Goal: Task Accomplishment & Management: Use online tool/utility

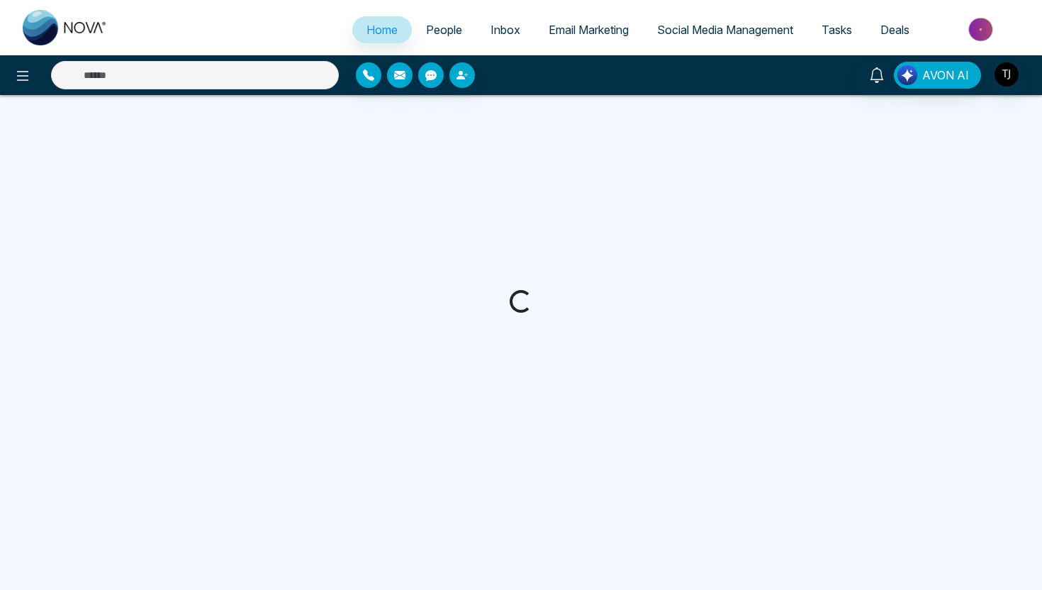
select select "*"
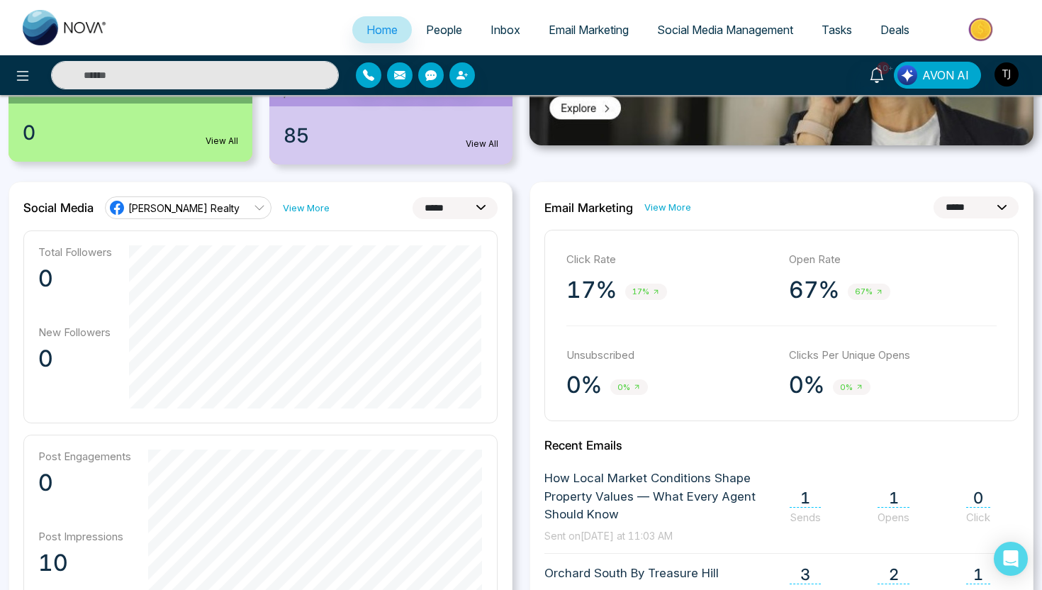
scroll to position [370, 0]
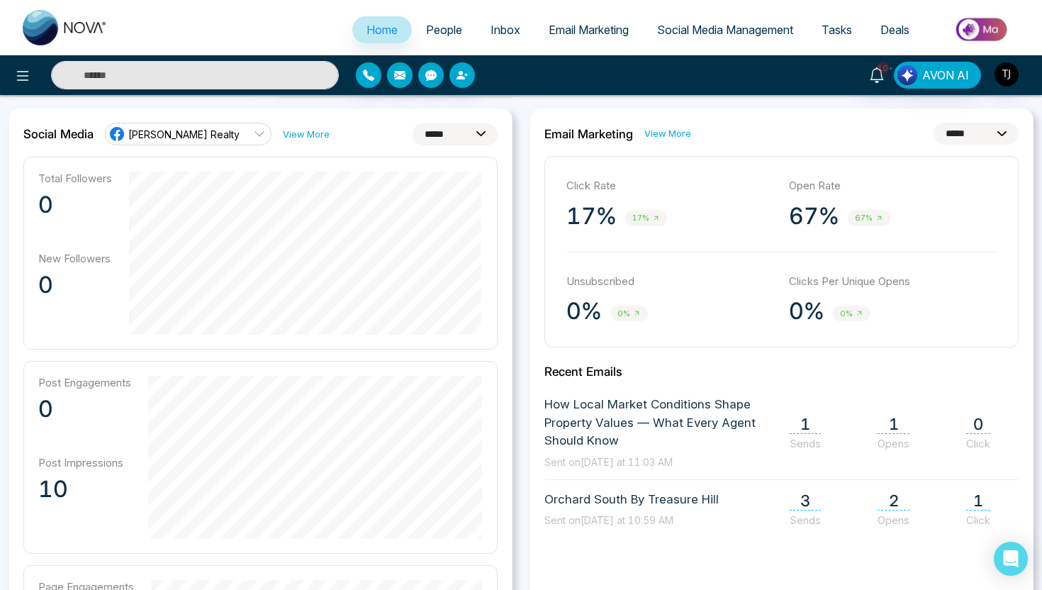
click at [472, 131] on select "**********" at bounding box center [454, 134] width 85 height 22
select select "**"
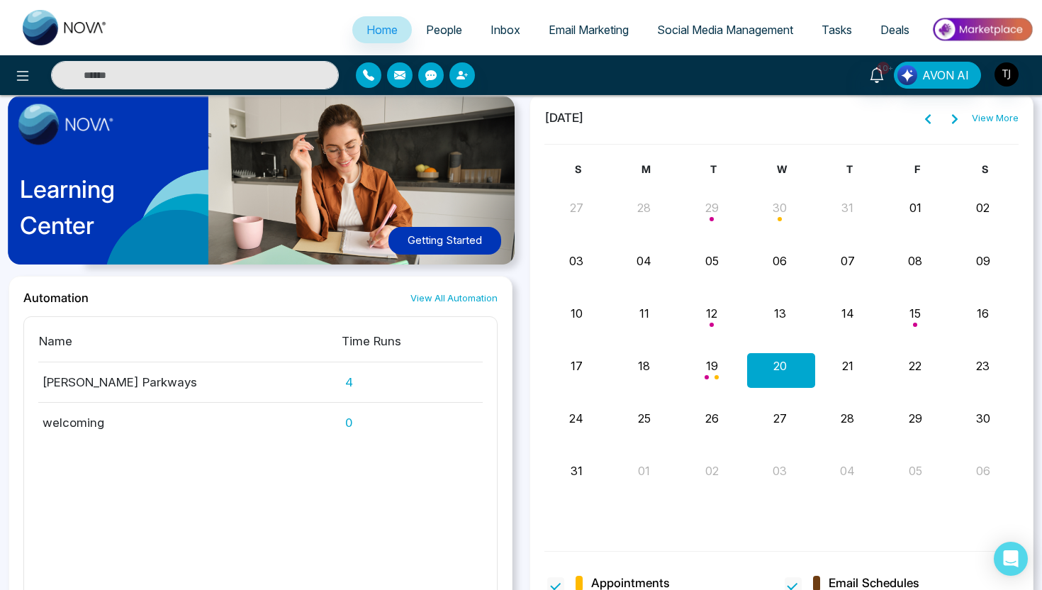
scroll to position [1291, 0]
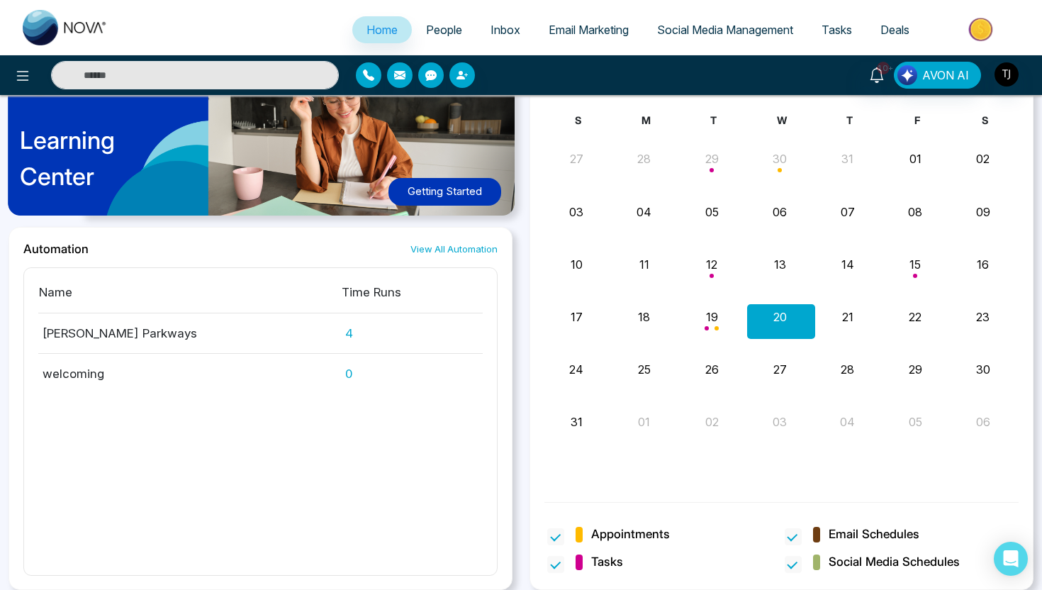
click at [444, 35] on span "People" at bounding box center [444, 30] width 36 height 14
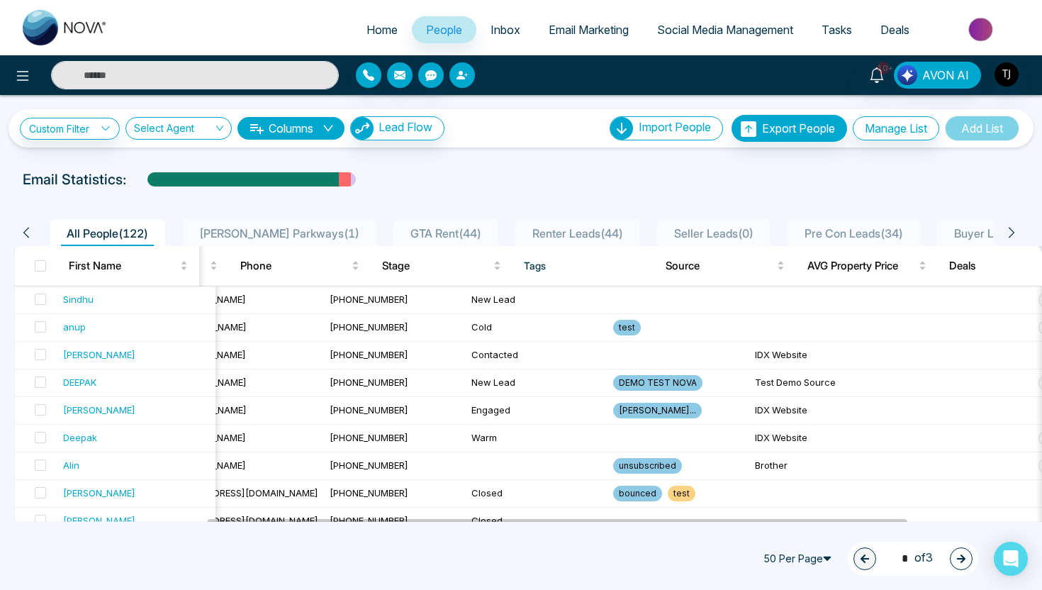
click at [460, 73] on icon "button" at bounding box center [460, 75] width 9 height 9
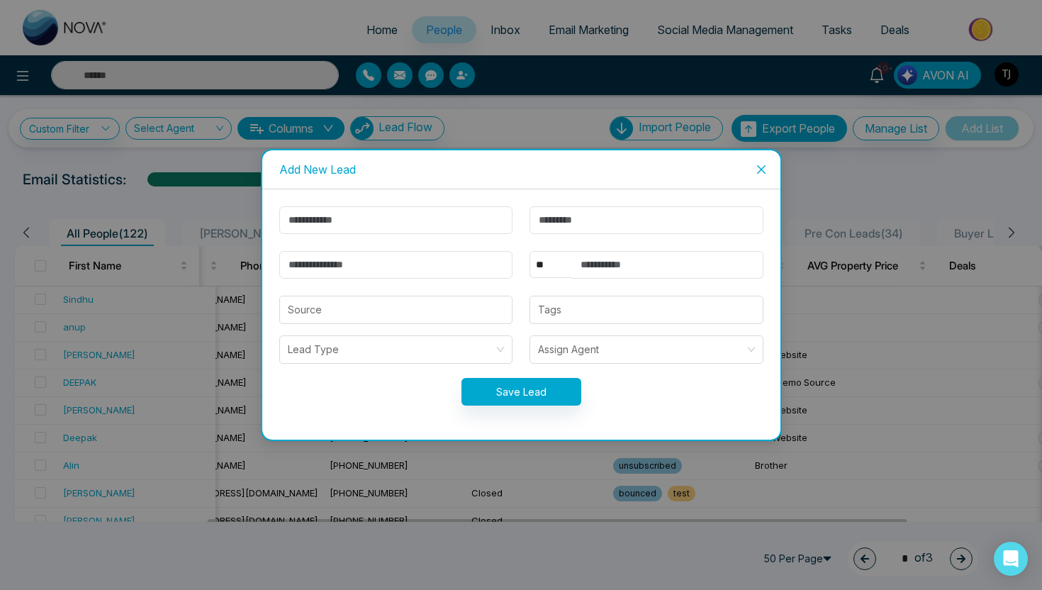
click at [765, 175] on span "Close" at bounding box center [761, 169] width 38 height 38
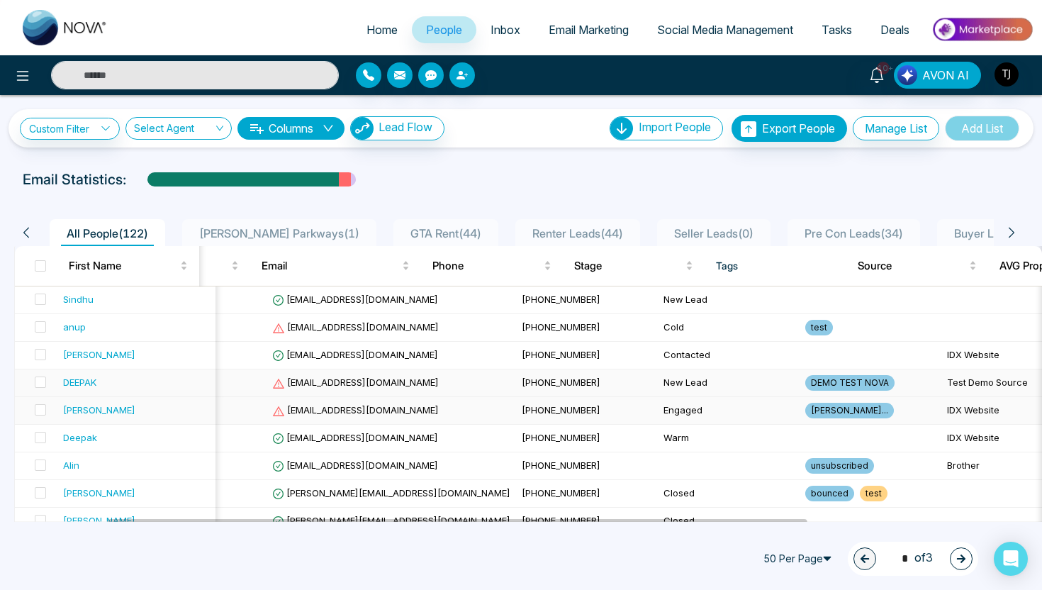
scroll to position [0, 84]
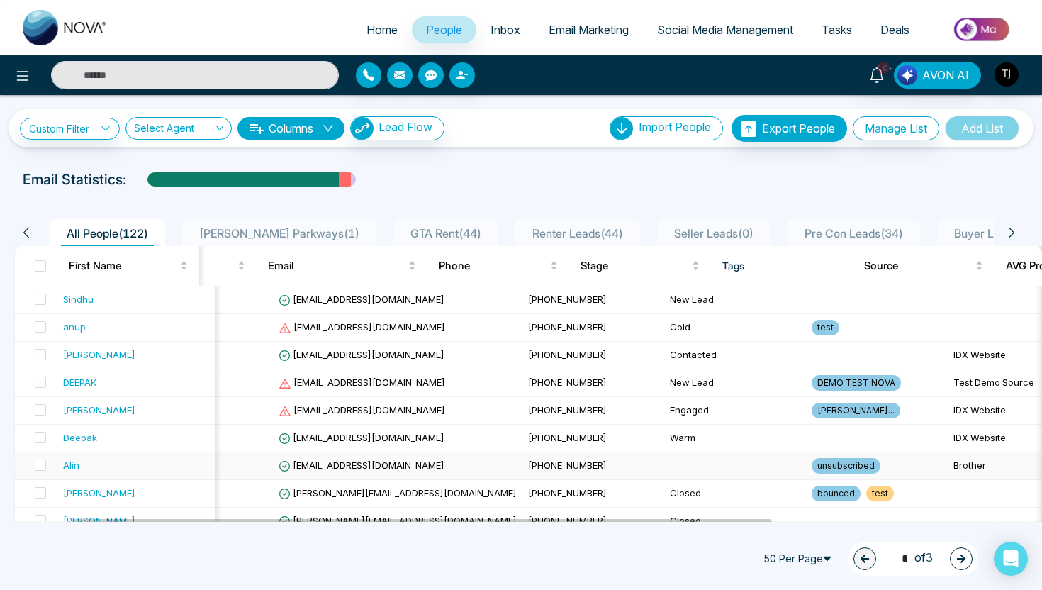
click at [90, 463] on div "Alin" at bounding box center [136, 465] width 147 height 14
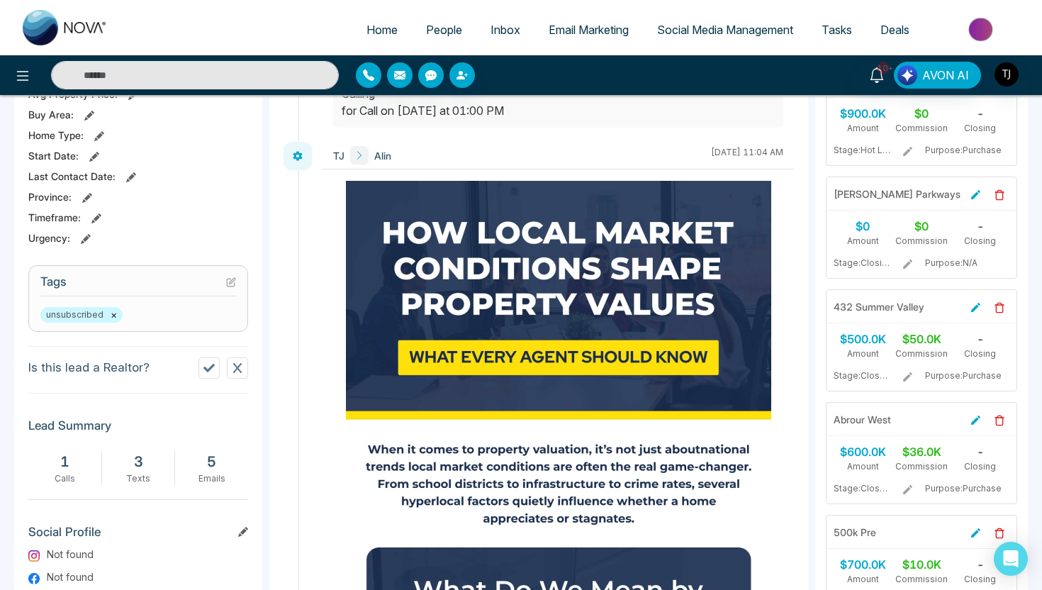
scroll to position [584, 0]
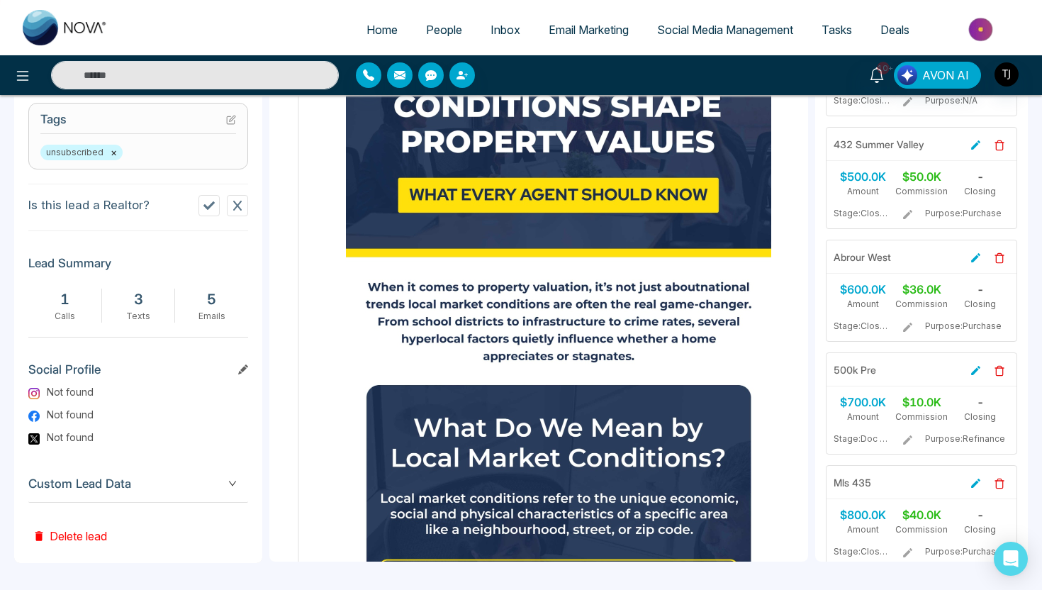
click at [152, 484] on span "Custom Lead Data" at bounding box center [138, 483] width 220 height 19
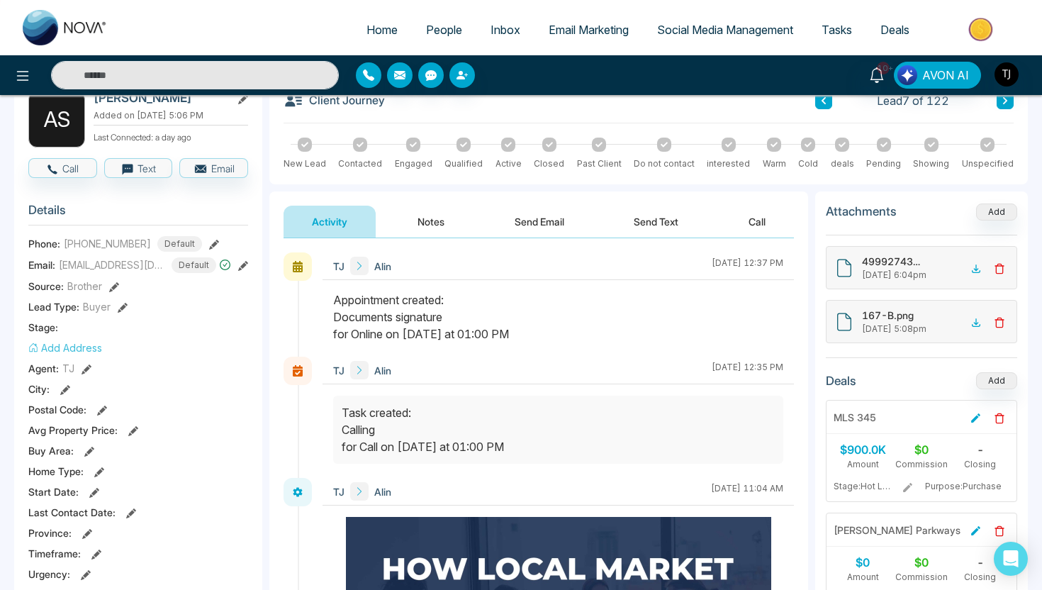
scroll to position [0, 0]
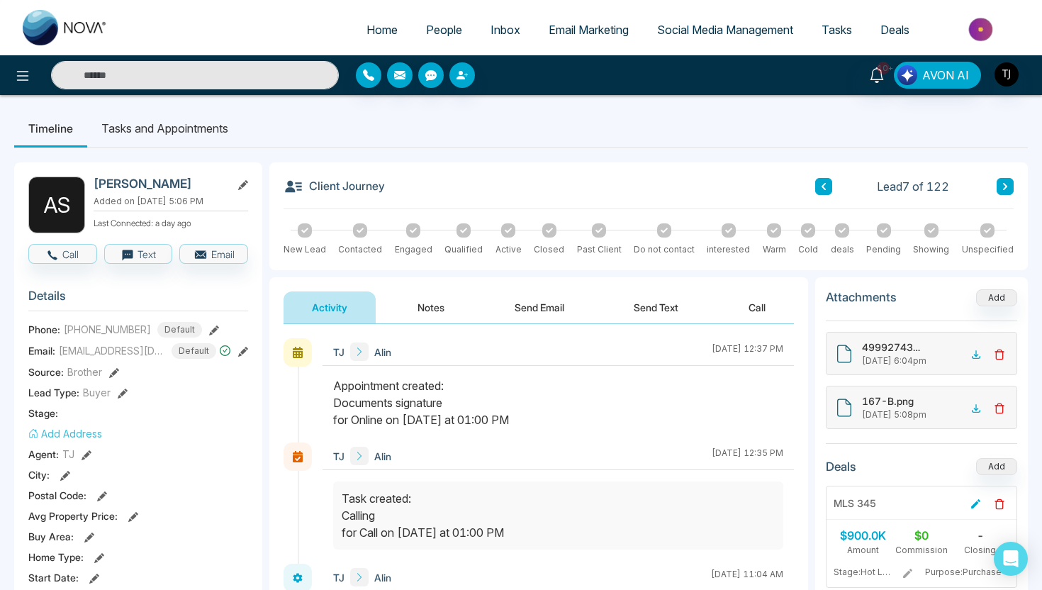
click at [432, 301] on button "Notes" at bounding box center [431, 307] width 84 height 32
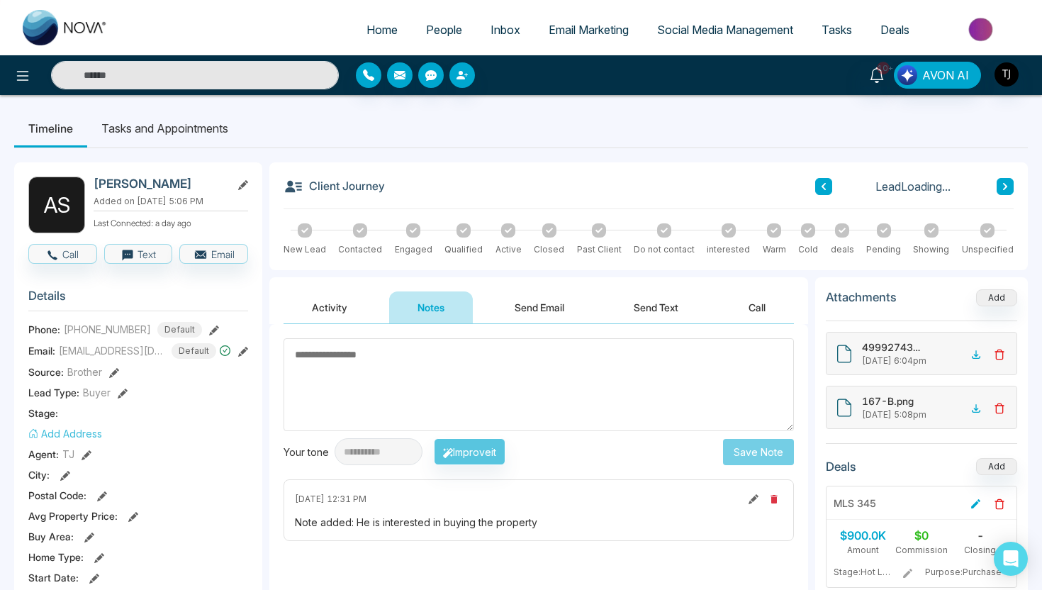
click at [527, 306] on button "Send Email" at bounding box center [539, 307] width 106 height 32
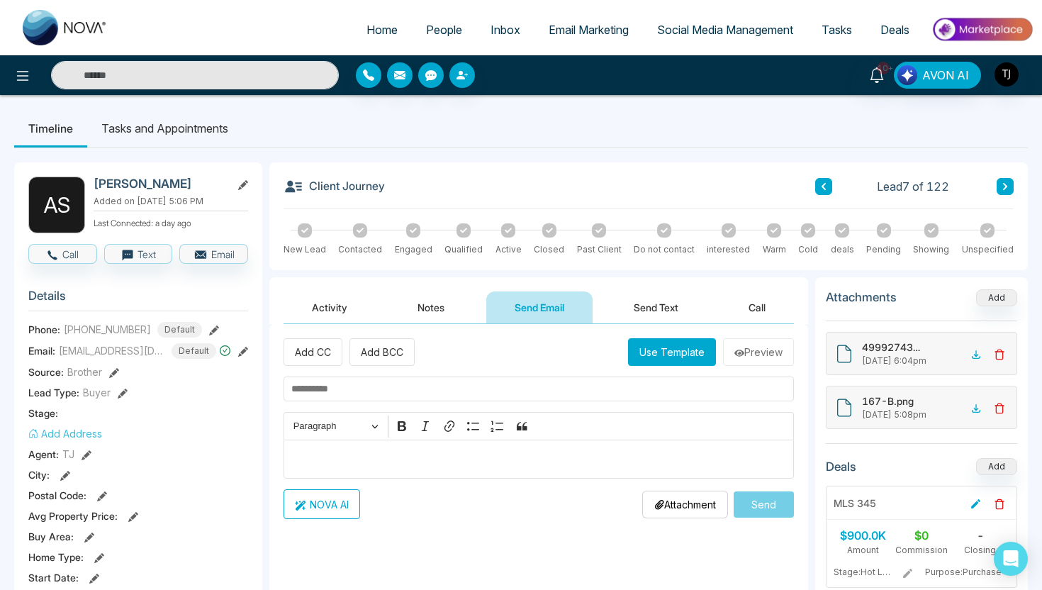
click at [653, 305] on button "Send Text" at bounding box center [655, 307] width 101 height 32
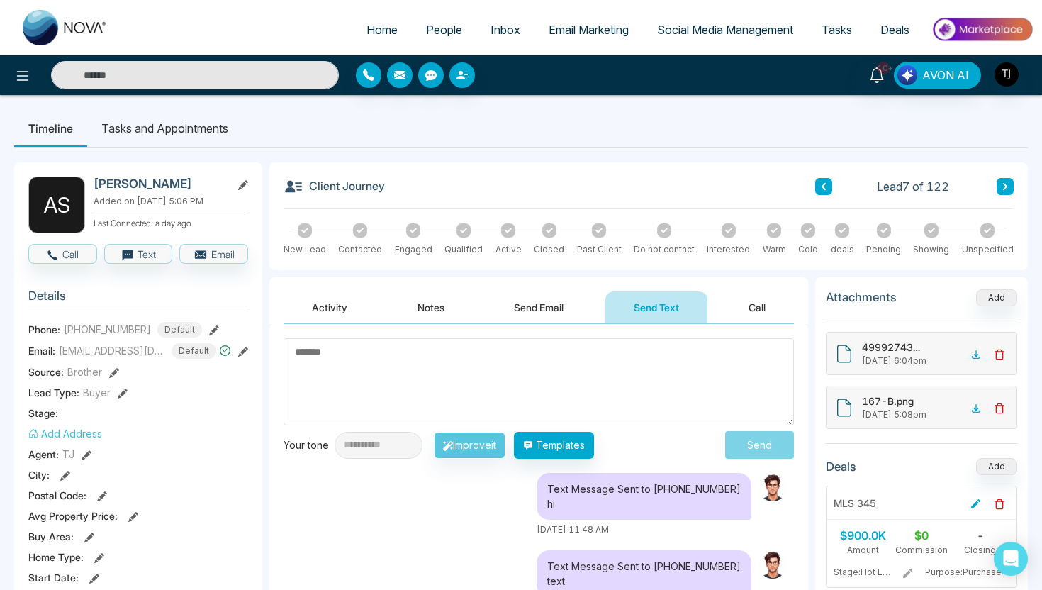
click at [531, 314] on button "Send Email" at bounding box center [538, 307] width 106 height 32
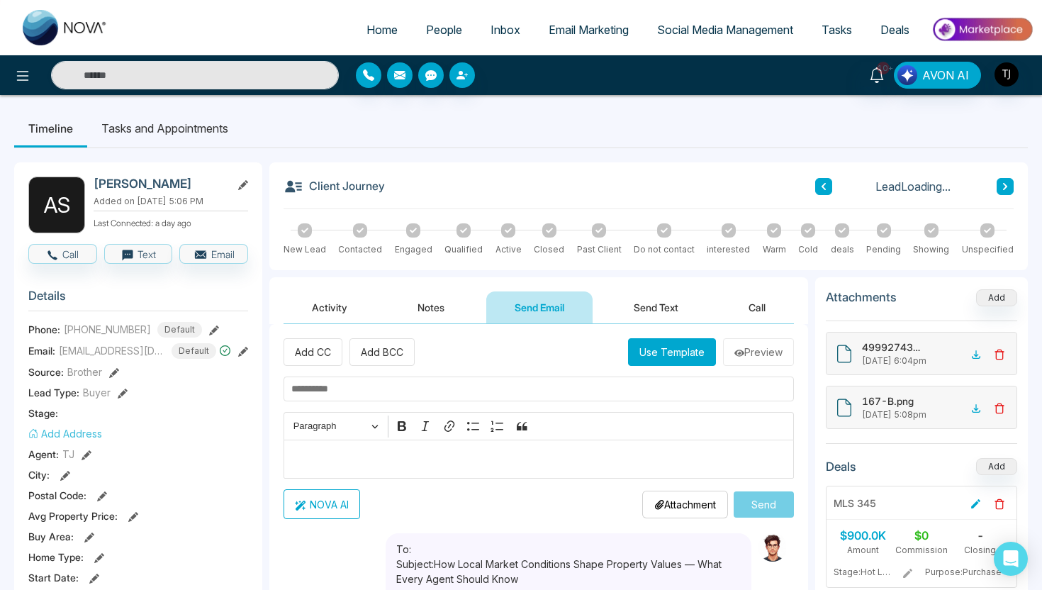
click at [505, 456] on p "Editor editing area: main" at bounding box center [538, 459] width 495 height 17
click at [339, 513] on button "NOVA AI" at bounding box center [321, 504] width 77 height 30
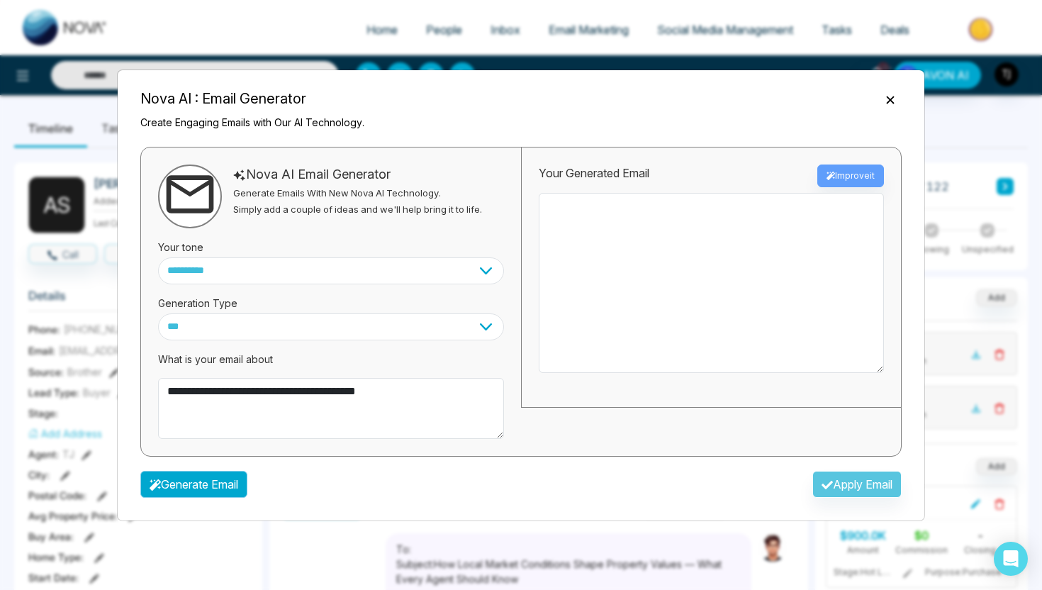
click at [228, 481] on button "Generate Email" at bounding box center [193, 484] width 107 height 27
type textarea "**********"
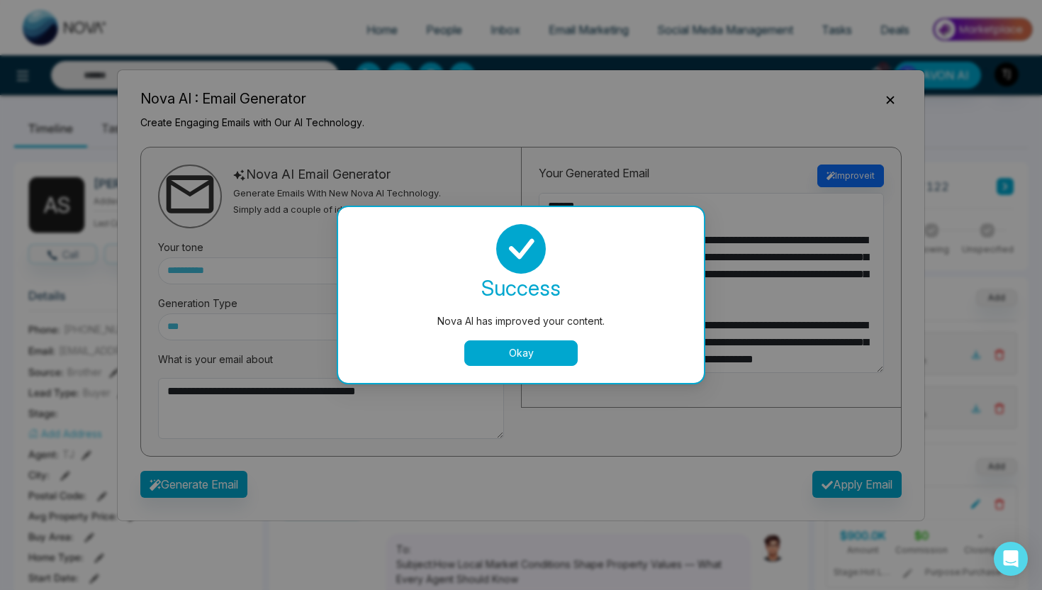
click at [532, 361] on button "Okay" at bounding box center [520, 353] width 113 height 26
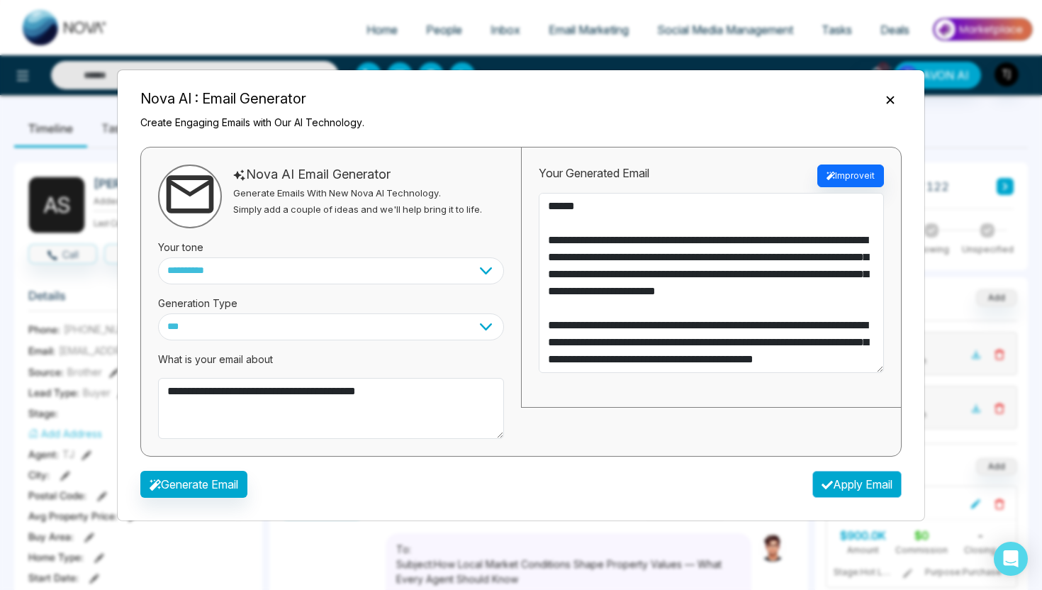
click at [837, 474] on button "Apply Email" at bounding box center [856, 484] width 89 height 27
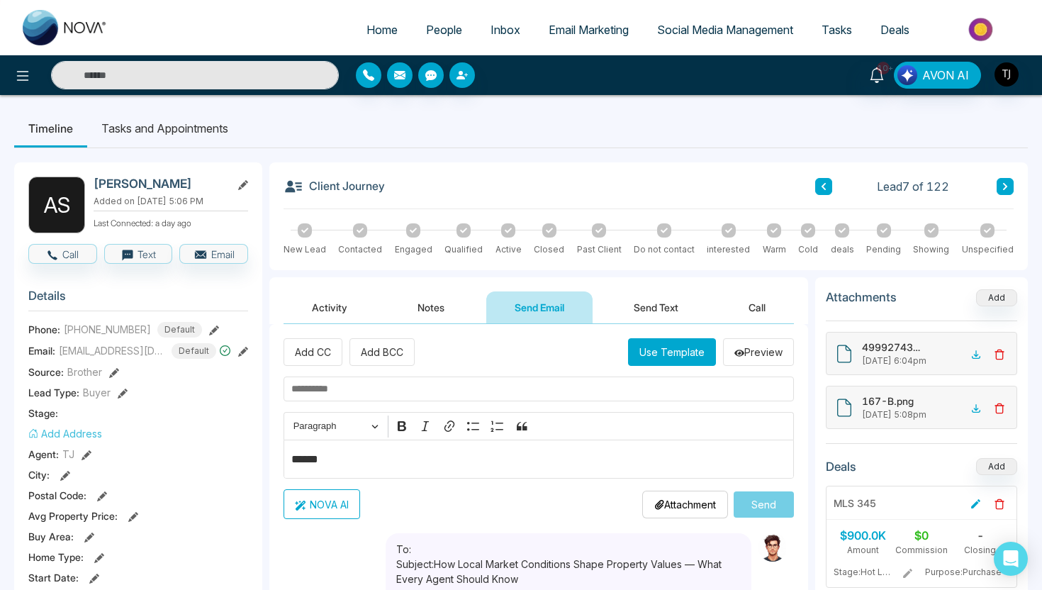
type textarea "**********"
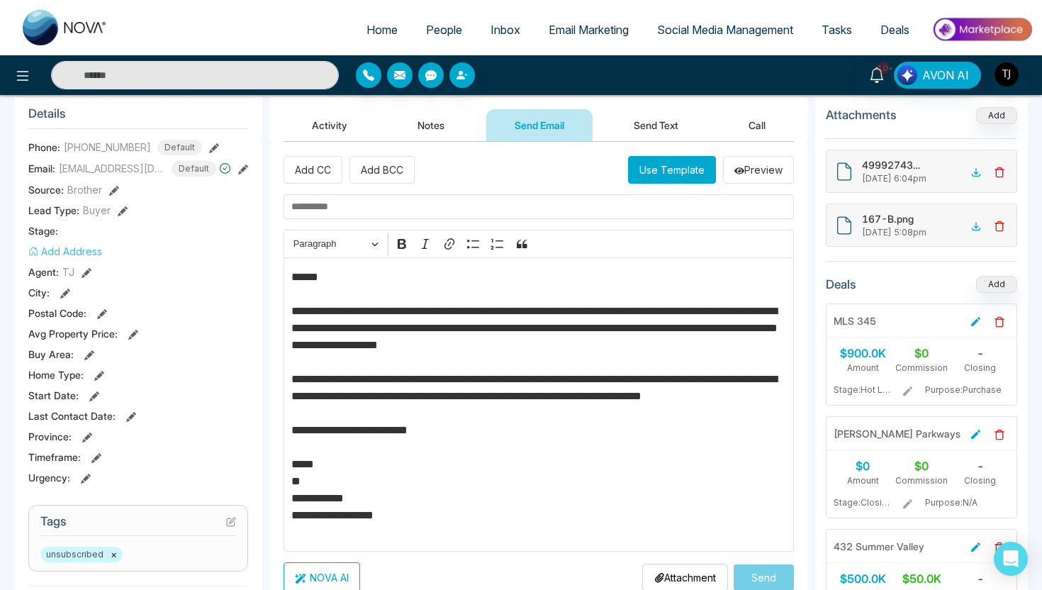
scroll to position [155, 0]
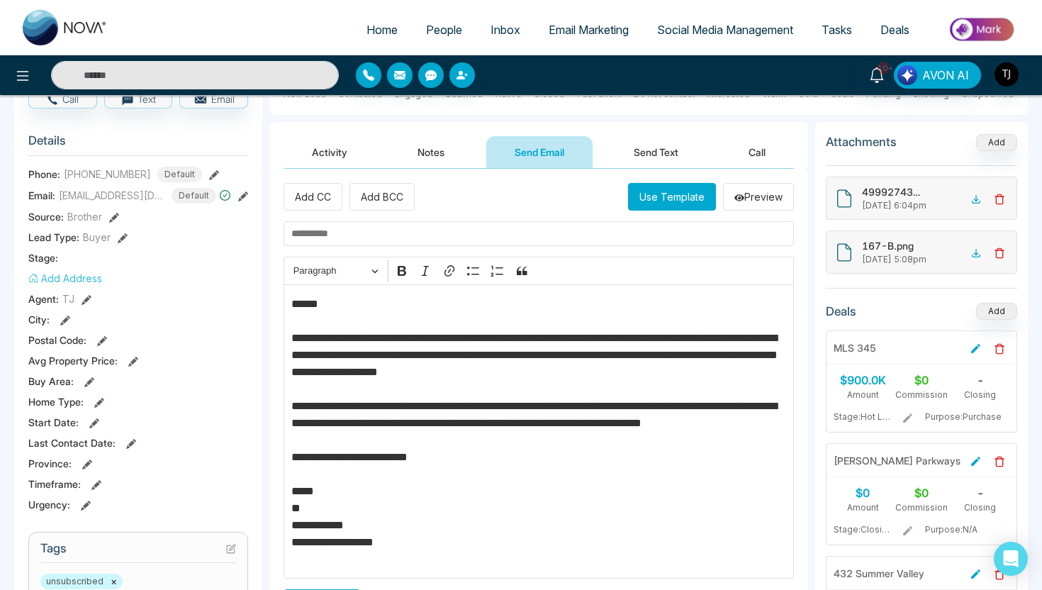
click at [448, 242] on input "text" at bounding box center [538, 233] width 510 height 25
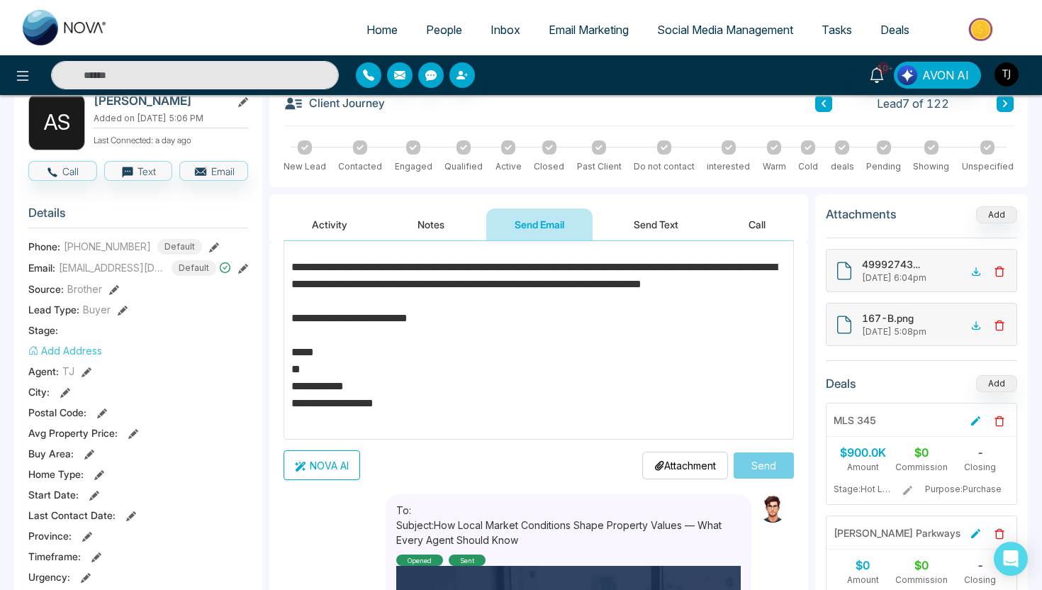
scroll to position [0, 0]
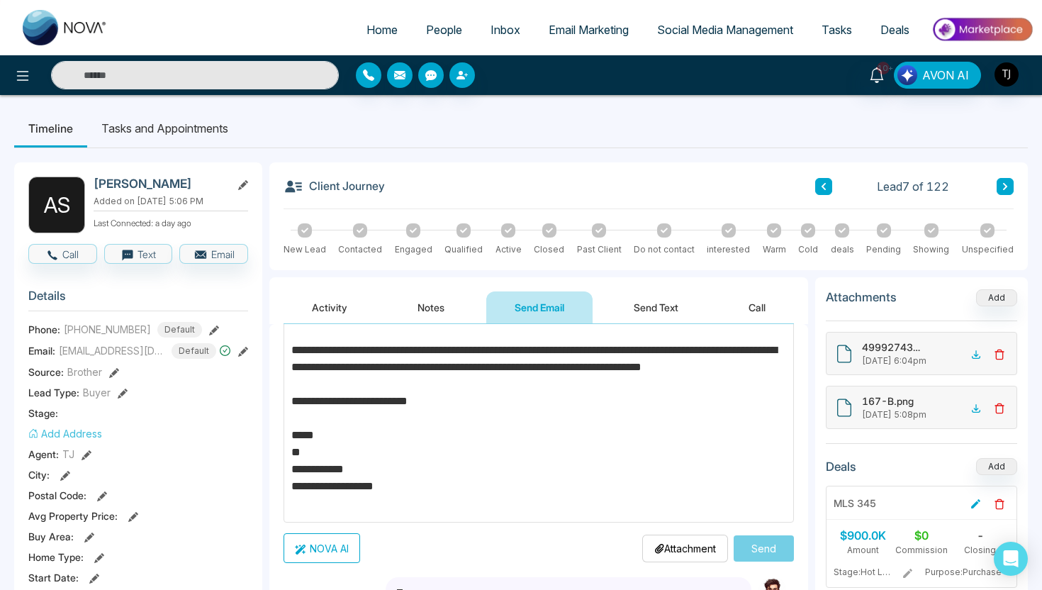
click at [145, 138] on li "Tasks and Appointments" at bounding box center [164, 128] width 155 height 38
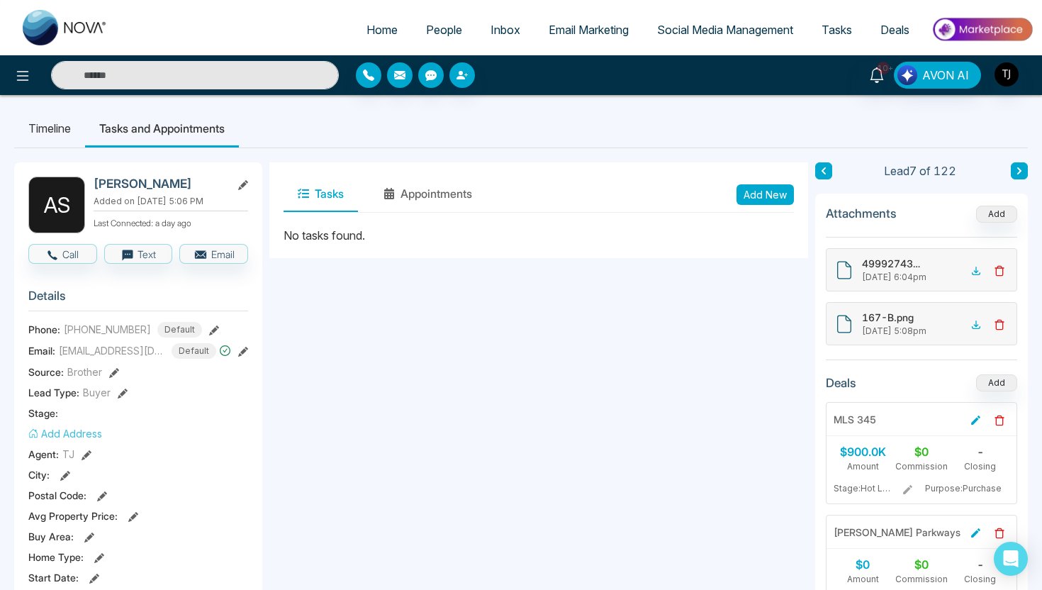
click at [62, 133] on li "Timeline" at bounding box center [49, 128] width 71 height 38
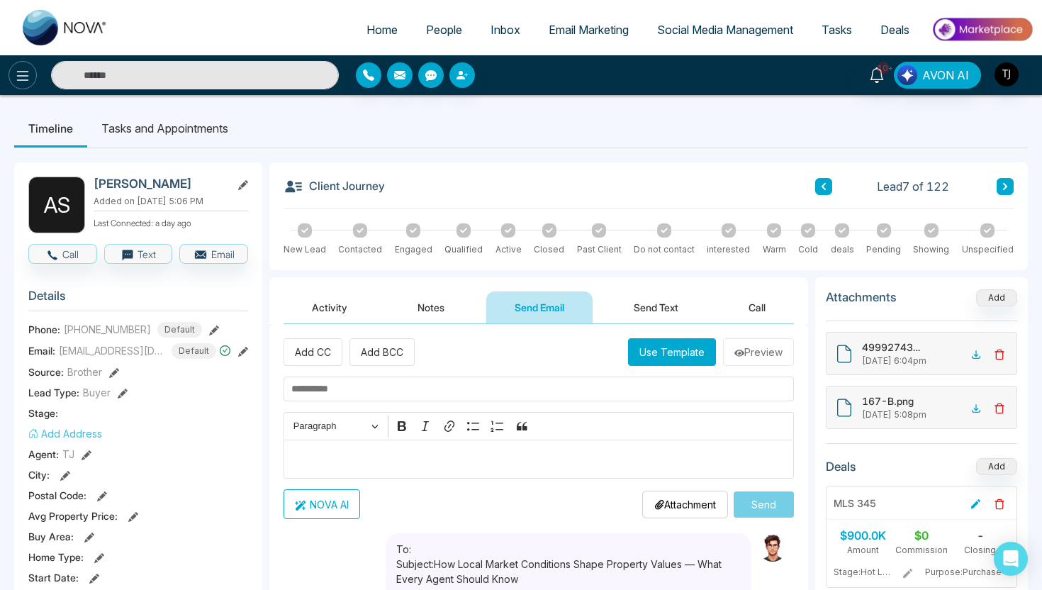
click at [21, 73] on icon at bounding box center [22, 75] width 17 height 17
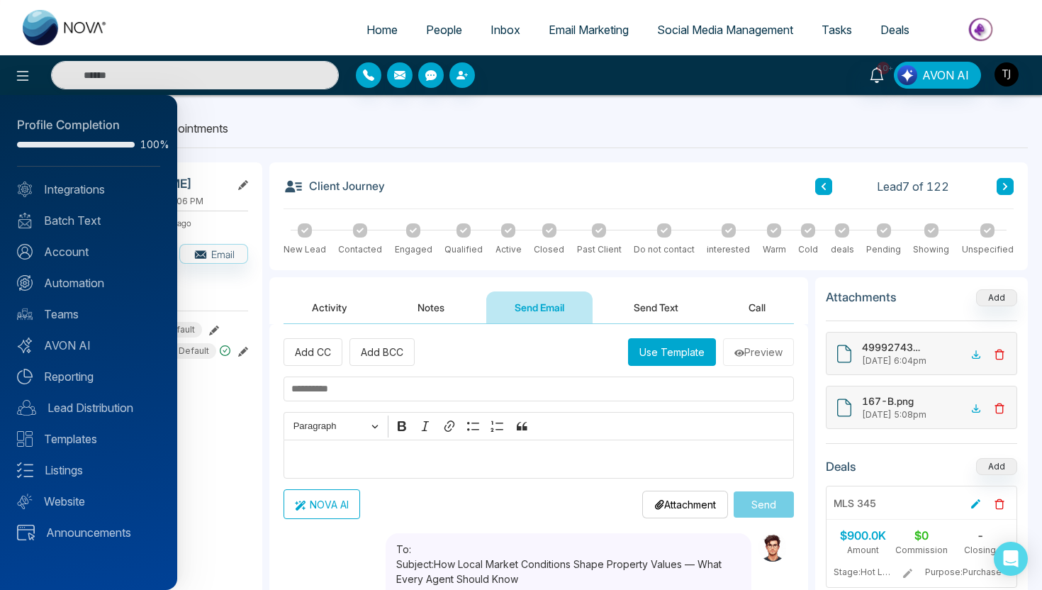
click at [23, 77] on div at bounding box center [521, 295] width 1042 height 590
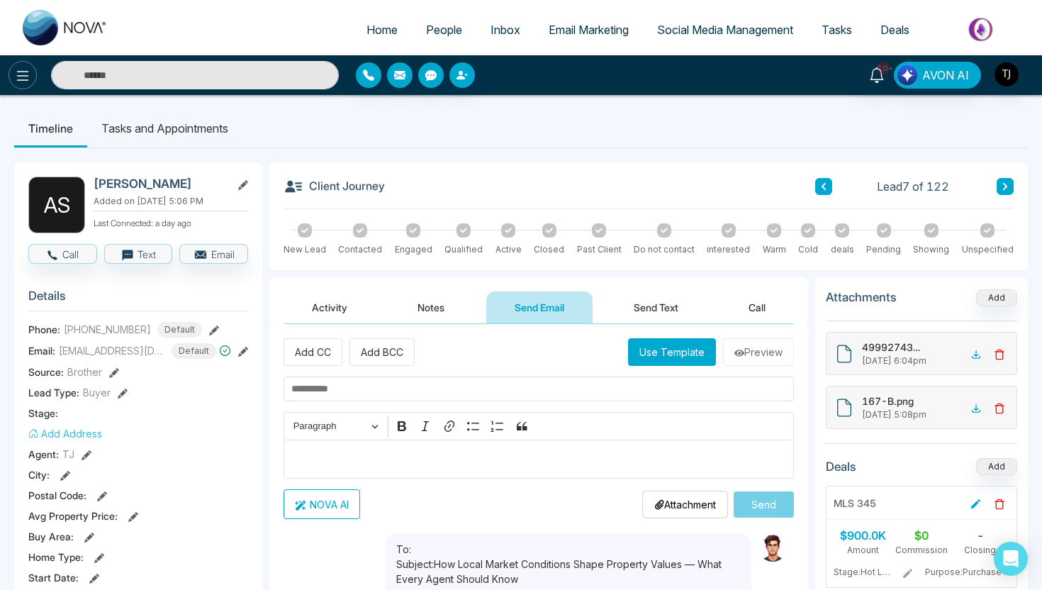
click at [26, 81] on icon at bounding box center [22, 75] width 17 height 17
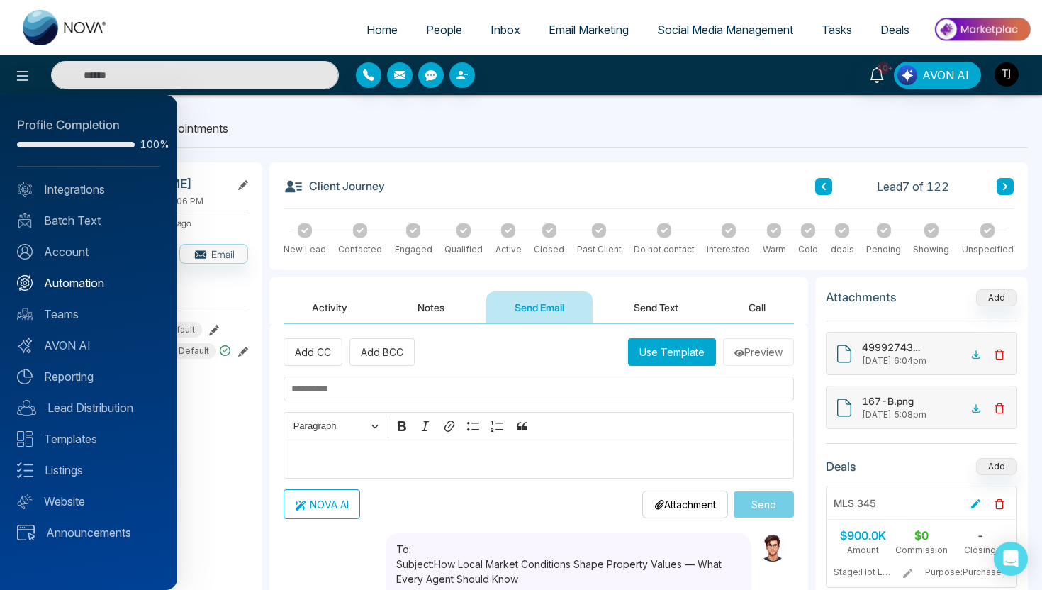
click at [80, 281] on link "Automation" at bounding box center [88, 282] width 143 height 17
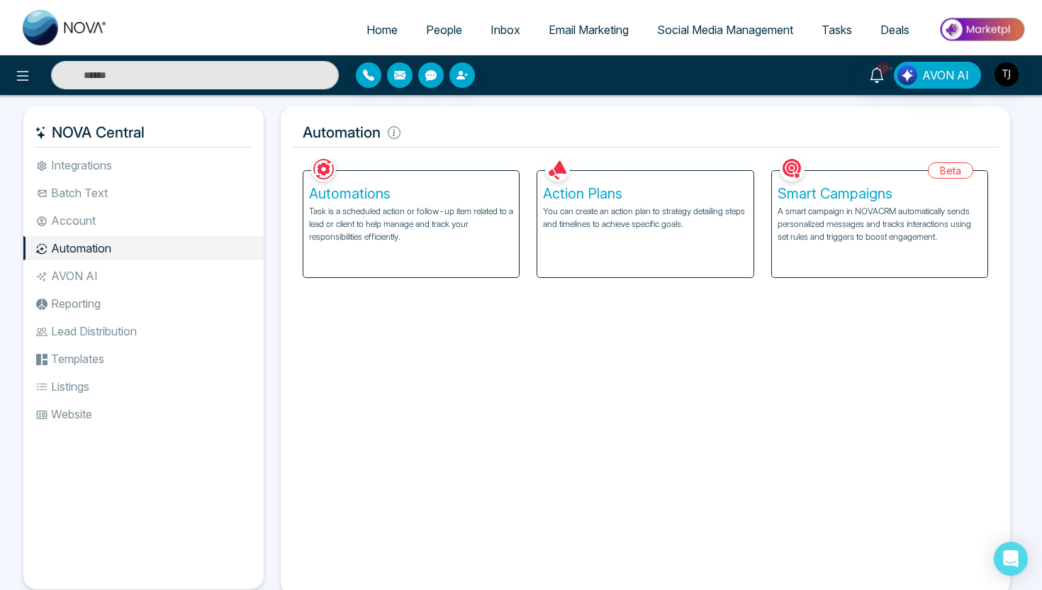
click at [586, 203] on div "Action Plans You can create an action plan to strategy detailing steps and time…" at bounding box center [644, 224] width 215 height 106
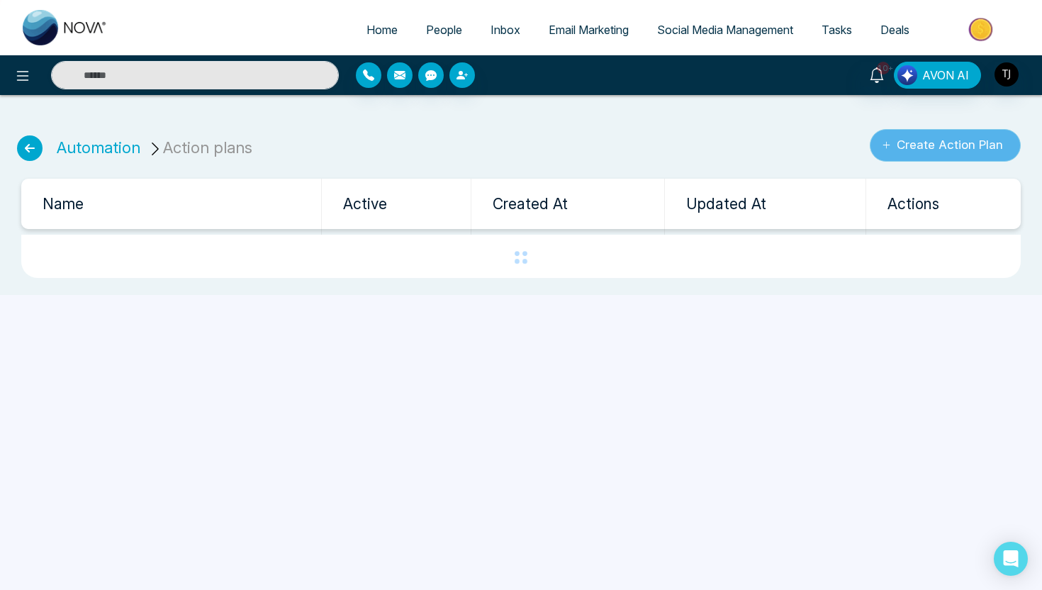
click at [908, 137] on button "Create Action Plan" at bounding box center [945, 145] width 151 height 33
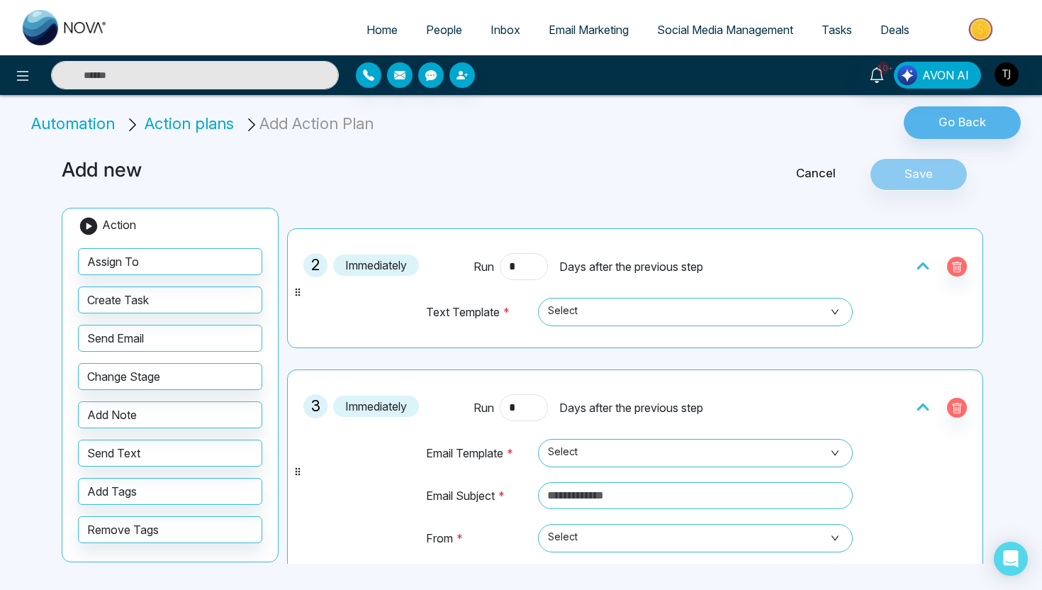
scroll to position [257, 0]
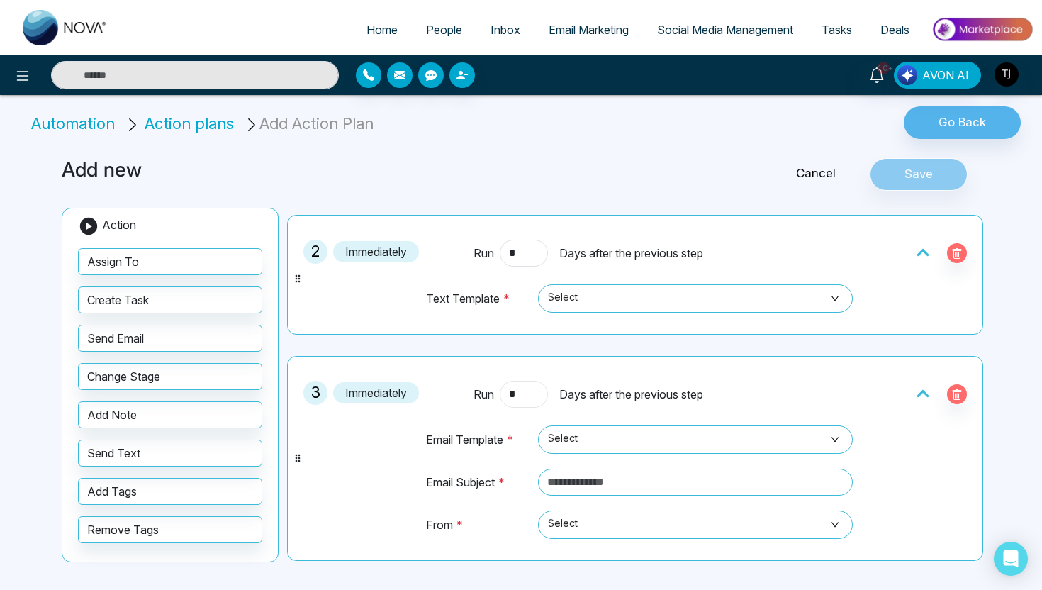
click at [527, 398] on input "*" at bounding box center [524, 394] width 48 height 27
type input "*"
click at [819, 170] on link "Cancel" at bounding box center [816, 173] width 108 height 18
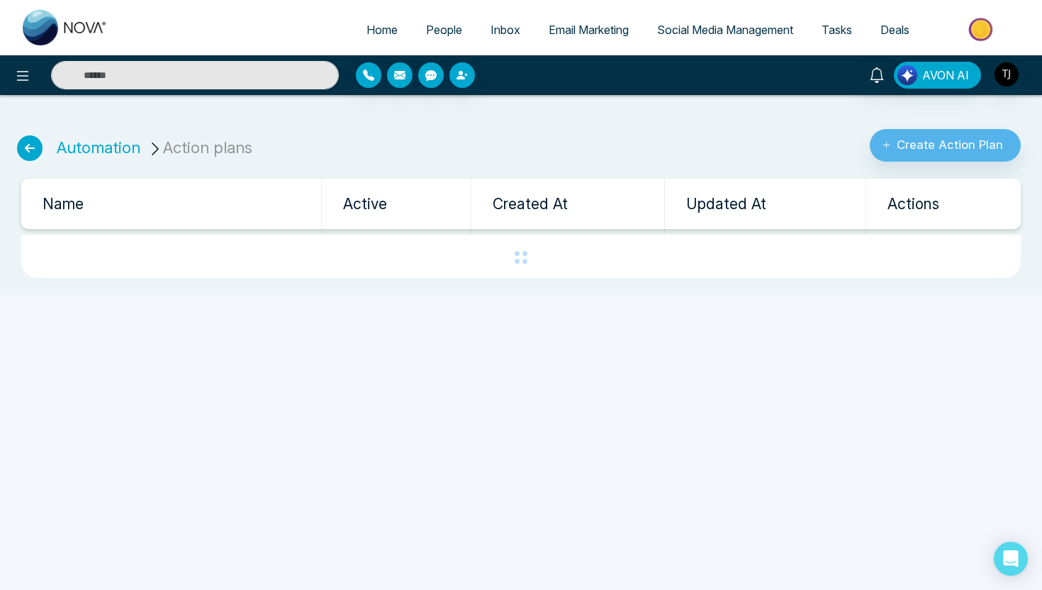
click at [36, 146] on icon at bounding box center [30, 148] width 26 height 26
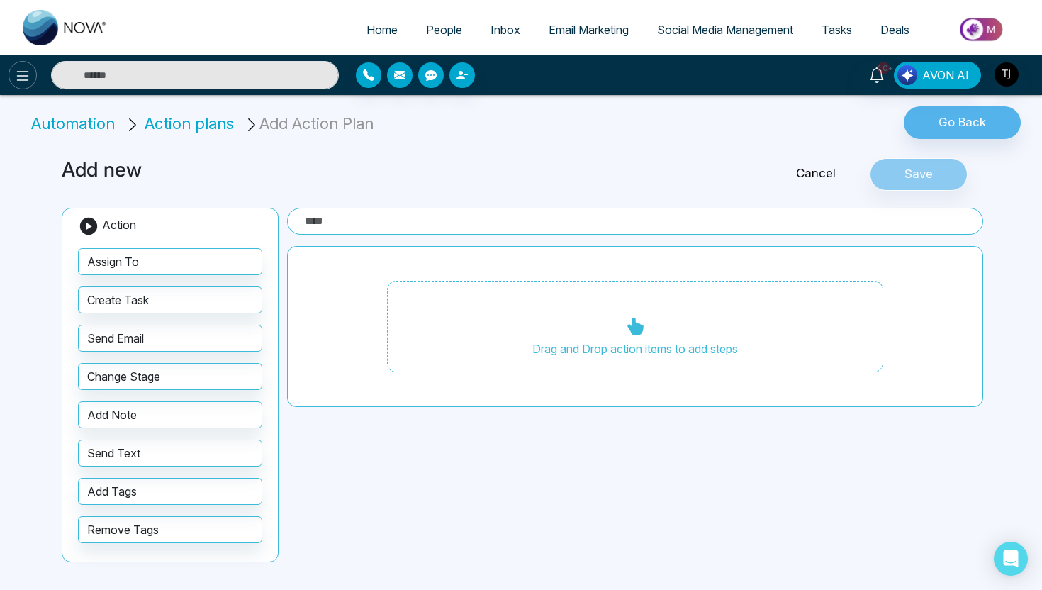
click at [23, 69] on icon at bounding box center [22, 75] width 17 height 17
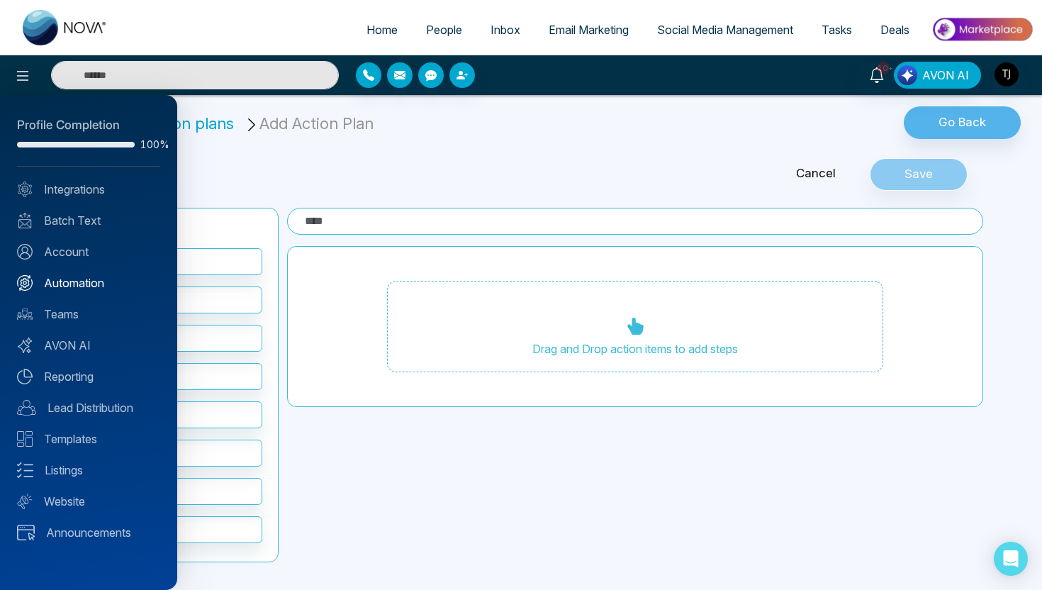
click at [63, 283] on link "Automation" at bounding box center [88, 282] width 143 height 17
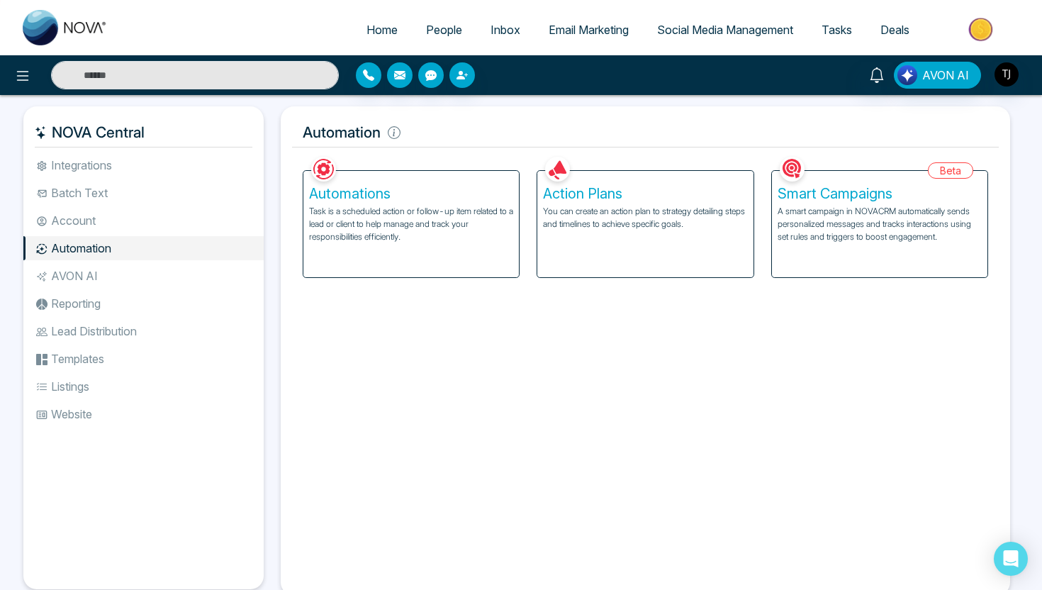
click at [866, 217] on p "A smart campaign in NOVACRM automatically sends personalized messages and track…" at bounding box center [879, 224] width 204 height 38
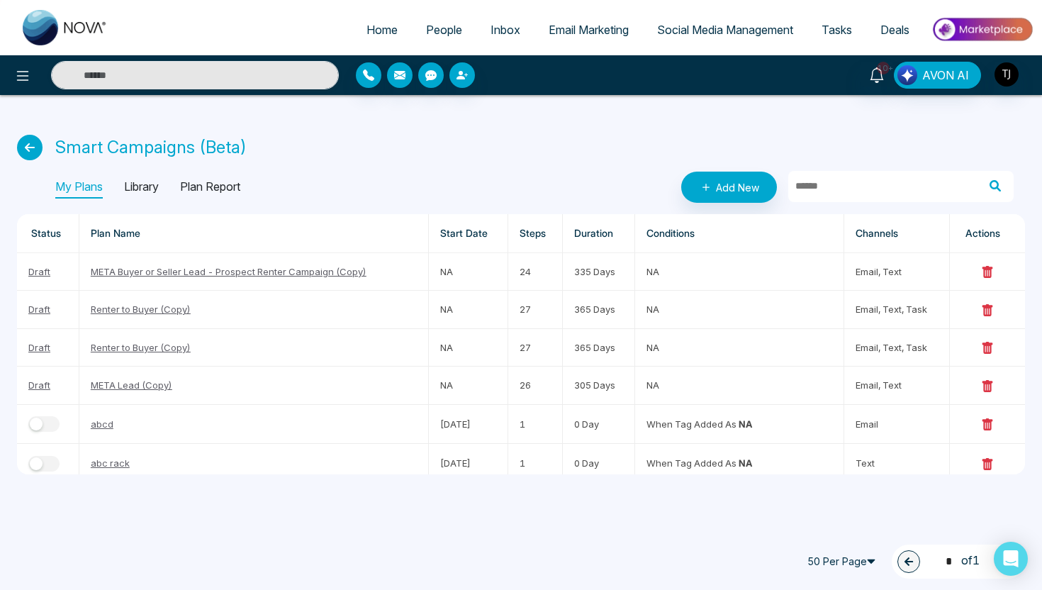
click at [152, 191] on p "Library" at bounding box center [141, 187] width 35 height 23
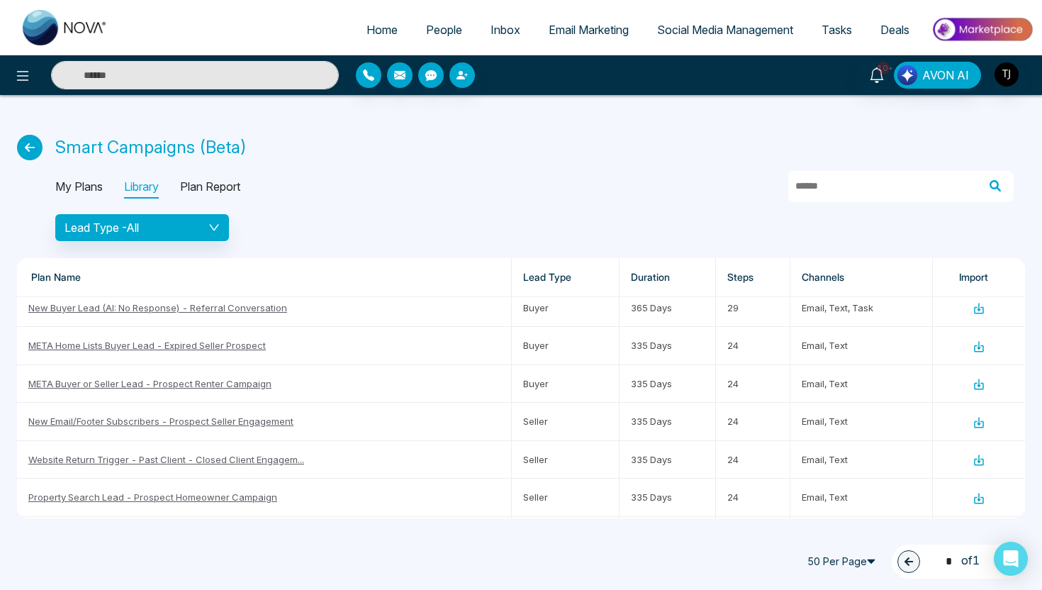
scroll to position [577, 0]
click at [129, 345] on link "META Home Lists Buyer Lead - Expired Seller Prospect" at bounding box center [146, 344] width 237 height 11
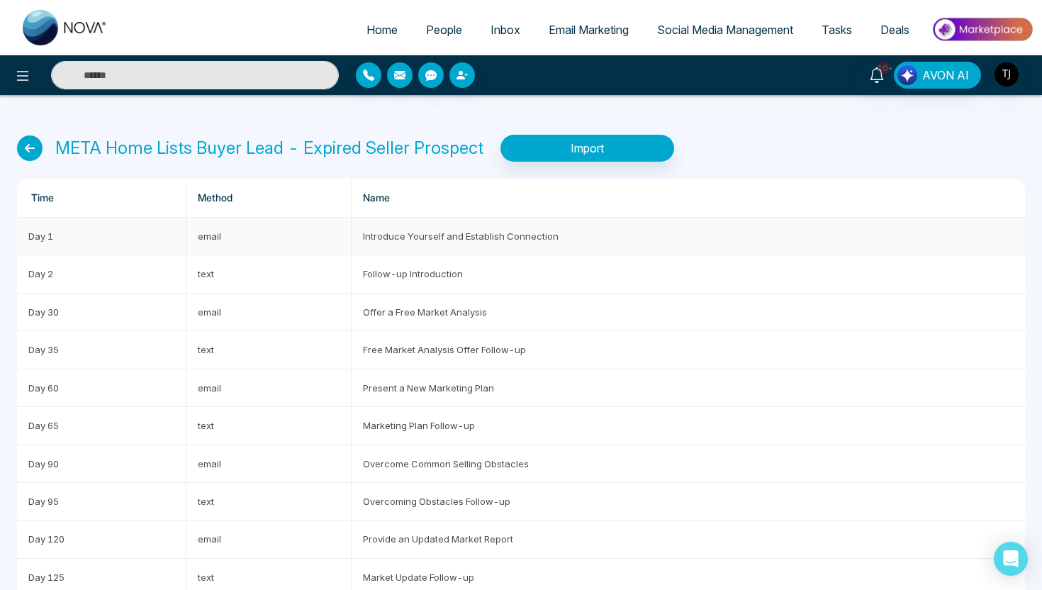
click at [404, 238] on td "Introduce Yourself and Establish Connection" at bounding box center [688, 237] width 673 height 38
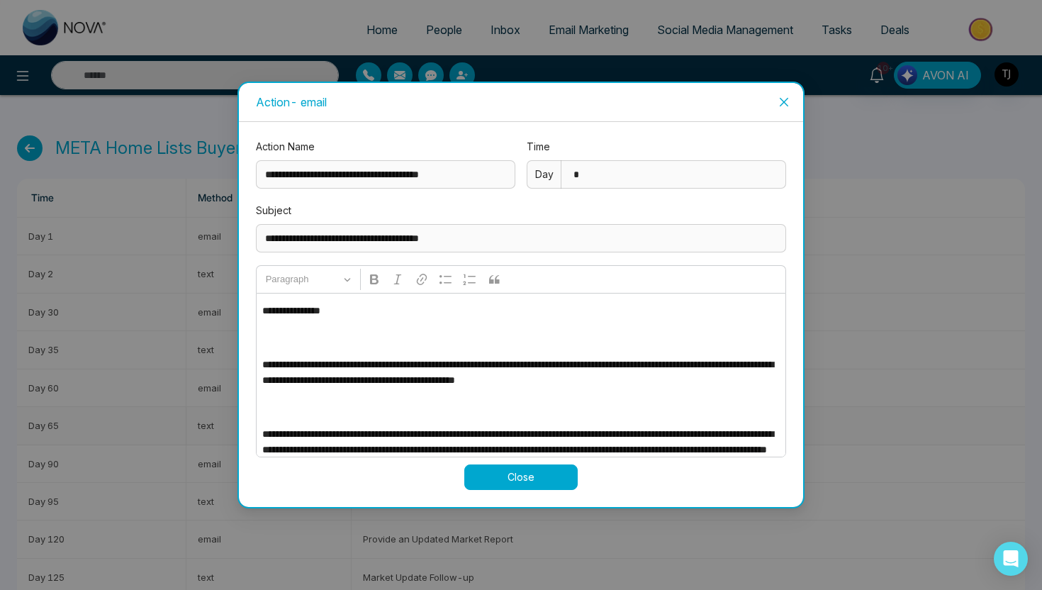
click at [189, 422] on div "**********" at bounding box center [521, 295] width 1042 height 590
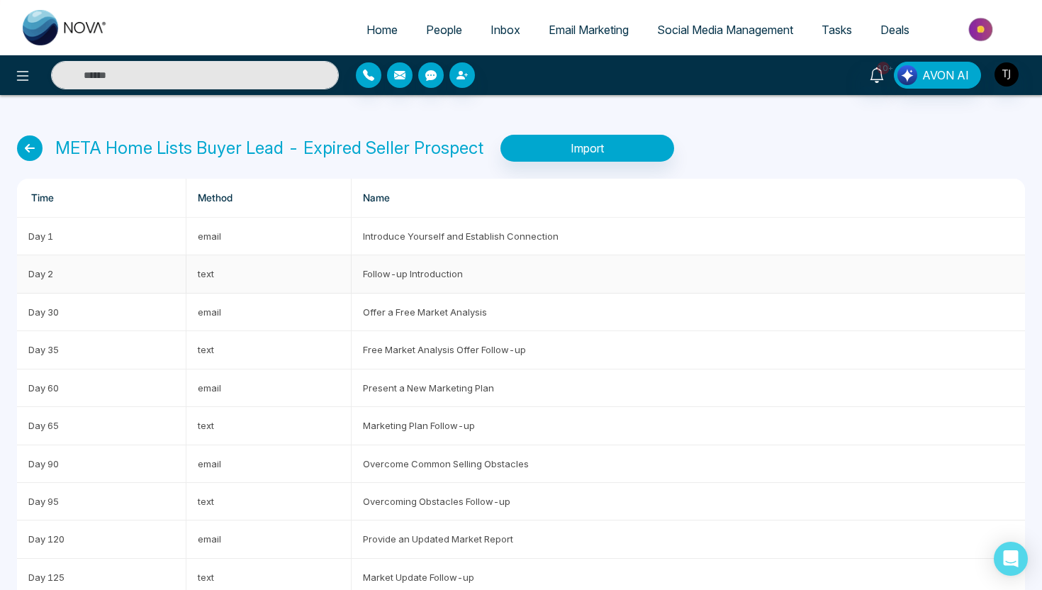
click at [417, 270] on td "Follow-up Introduction" at bounding box center [688, 274] width 673 height 38
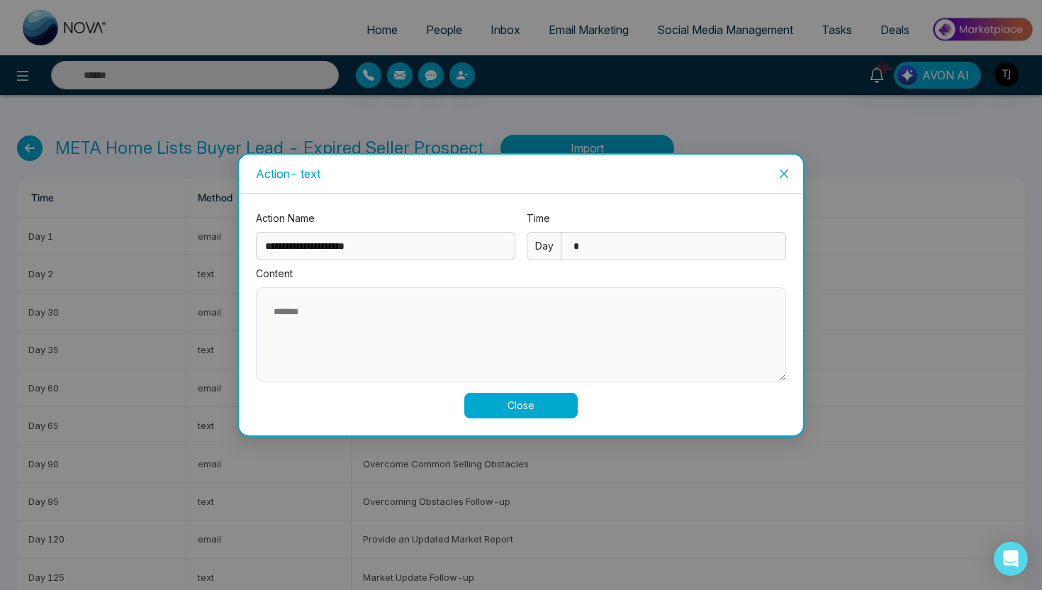
click at [191, 412] on div "**********" at bounding box center [521, 295] width 1042 height 590
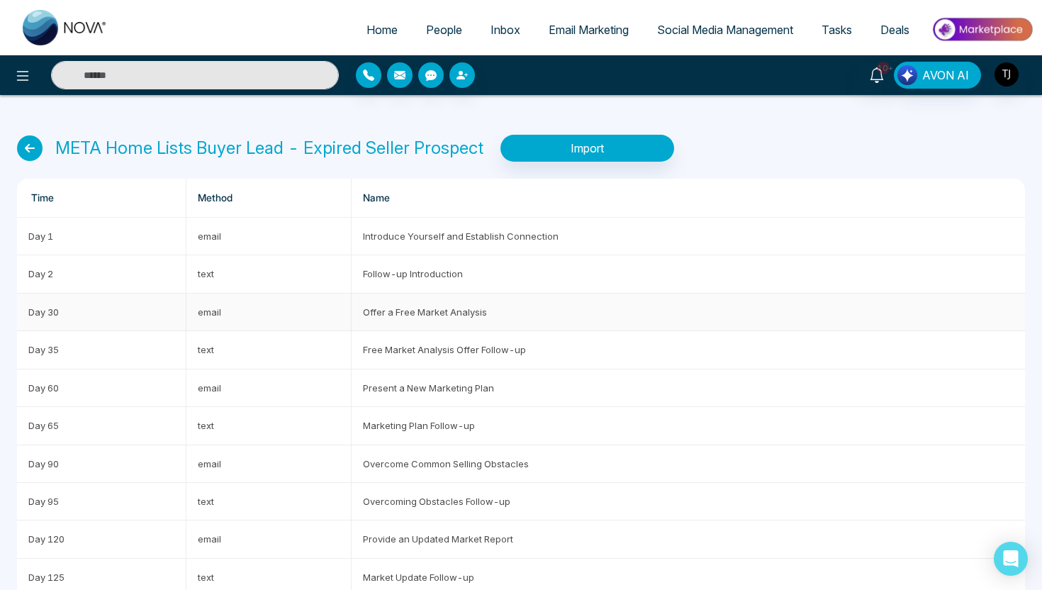
click at [448, 314] on td "Offer a Free Market Analysis" at bounding box center [688, 312] width 673 height 38
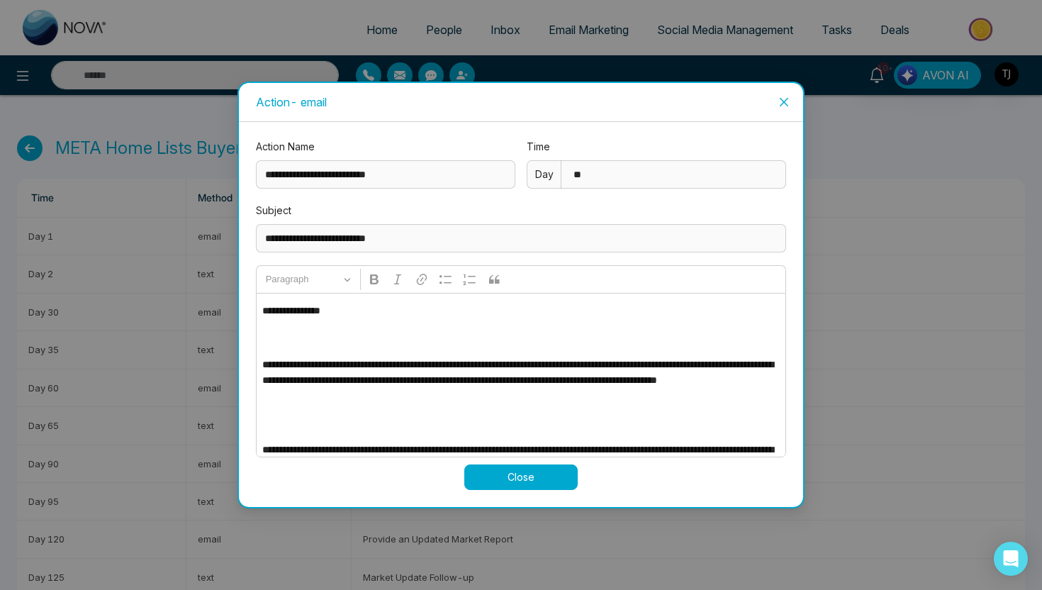
click at [159, 382] on div "**********" at bounding box center [521, 295] width 1042 height 590
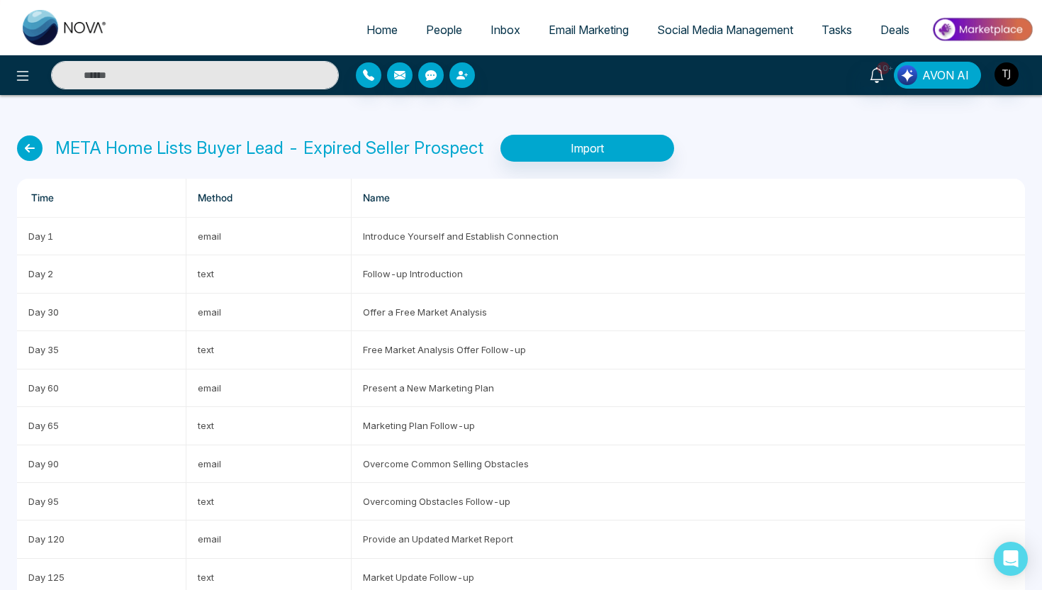
click at [26, 144] on icon at bounding box center [30, 148] width 26 height 26
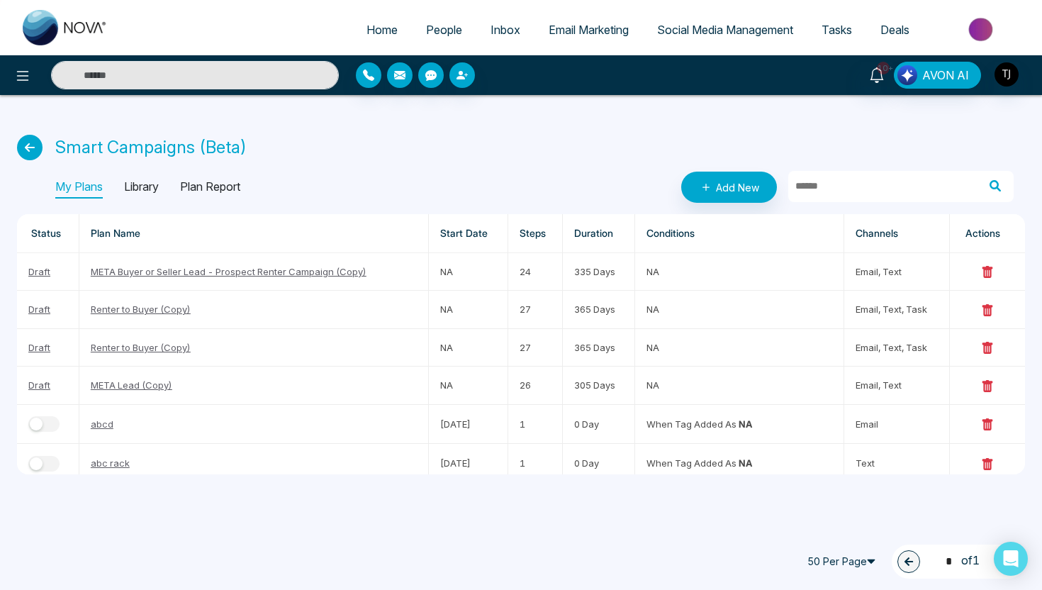
click at [577, 36] on span "Email Marketing" at bounding box center [589, 30] width 80 height 14
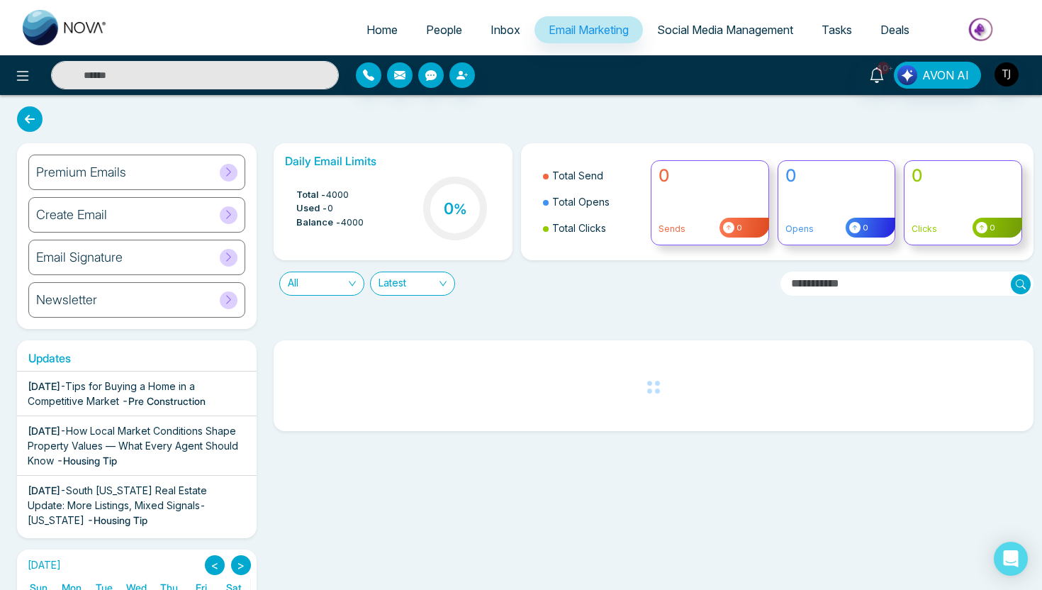
click at [85, 220] on h6 "Create Email" at bounding box center [71, 215] width 71 height 16
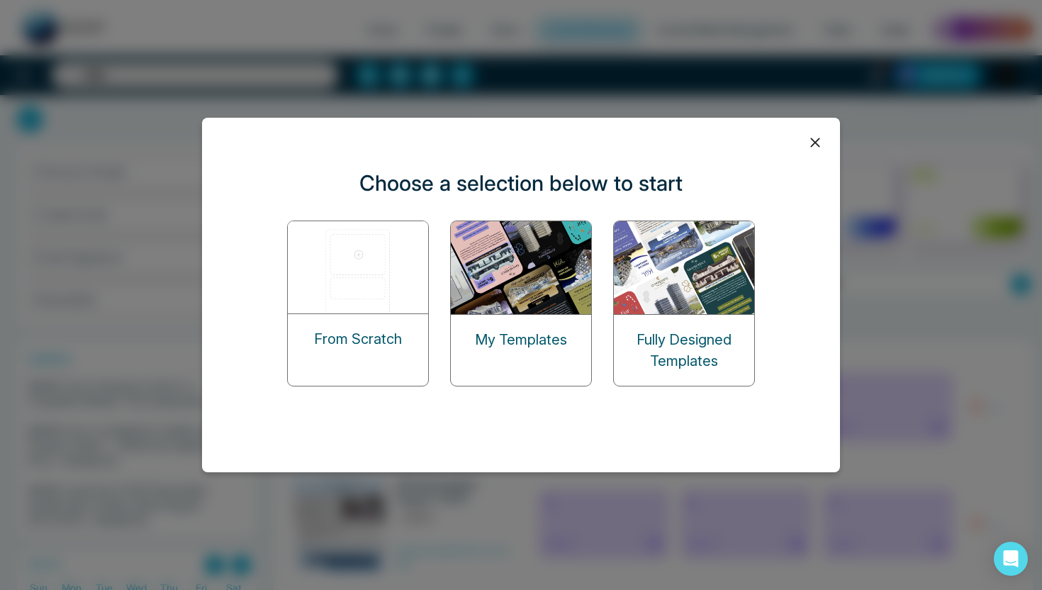
click at [324, 269] on img at bounding box center [359, 267] width 142 height 92
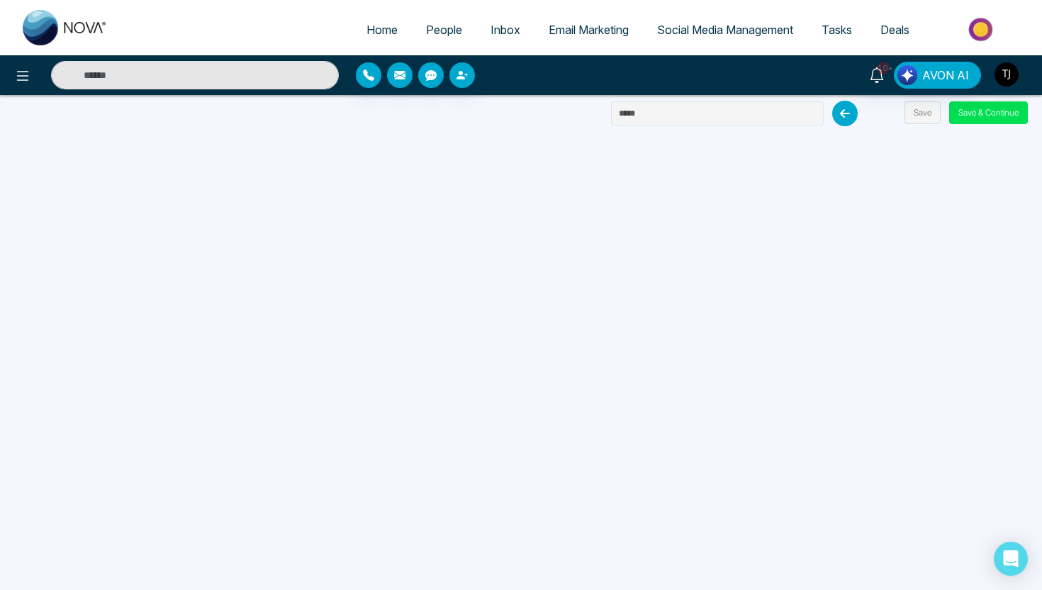
click at [593, 24] on span "Email Marketing" at bounding box center [589, 30] width 80 height 14
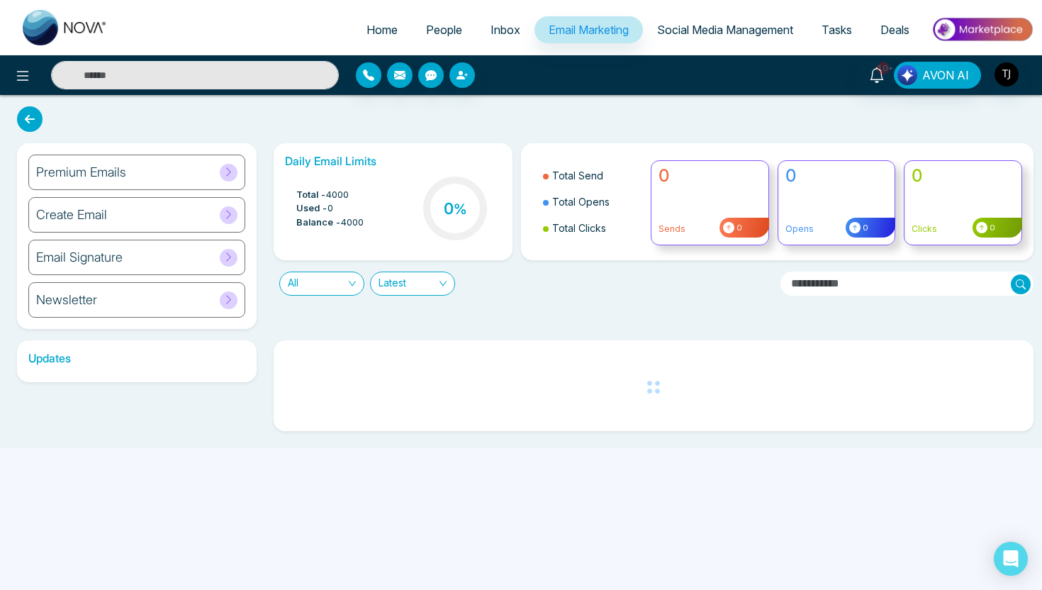
click at [109, 303] on div "Newsletter" at bounding box center [136, 299] width 217 height 35
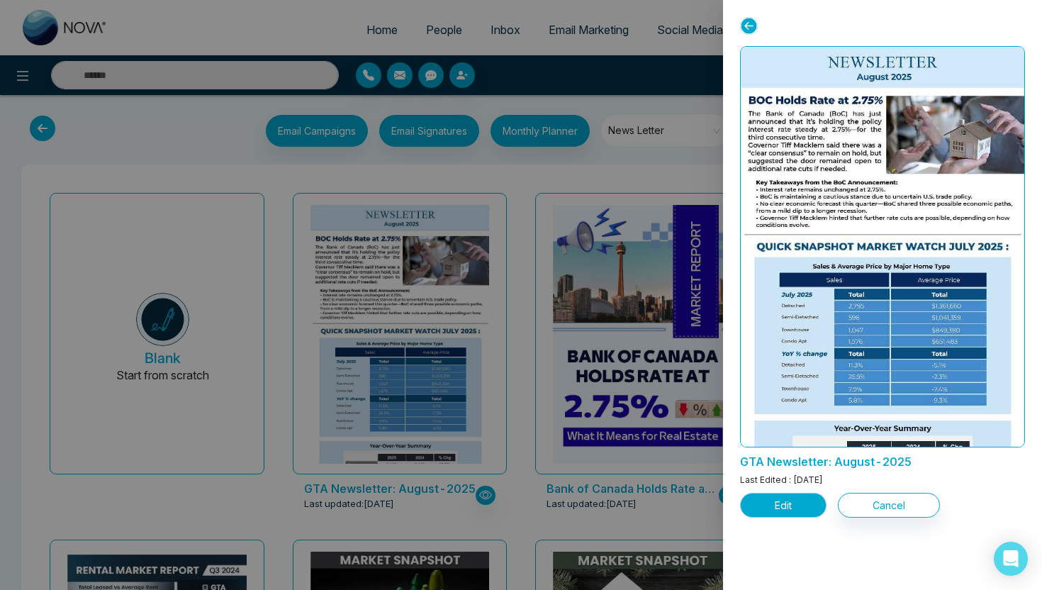
click at [768, 502] on button "Edit" at bounding box center [783, 505] width 86 height 25
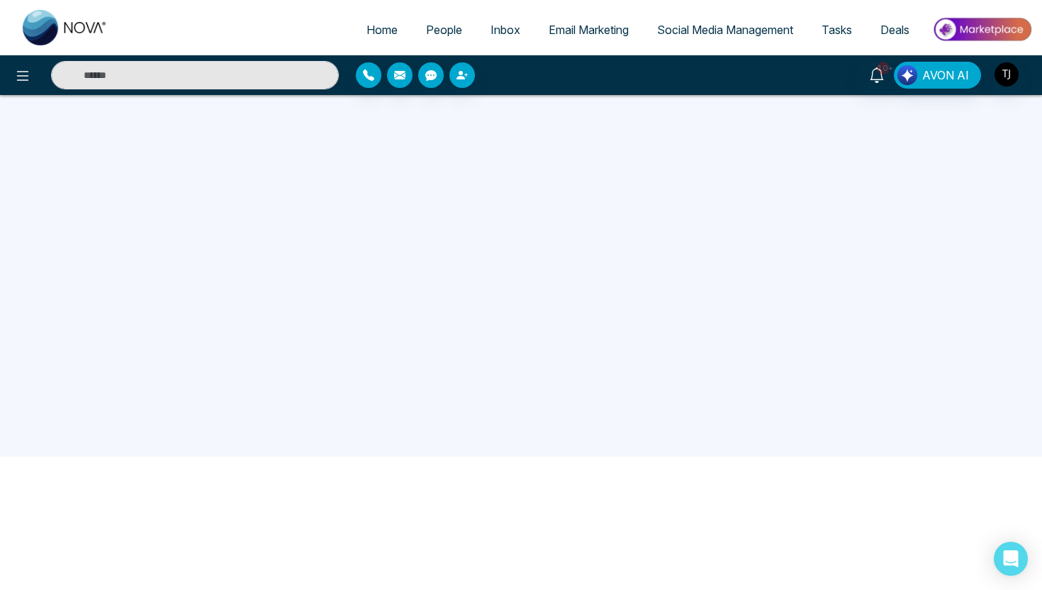
scroll to position [135, 0]
click at [593, 31] on span "Email Marketing" at bounding box center [589, 30] width 80 height 14
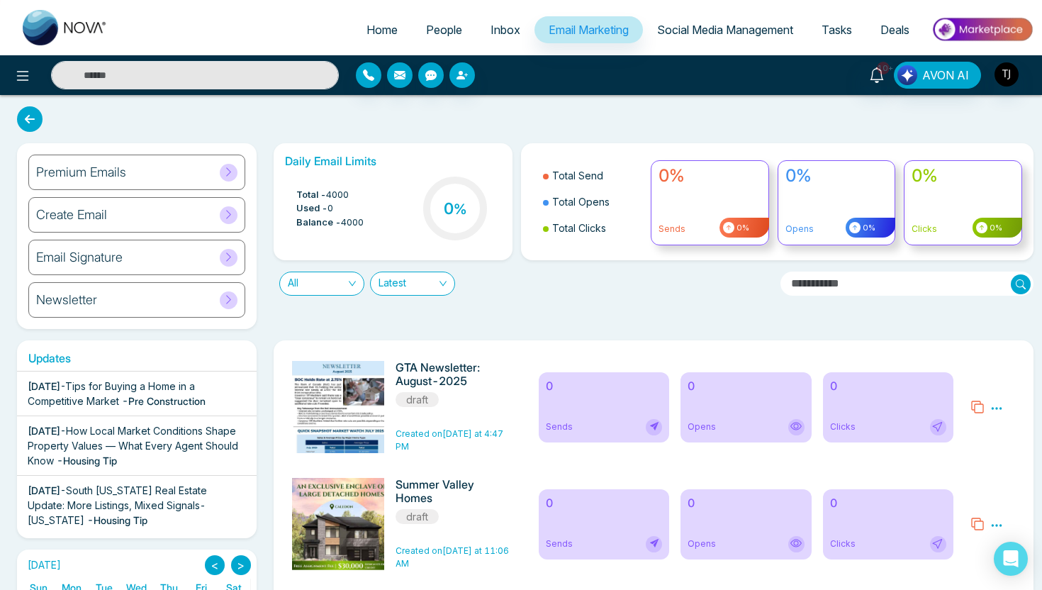
click at [55, 169] on h6 "Premium Emails" at bounding box center [81, 172] width 90 height 16
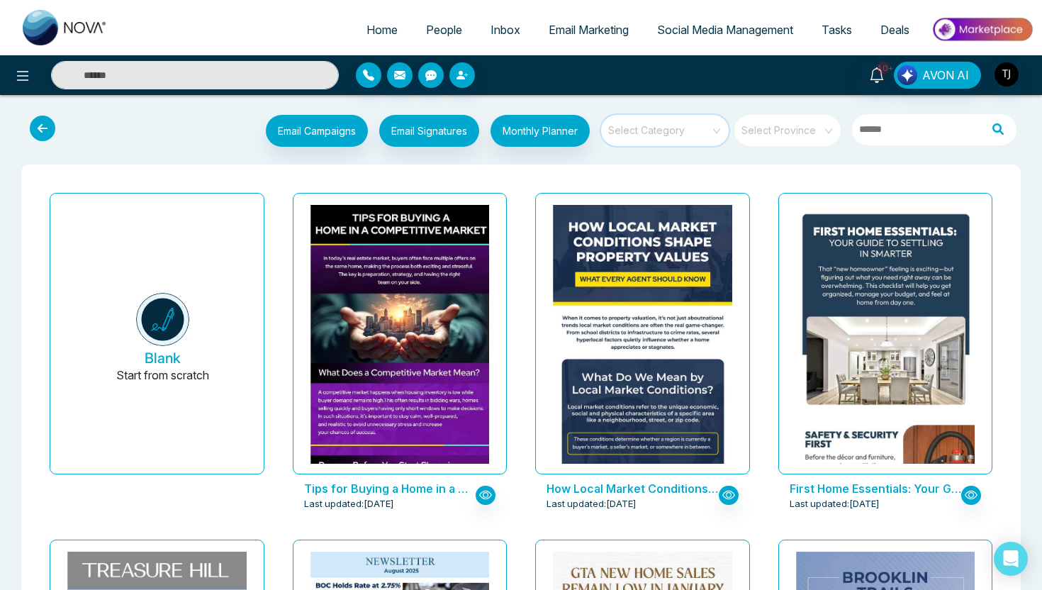
click at [656, 135] on input "search" at bounding box center [660, 125] width 102 height 21
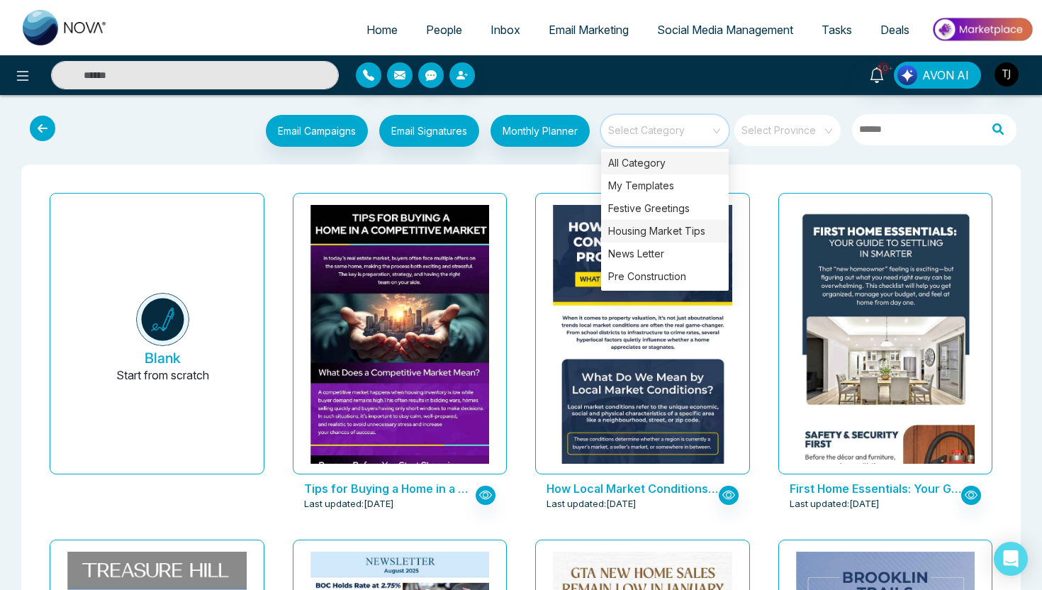
click at [658, 234] on div "Housing Market Tips" at bounding box center [665, 231] width 128 height 23
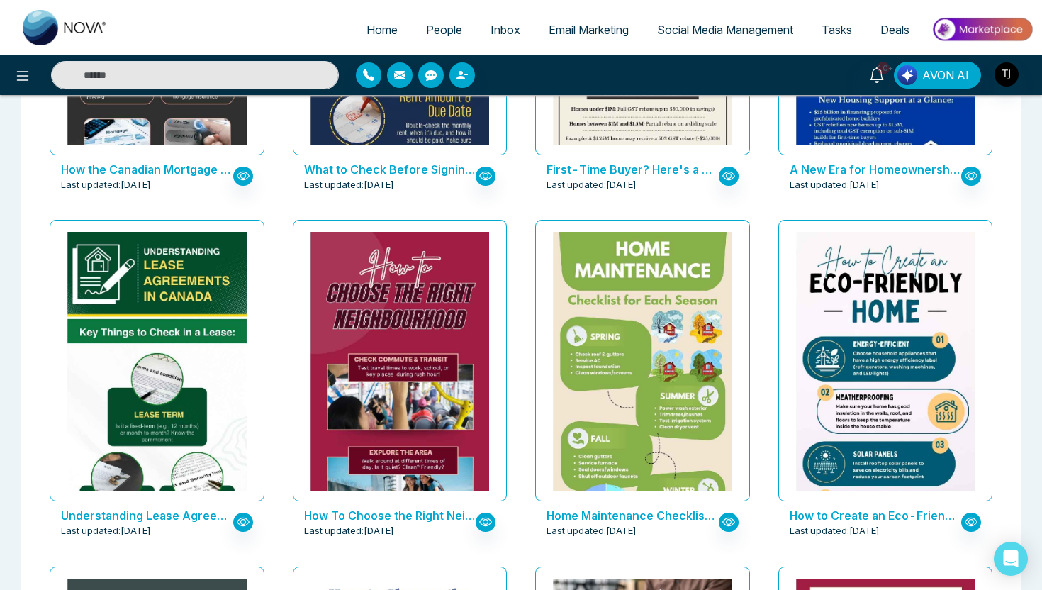
scroll to position [2035, 0]
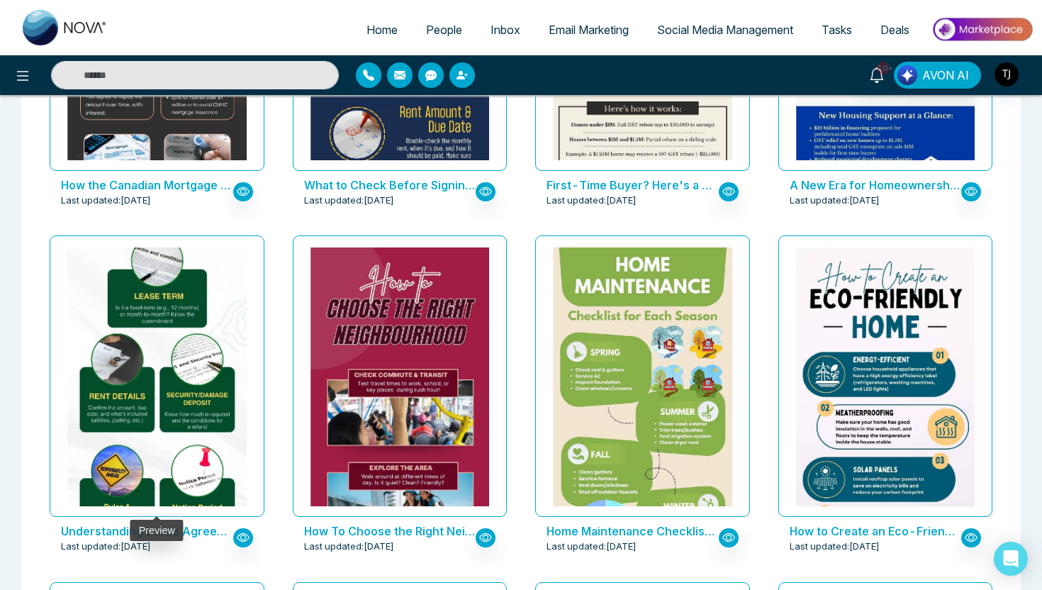
click at [194, 380] on img at bounding box center [157, 336] width 358 height 447
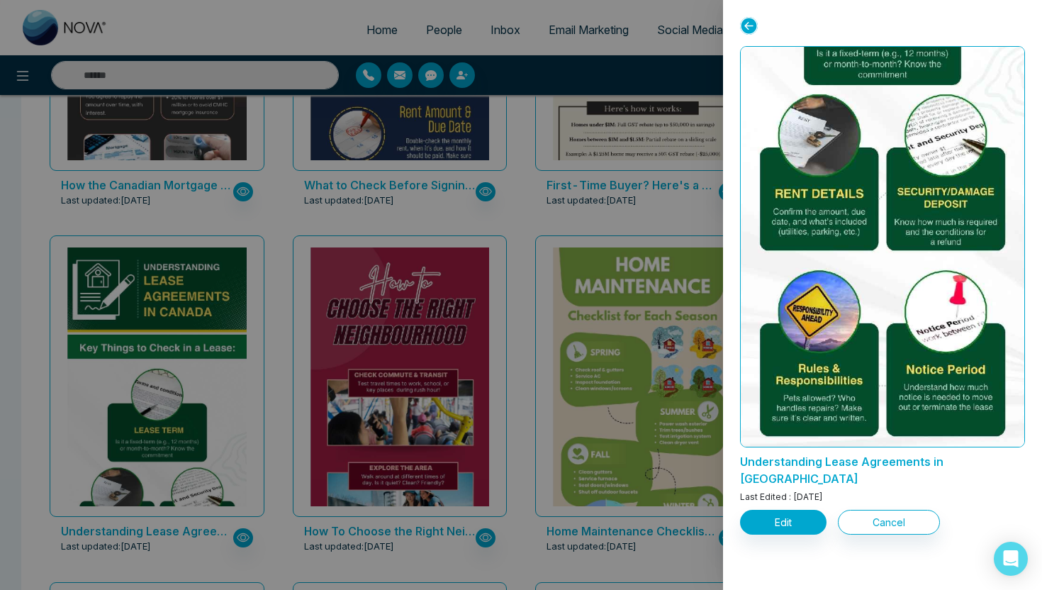
scroll to position [309, 0]
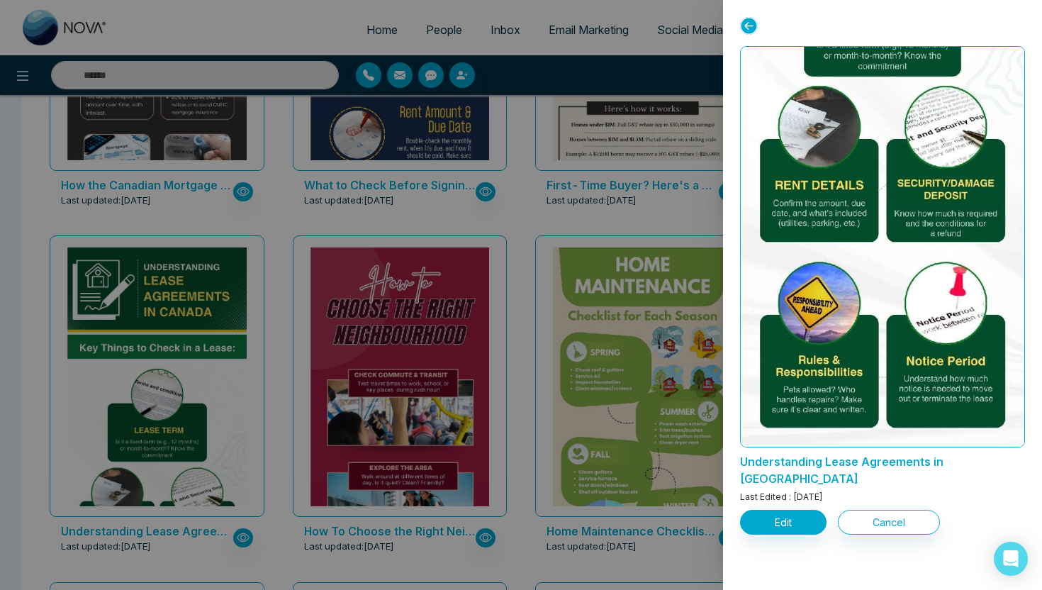
click at [524, 220] on div at bounding box center [521, 295] width 1042 height 590
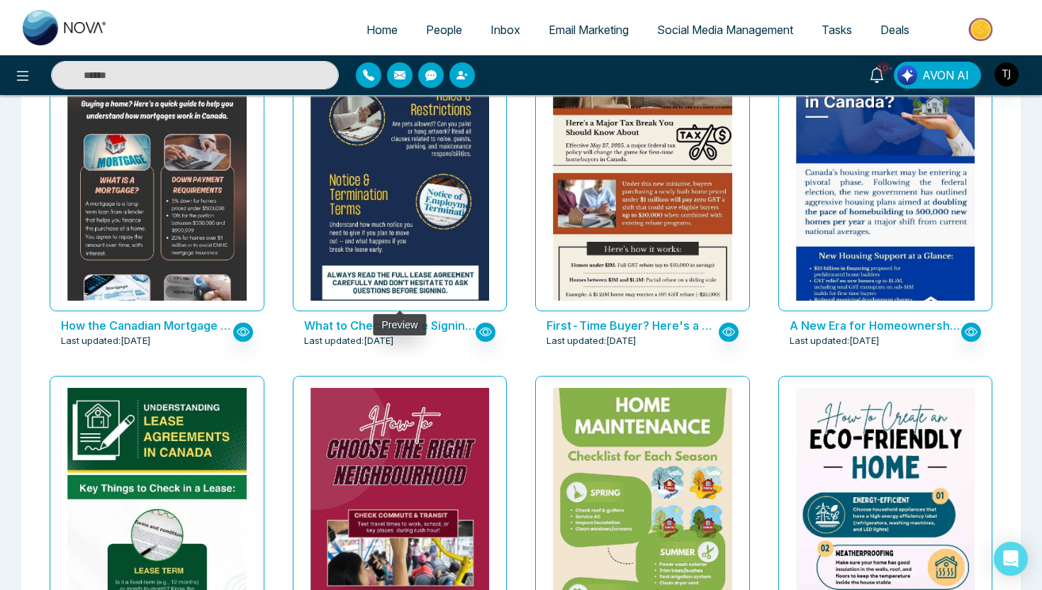
scroll to position [1890, 0]
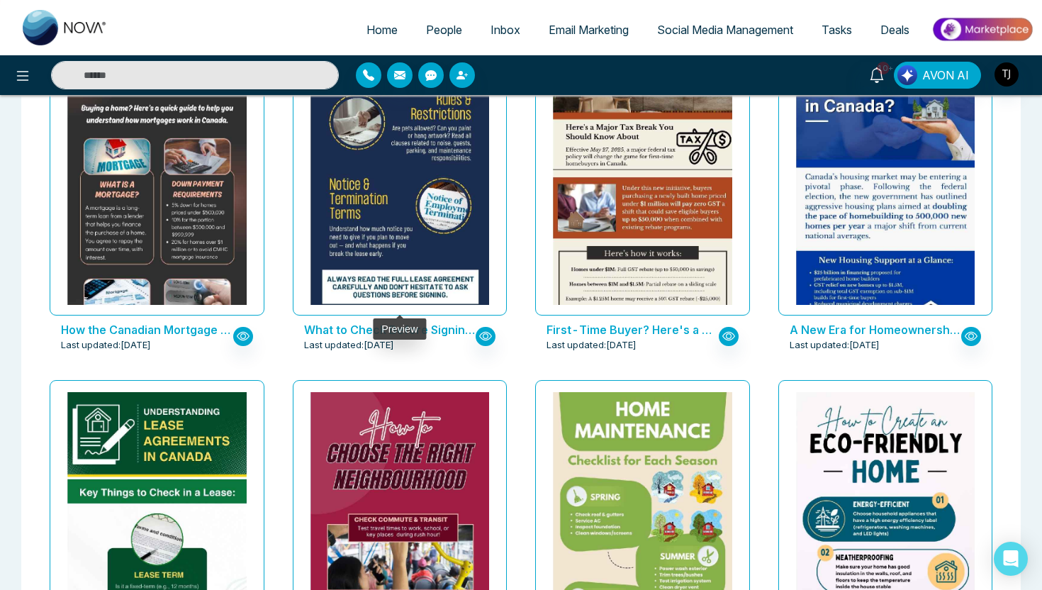
click at [405, 181] on img at bounding box center [399, 23] width 358 height 597
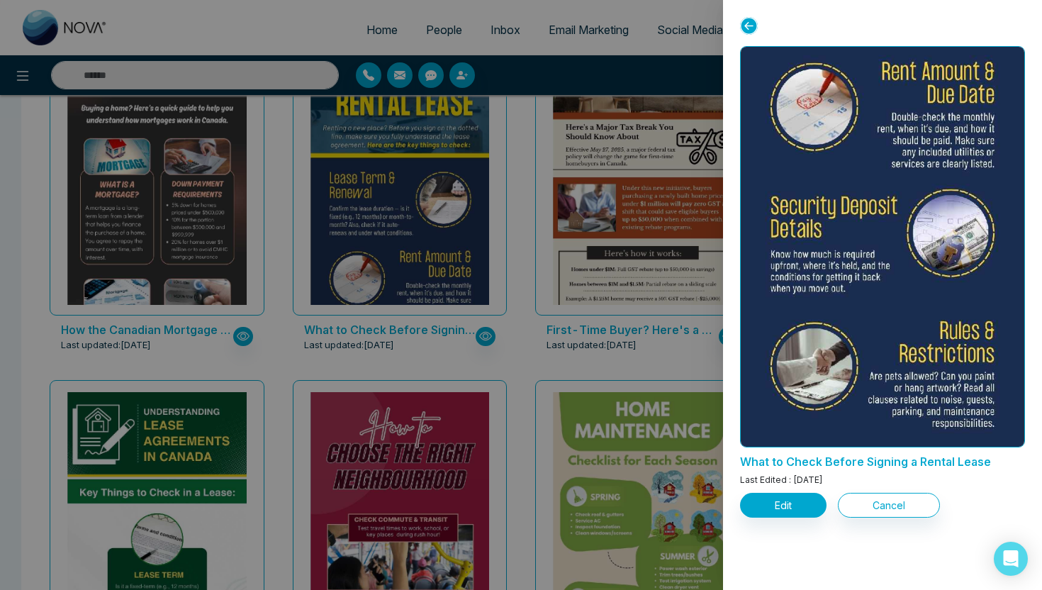
scroll to position [0, 0]
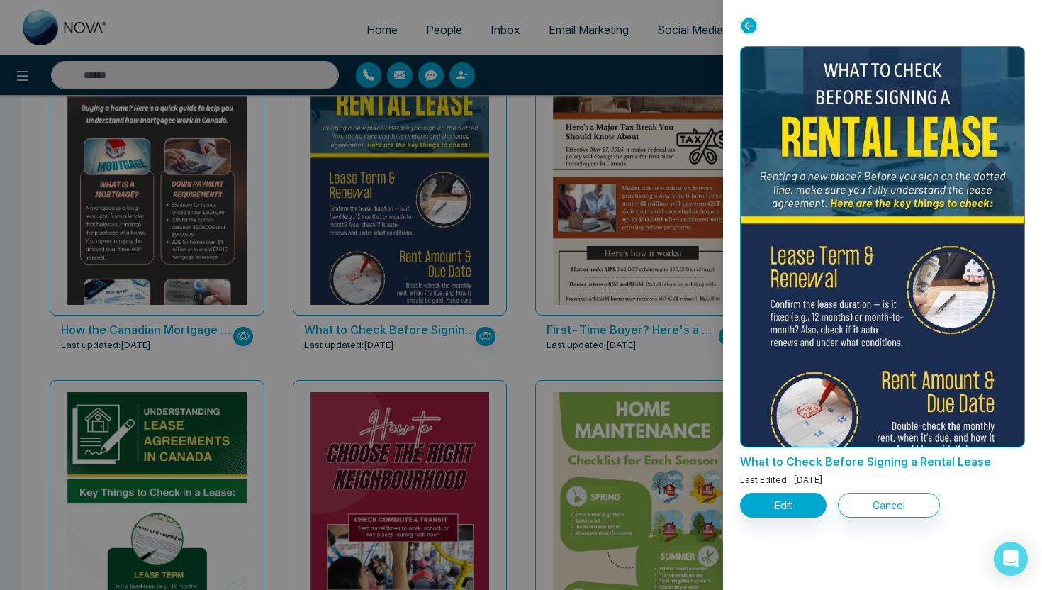
click at [531, 197] on div at bounding box center [521, 295] width 1042 height 590
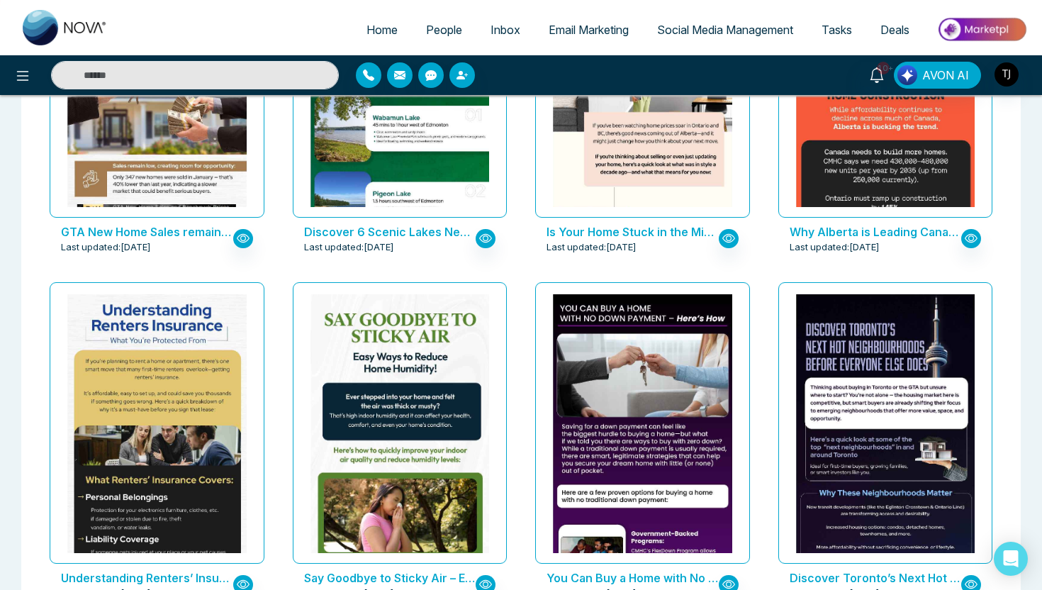
scroll to position [651, 0]
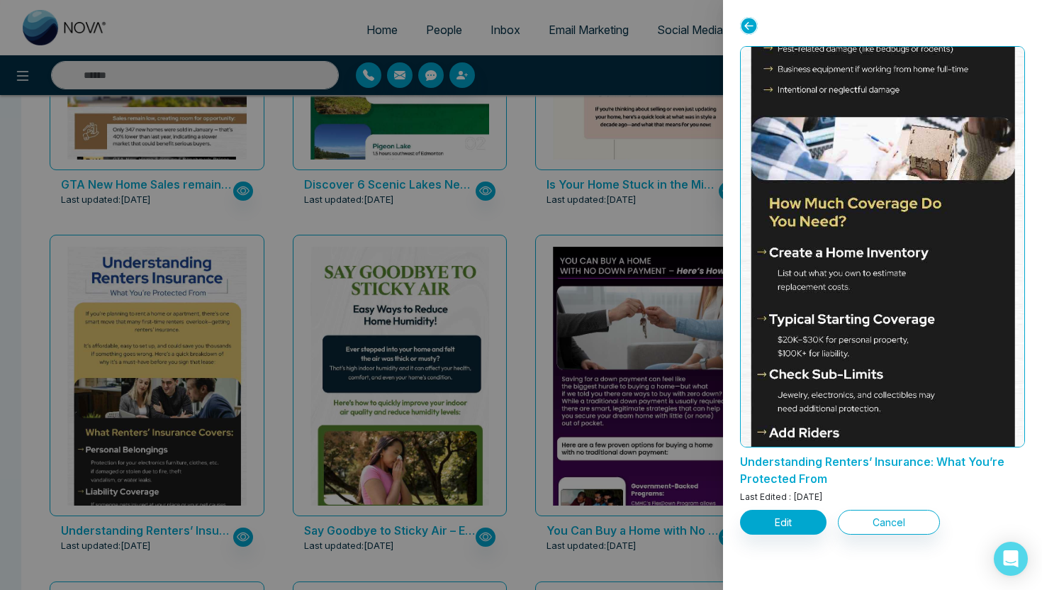
scroll to position [758, 0]
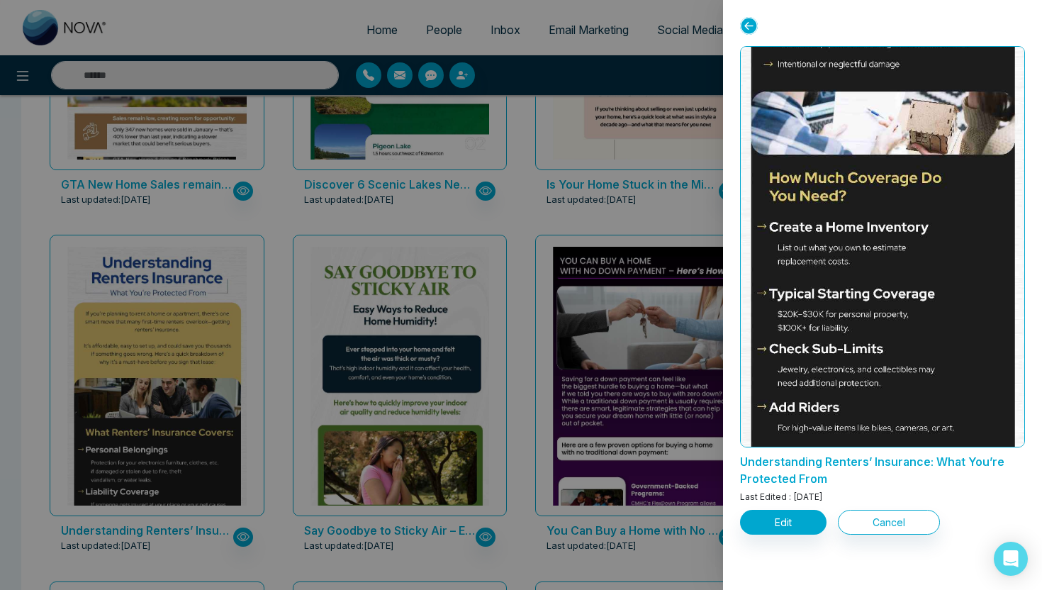
click at [502, 353] on div at bounding box center [521, 295] width 1042 height 590
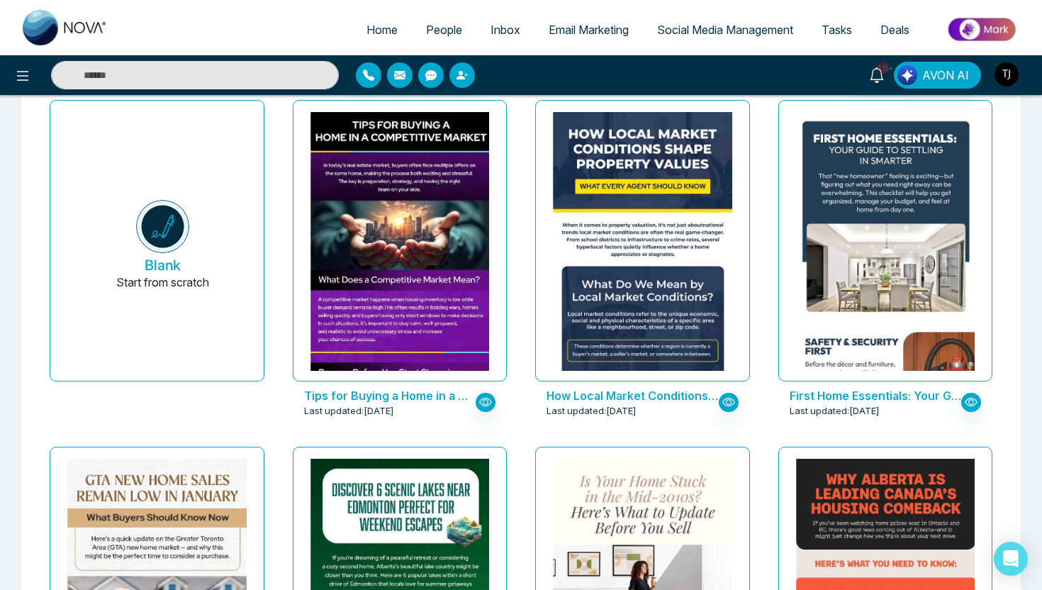
scroll to position [0, 0]
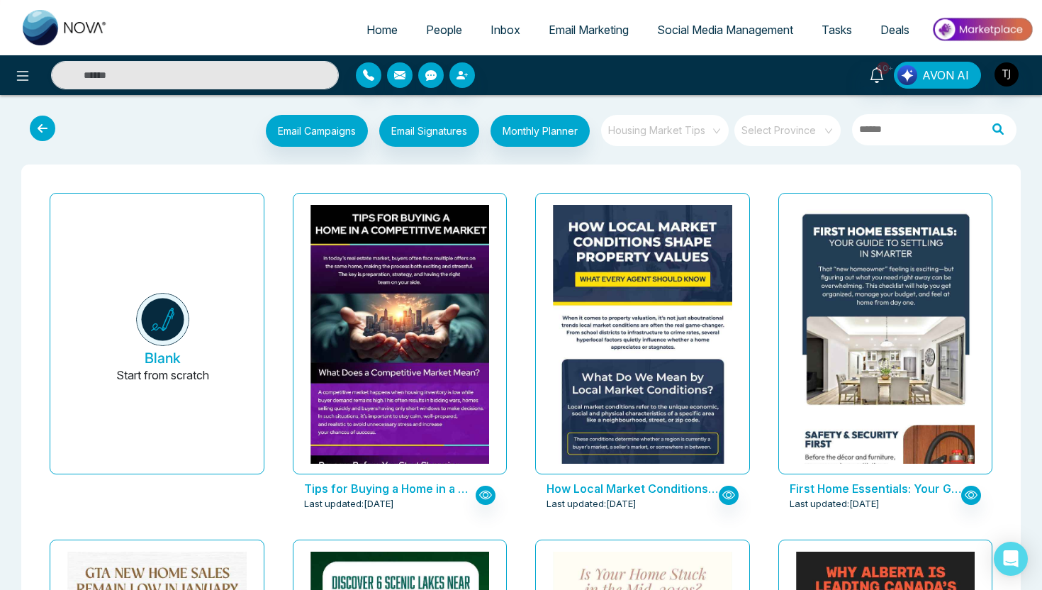
click at [671, 131] on span "Housing Market Tips" at bounding box center [666, 130] width 116 height 21
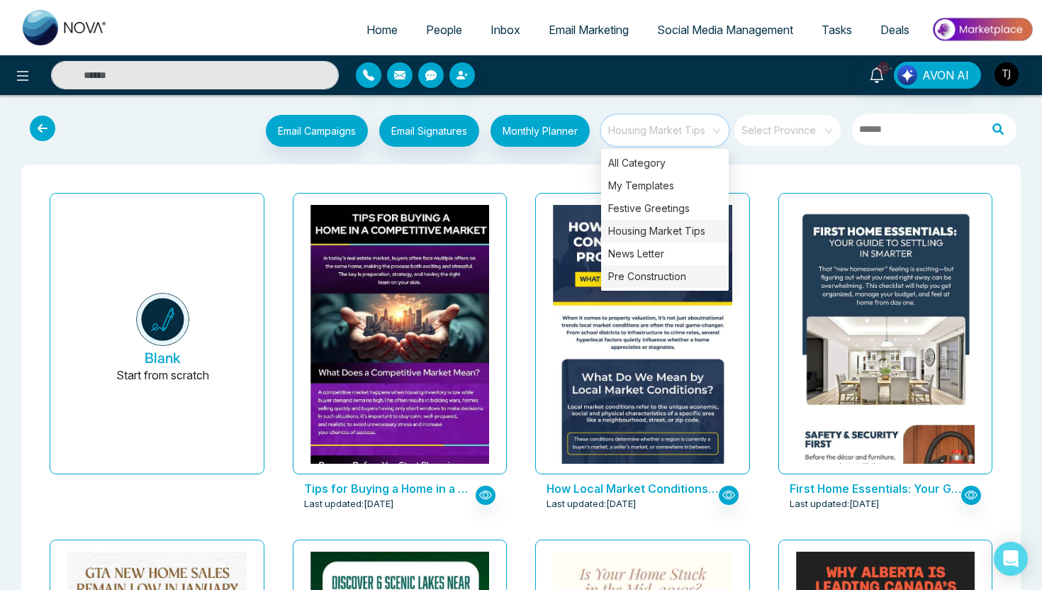
click at [661, 275] on div "Pre Construction" at bounding box center [665, 276] width 128 height 23
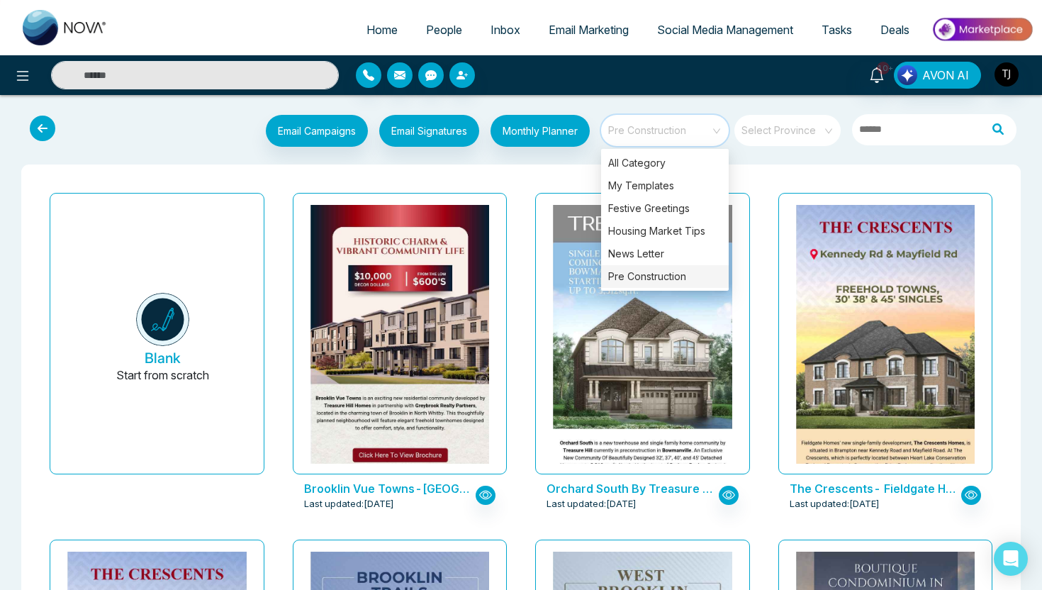
click at [523, 192] on div "Orchard South By Treasure Hill Last updated: [DATE]" at bounding box center [642, 360] width 243 height 347
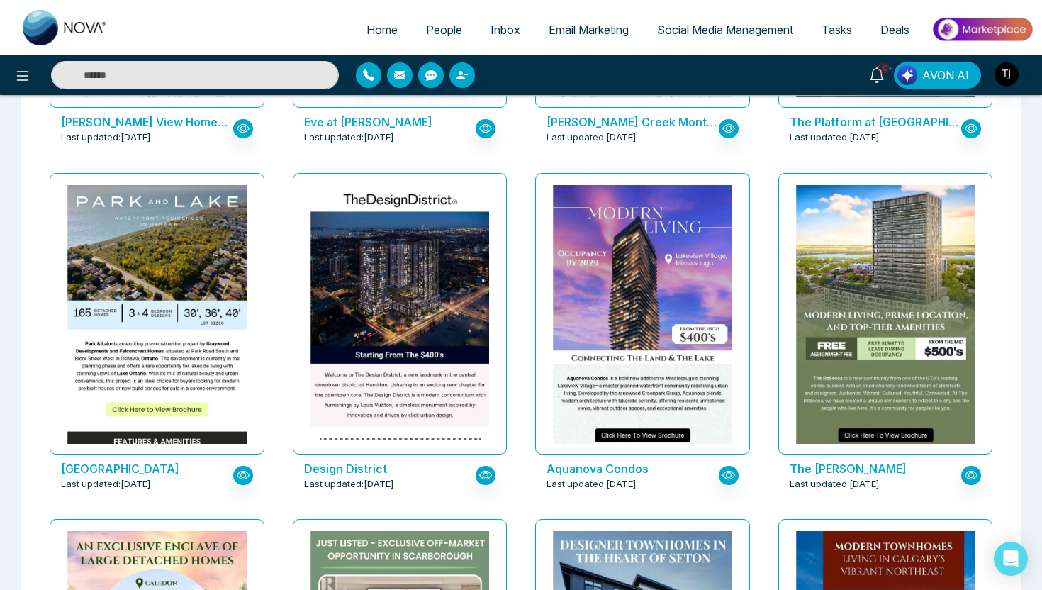
scroll to position [1060, 0]
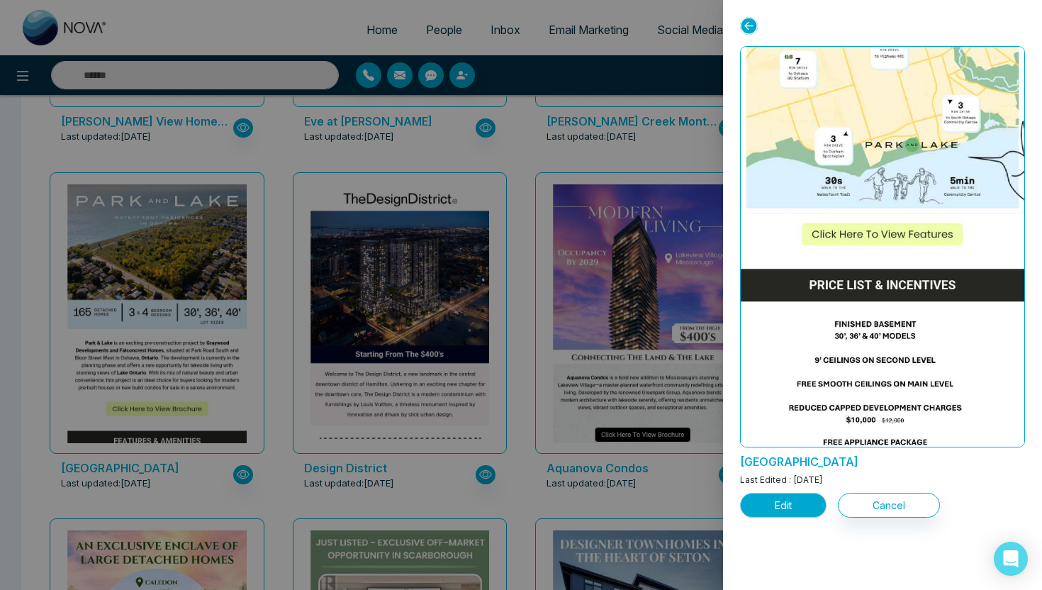
click at [760, 508] on button "Edit" at bounding box center [783, 505] width 86 height 25
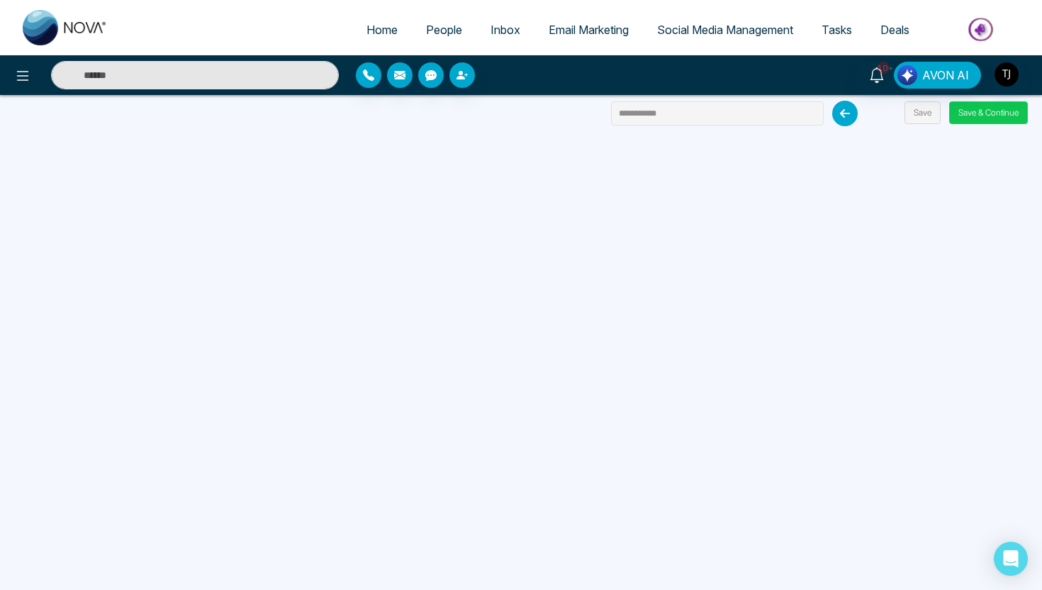
click at [972, 114] on button "Save & Continue" at bounding box center [988, 112] width 79 height 23
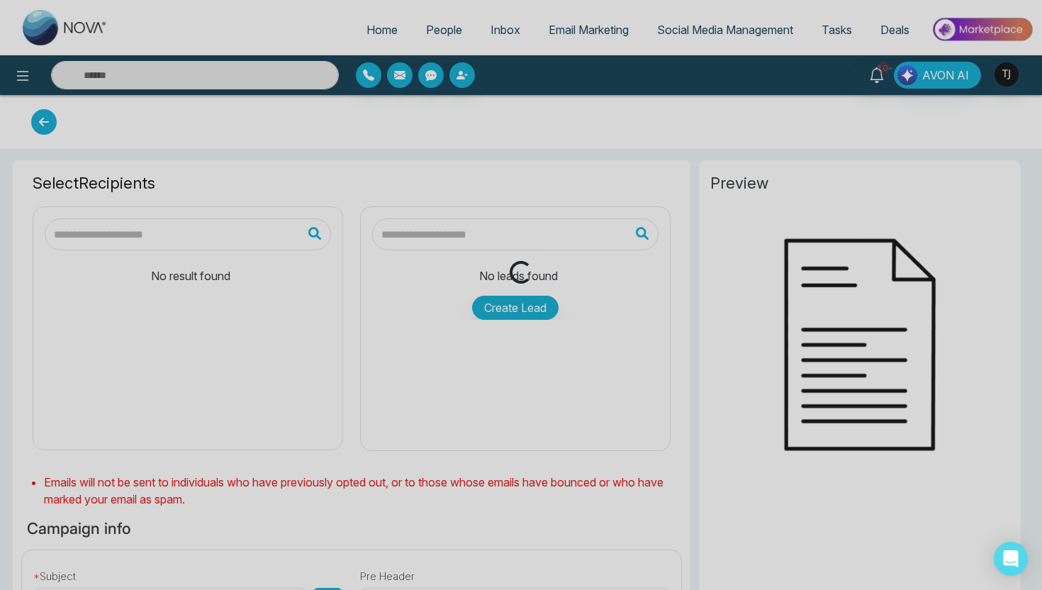
type input "**********"
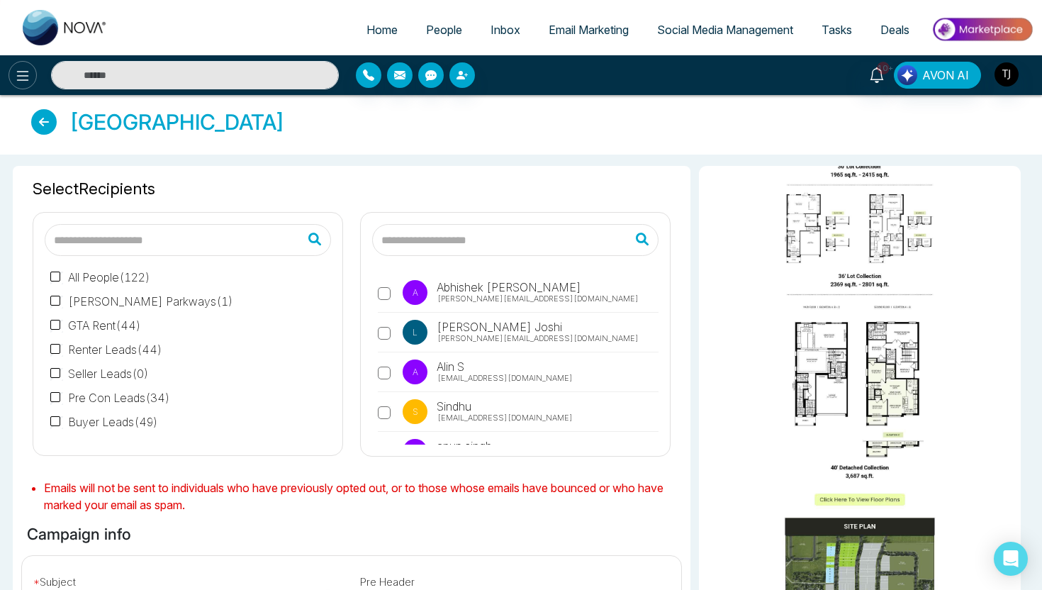
click at [27, 74] on icon at bounding box center [22, 75] width 17 height 17
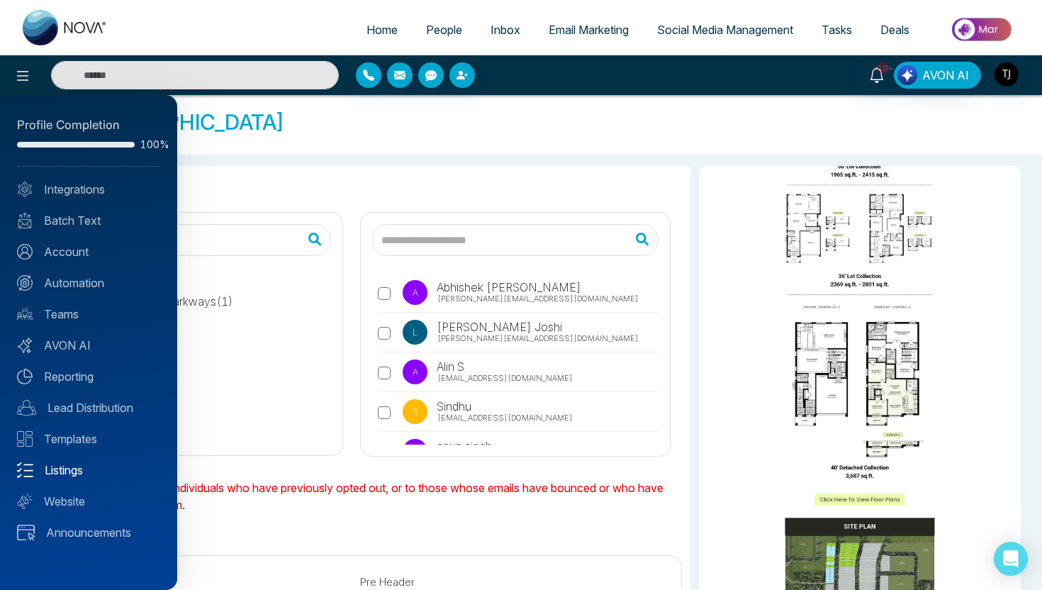
click at [45, 468] on link "Listings" at bounding box center [88, 469] width 143 height 17
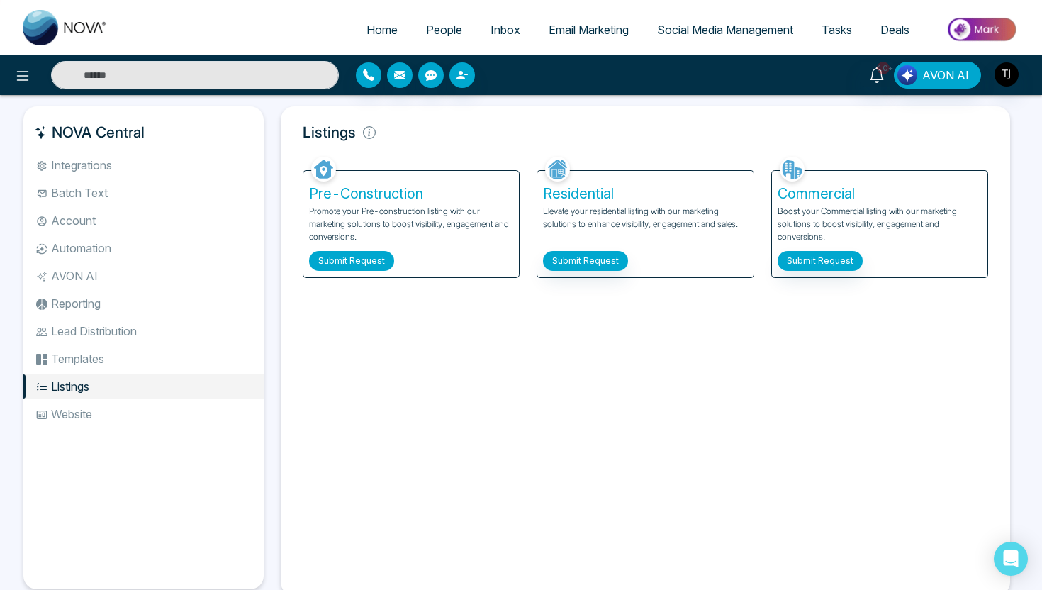
click at [360, 263] on button "Submit Request" at bounding box center [351, 261] width 85 height 20
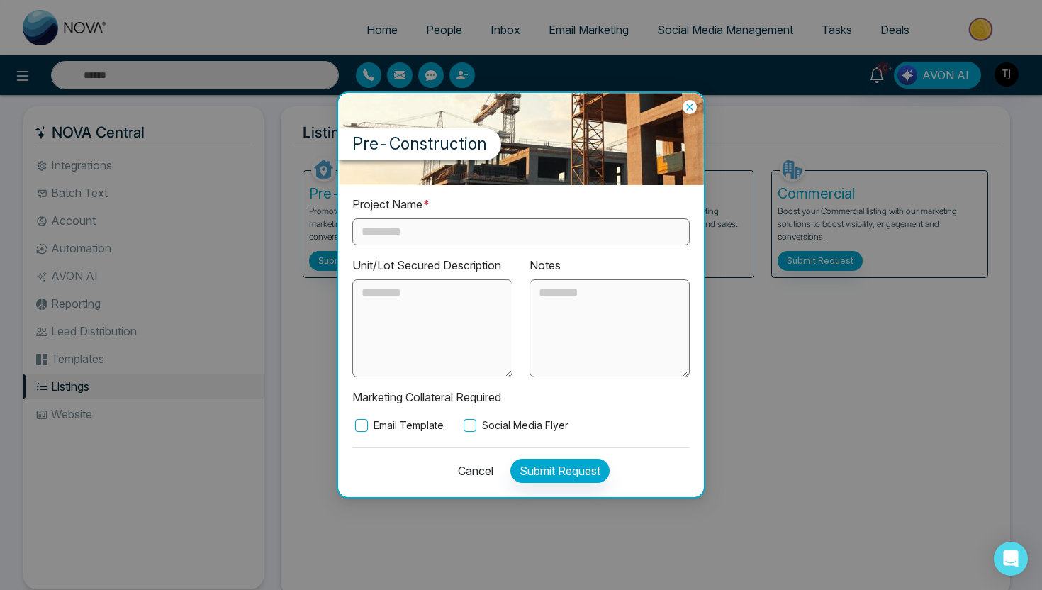
click at [417, 218] on input "text" at bounding box center [520, 231] width 337 height 27
click at [372, 431] on label "Email Template" at bounding box center [397, 425] width 91 height 16
click at [498, 425] on label "Social Media Flyer" at bounding box center [515, 425] width 108 height 16
click at [690, 110] on icon at bounding box center [690, 107] width 14 height 14
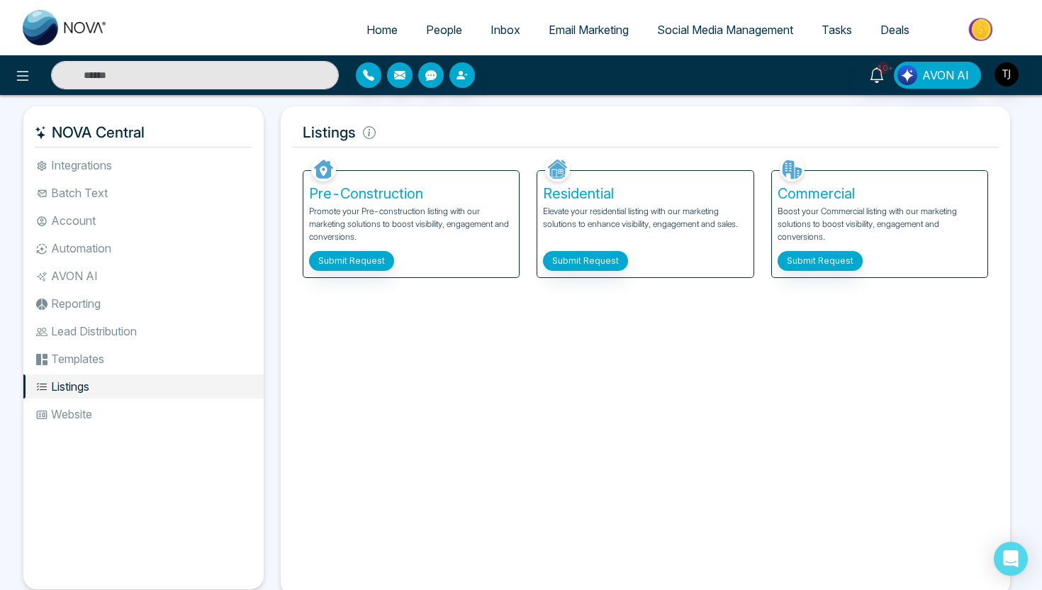
click at [605, 28] on span "Email Marketing" at bounding box center [589, 30] width 80 height 14
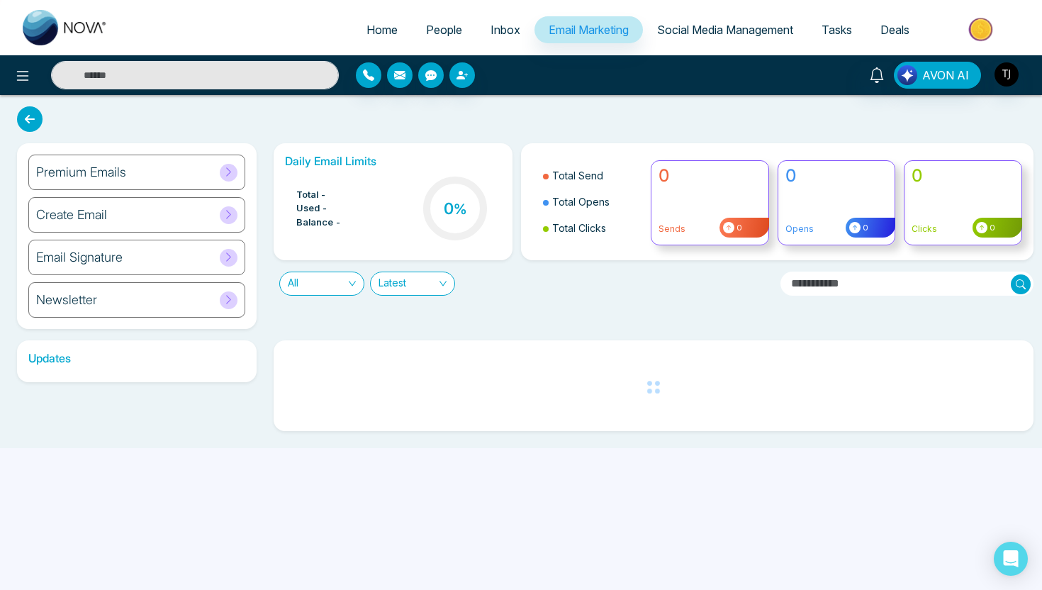
click at [95, 172] on h6 "Premium Emails" at bounding box center [81, 172] width 90 height 16
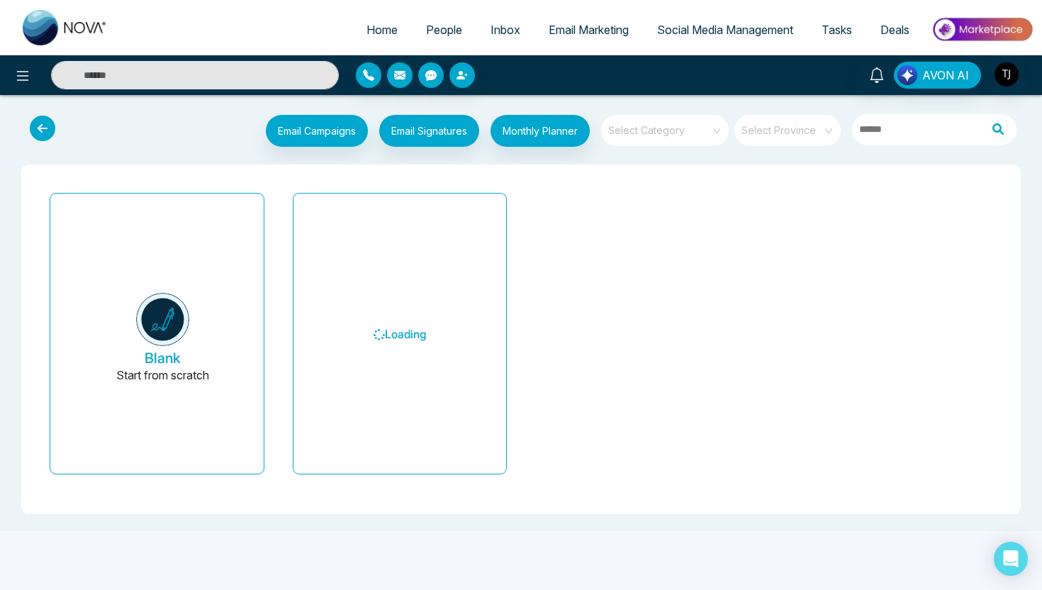
click at [684, 140] on span at bounding box center [660, 130] width 102 height 31
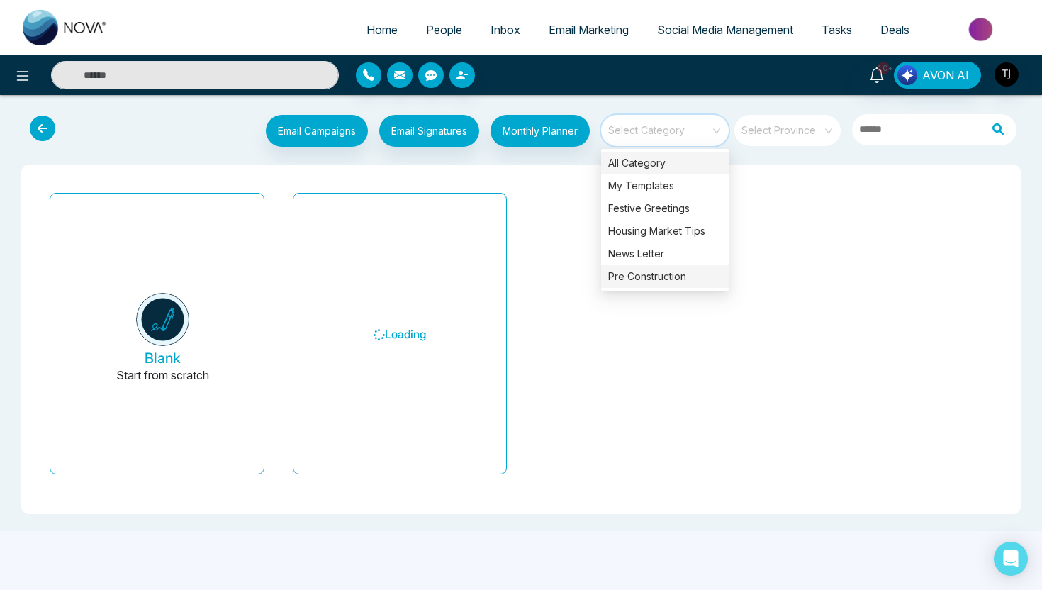
click at [651, 276] on div "Pre Construction" at bounding box center [665, 276] width 128 height 23
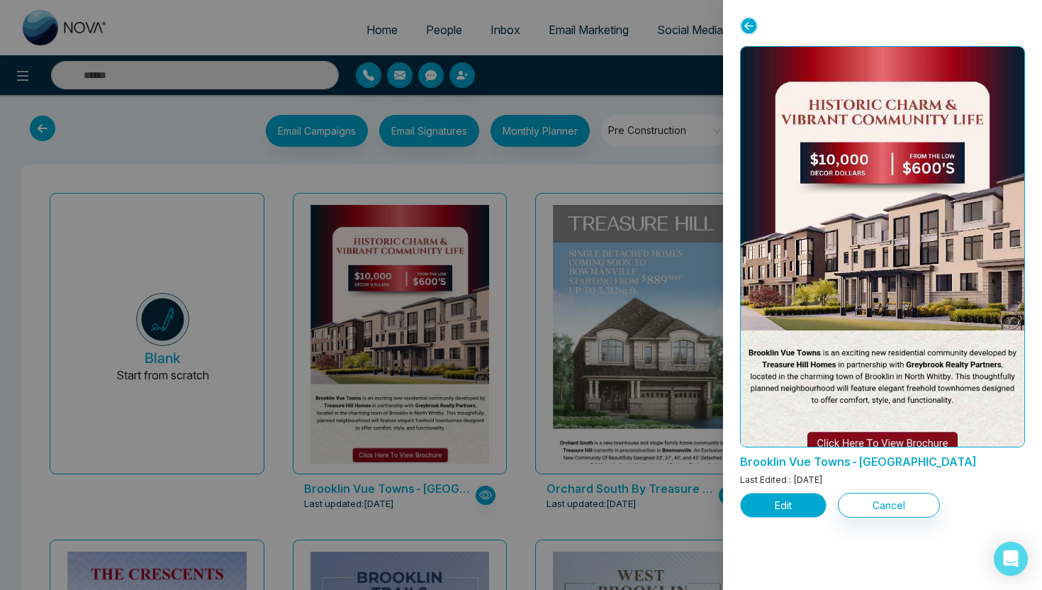
click at [765, 502] on button "Edit" at bounding box center [783, 505] width 86 height 25
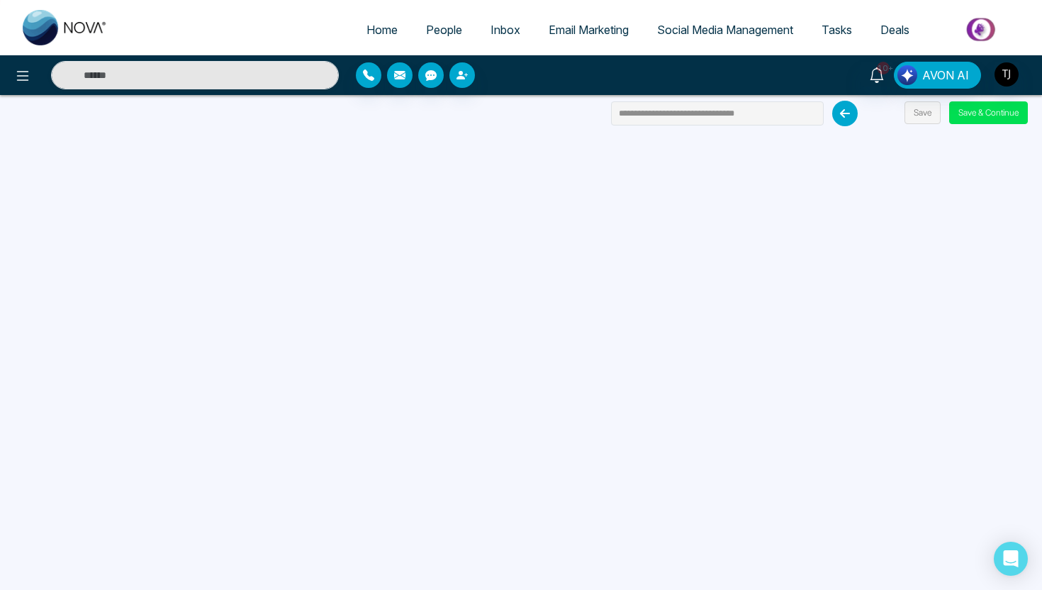
click at [595, 35] on span "Email Marketing" at bounding box center [589, 30] width 80 height 14
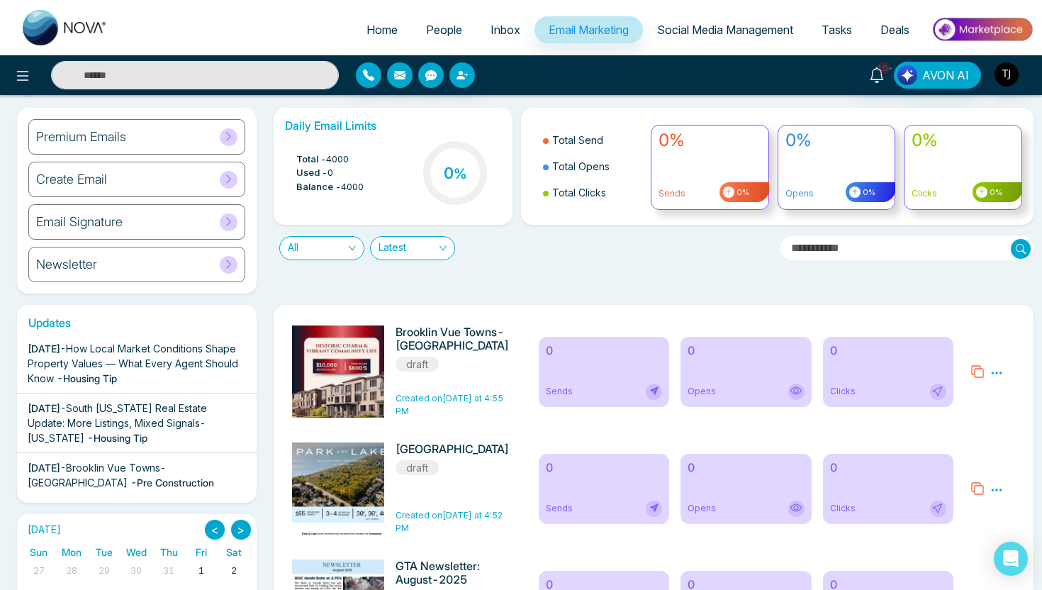
scroll to position [60, 0]
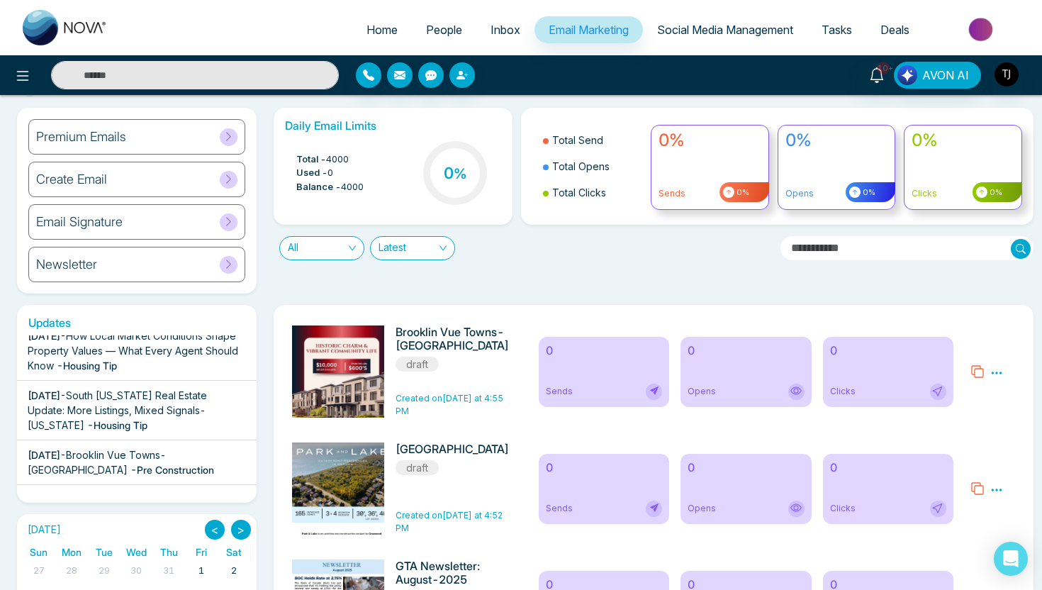
click at [329, 259] on div "All" at bounding box center [321, 248] width 85 height 24
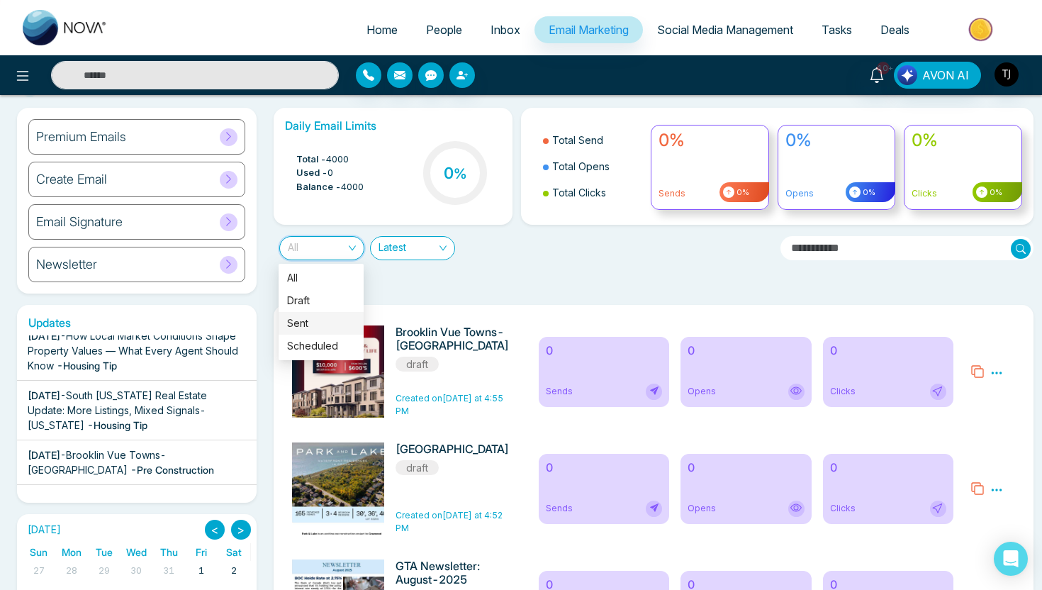
click at [327, 322] on div "Sent" at bounding box center [321, 323] width 68 height 16
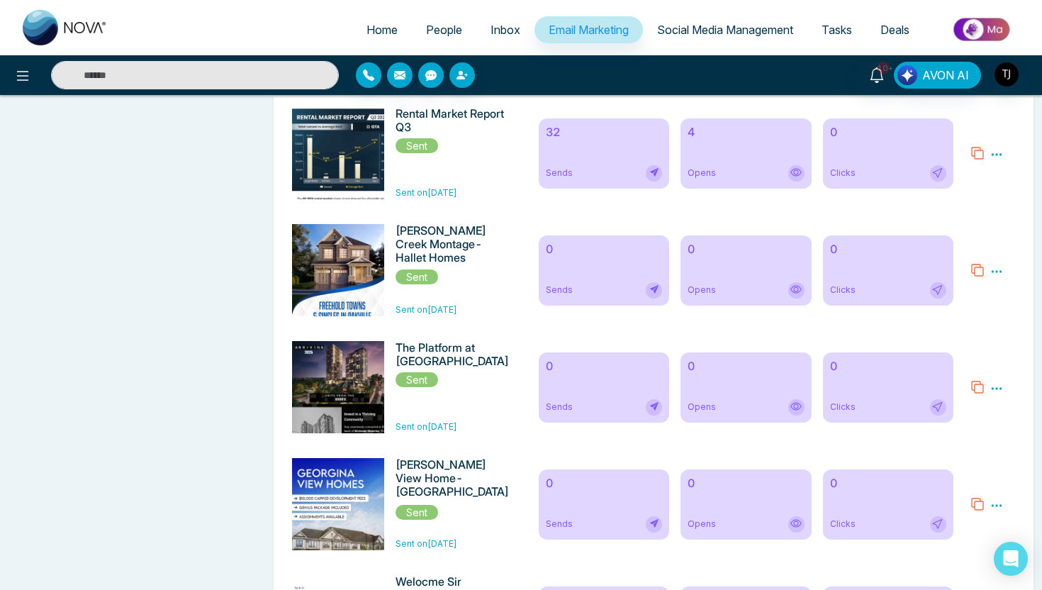
scroll to position [1296, 0]
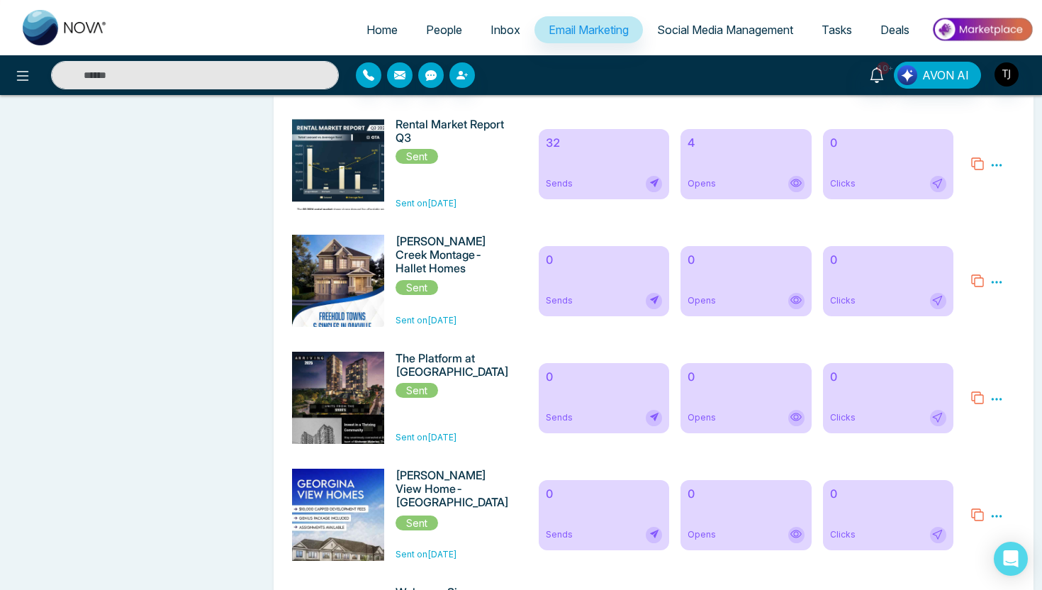
click at [580, 169] on div "32 Sends" at bounding box center [604, 164] width 130 height 70
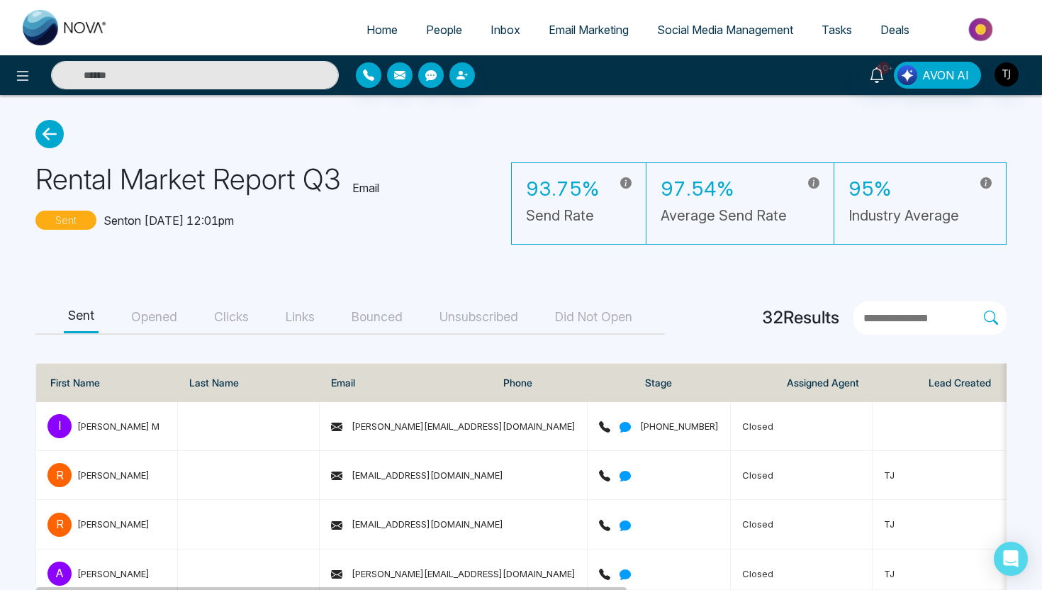
click at [155, 320] on button "Opened" at bounding box center [154, 317] width 55 height 32
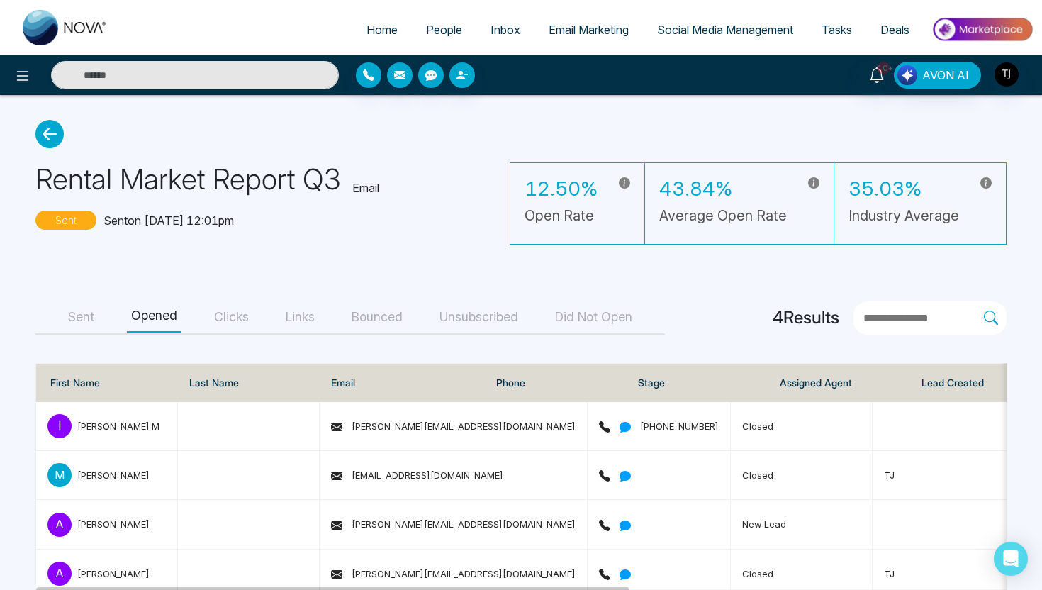
click at [238, 315] on button "Clicks" at bounding box center [231, 317] width 43 height 32
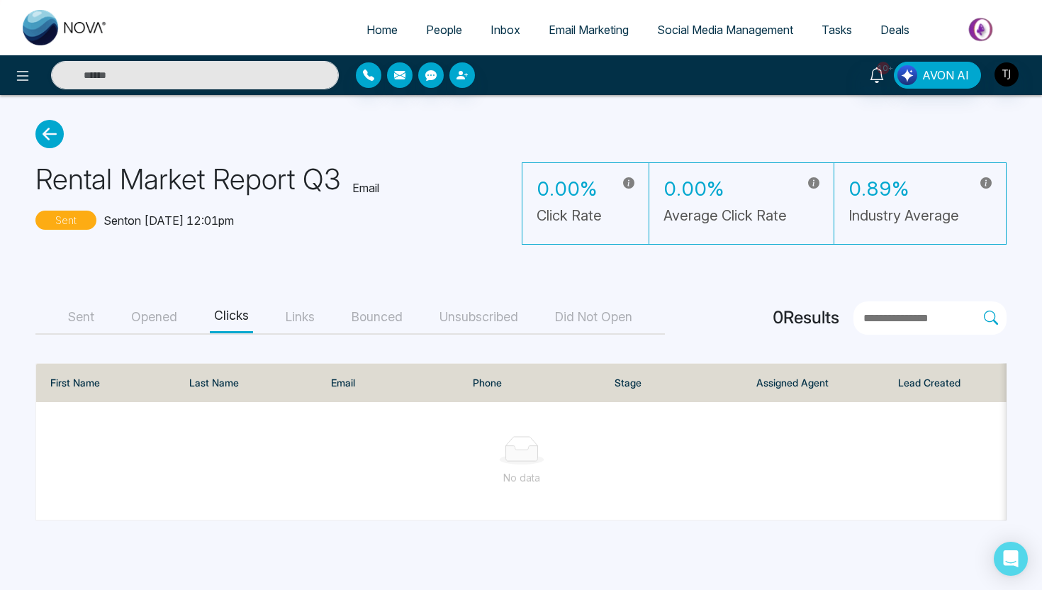
click at [175, 315] on button "Opened" at bounding box center [154, 317] width 55 height 32
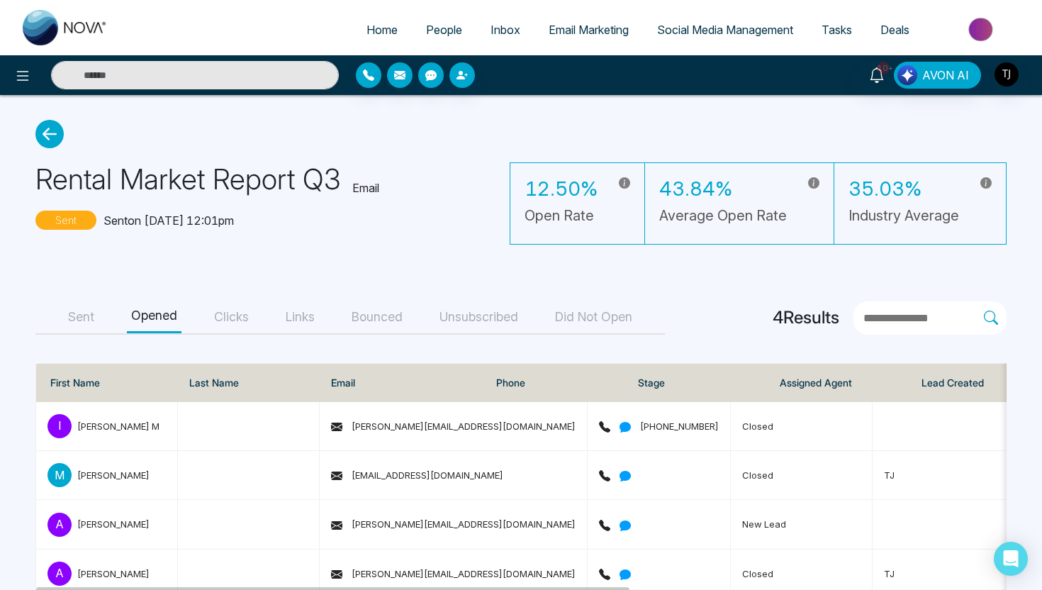
click at [678, 33] on span "Social Media Management" at bounding box center [725, 30] width 136 height 14
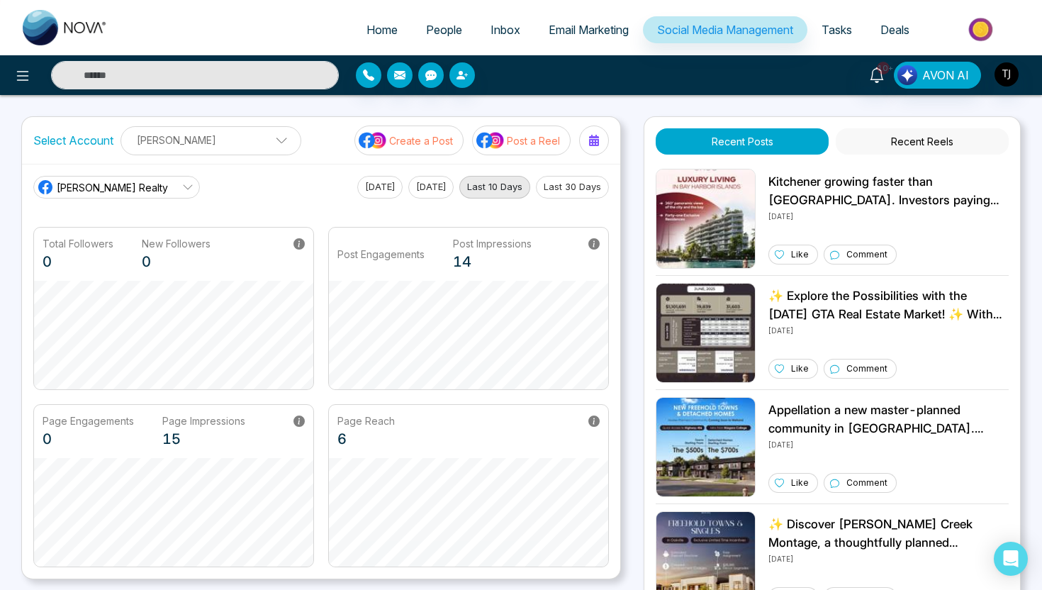
click at [426, 144] on p "Create a Post" at bounding box center [421, 140] width 64 height 15
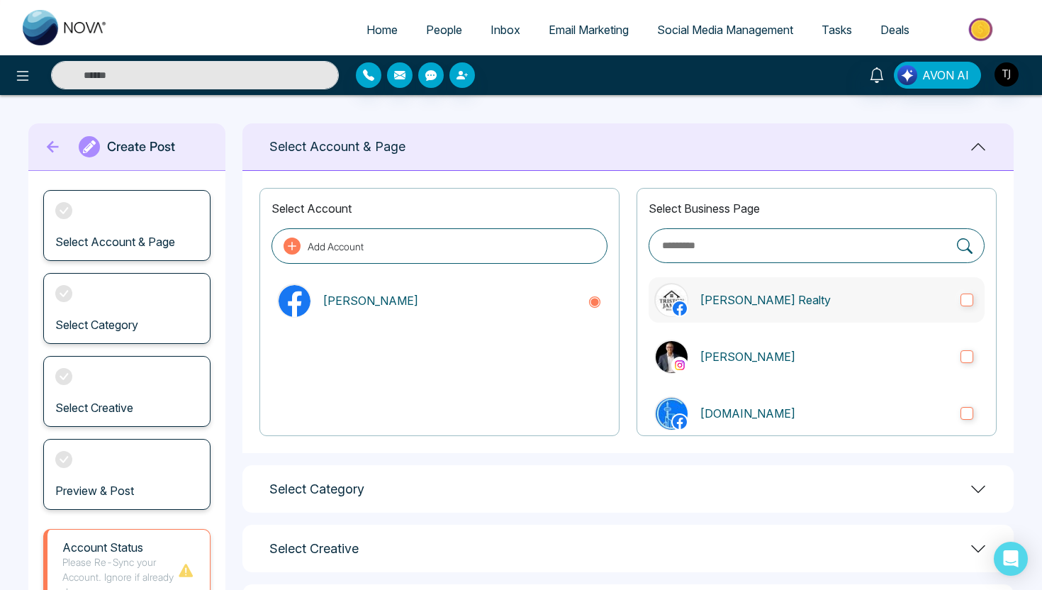
click at [745, 306] on p "[PERSON_NAME] Realty" at bounding box center [824, 299] width 249 height 17
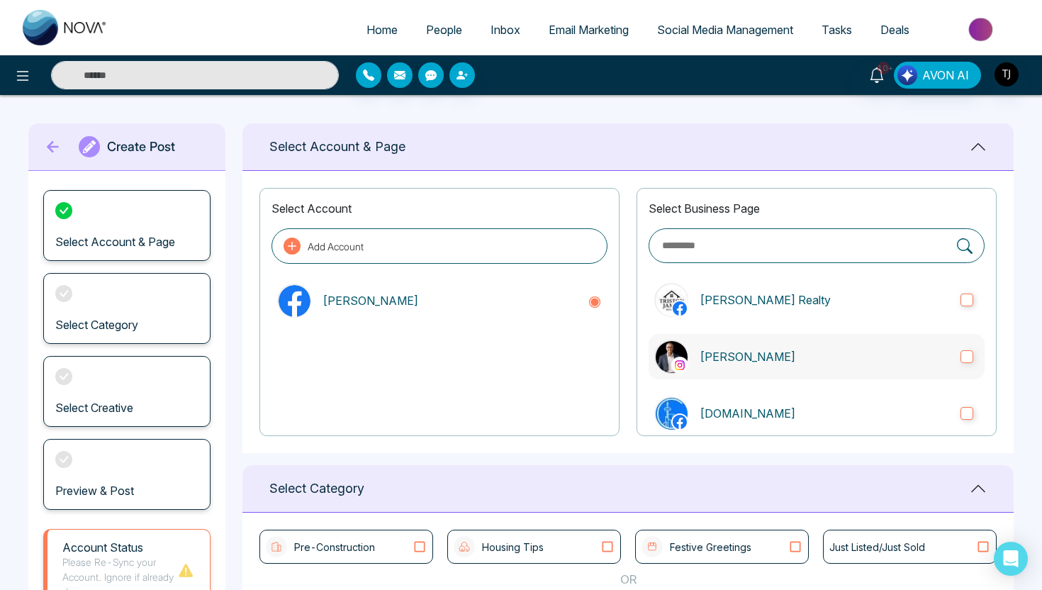
click at [726, 350] on p "[PERSON_NAME]" at bounding box center [824, 356] width 249 height 17
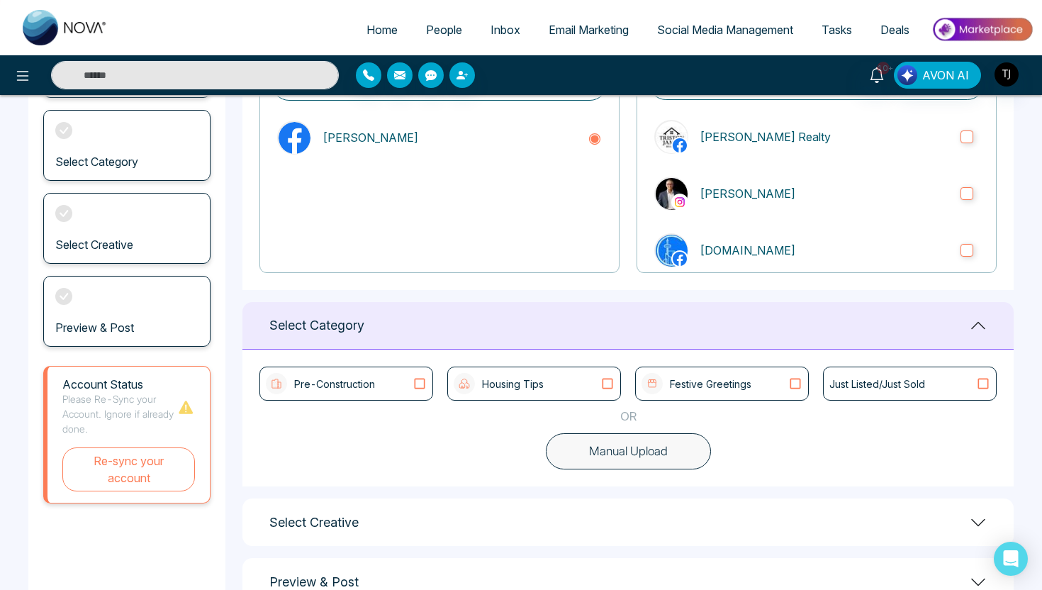
scroll to position [206, 0]
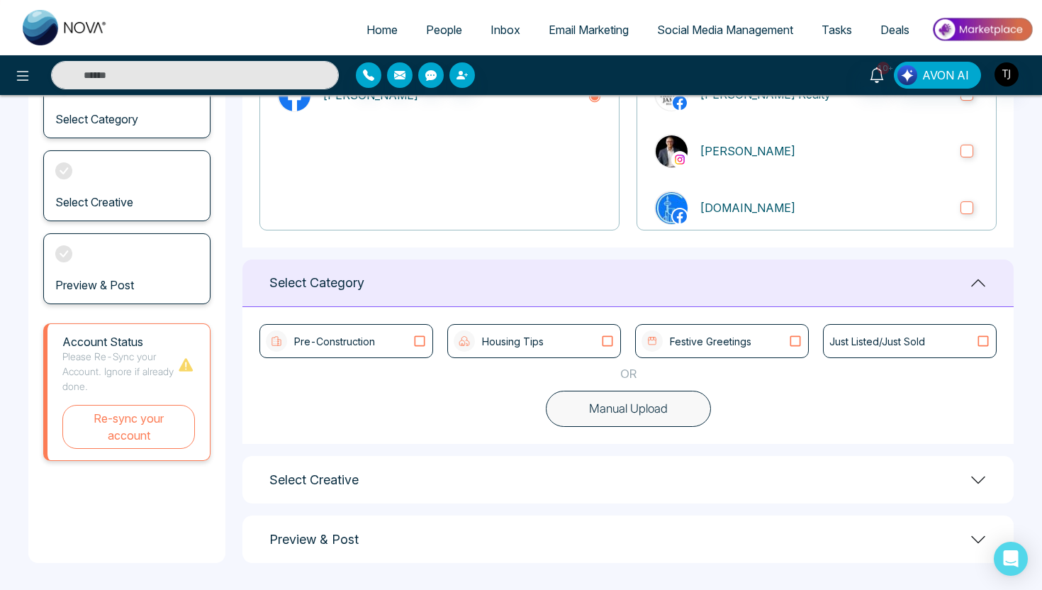
click at [610, 412] on button "Manual Upload" at bounding box center [628, 409] width 165 height 37
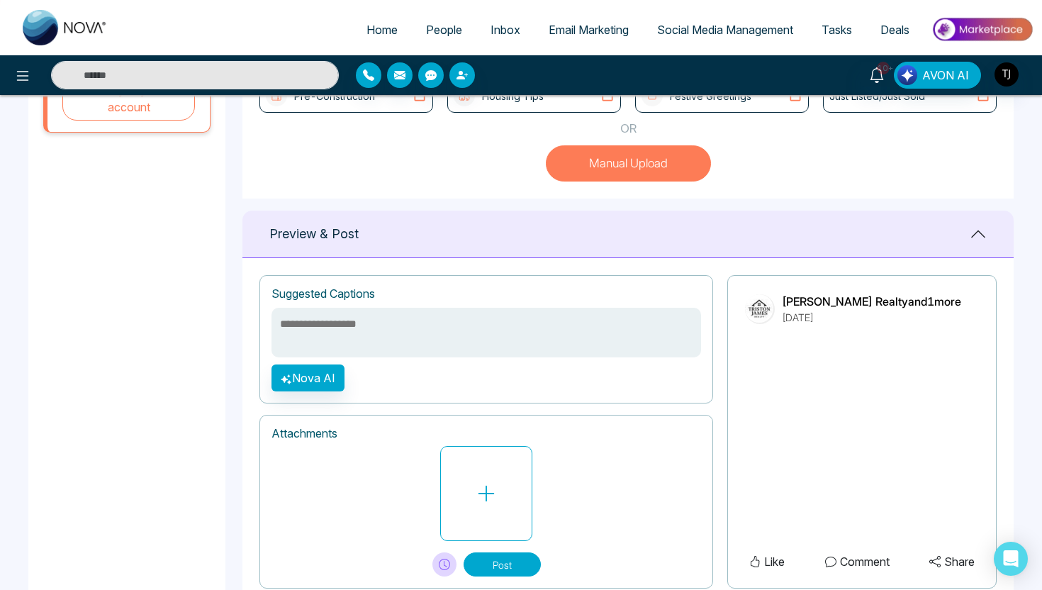
scroll to position [493, 0]
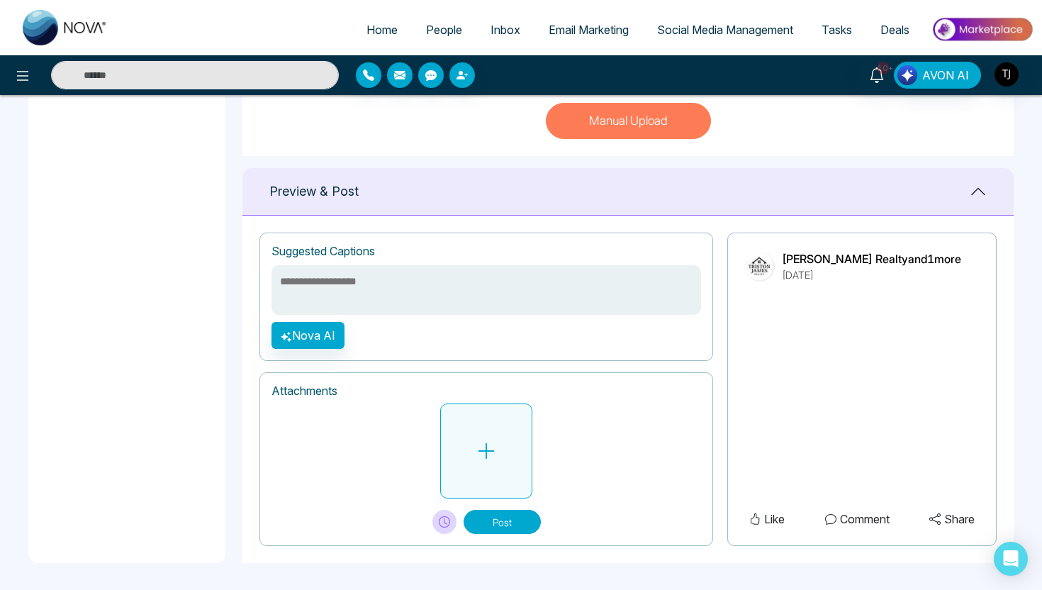
click at [507, 437] on button at bounding box center [486, 450] width 92 height 95
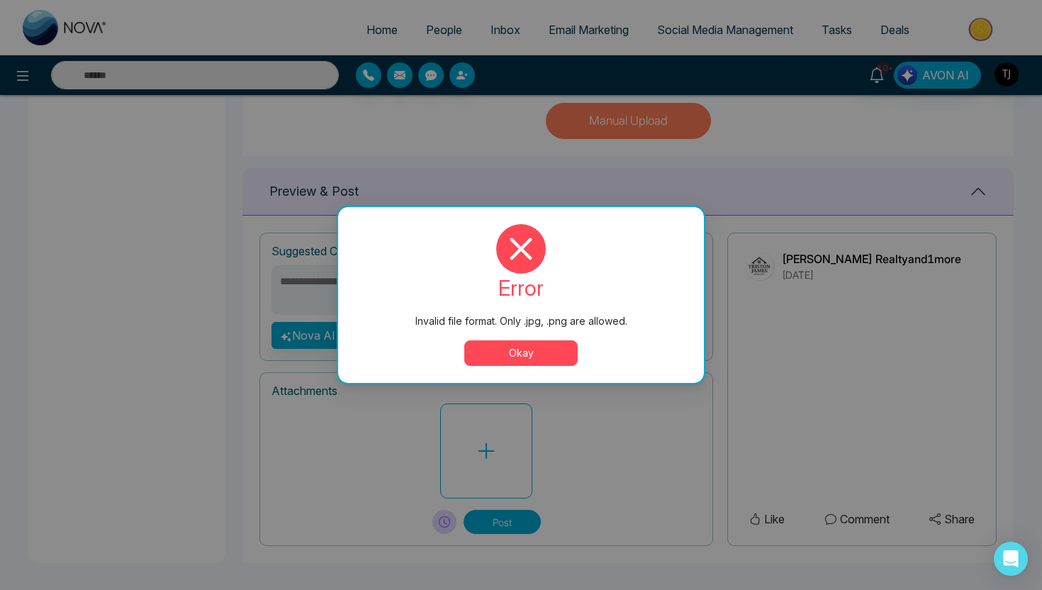
click at [551, 358] on button "Okay" at bounding box center [520, 353] width 113 height 26
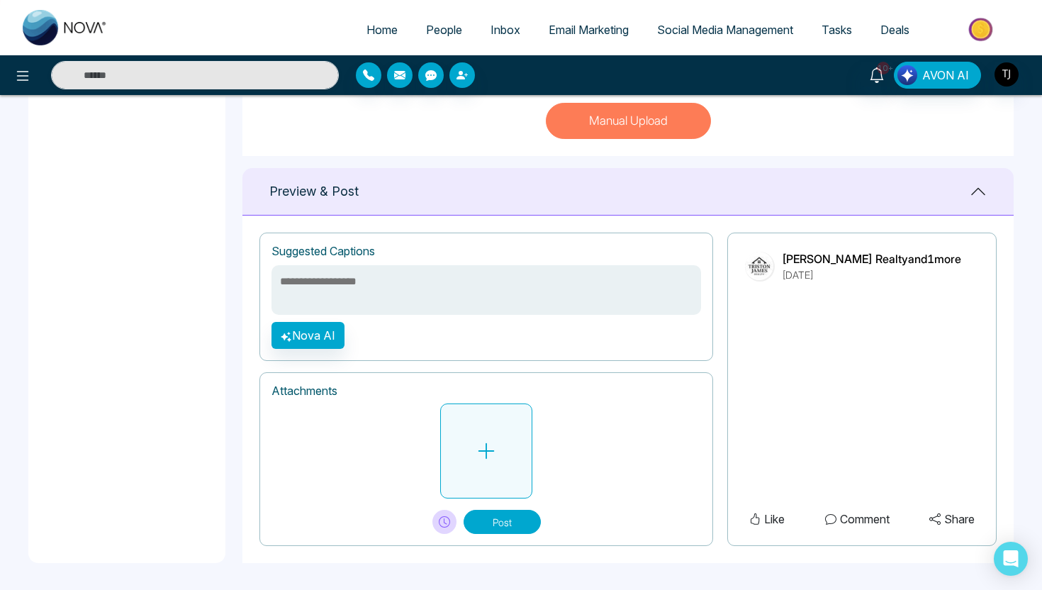
click at [500, 444] on button at bounding box center [486, 450] width 92 height 95
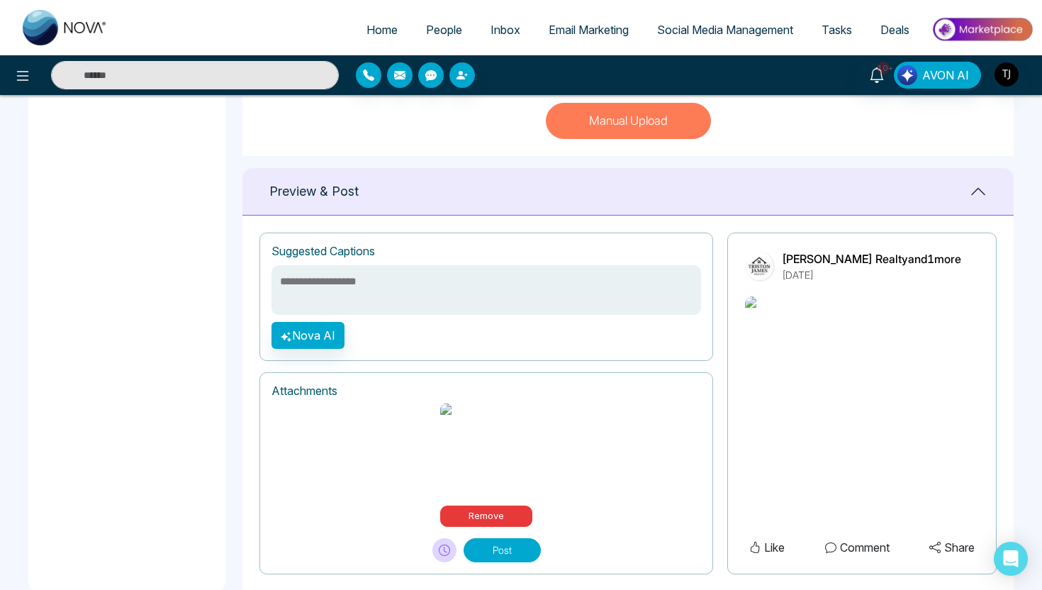
scroll to position [509, 0]
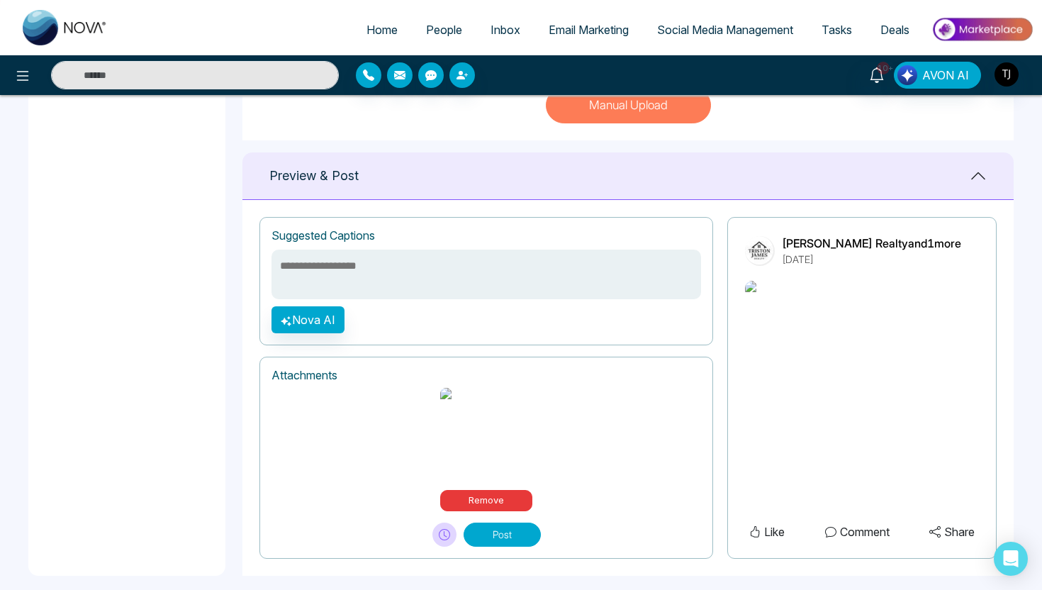
click at [390, 264] on textarea at bounding box center [485, 274] width 429 height 50
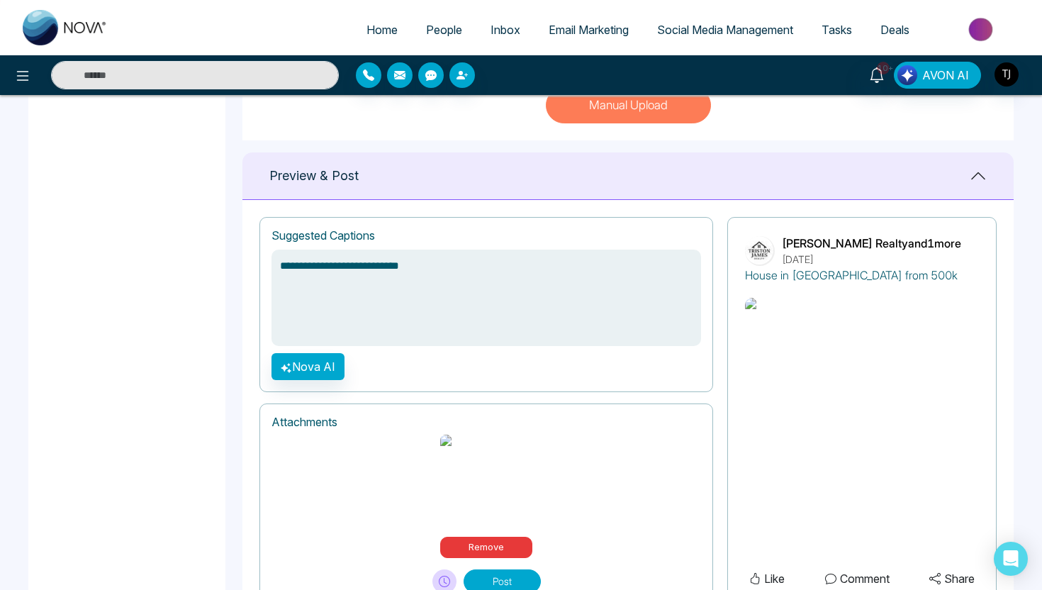
type textarea "**********"
click at [308, 378] on div "**********" at bounding box center [486, 304] width 454 height 175
click at [309, 371] on button "Nova AI" at bounding box center [307, 366] width 73 height 27
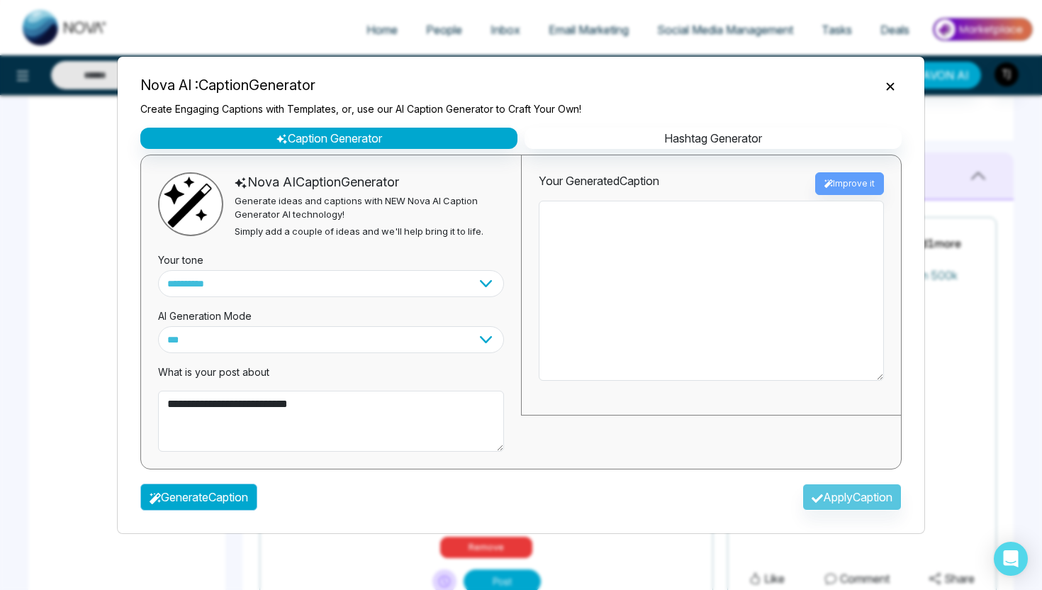
click at [224, 500] on button "Generate Caption" at bounding box center [198, 496] width 117 height 27
type textarea "**********"
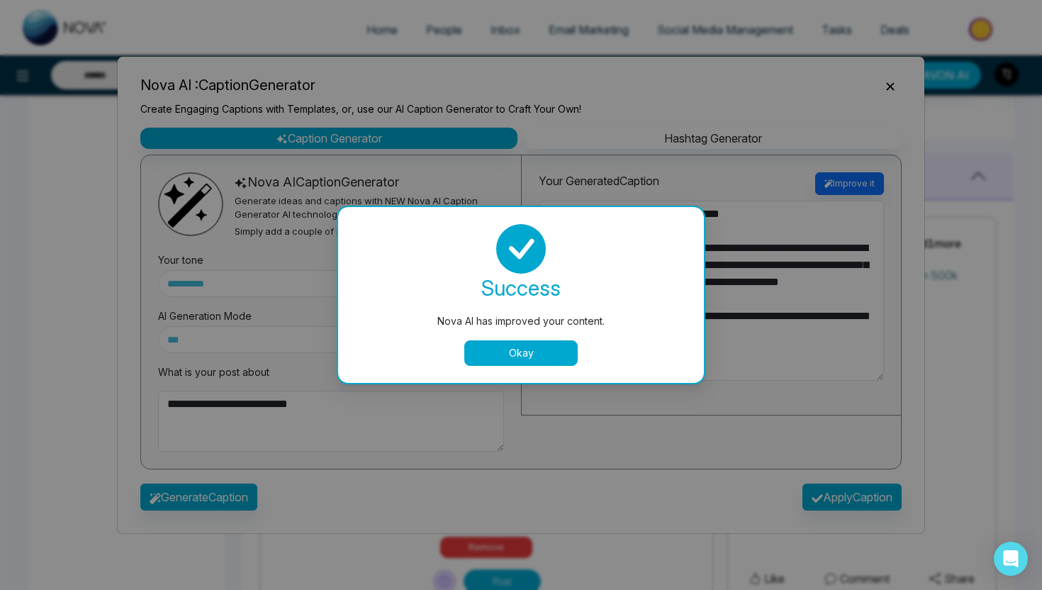
click at [527, 351] on button "Okay" at bounding box center [520, 353] width 113 height 26
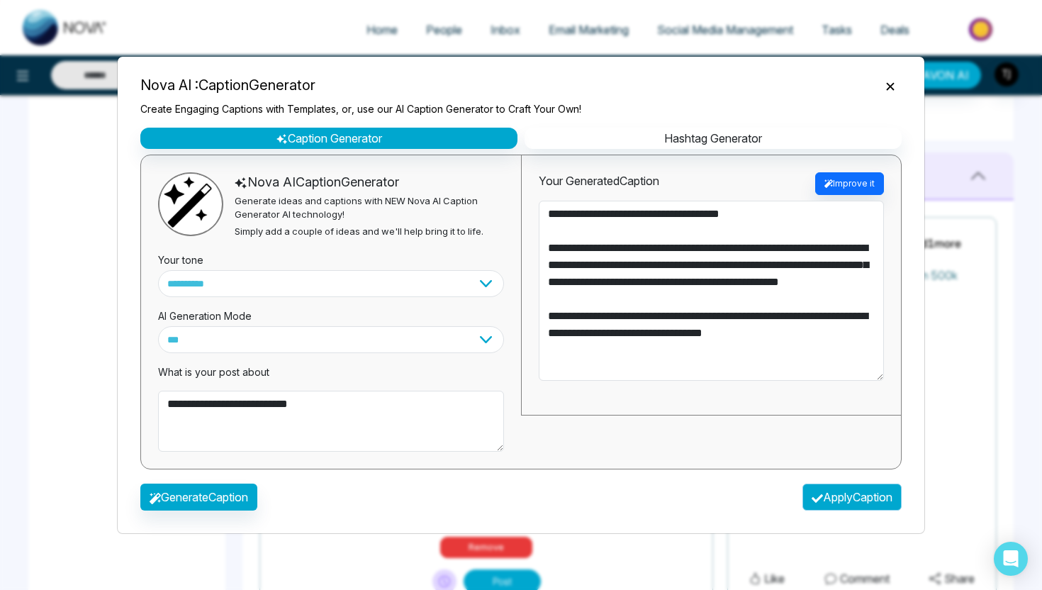
click at [826, 497] on button "Apply Caption" at bounding box center [851, 496] width 99 height 27
type textarea "**********"
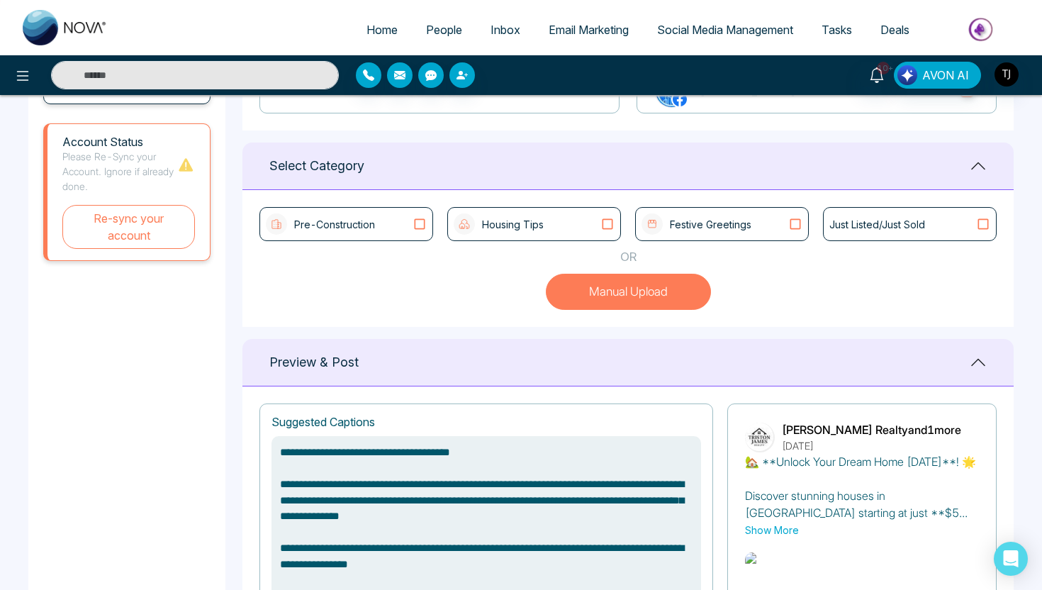
scroll to position [318, 0]
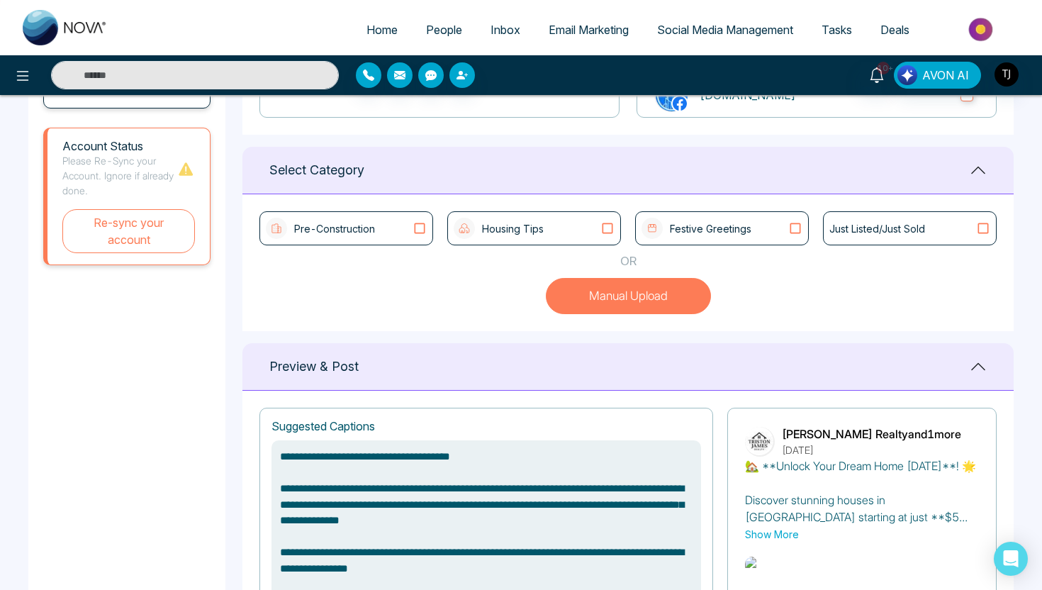
click at [762, 225] on div "Festive Greetings" at bounding box center [721, 228] width 161 height 21
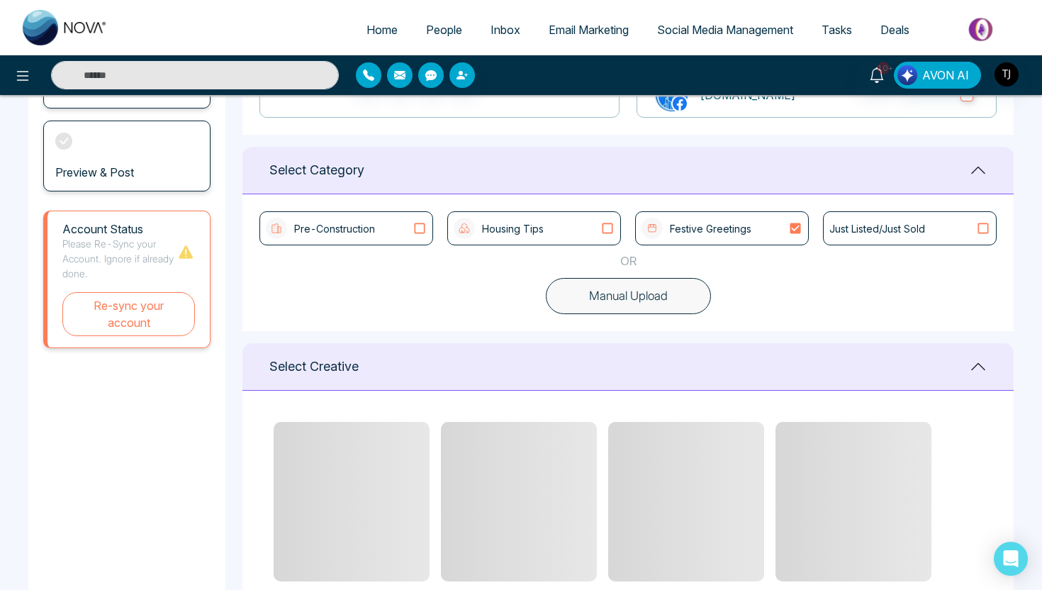
click at [586, 223] on div "Housing Tips" at bounding box center [534, 228] width 161 height 21
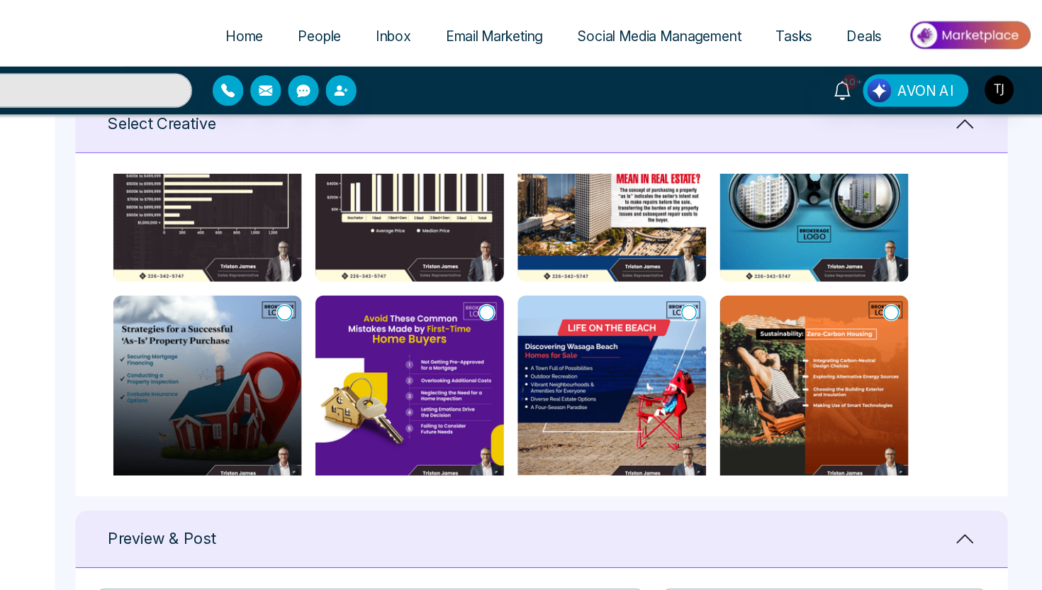
scroll to position [405, 0]
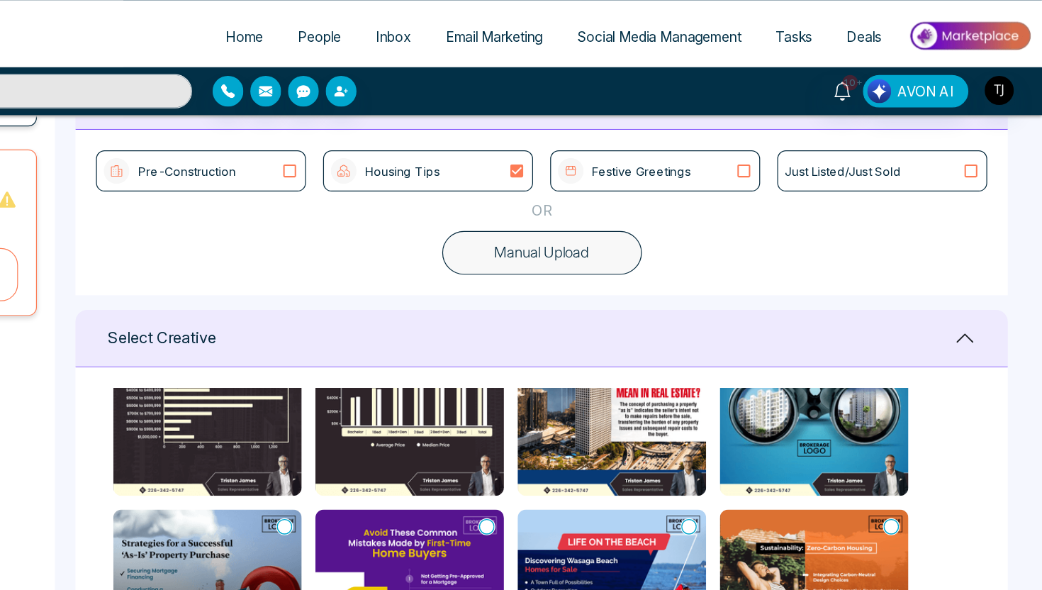
click at [405, 145] on div "Pre-Construction" at bounding box center [346, 140] width 161 height 21
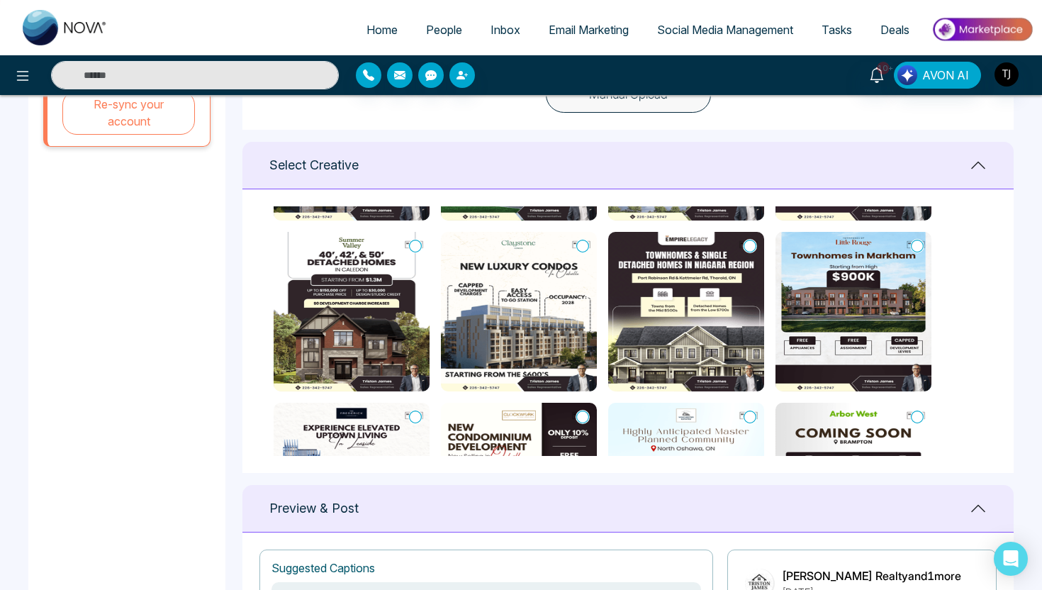
scroll to position [683, 0]
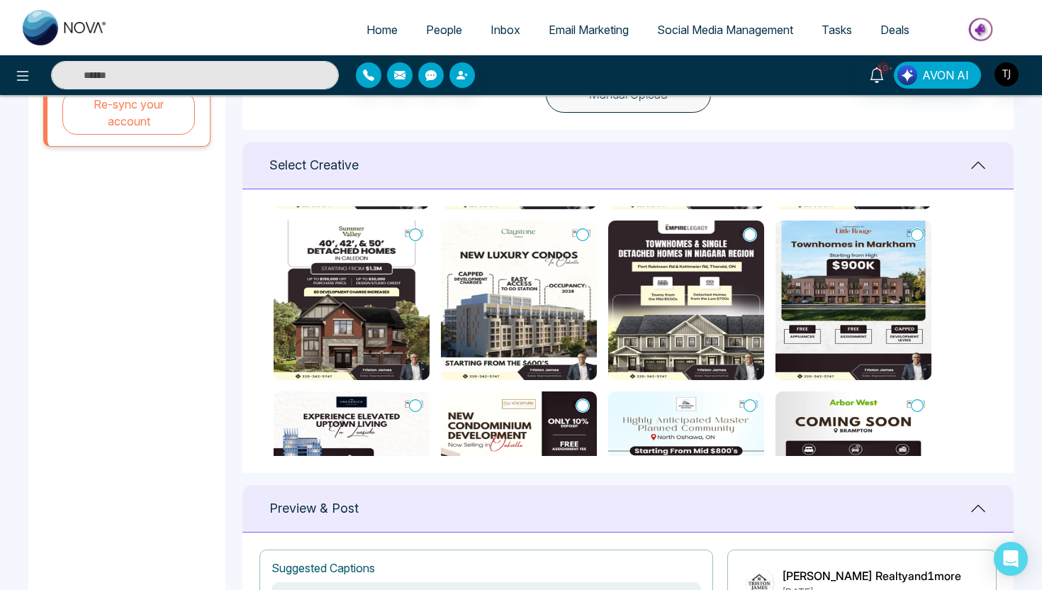
click at [416, 237] on icon at bounding box center [415, 235] width 13 height 14
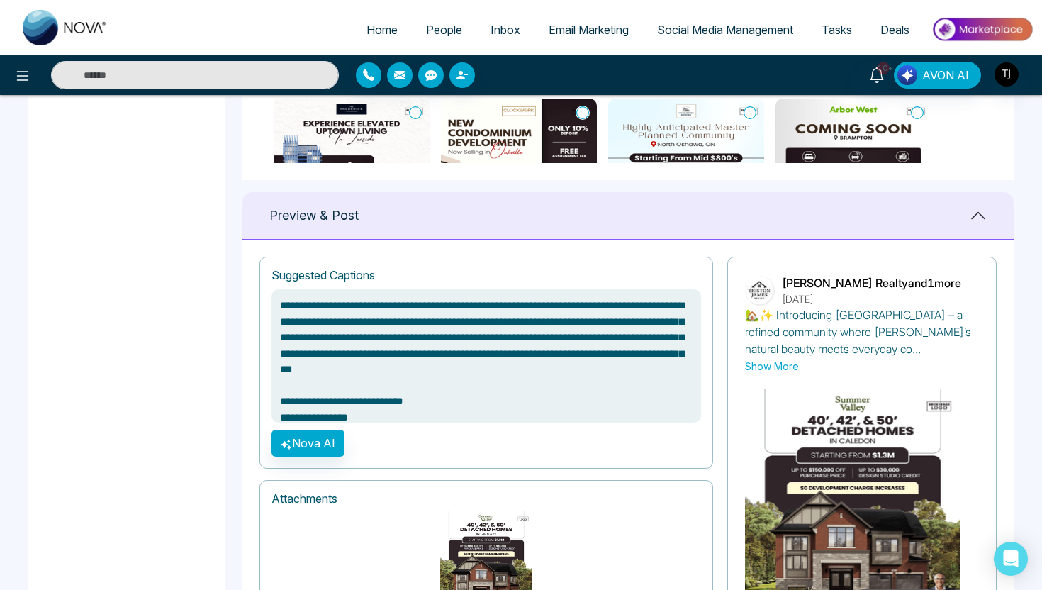
scroll to position [870, 0]
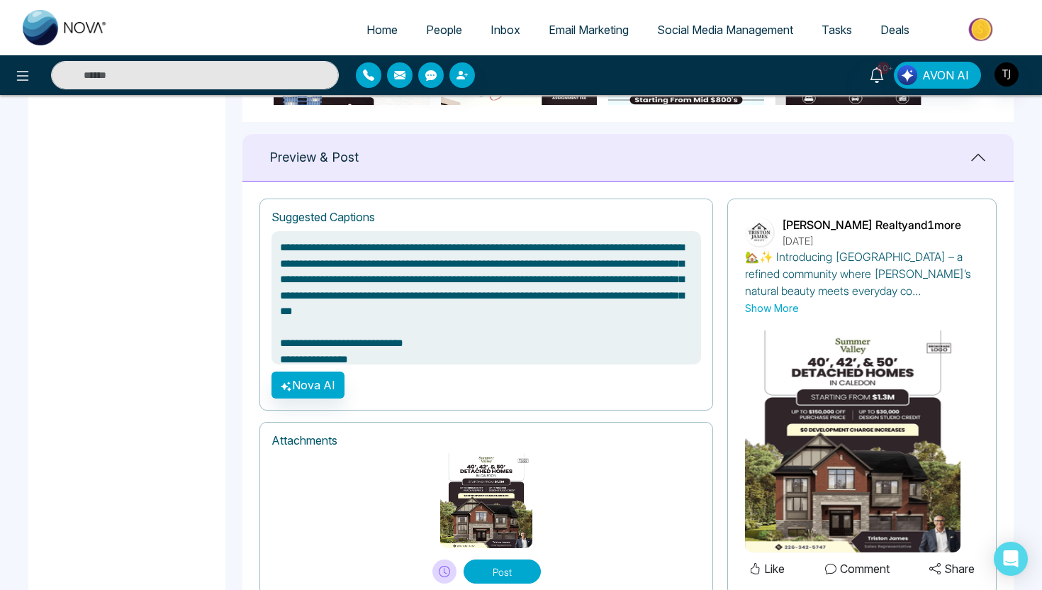
type textarea "**********"
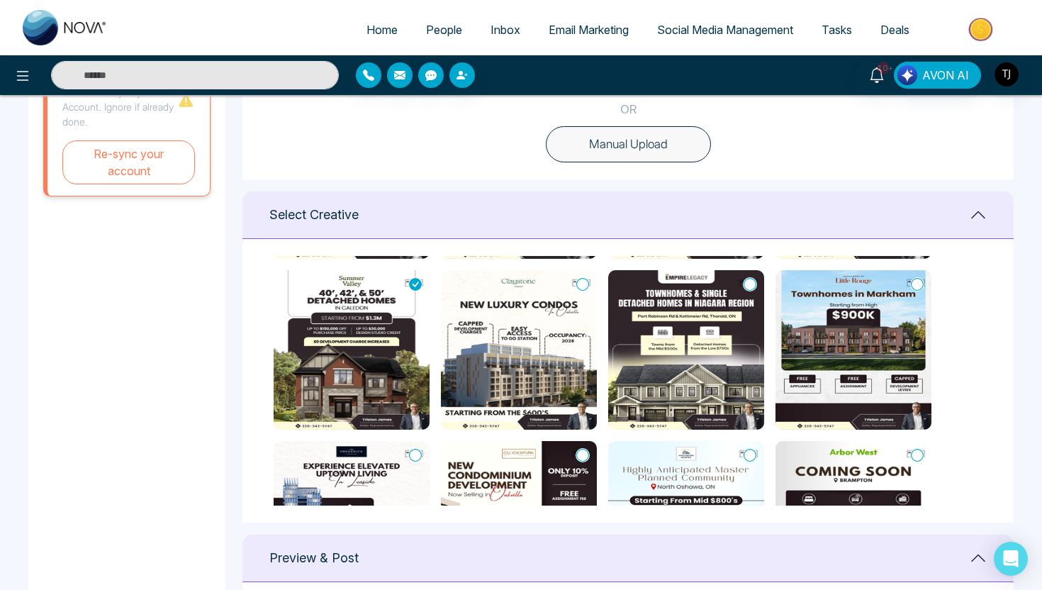
scroll to position [398, 0]
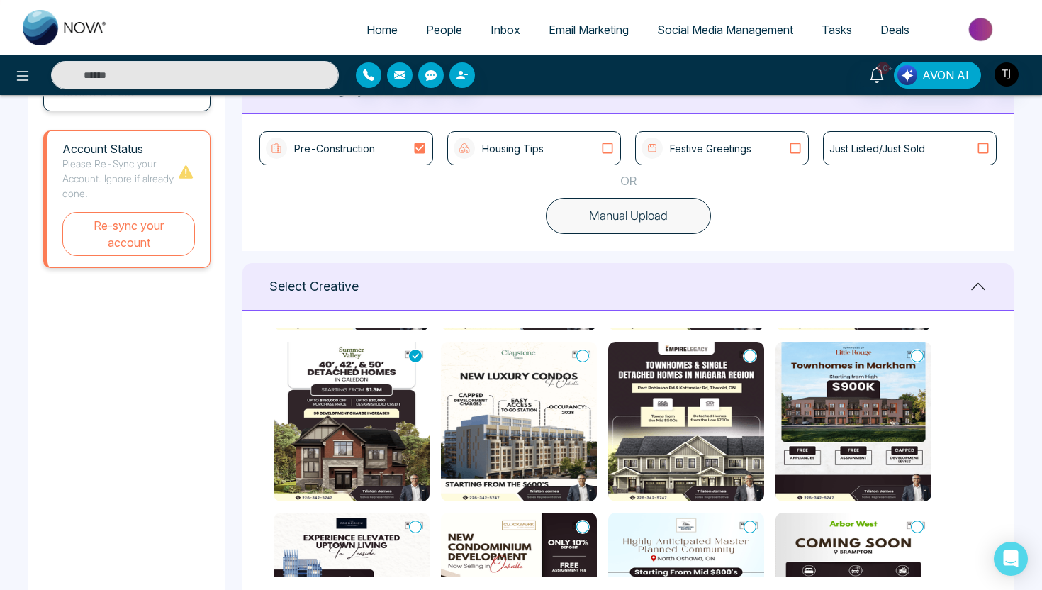
click at [734, 45] on li "Social Media Management" at bounding box center [725, 30] width 164 height 29
click at [726, 29] on span "Social Media Management" at bounding box center [725, 30] width 136 height 14
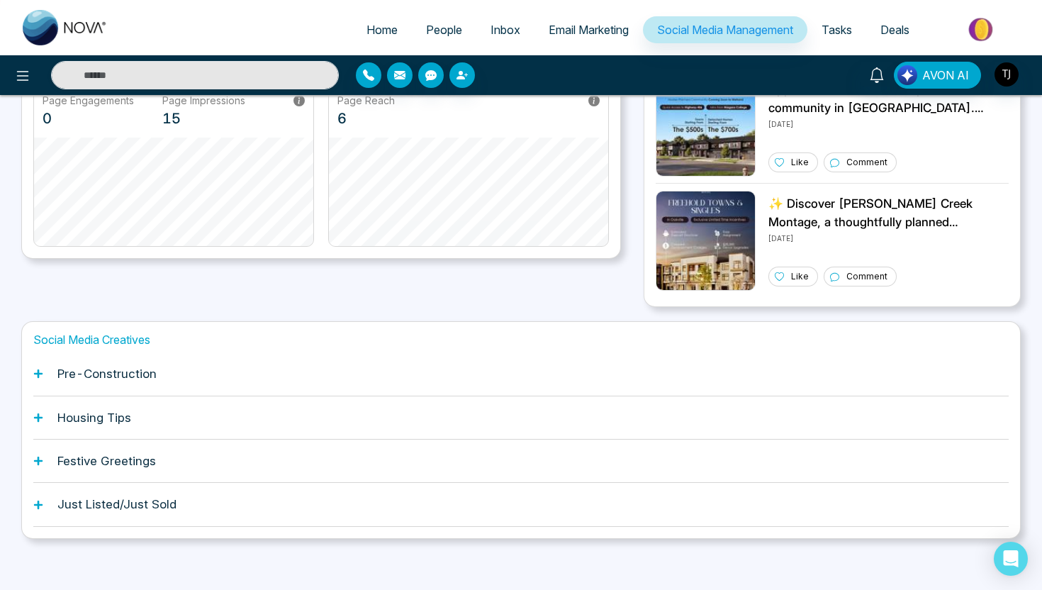
scroll to position [323, 0]
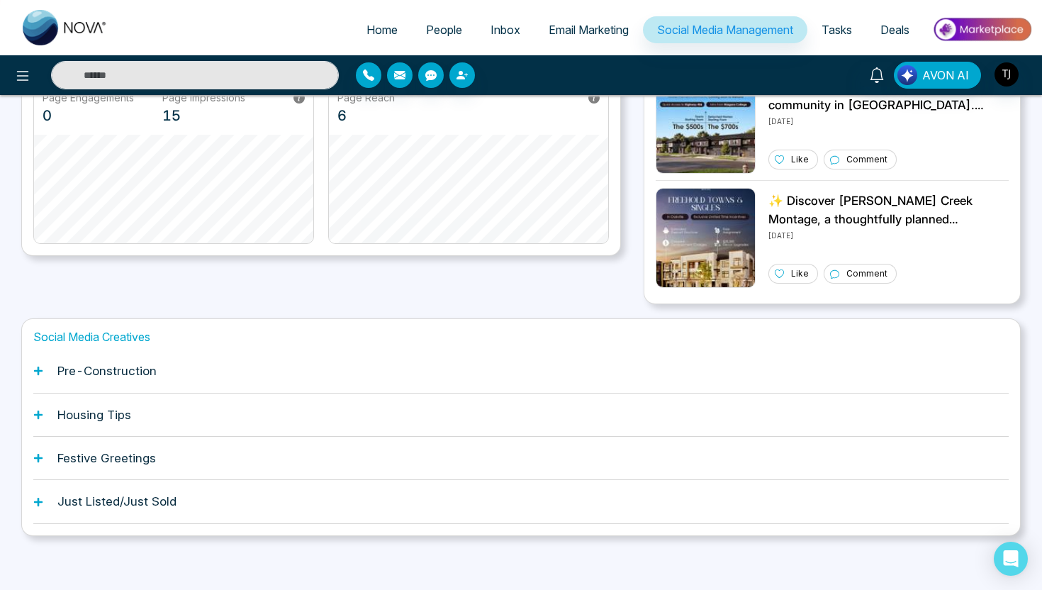
click at [160, 359] on div "Pre-Construction" at bounding box center [520, 370] width 975 height 43
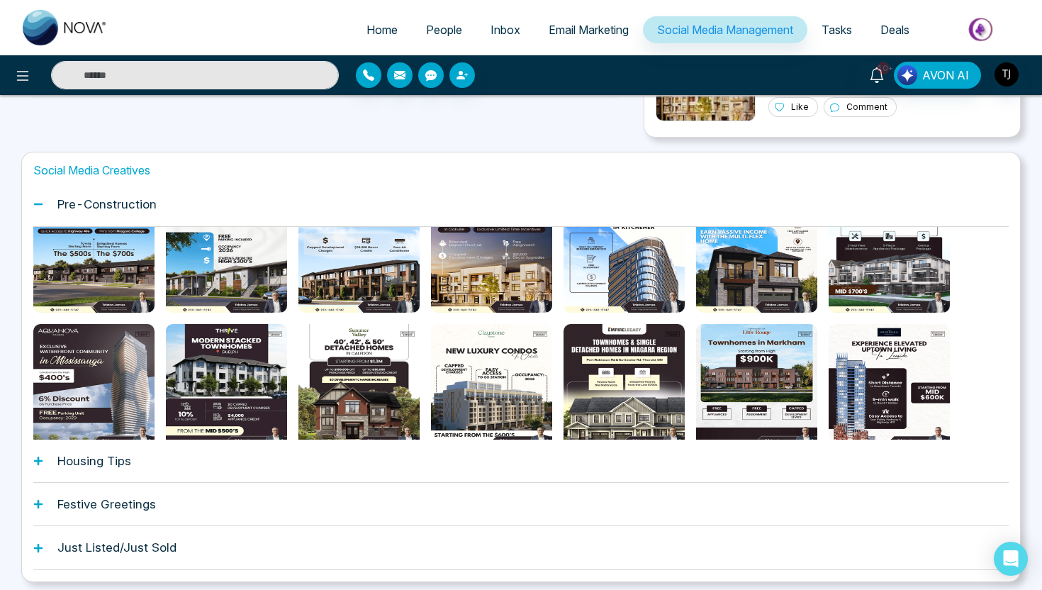
scroll to position [490, 0]
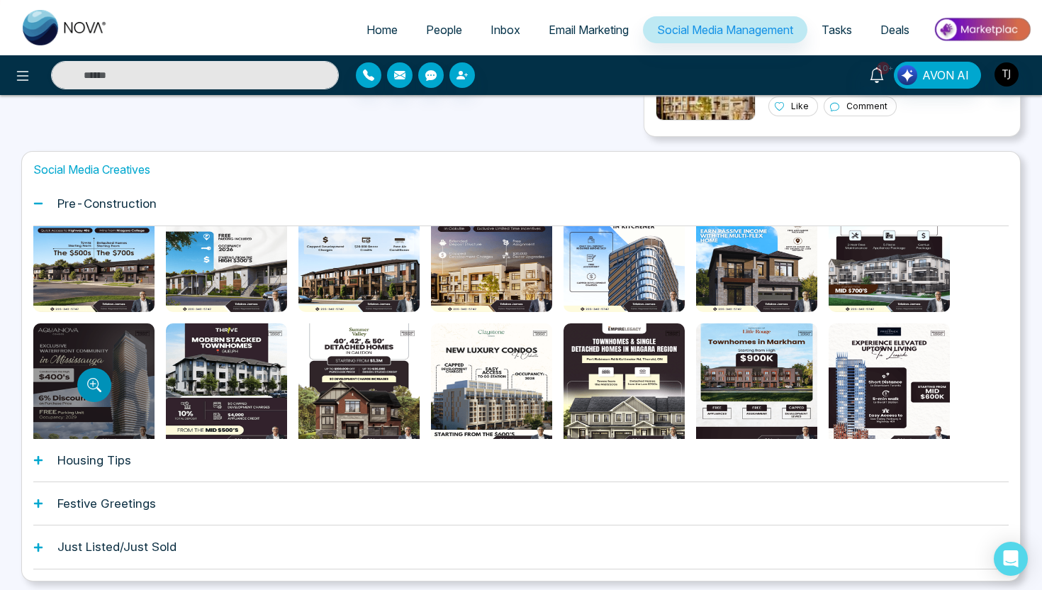
click at [94, 383] on icon "Preview template" at bounding box center [94, 385] width 14 height 14
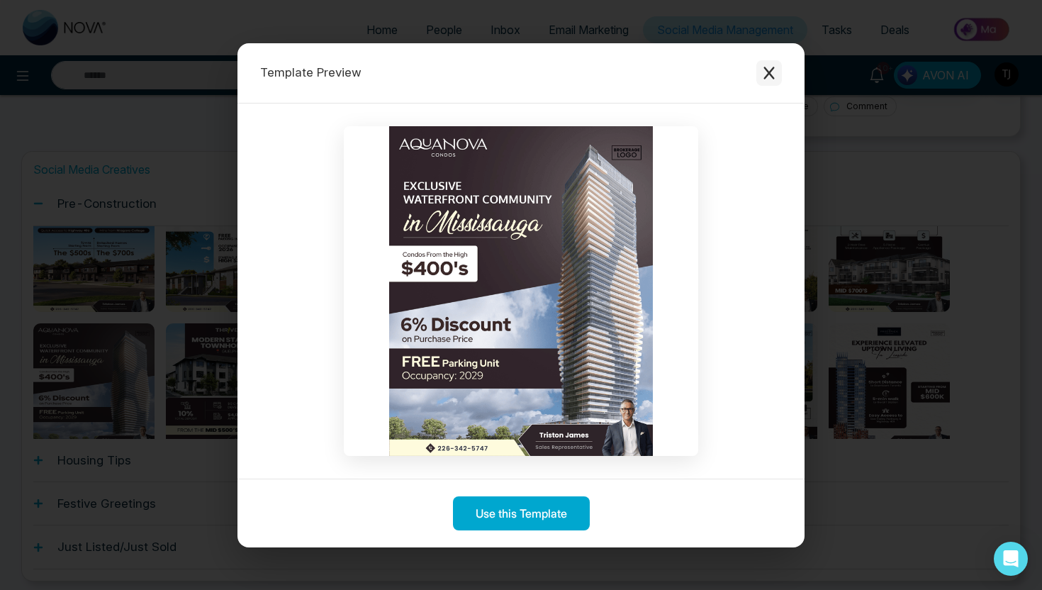
click at [772, 68] on icon "Close modal" at bounding box center [768, 73] width 11 height 13
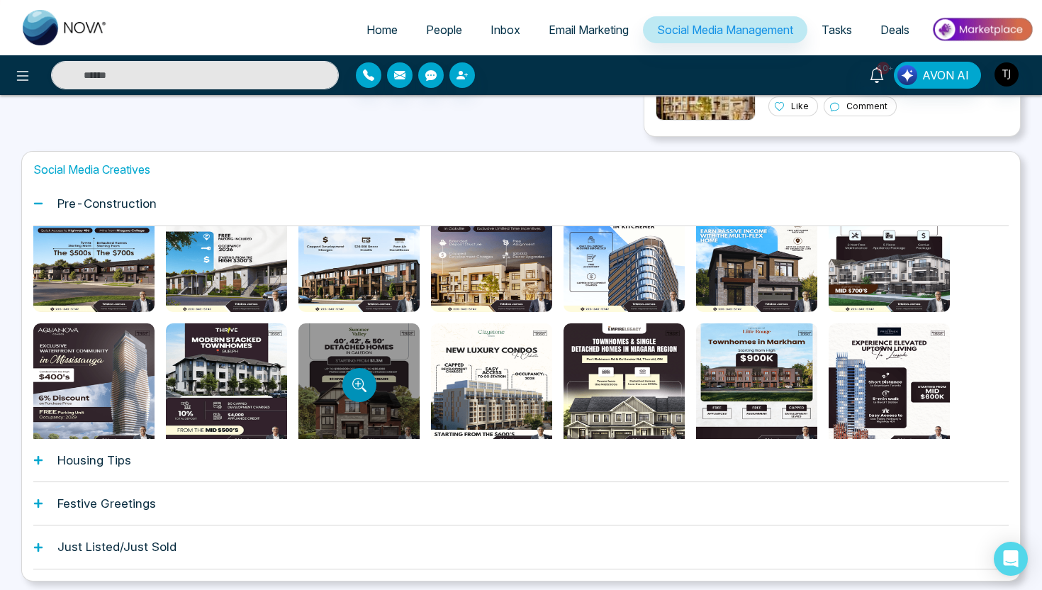
click at [368, 371] on button "Preview template" at bounding box center [359, 385] width 34 height 34
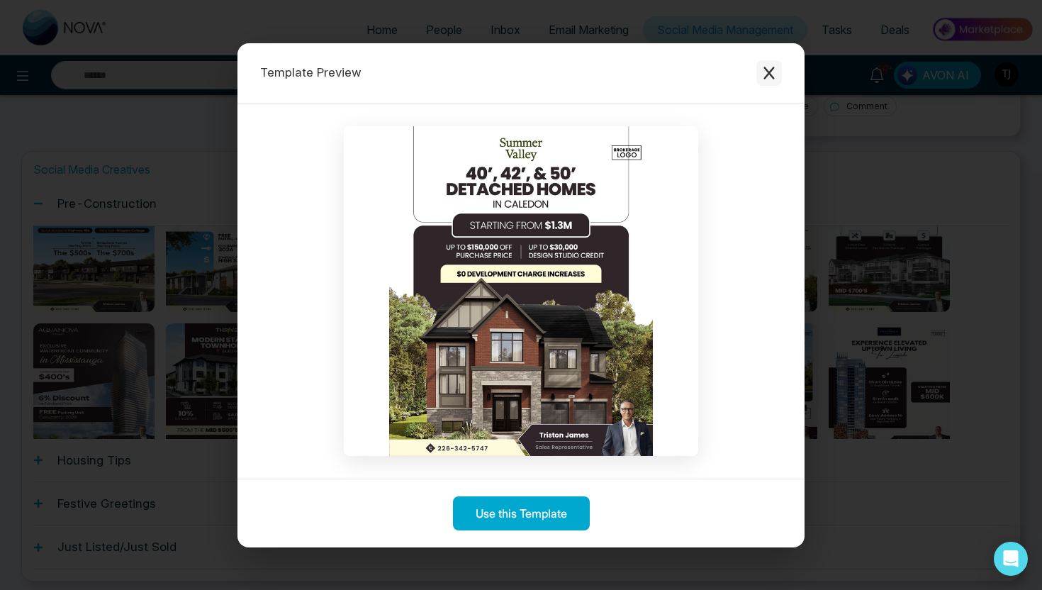
click at [769, 78] on icon "Close modal" at bounding box center [769, 73] width 14 height 14
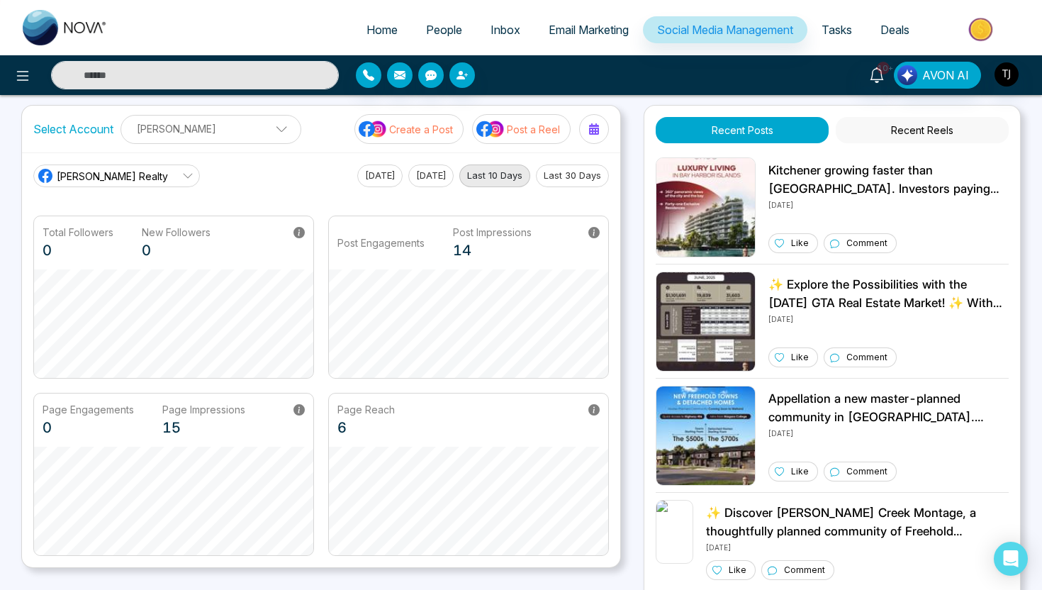
scroll to position [0, 0]
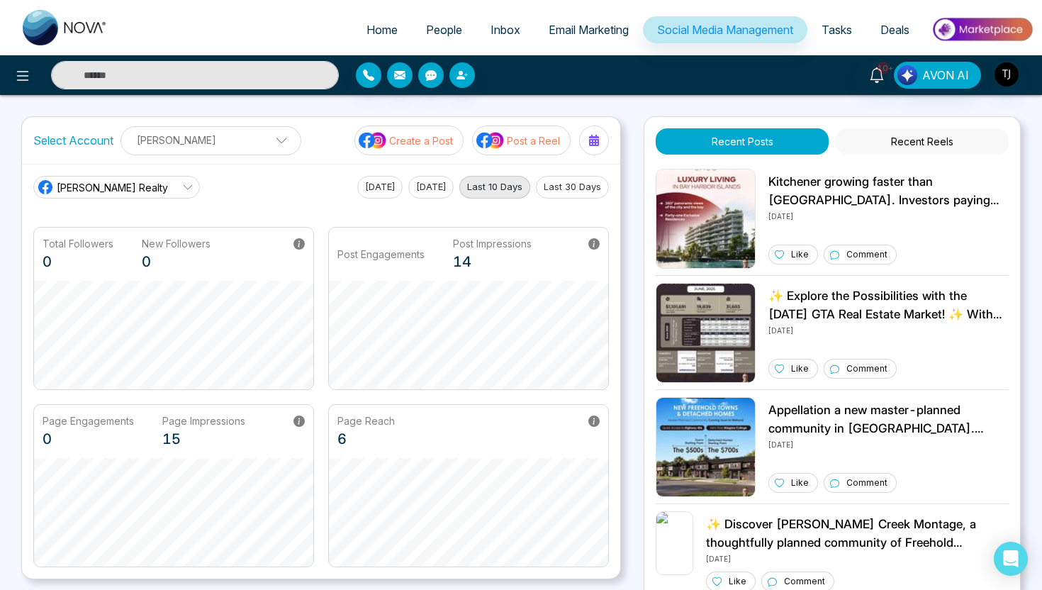
click at [527, 142] on p "Post a Reel" at bounding box center [533, 140] width 53 height 15
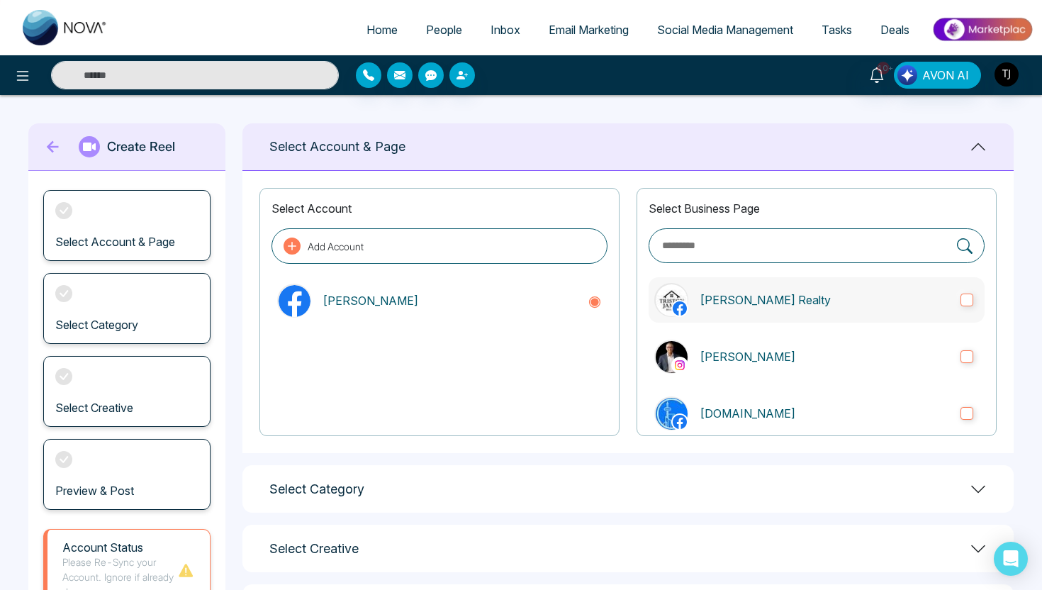
click at [748, 303] on p "[PERSON_NAME] Realty" at bounding box center [824, 299] width 249 height 17
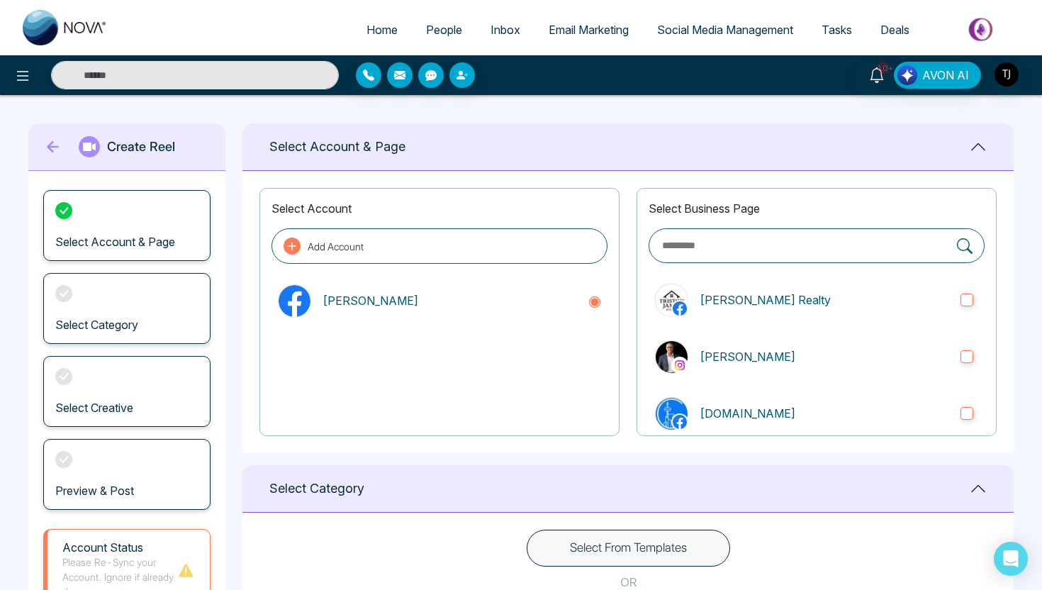
scroll to position [249, 0]
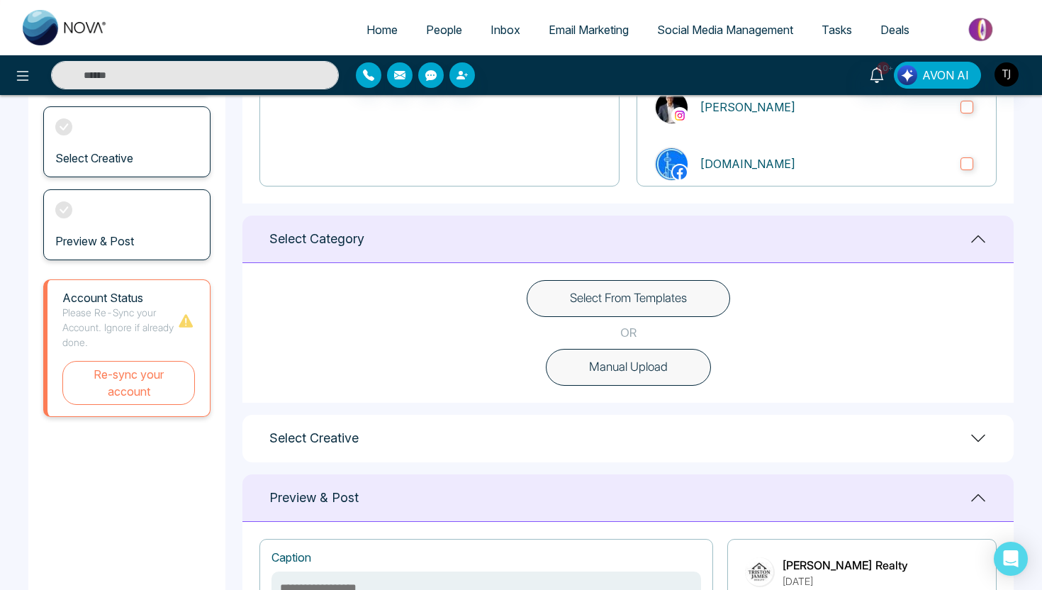
click at [576, 287] on button "Select From Templates" at bounding box center [628, 298] width 203 height 37
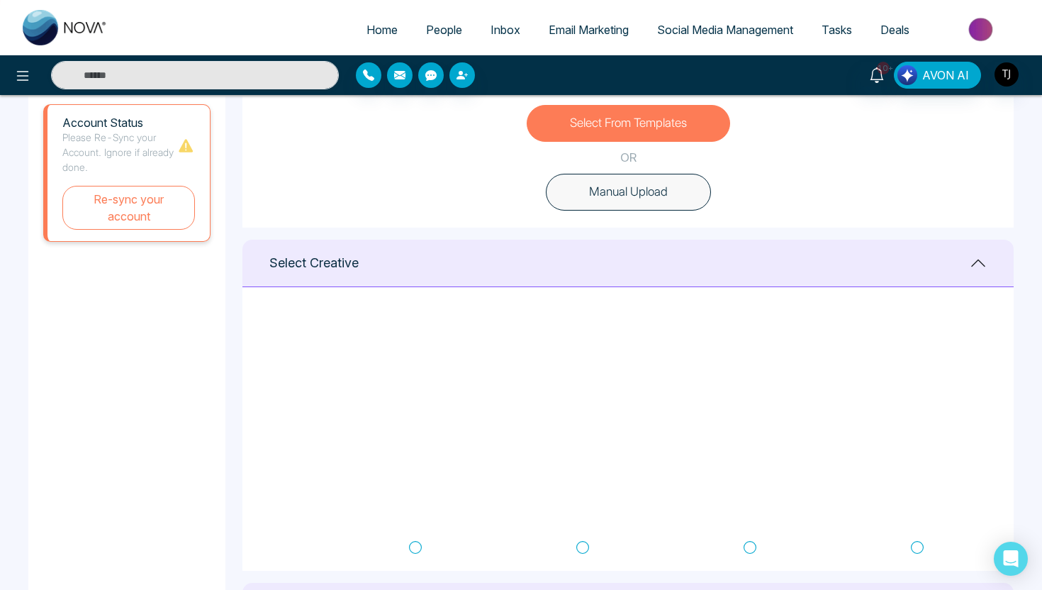
scroll to position [11, 0]
click at [754, 320] on icon at bounding box center [749, 322] width 13 height 14
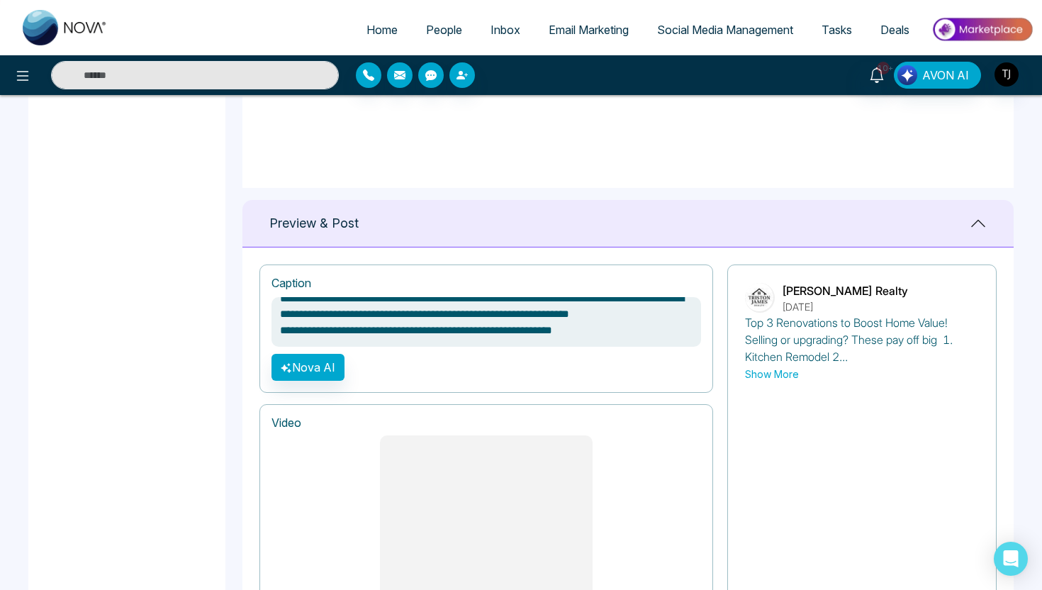
scroll to position [1122, 0]
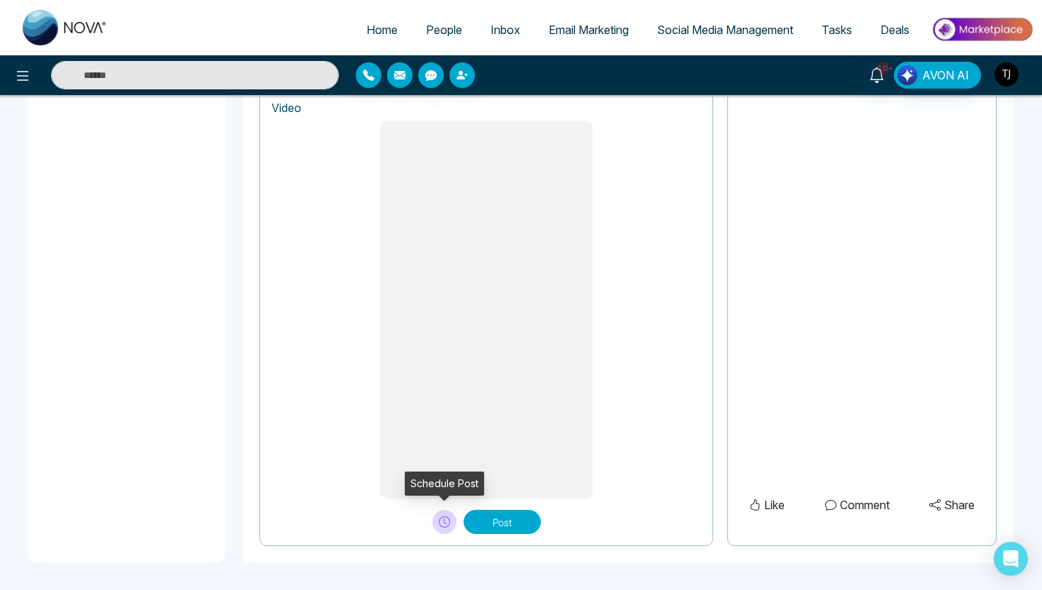
click at [437, 518] on button at bounding box center [444, 522] width 24 height 24
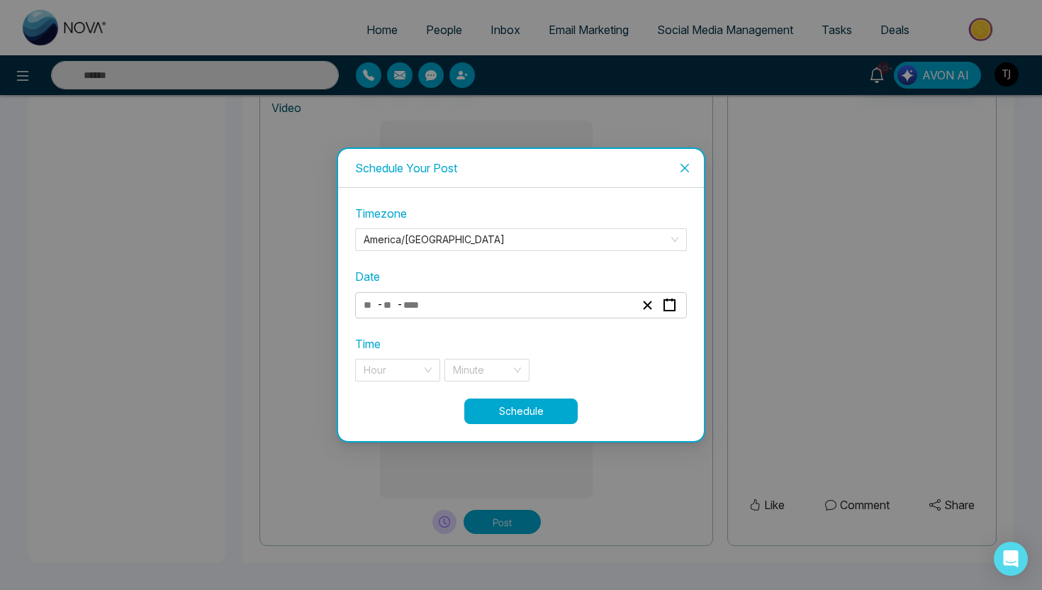
click at [691, 162] on span "Close" at bounding box center [684, 168] width 38 height 38
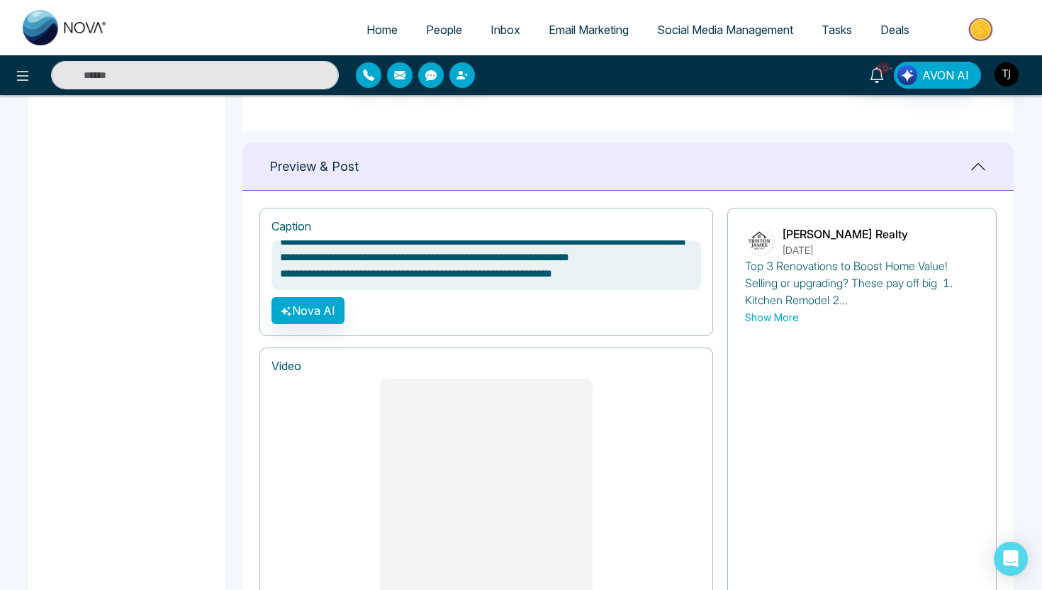
scroll to position [862, 0]
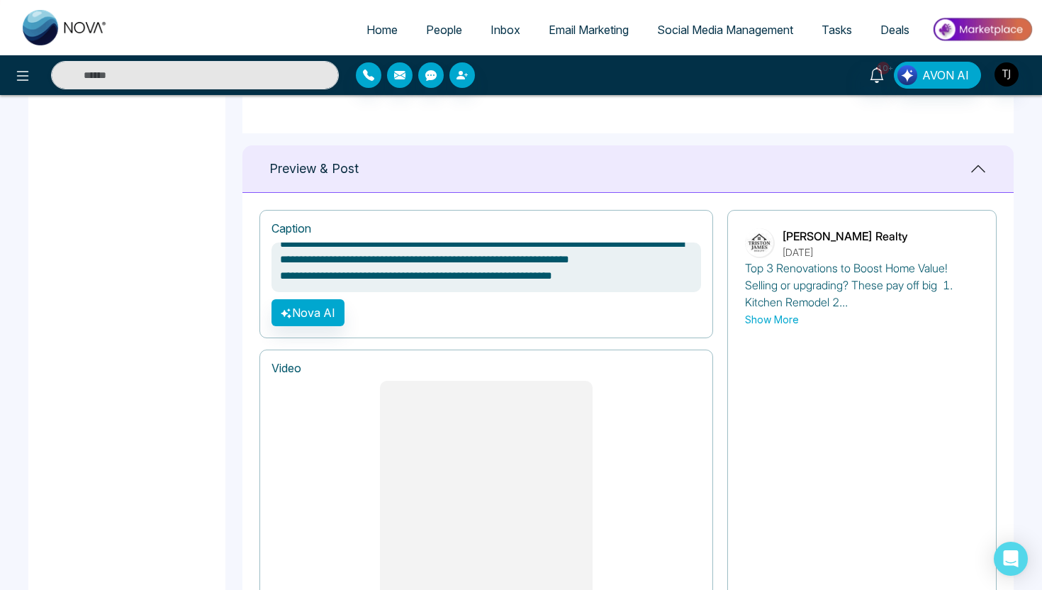
type textarea "**********"
click at [563, 32] on span "Email Marketing" at bounding box center [589, 30] width 80 height 14
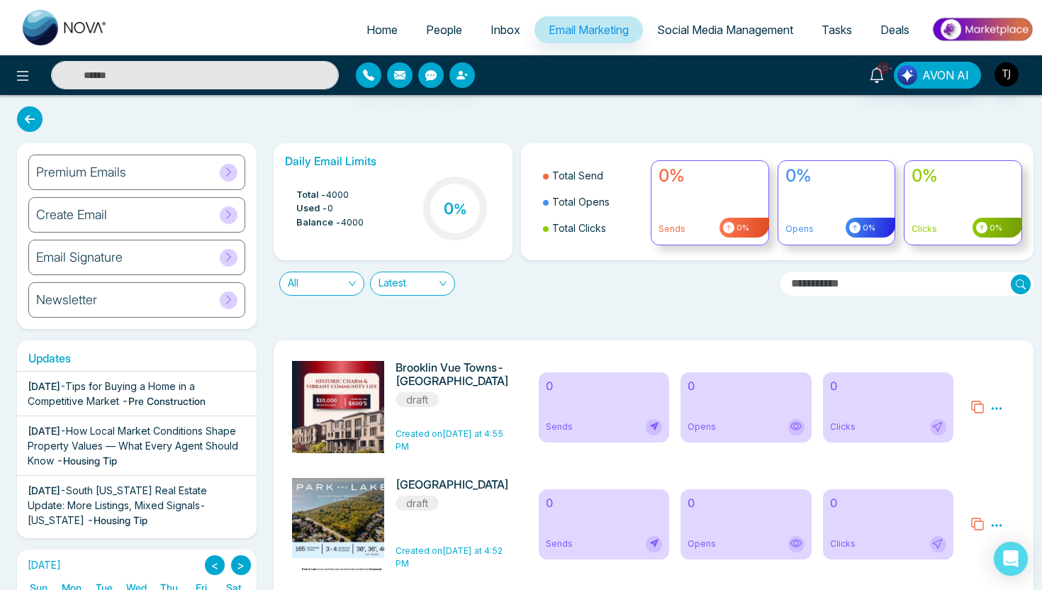
click at [543, 401] on div "0 Sends" at bounding box center [604, 407] width 130 height 70
click at [1001, 402] on icon at bounding box center [996, 408] width 13 height 13
click at [977, 448] on li "Edit" at bounding box center [972, 452] width 38 height 21
click at [998, 412] on icon at bounding box center [996, 408] width 13 height 13
click at [967, 449] on link "Edit" at bounding box center [961, 449] width 17 height 12
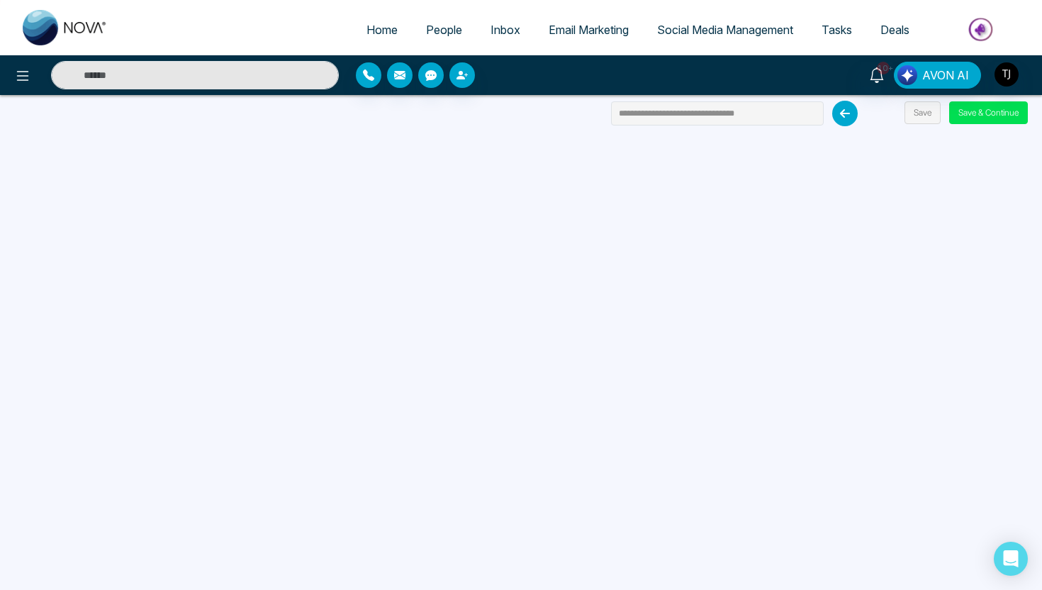
scroll to position [135, 0]
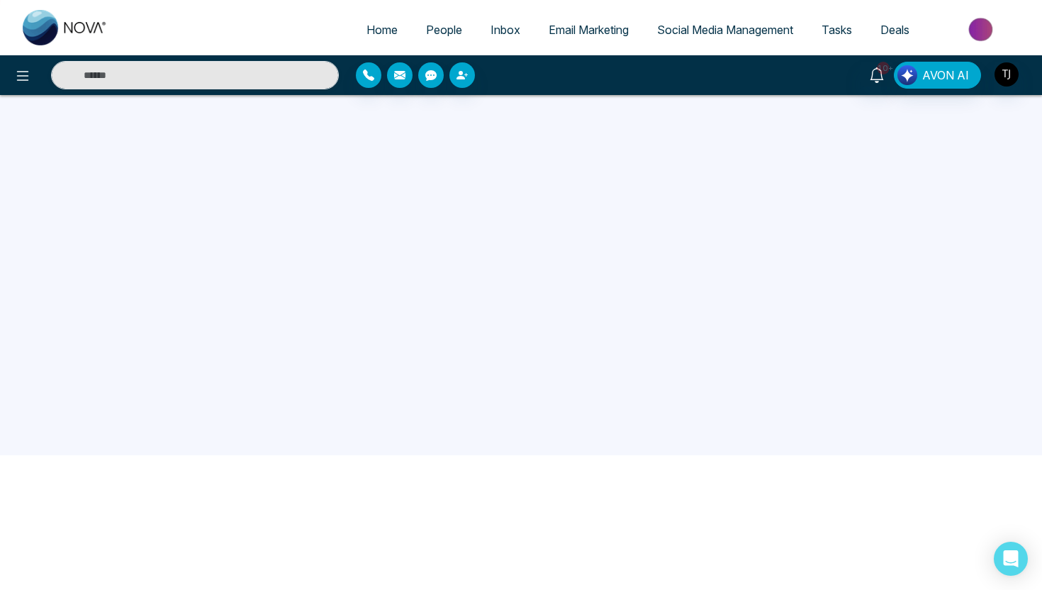
click at [894, 28] on span "Deals" at bounding box center [894, 30] width 29 height 14
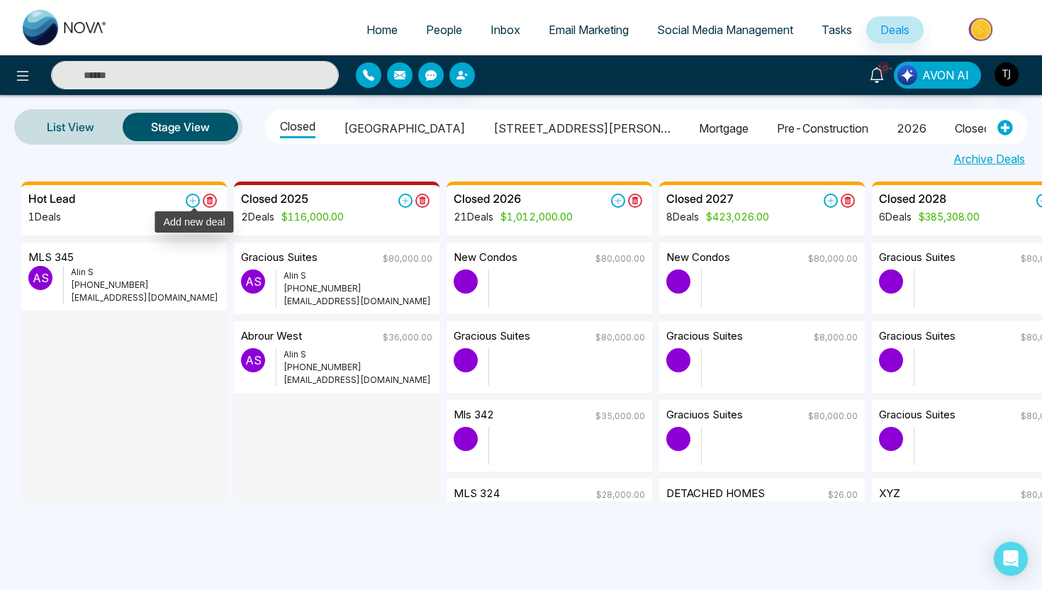
click at [189, 198] on icon at bounding box center [193, 200] width 14 height 14
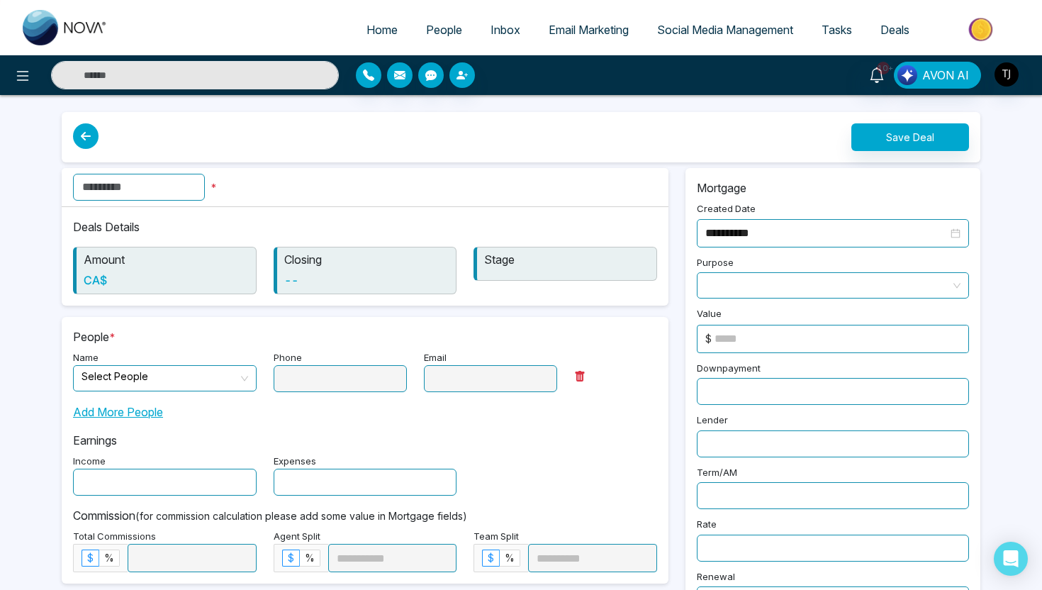
click at [177, 188] on input "text" at bounding box center [139, 187] width 132 height 27
type input "*******"
click at [207, 375] on input "search" at bounding box center [160, 376] width 157 height 21
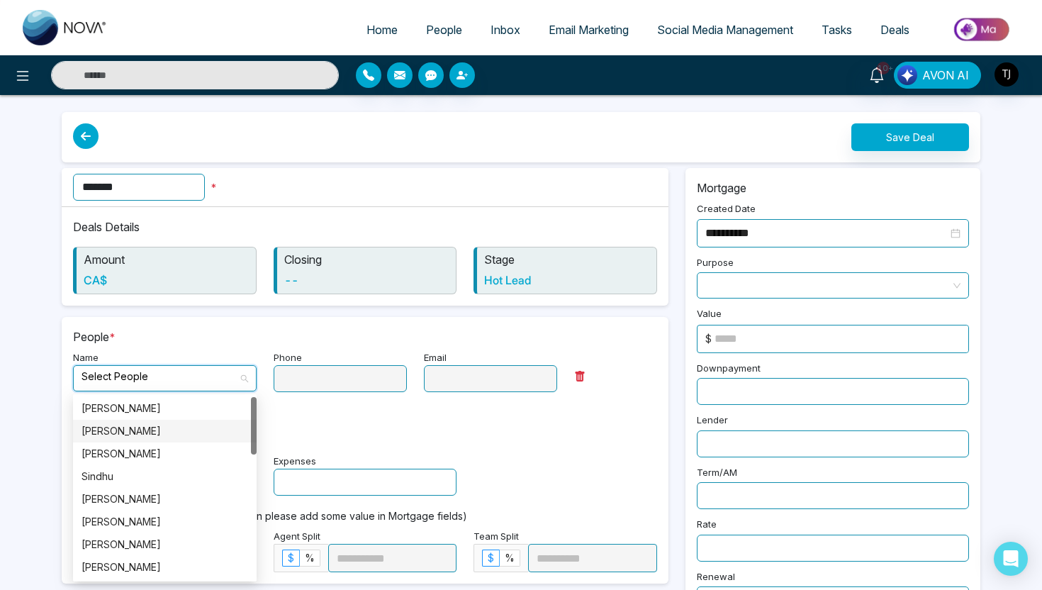
click at [215, 432] on div "[PERSON_NAME]" at bounding box center [165, 431] width 167 height 16
type input "**********"
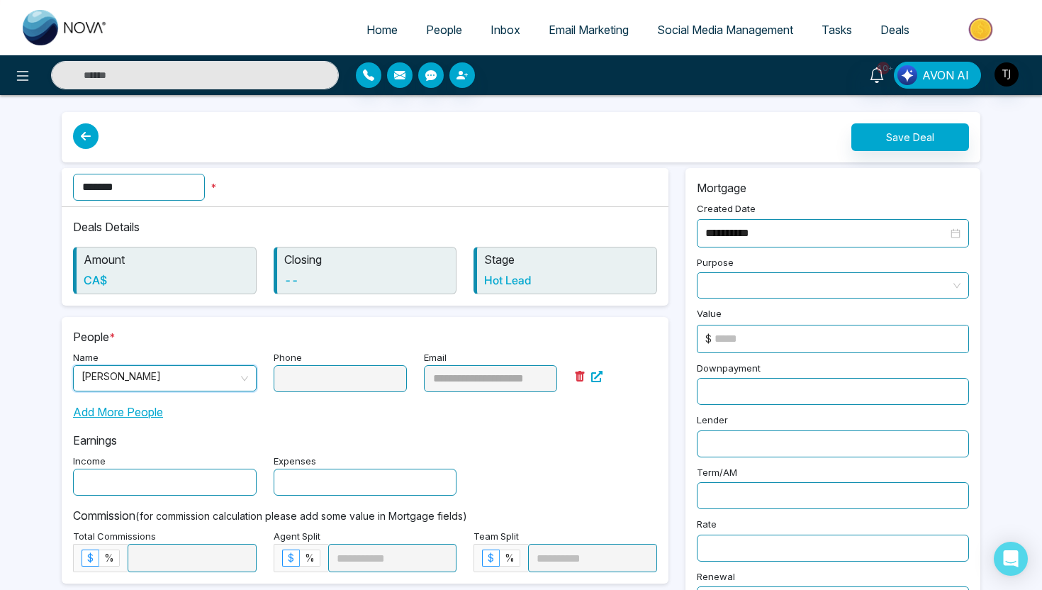
click at [760, 296] on div at bounding box center [833, 285] width 272 height 26
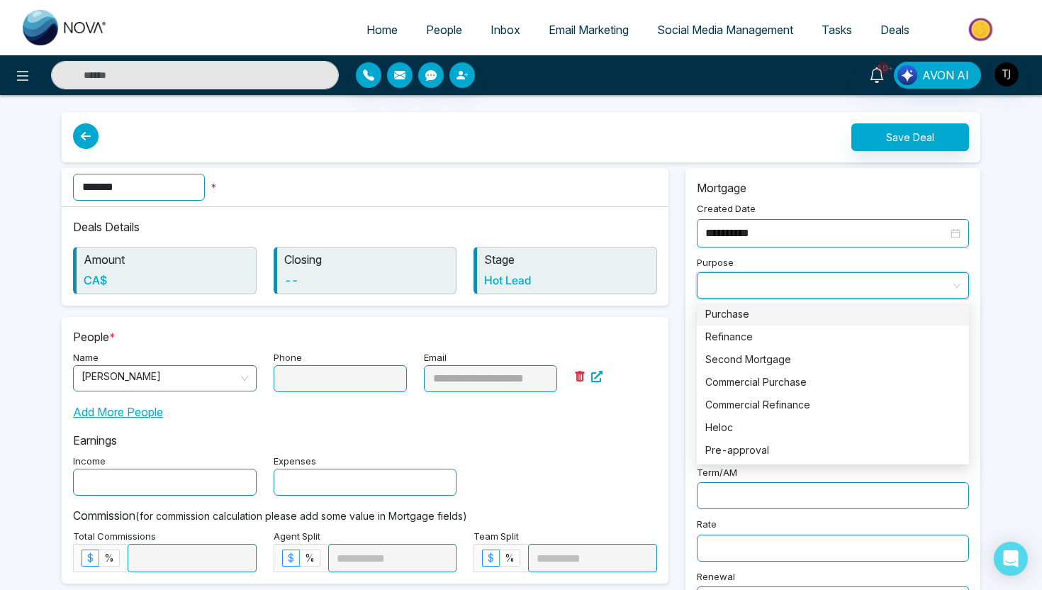
click at [749, 321] on div "Purchase" at bounding box center [832, 314] width 255 height 16
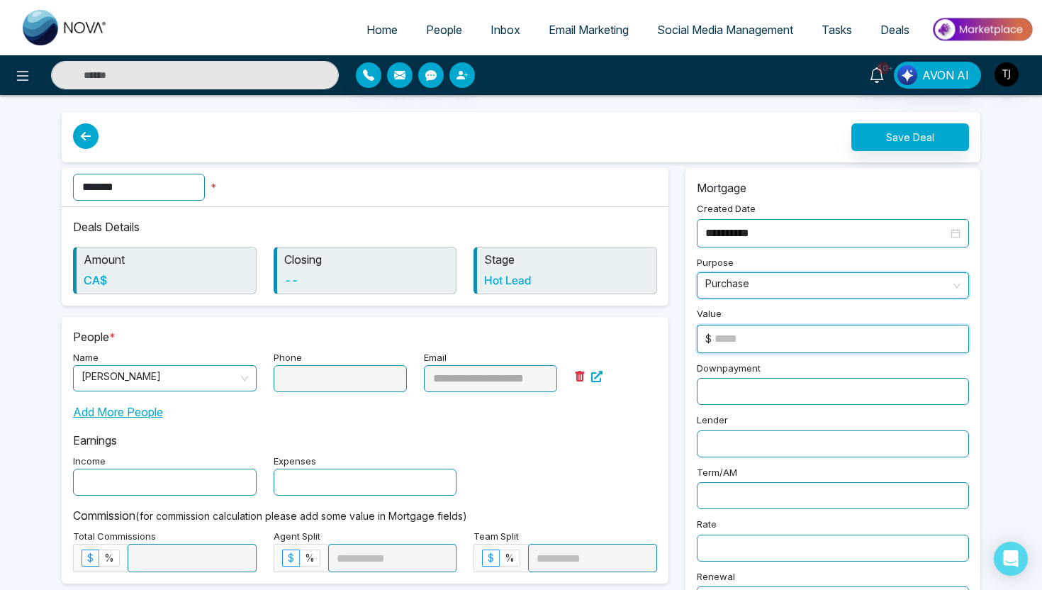
click at [750, 343] on input at bounding box center [841, 338] width 254 height 27
type input "******"
click at [755, 383] on input "text" at bounding box center [833, 391] width 272 height 27
type input "*****"
click at [779, 448] on input "text" at bounding box center [833, 443] width 272 height 27
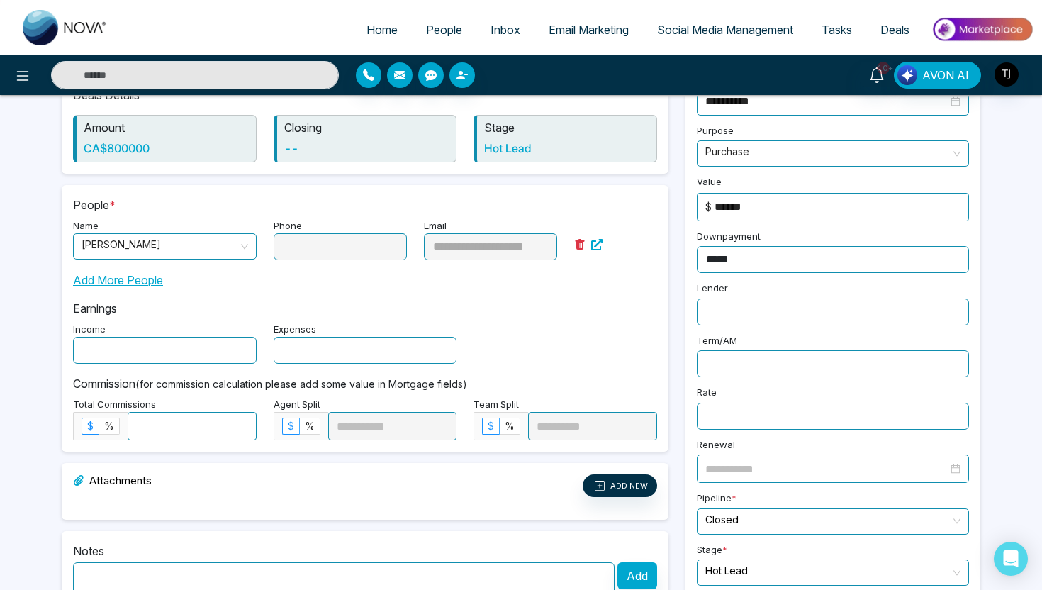
scroll to position [147, 0]
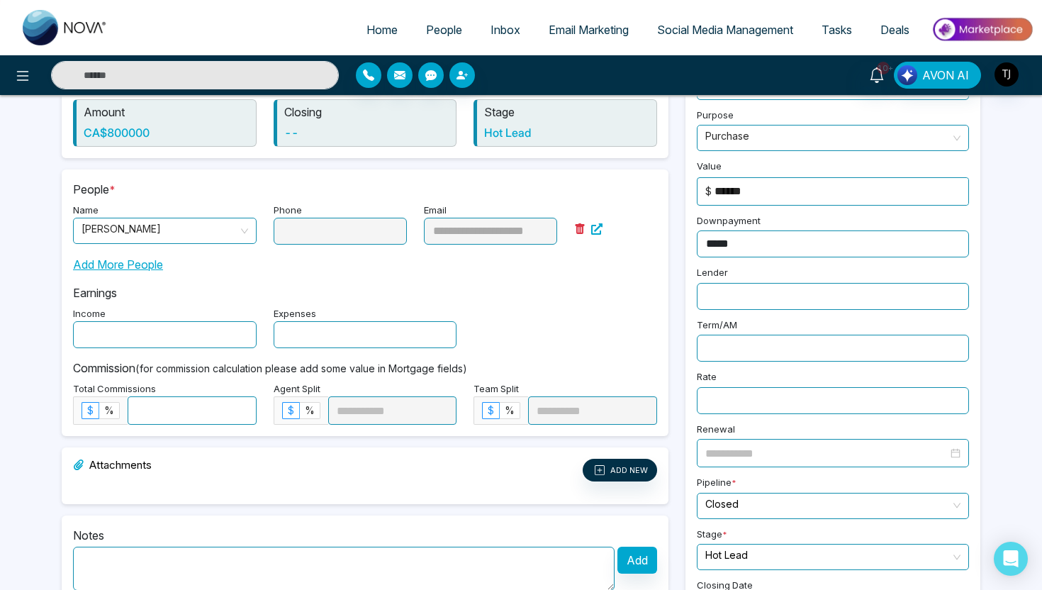
click at [195, 407] on input at bounding box center [192, 410] width 128 height 27
click at [110, 413] on span "%" at bounding box center [109, 410] width 10 height 12
click at [162, 410] on input at bounding box center [192, 410] width 128 height 27
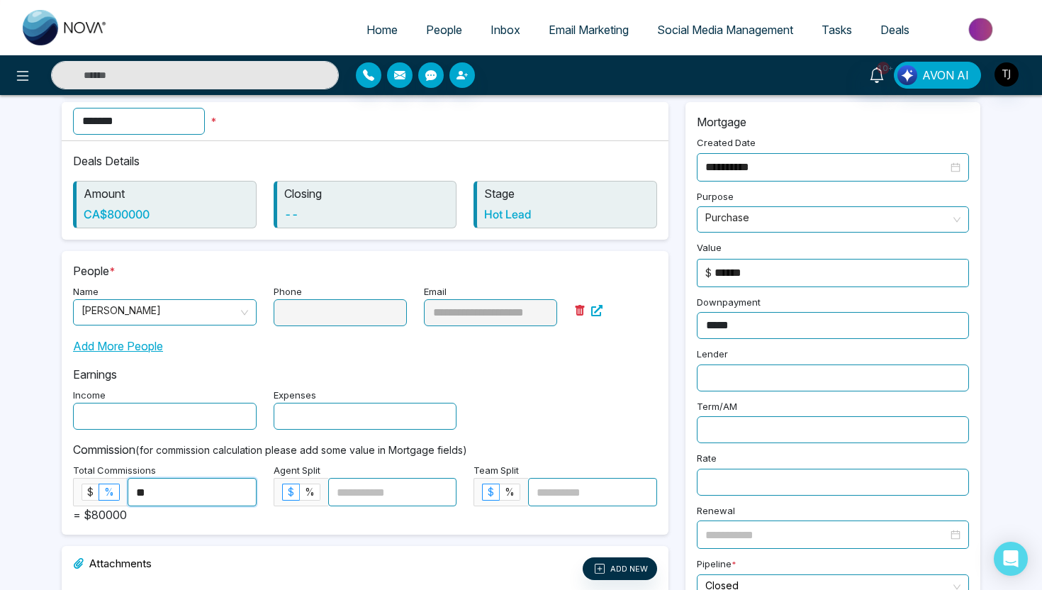
scroll to position [0, 0]
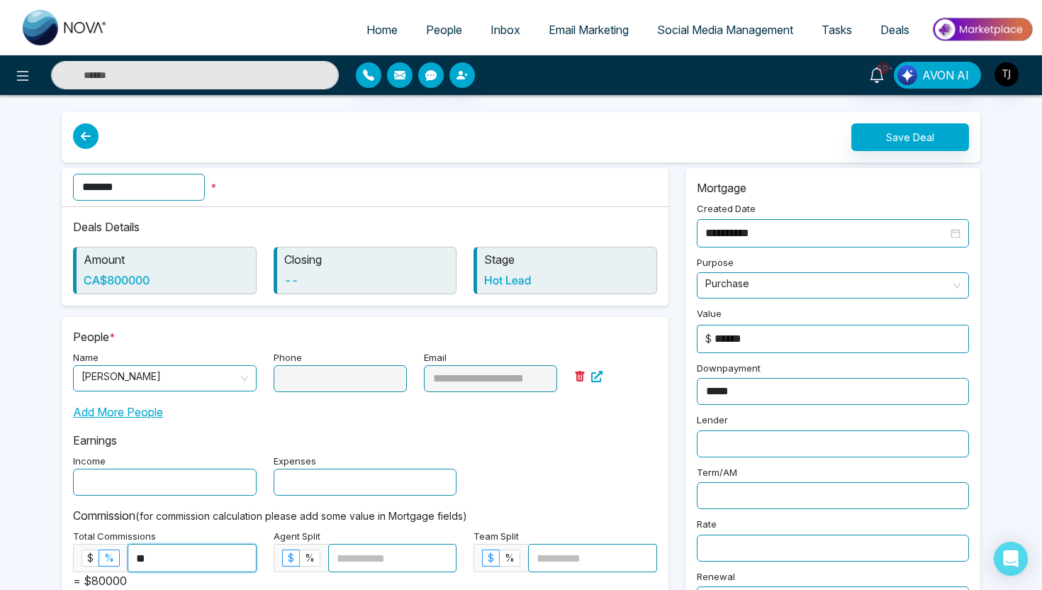
type input "**"
click at [924, 137] on button "Save Deal" at bounding box center [910, 137] width 118 height 28
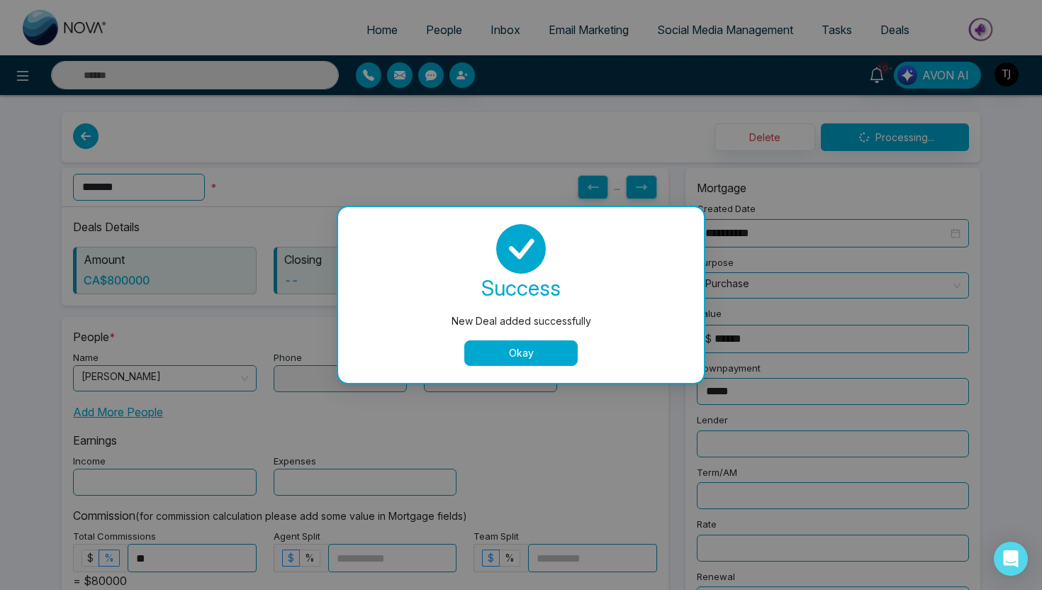
click at [524, 354] on button "Okay" at bounding box center [520, 353] width 113 height 26
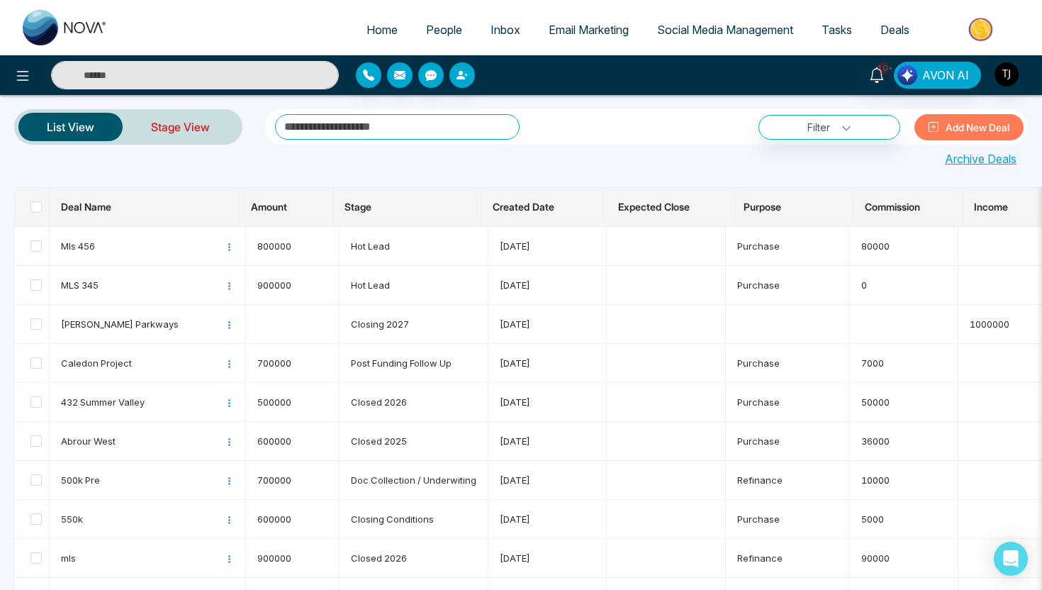
click at [150, 133] on link "Stage View" at bounding box center [181, 127] width 116 height 34
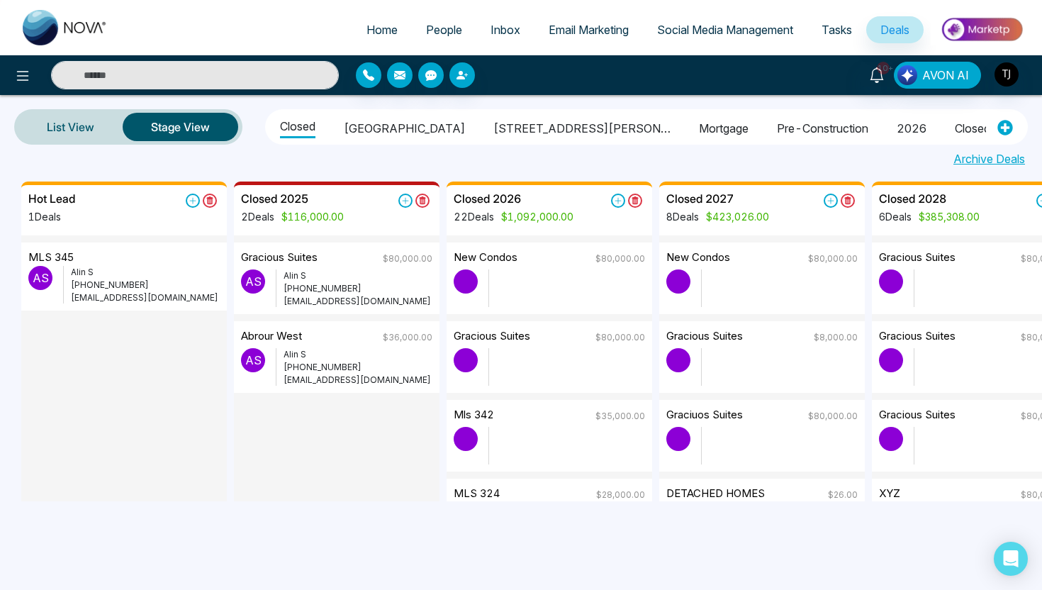
click at [432, 32] on span "People" at bounding box center [444, 30] width 36 height 14
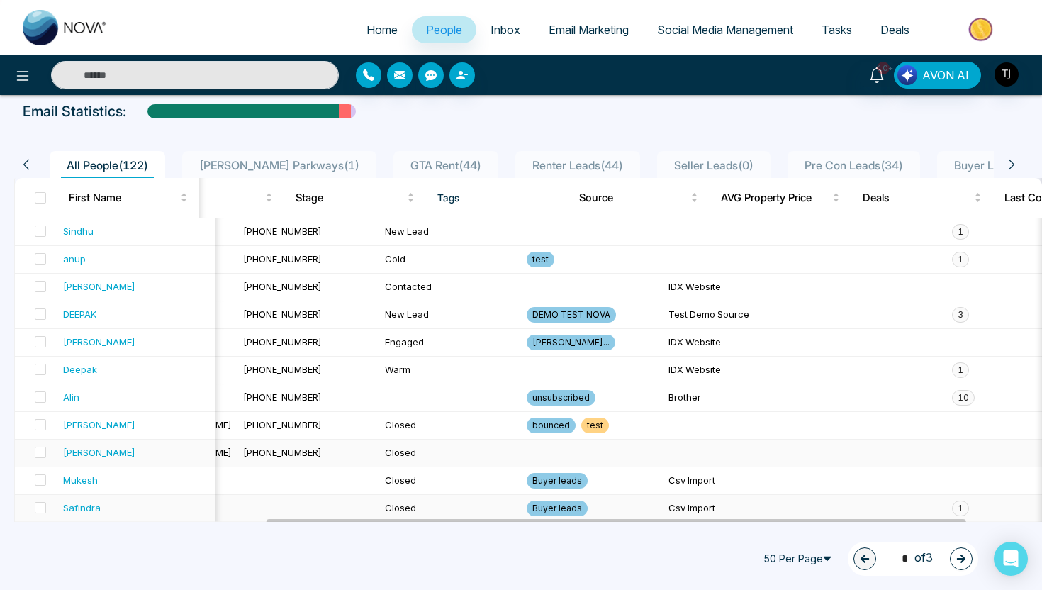
scroll to position [66, 0]
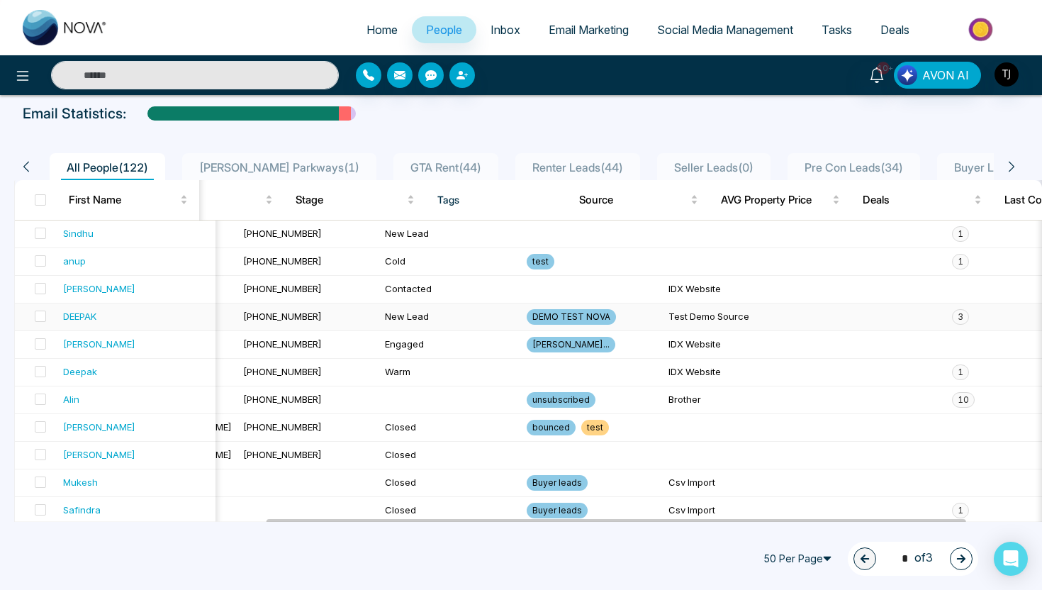
click at [952, 318] on span "3" at bounding box center [960, 317] width 17 height 16
click at [84, 315] on div "DEEPAK" at bounding box center [79, 316] width 33 height 14
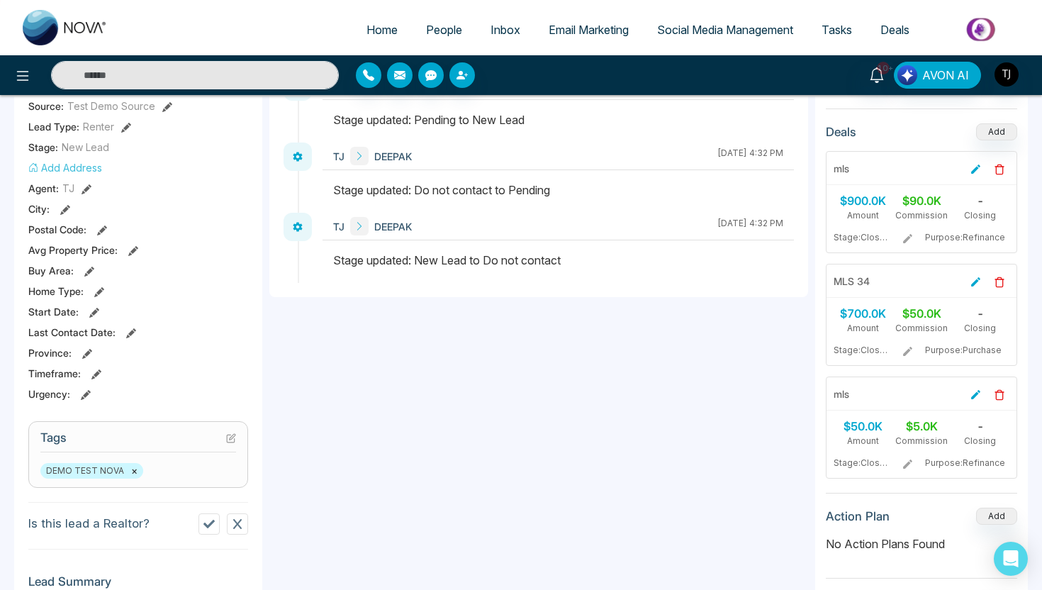
scroll to position [281, 0]
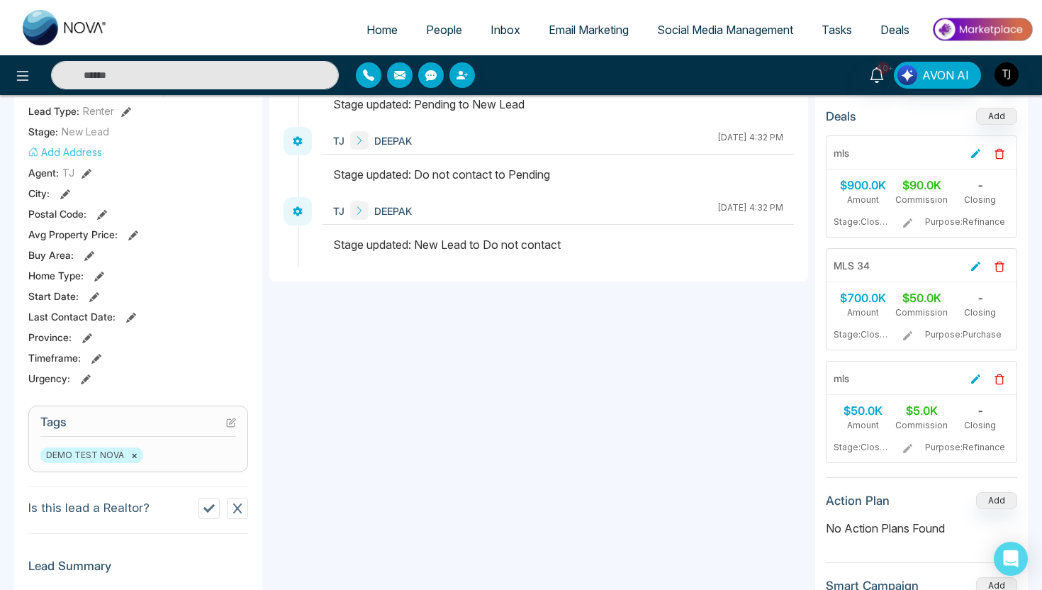
click at [927, 184] on div "$90.0K" at bounding box center [921, 184] width 59 height 17
click at [936, 294] on div "$50.0K" at bounding box center [921, 297] width 59 height 17
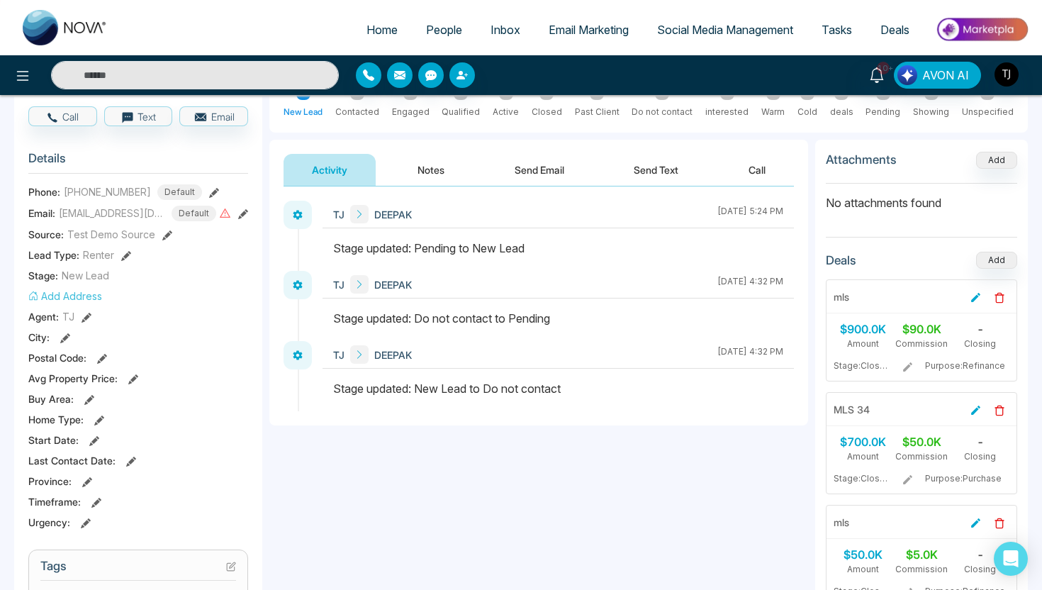
scroll to position [128, 0]
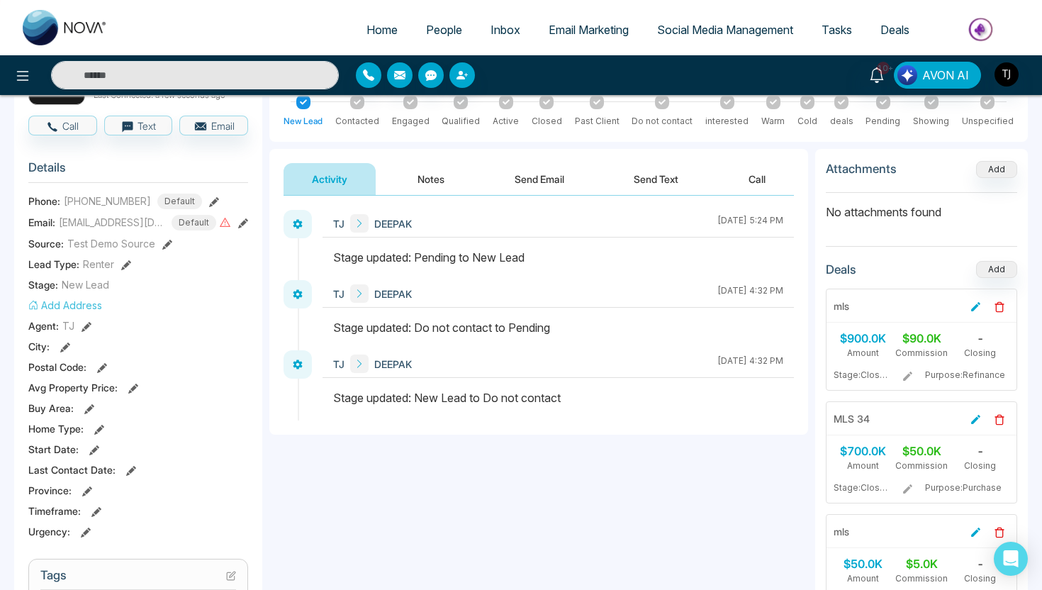
click at [972, 305] on icon at bounding box center [976, 307] width 12 height 12
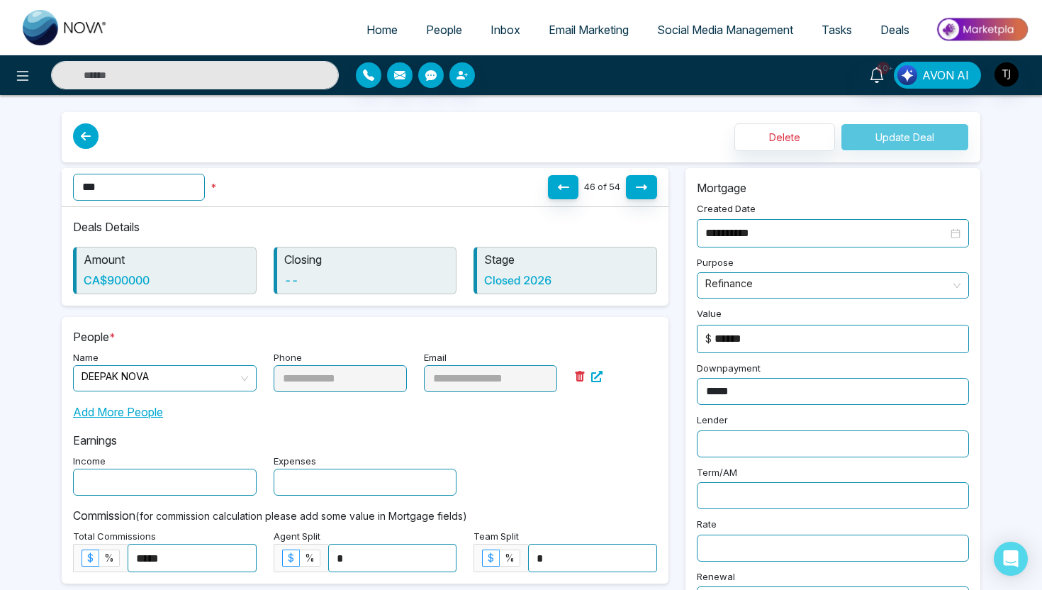
click at [506, 261] on p "Stage" at bounding box center [566, 259] width 165 height 17
click at [371, 26] on span "Home" at bounding box center [381, 30] width 31 height 14
select select "*"
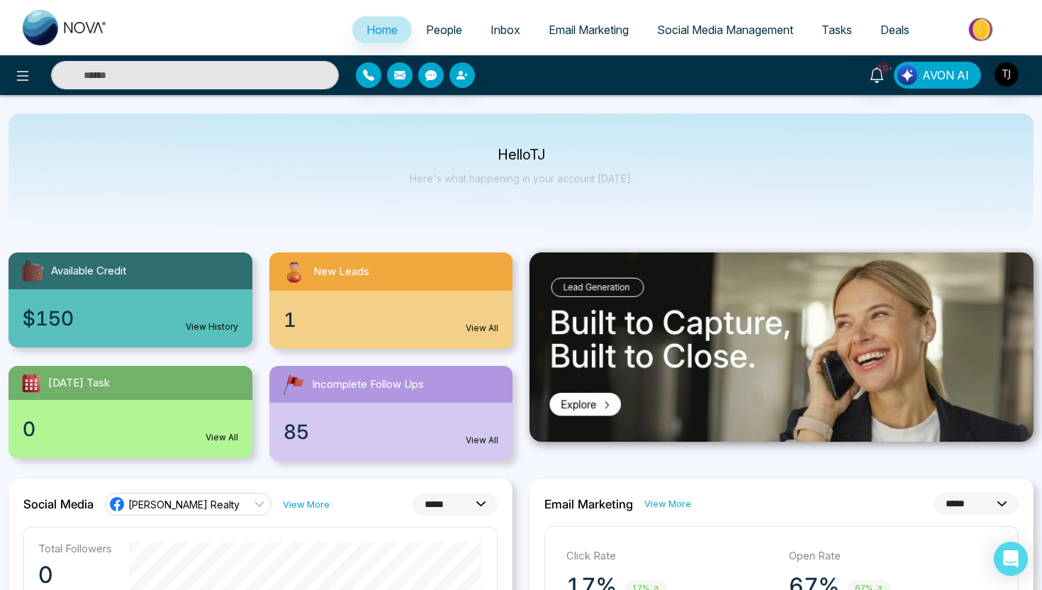
click at [929, 80] on span "AVON AI" at bounding box center [945, 75] width 47 height 17
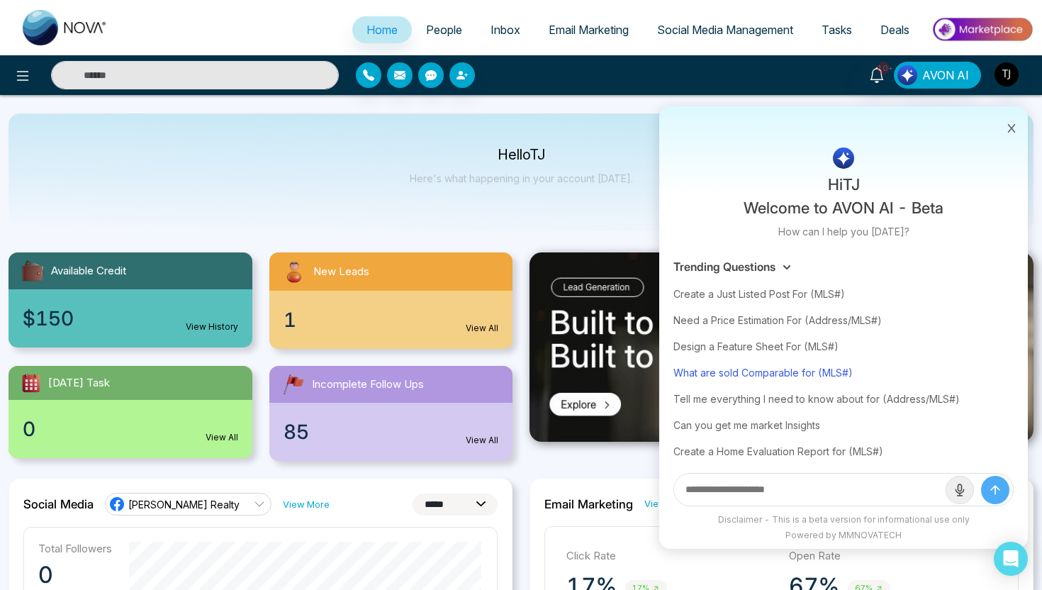
click at [805, 372] on div "What are sold Comparable for (MLS#)" at bounding box center [843, 372] width 340 height 26
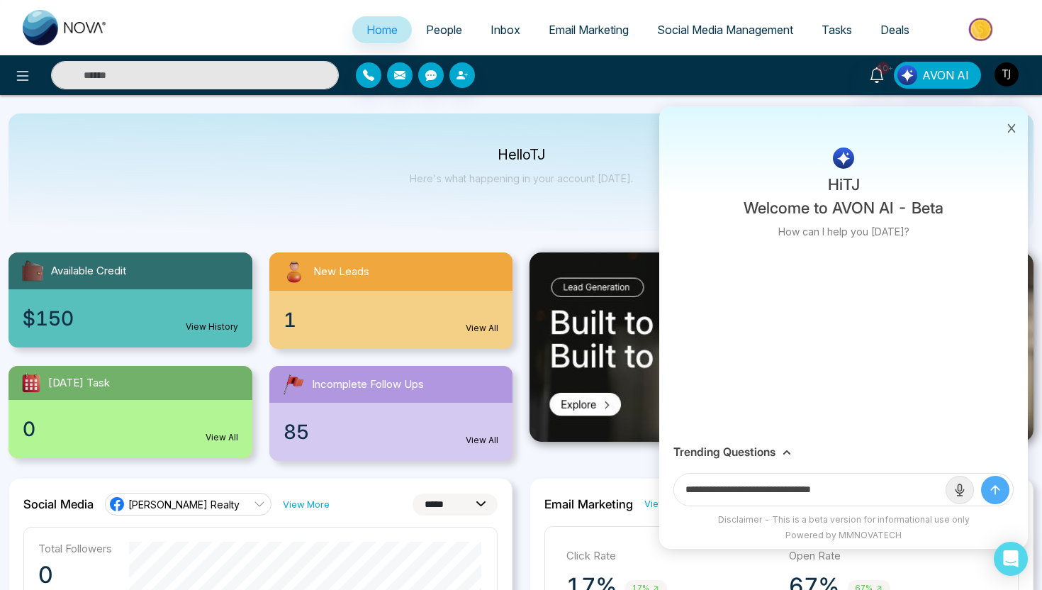
drag, startPoint x: 829, startPoint y: 492, endPoint x: 893, endPoint y: 490, distance: 64.5
click at [893, 490] on input "**********" at bounding box center [809, 489] width 271 height 32
paste input "**********"
type input "**********"
click at [981, 476] on button "submit" at bounding box center [995, 490] width 28 height 28
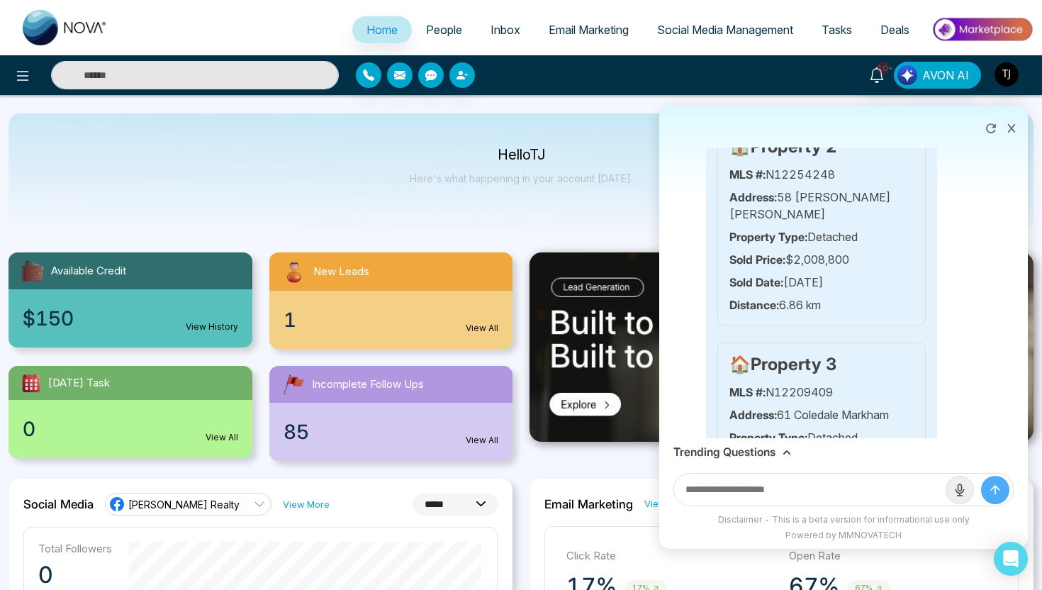
scroll to position [436, 0]
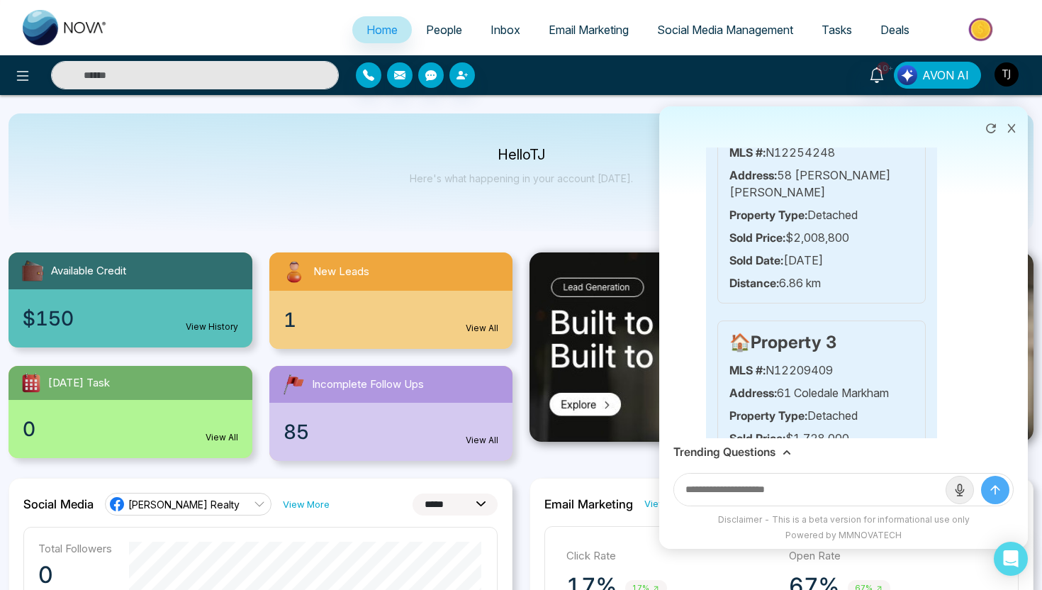
click at [731, 451] on h3 "Trending Questions" at bounding box center [724, 451] width 102 height 13
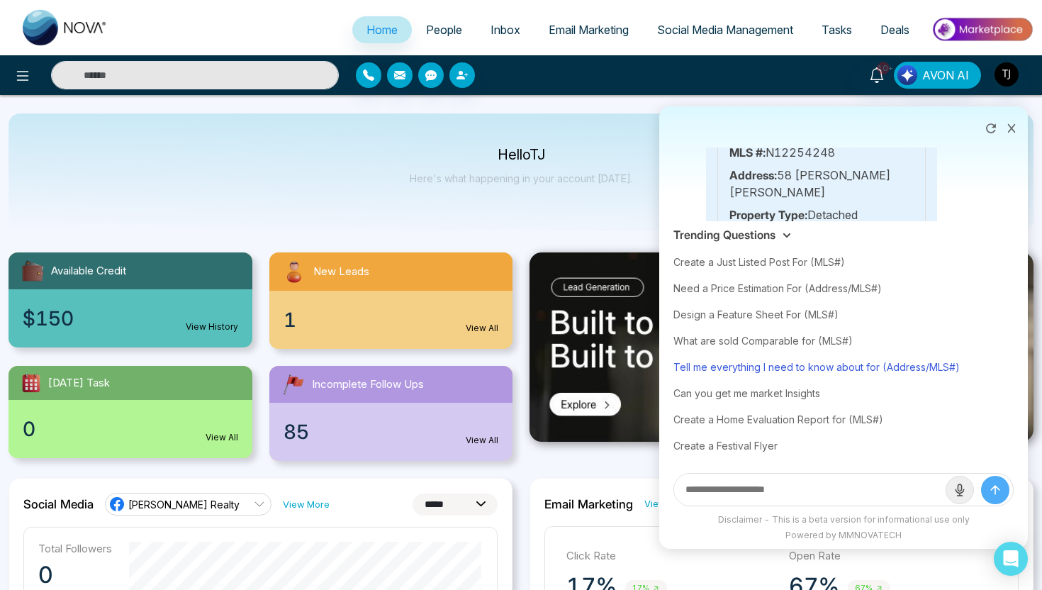
click at [744, 374] on div "Tell me everything I need to know about for (Address/MLS#)" at bounding box center [843, 367] width 340 height 26
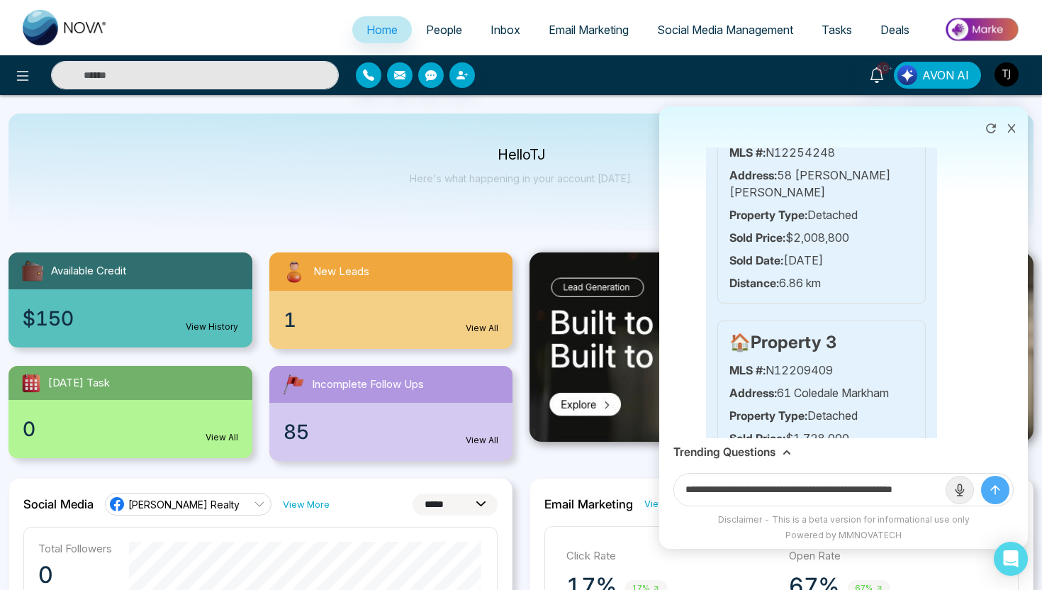
scroll to position [0, 34]
drag, startPoint x: 890, startPoint y: 488, endPoint x: 962, endPoint y: 491, distance: 71.6
click at [962, 491] on form "**********" at bounding box center [843, 489] width 340 height 33
paste input "**********"
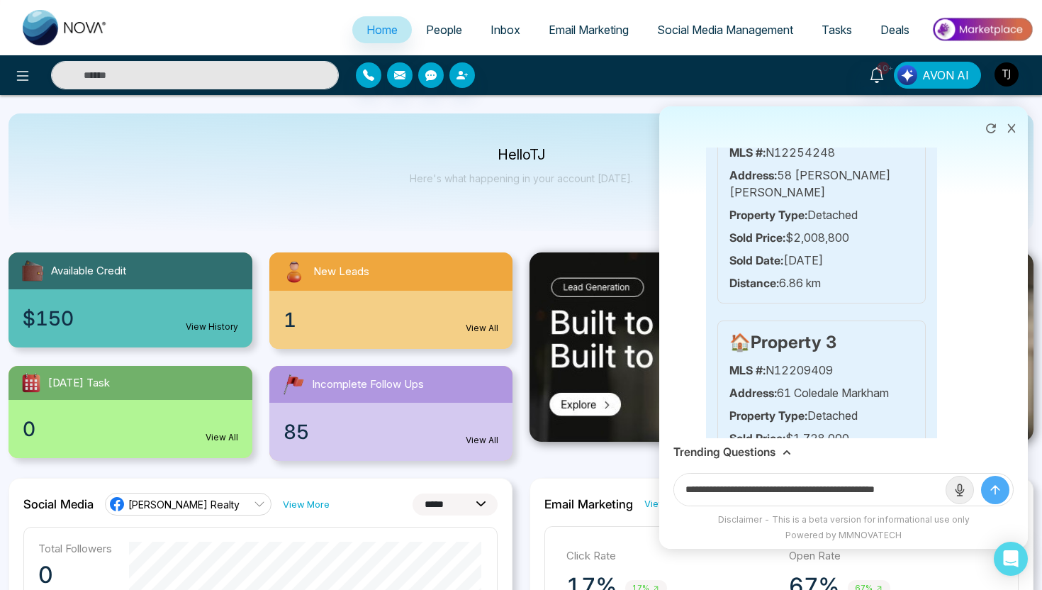
scroll to position [0, 9]
type input "**********"
click at [981, 476] on button "submit" at bounding box center [995, 490] width 28 height 28
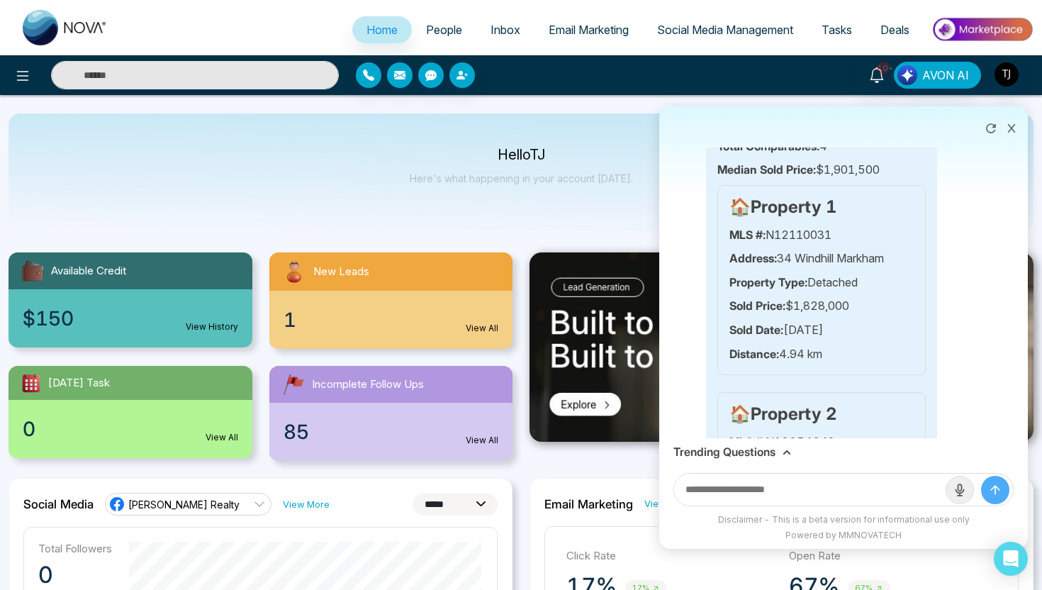
scroll to position [1875, 0]
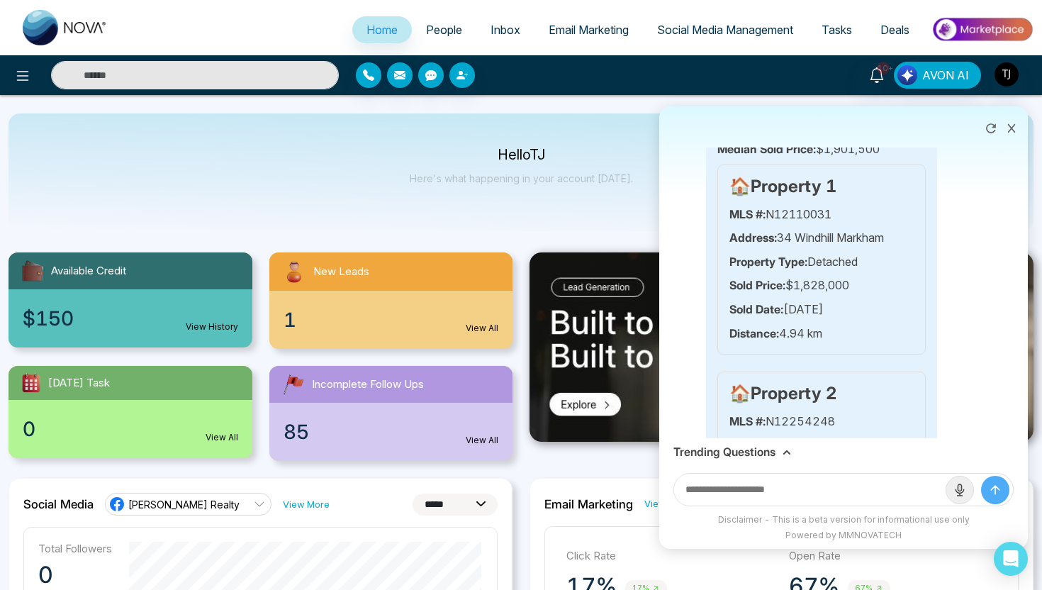
click at [736, 451] on h3 "Trending Questions" at bounding box center [724, 451] width 102 height 13
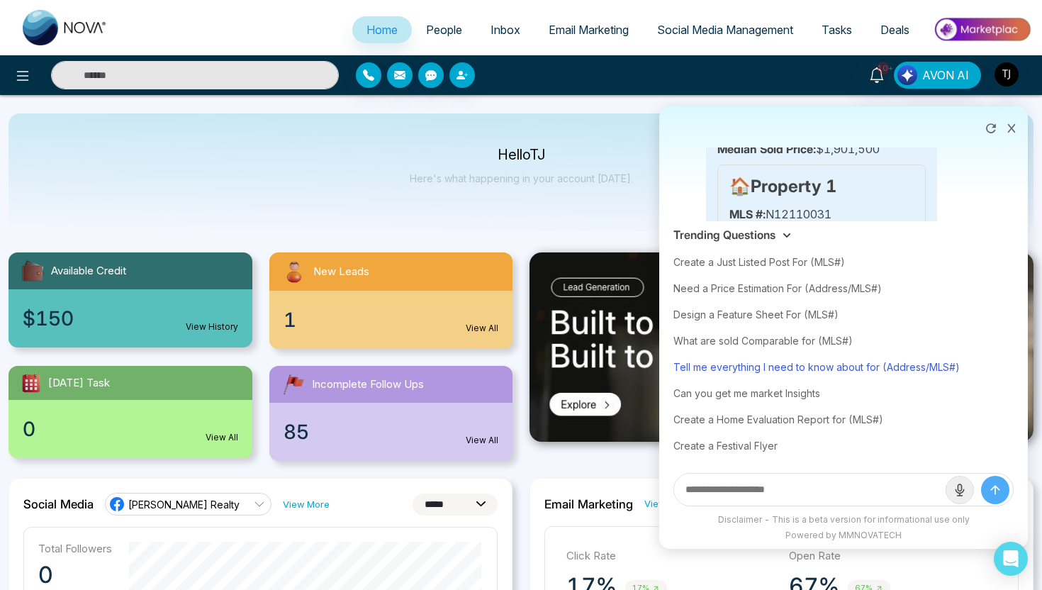
click at [833, 364] on div "Tell me everything I need to know about for (Address/MLS#)" at bounding box center [843, 367] width 340 height 26
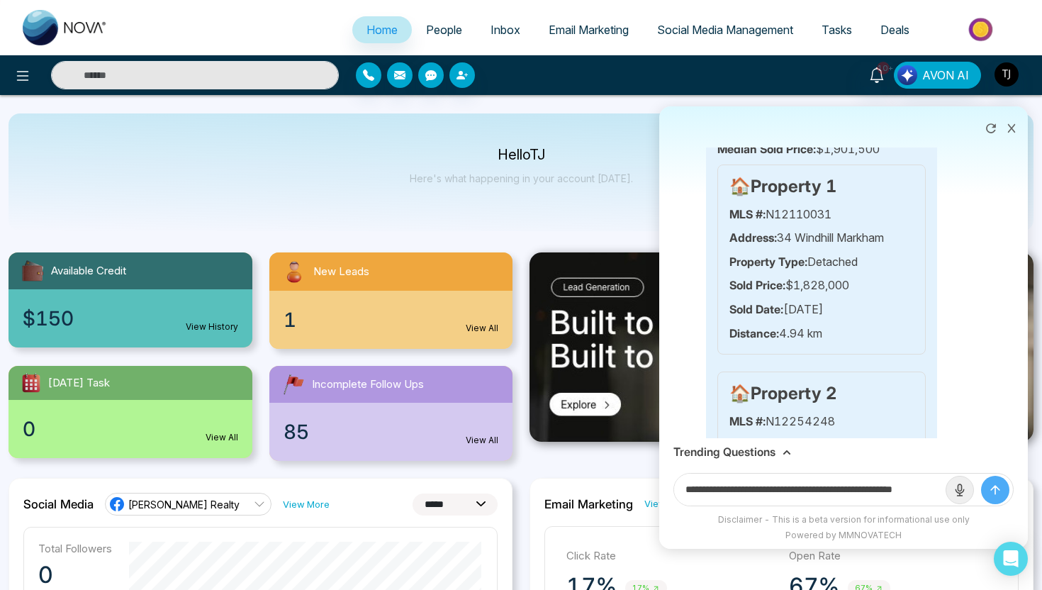
drag, startPoint x: 890, startPoint y: 490, endPoint x: 991, endPoint y: 488, distance: 100.6
click at [991, 488] on form "**********" at bounding box center [843, 489] width 340 height 33
paste input "text"
type input "**********"
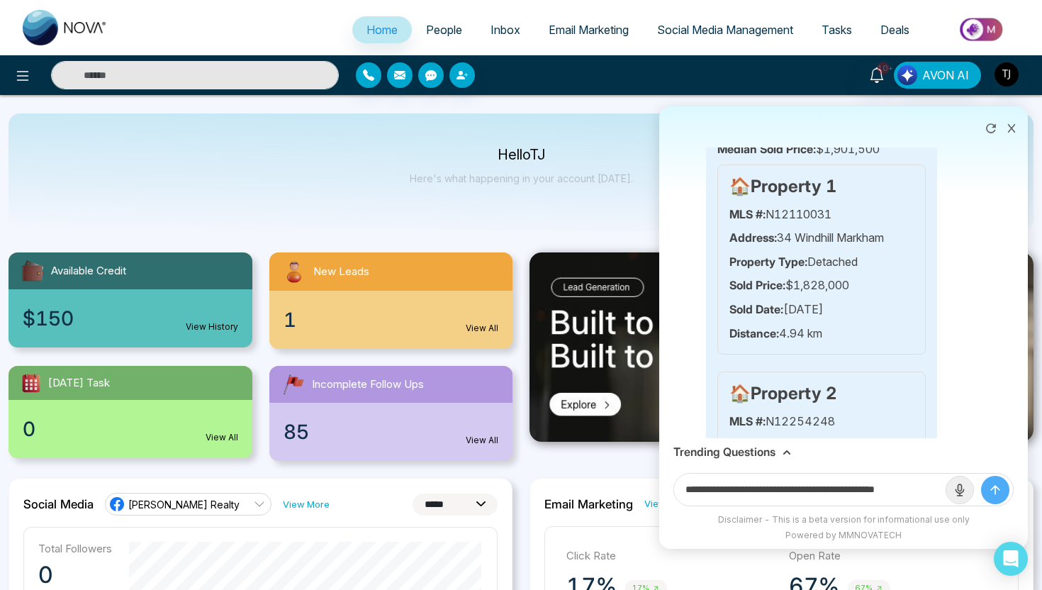
click at [981, 476] on button "submit" at bounding box center [995, 490] width 28 height 28
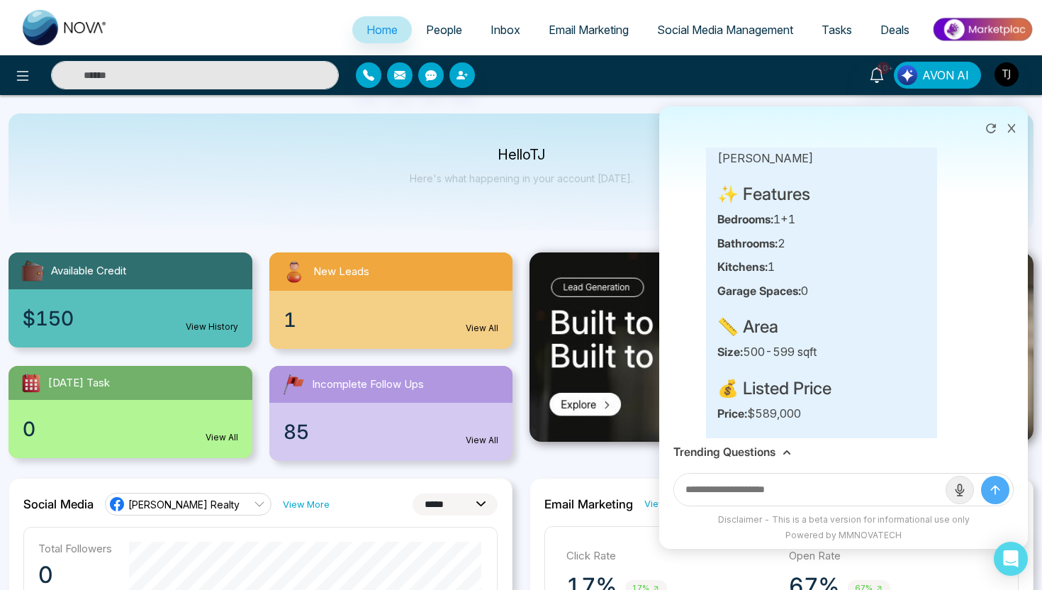
scroll to position [2950, 0]
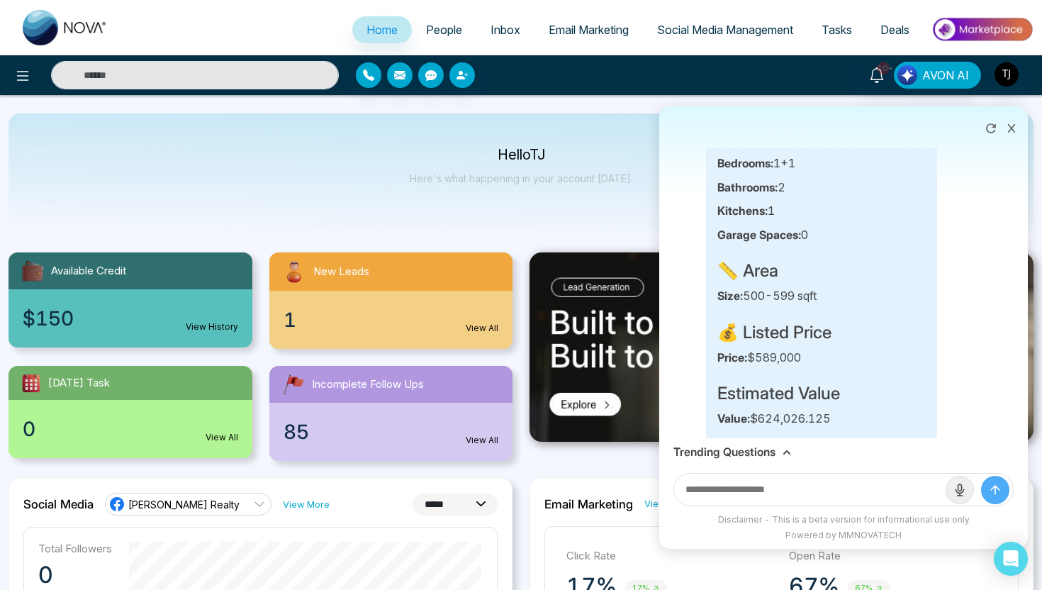
click at [748, 446] on h3 "Trending Questions" at bounding box center [724, 451] width 102 height 13
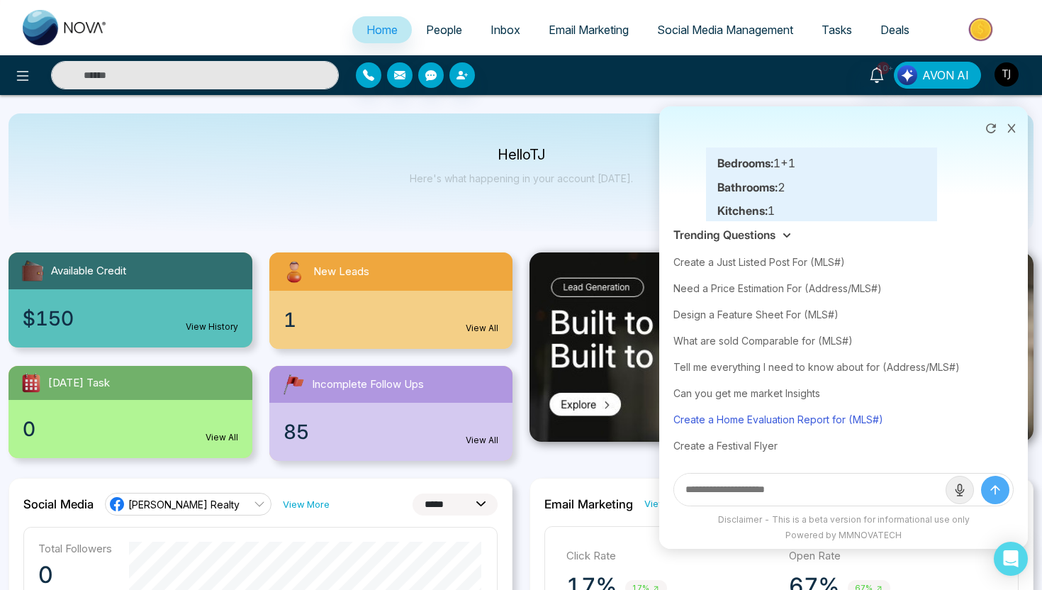
click at [738, 417] on div "Create a Home Evaluation Report for (MLS#)" at bounding box center [843, 419] width 340 height 26
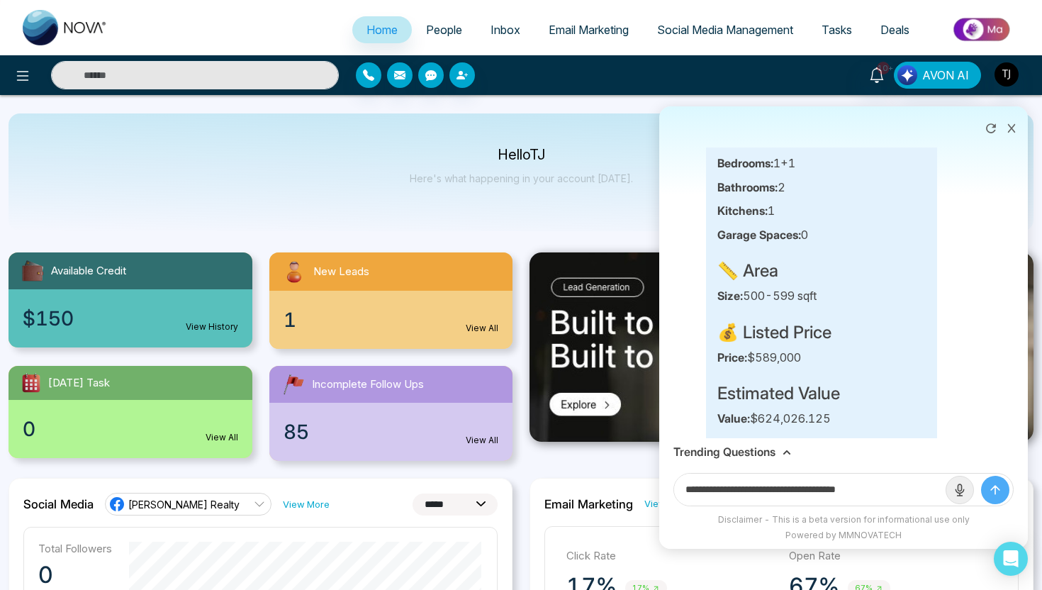
drag, startPoint x: 860, startPoint y: 487, endPoint x: 905, endPoint y: 486, distance: 44.7
click at [905, 487] on input "**********" at bounding box center [809, 489] width 271 height 32
paste input "**********"
type input "**********"
click at [981, 476] on button "submit" at bounding box center [995, 490] width 28 height 28
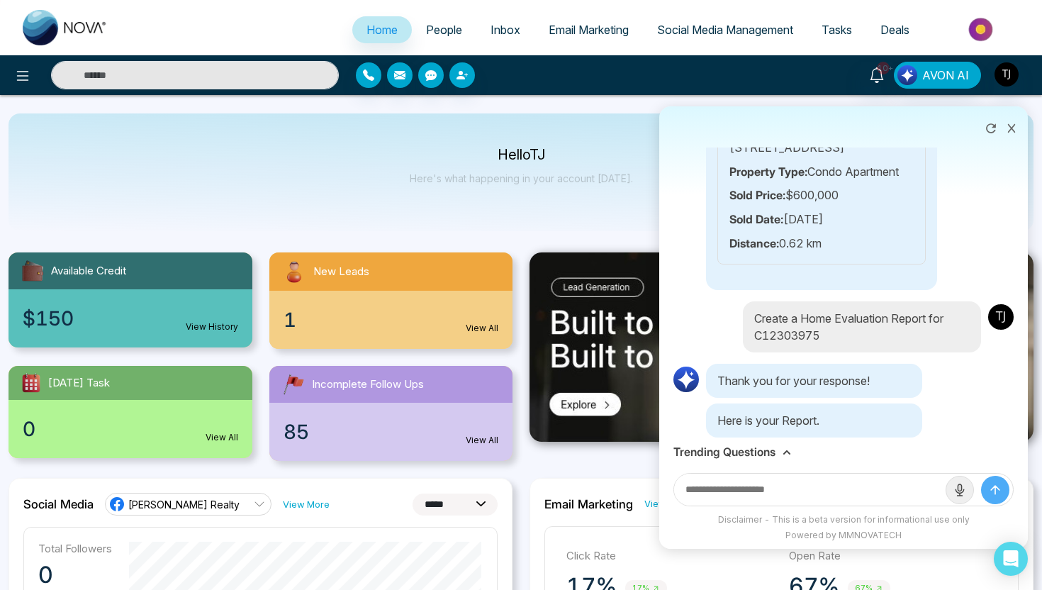
scroll to position [8033, 0]
click at [903, 443] on div "Home Evaluation Report.pdf" at bounding box center [814, 460] width 216 height 35
click at [903, 456] on line at bounding box center [903, 459] width 0 height 7
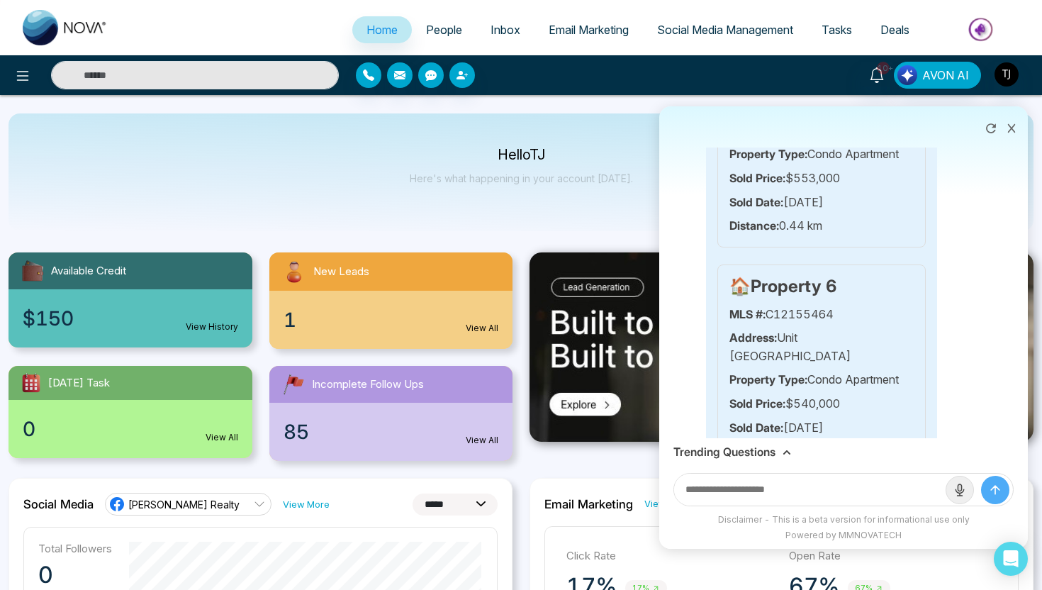
scroll to position [4581, 0]
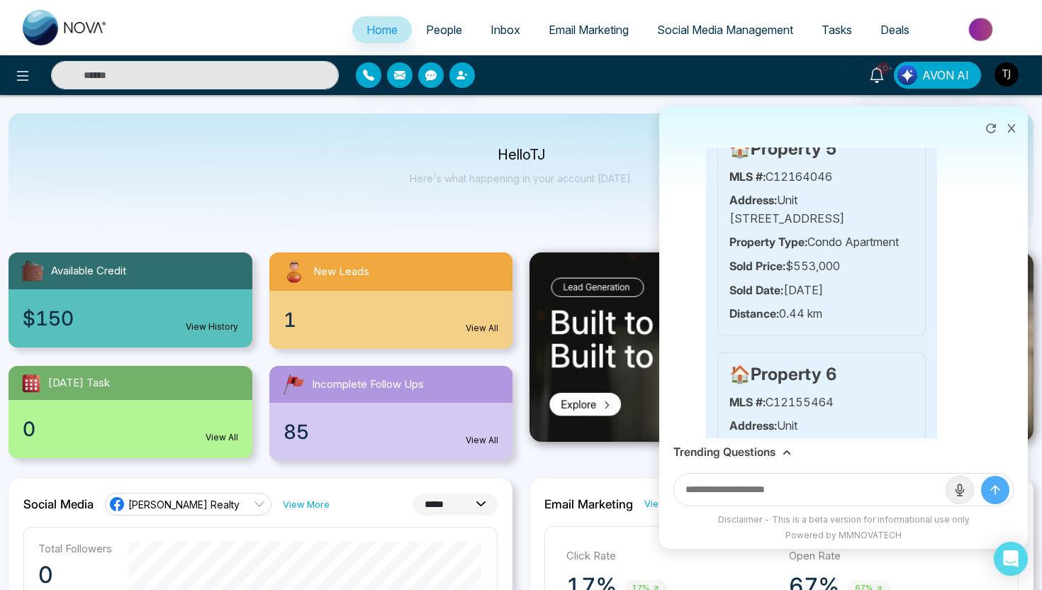
click at [760, 449] on h3 "Trending Questions" at bounding box center [724, 451] width 102 height 13
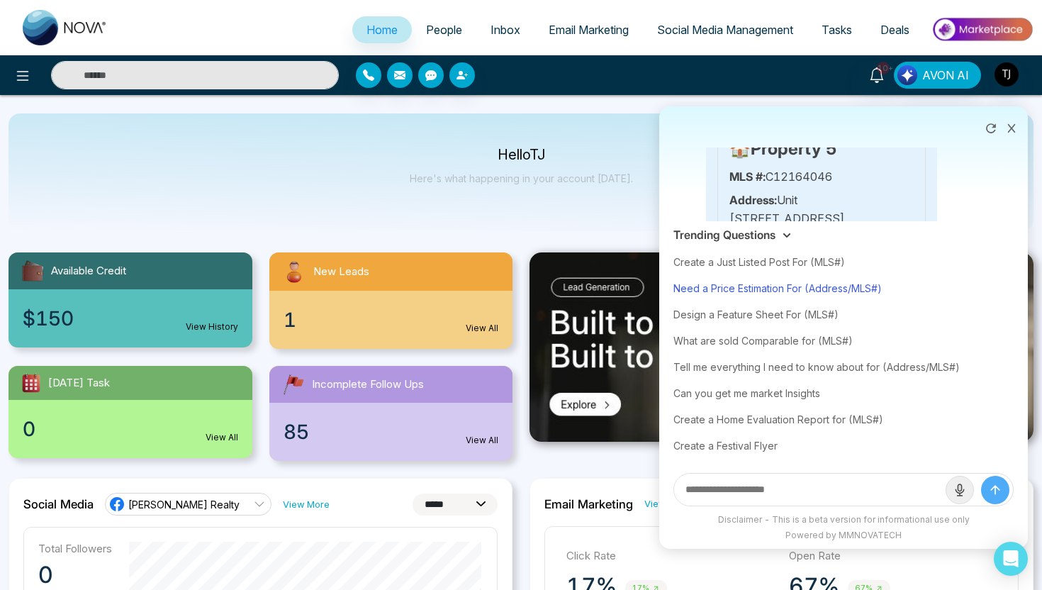
click at [781, 286] on div "Need a Price Estimation For (Address/MLS#)" at bounding box center [843, 288] width 340 height 26
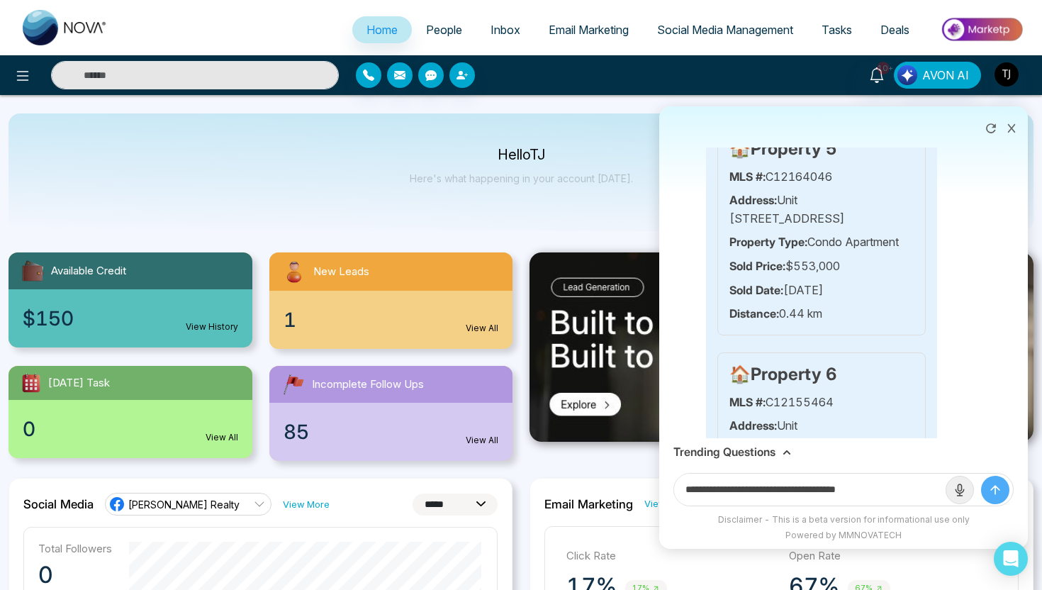
drag, startPoint x: 823, startPoint y: 490, endPoint x: 910, endPoint y: 488, distance: 87.2
click at [910, 489] on input "**********" at bounding box center [809, 489] width 271 height 32
paste input "**********"
type input "**********"
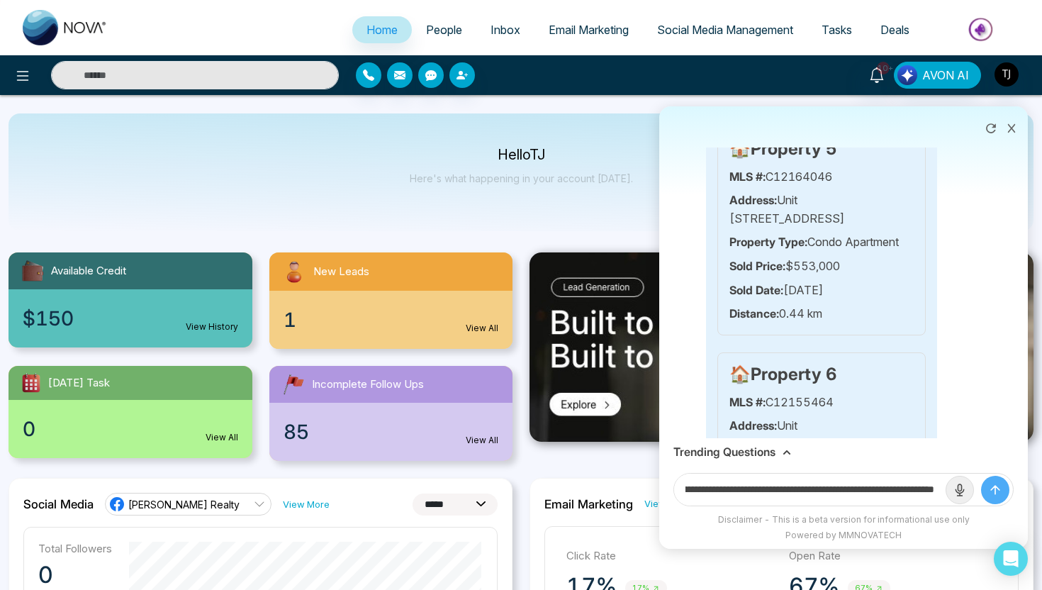
click at [981, 476] on button "submit" at bounding box center [995, 490] width 28 height 28
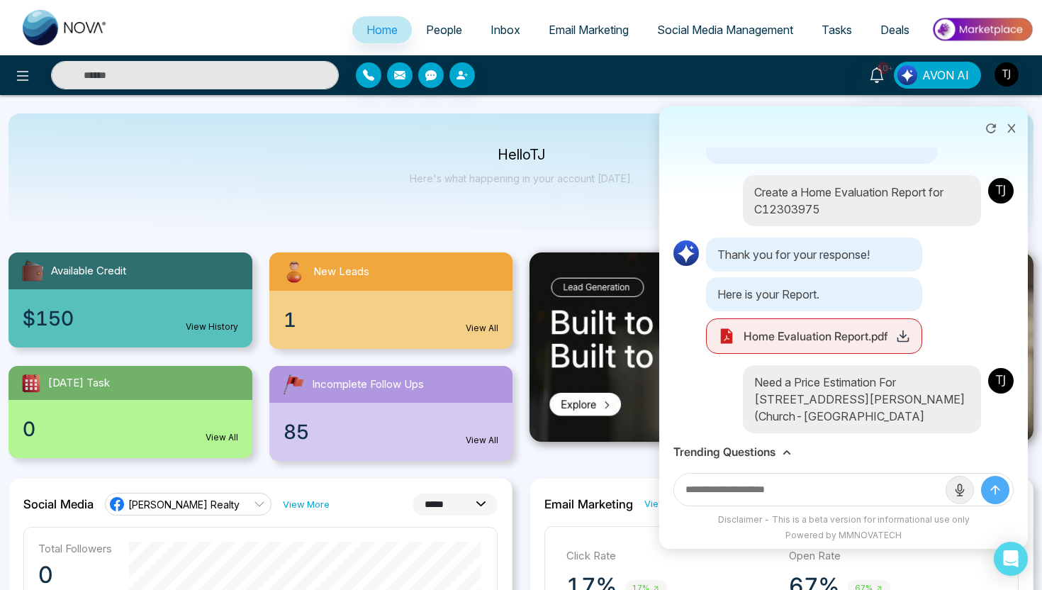
scroll to position [8175, 0]
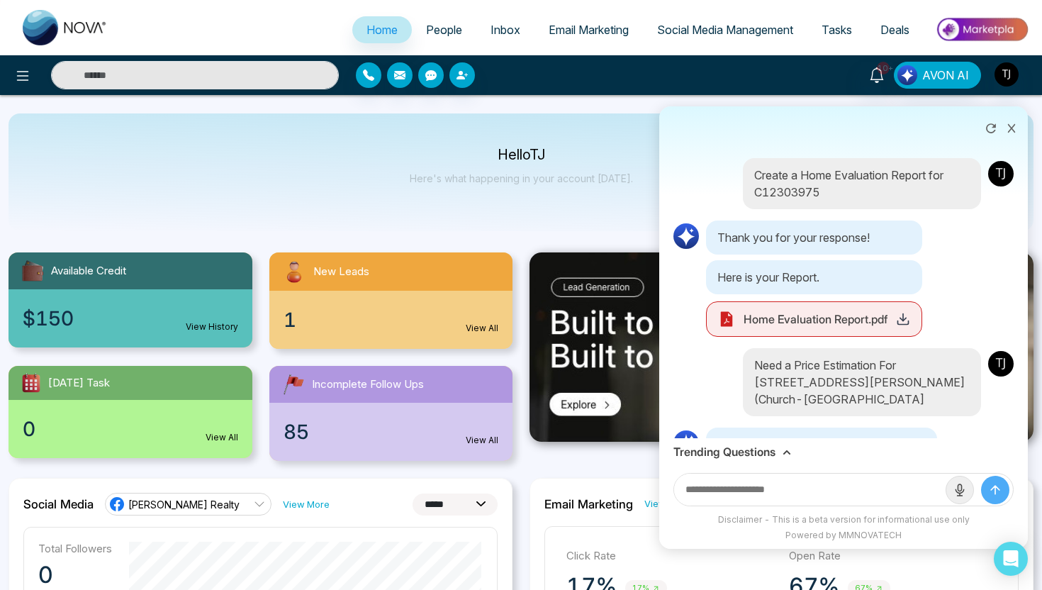
click at [823, 494] on input "text" at bounding box center [809, 489] width 271 height 32
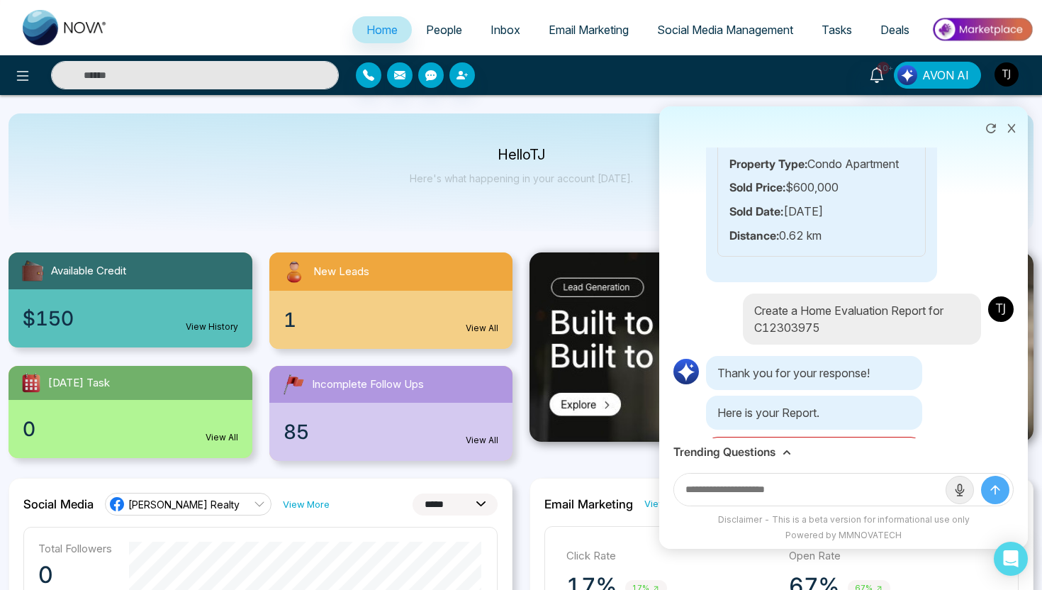
scroll to position [8182, 0]
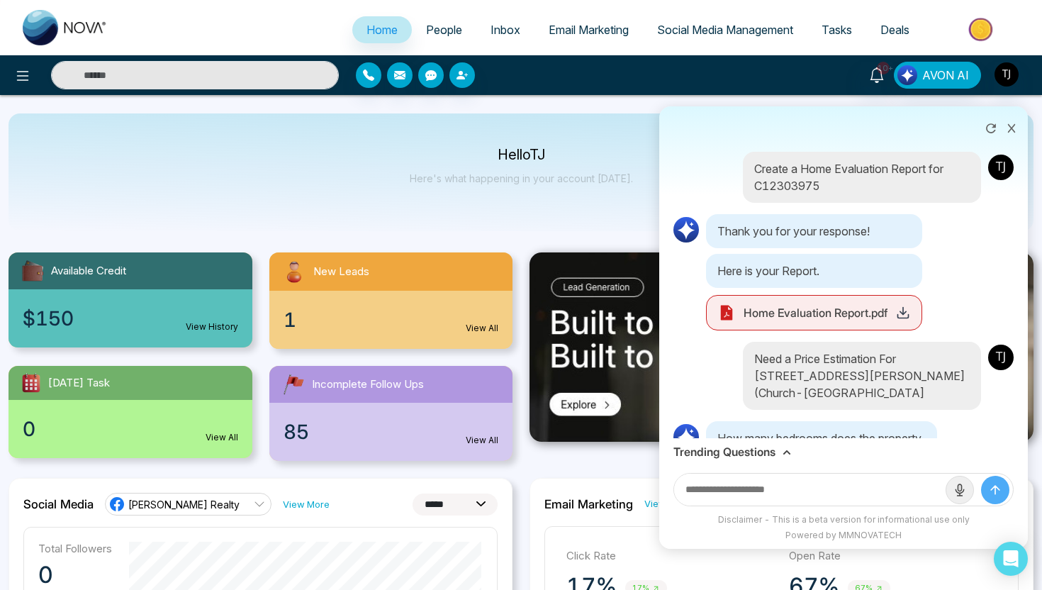
type input "*"
click at [981, 476] on button "submit" at bounding box center [995, 490] width 28 height 28
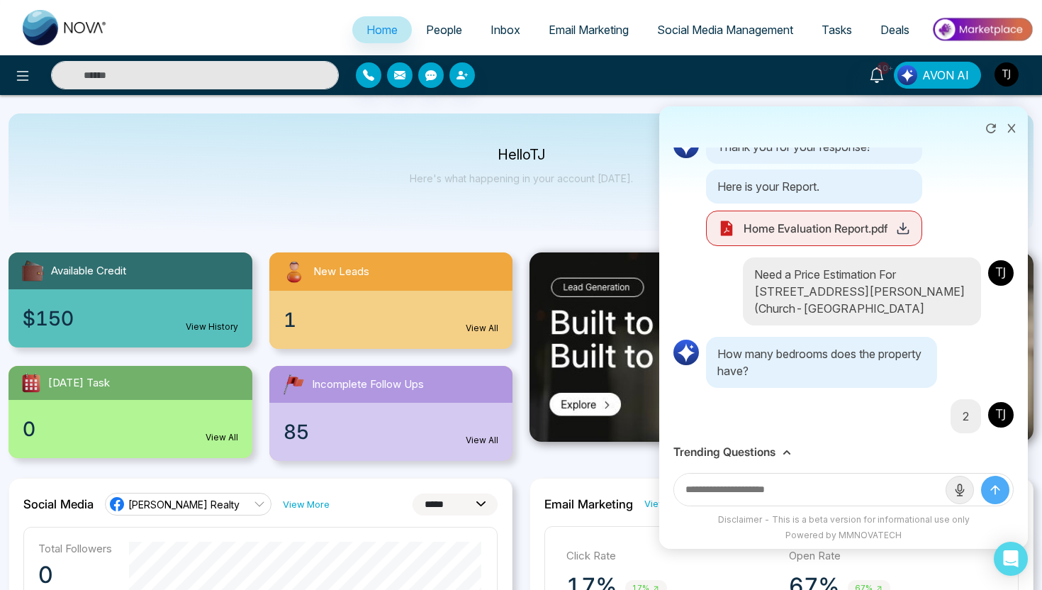
scroll to position [8283, 0]
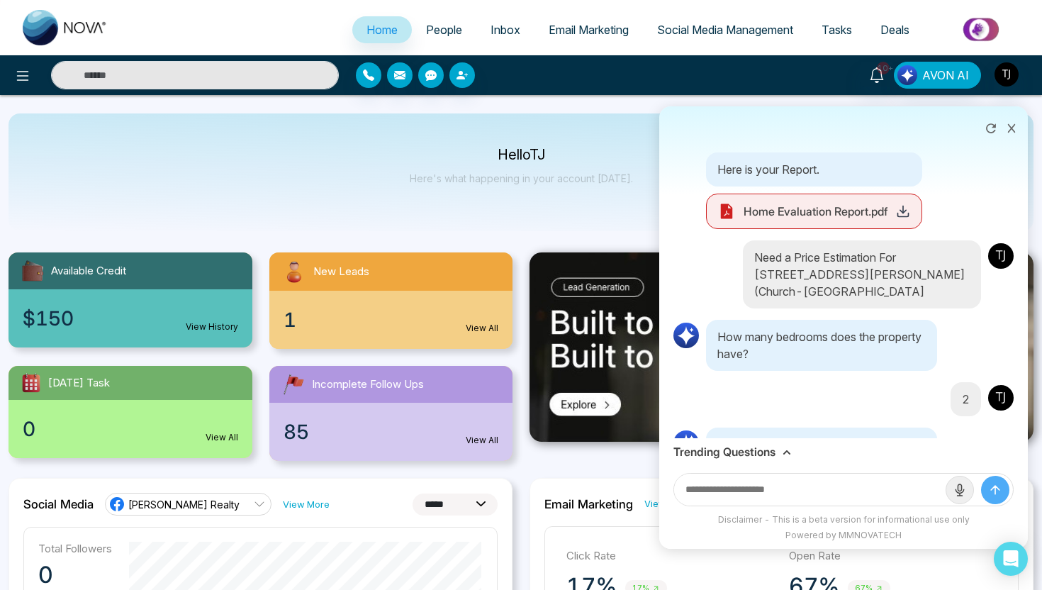
type input "*"
click at [981, 476] on button "submit" at bounding box center [995, 490] width 28 height 28
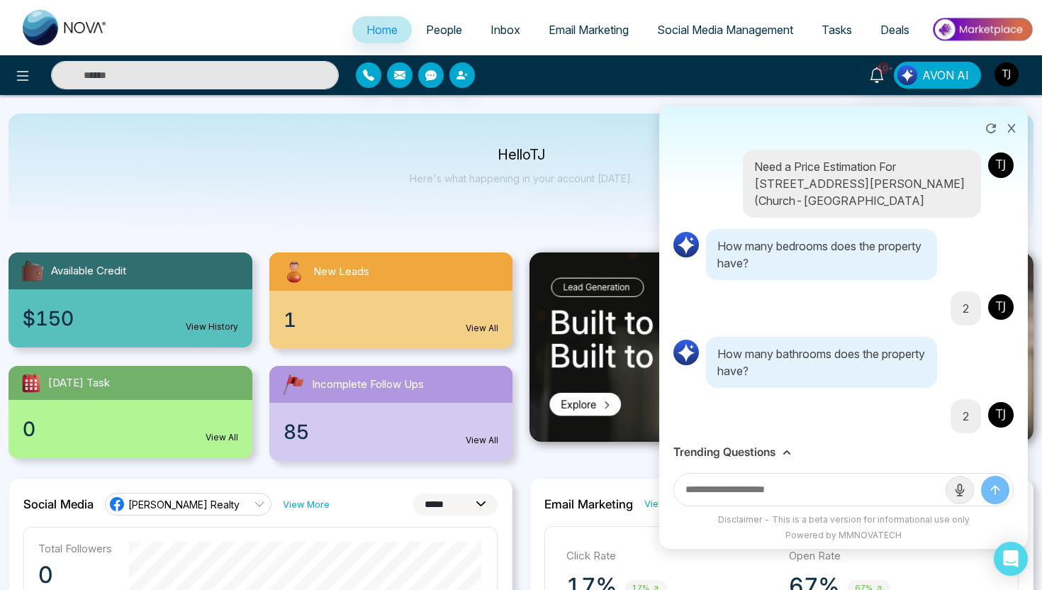
scroll to position [8391, 0]
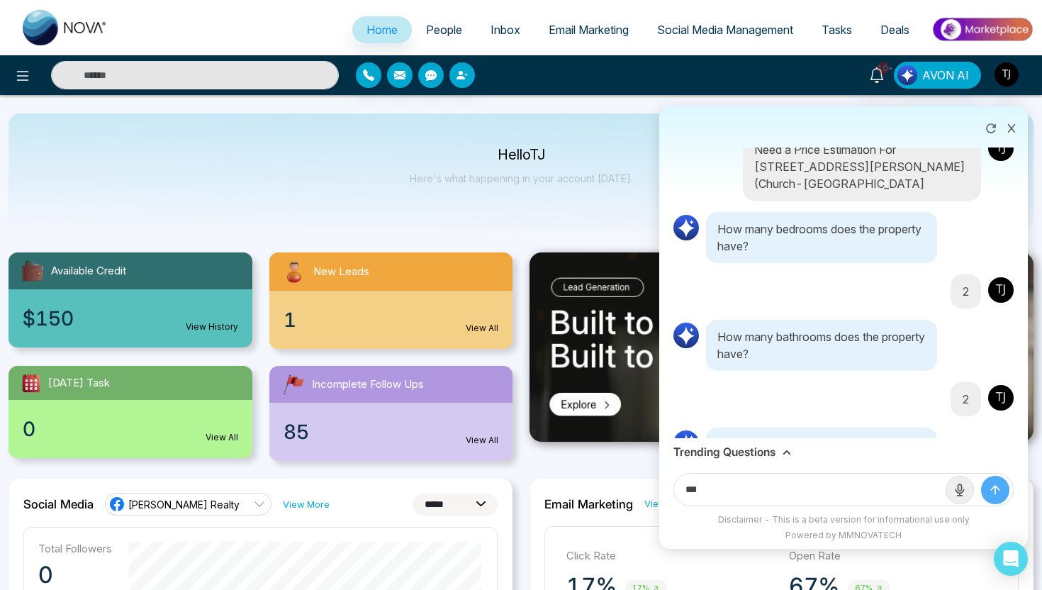
type input "***"
click at [981, 476] on button "submit" at bounding box center [995, 490] width 28 height 28
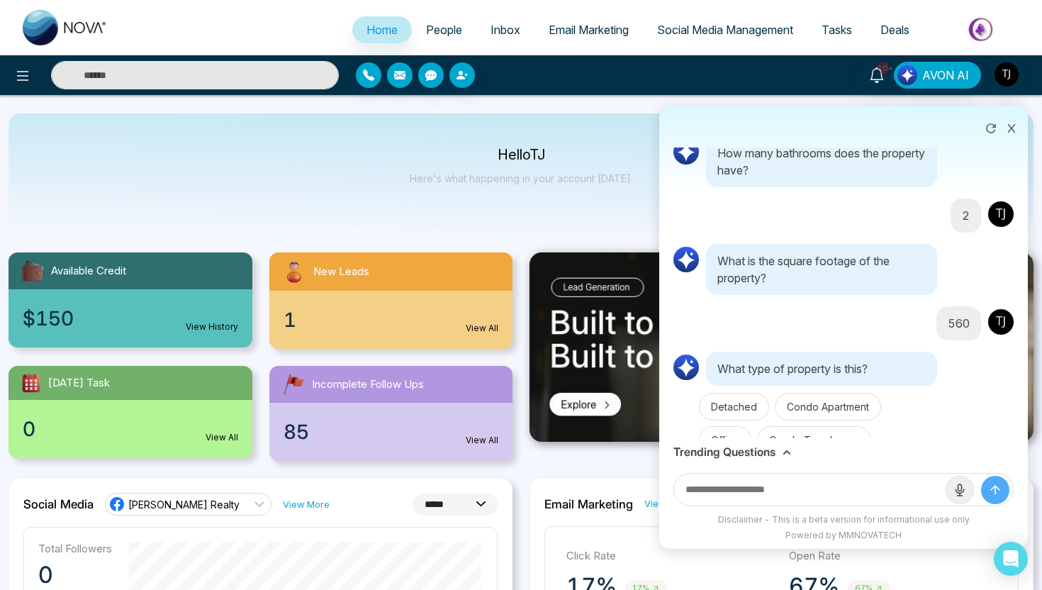
scroll to position [8616, 0]
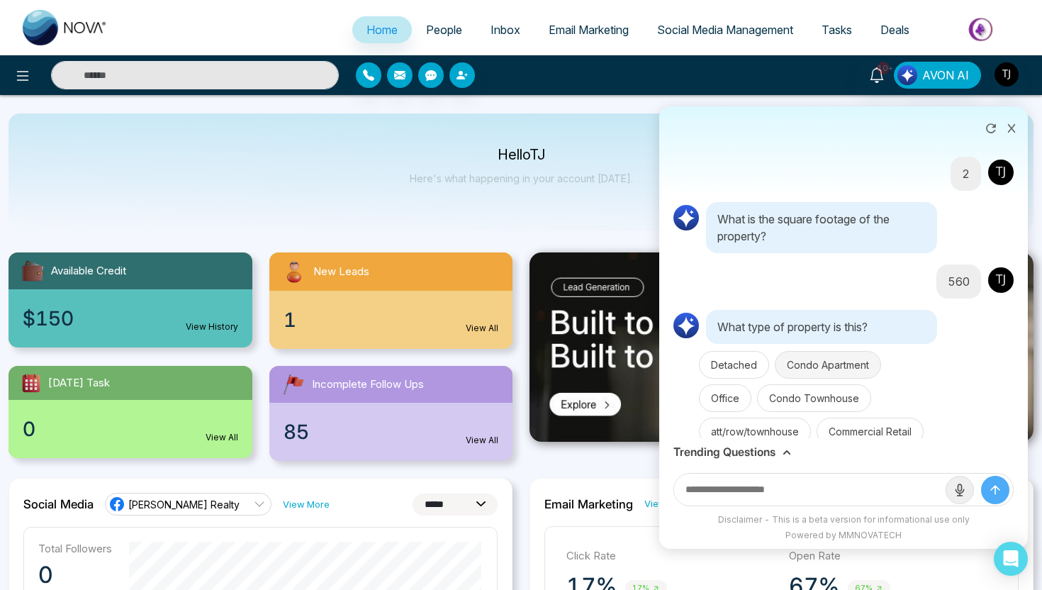
click at [816, 351] on button "Condo Apartment" at bounding box center [828, 365] width 106 height 28
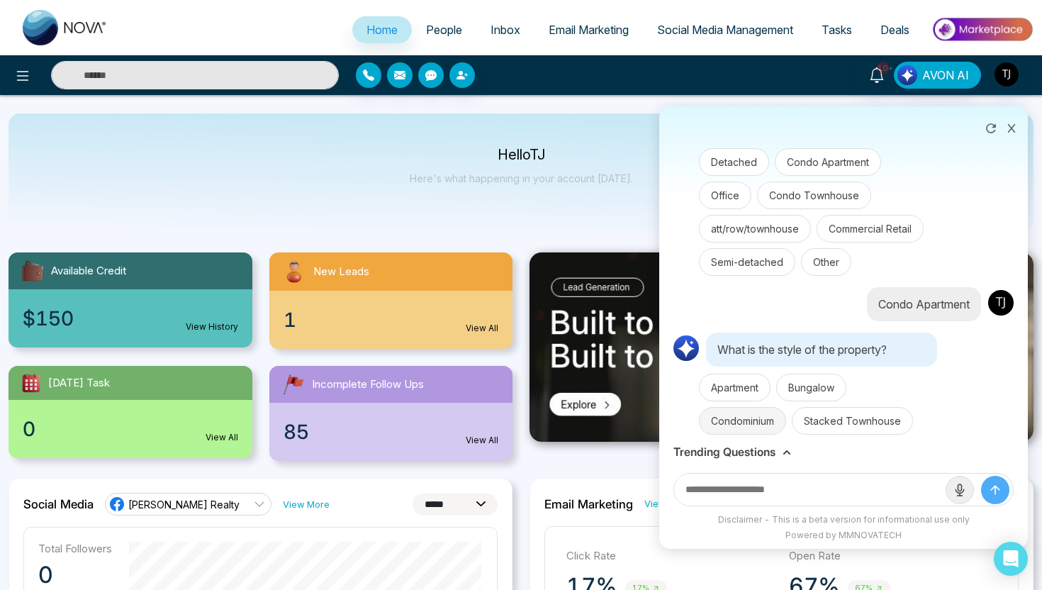
scroll to position [8841, 0]
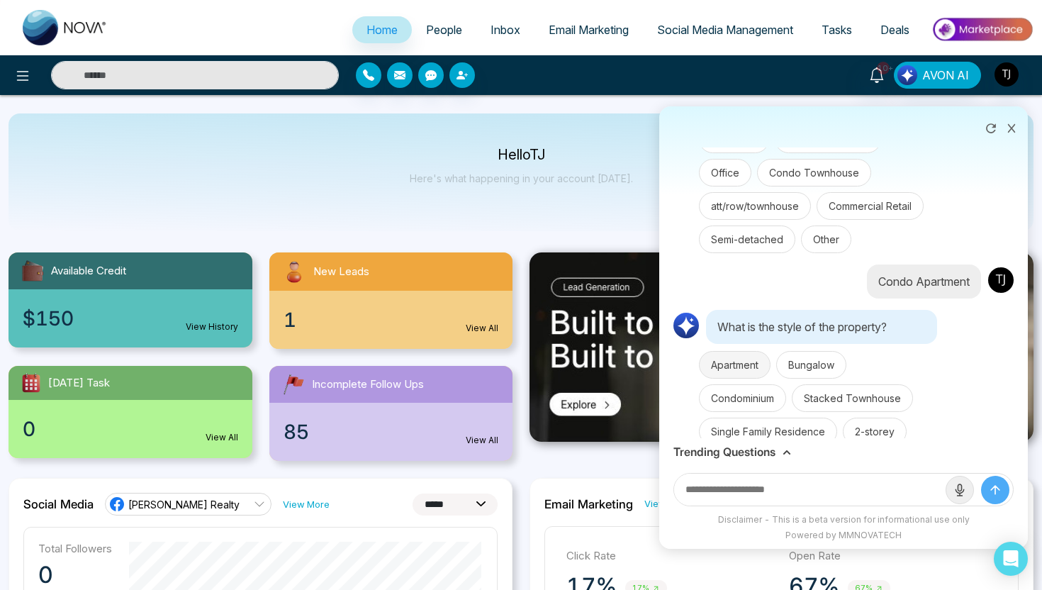
click at [740, 351] on button "Apartment" at bounding box center [735, 365] width 72 height 28
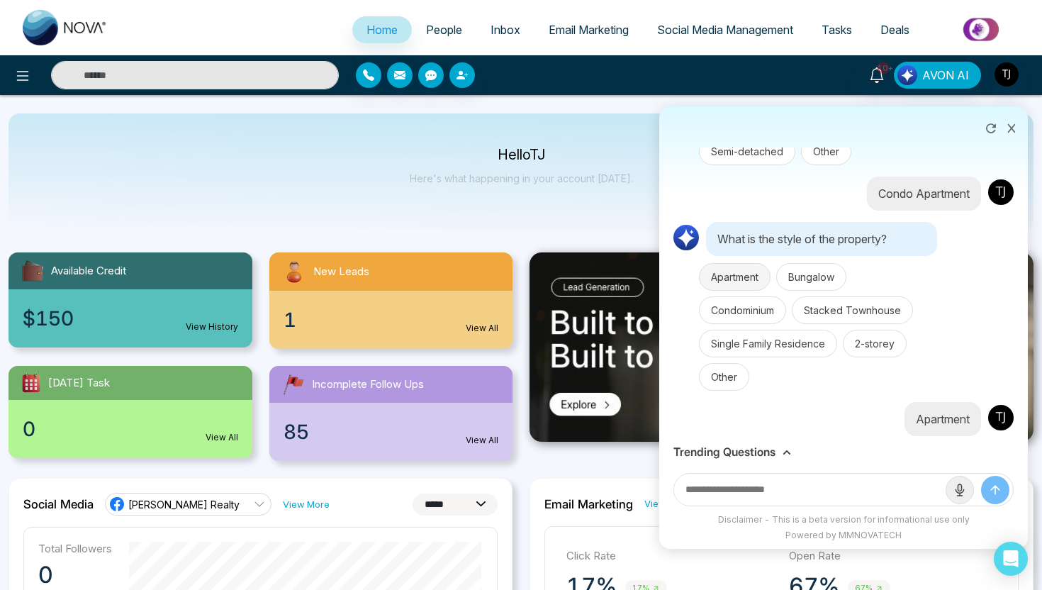
scroll to position [8932, 0]
click at [779, 496] on input "text" at bounding box center [809, 489] width 271 height 32
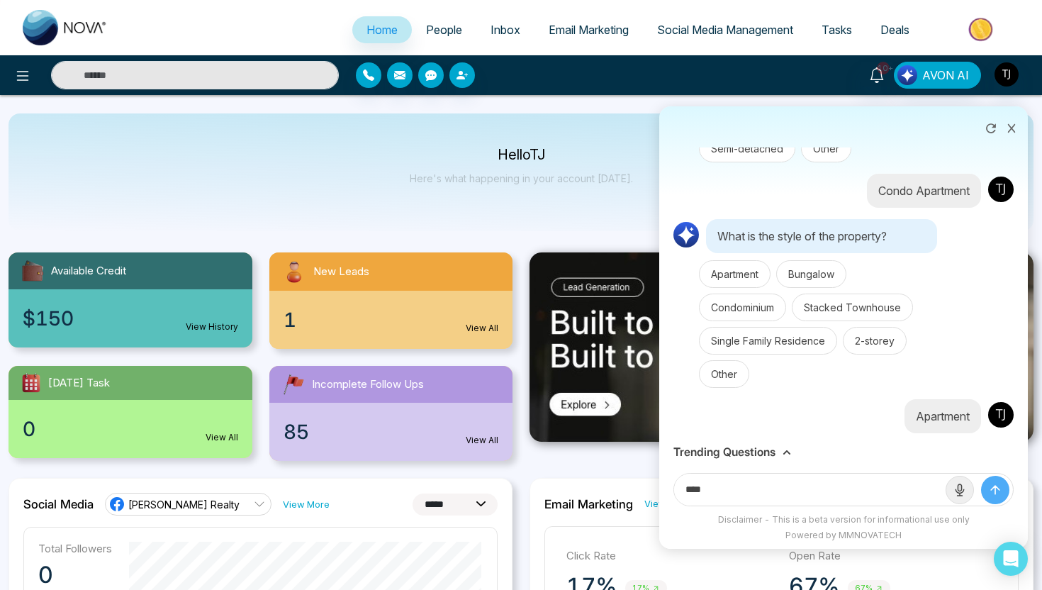
type input "****"
click at [981, 476] on button "submit" at bounding box center [995, 490] width 28 height 28
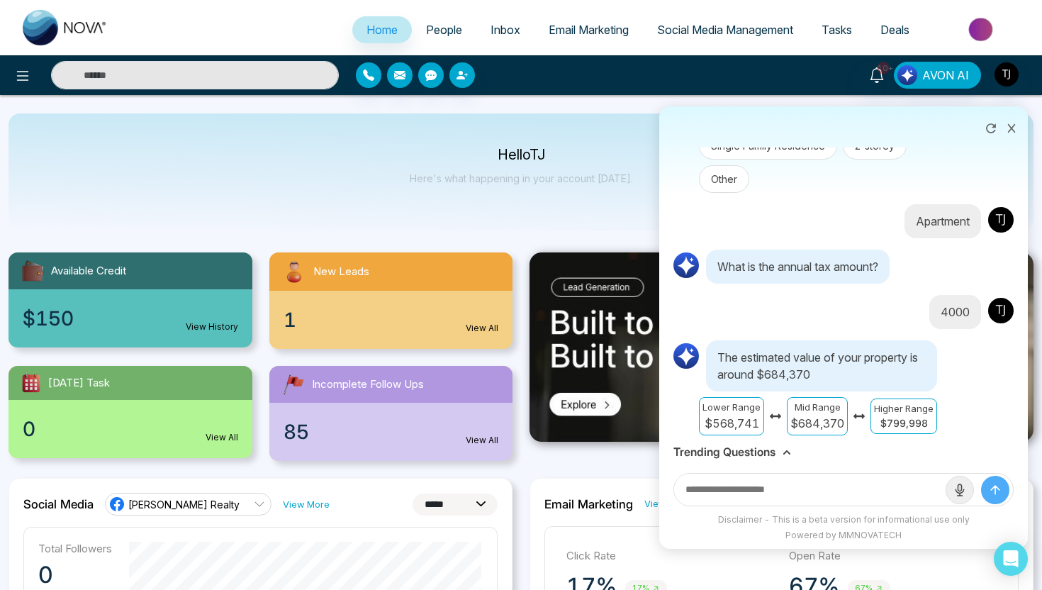
scroll to position [9140, 0]
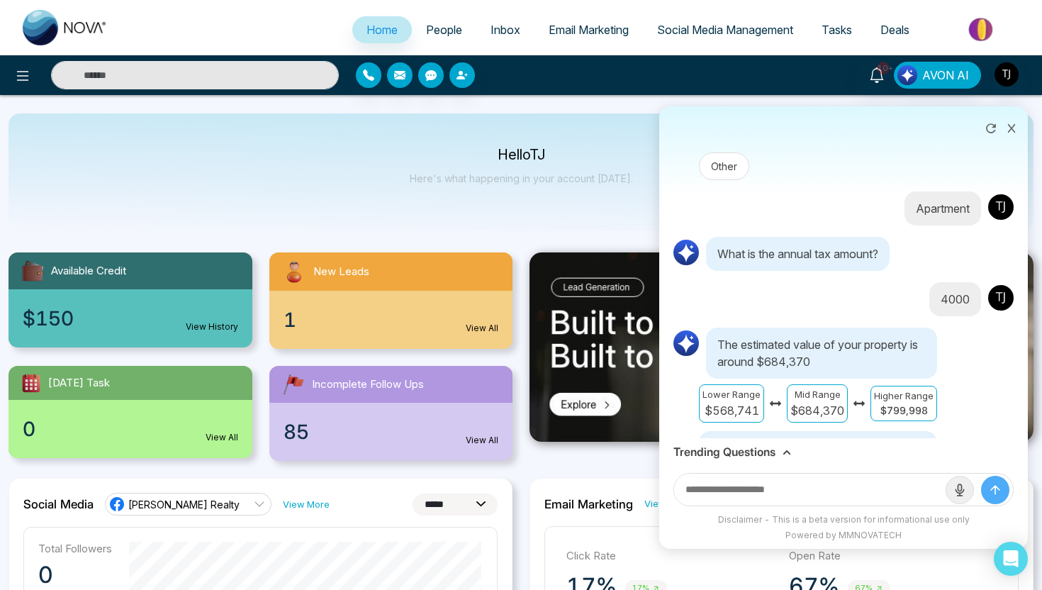
click at [1013, 122] on button at bounding box center [1011, 126] width 18 height 27
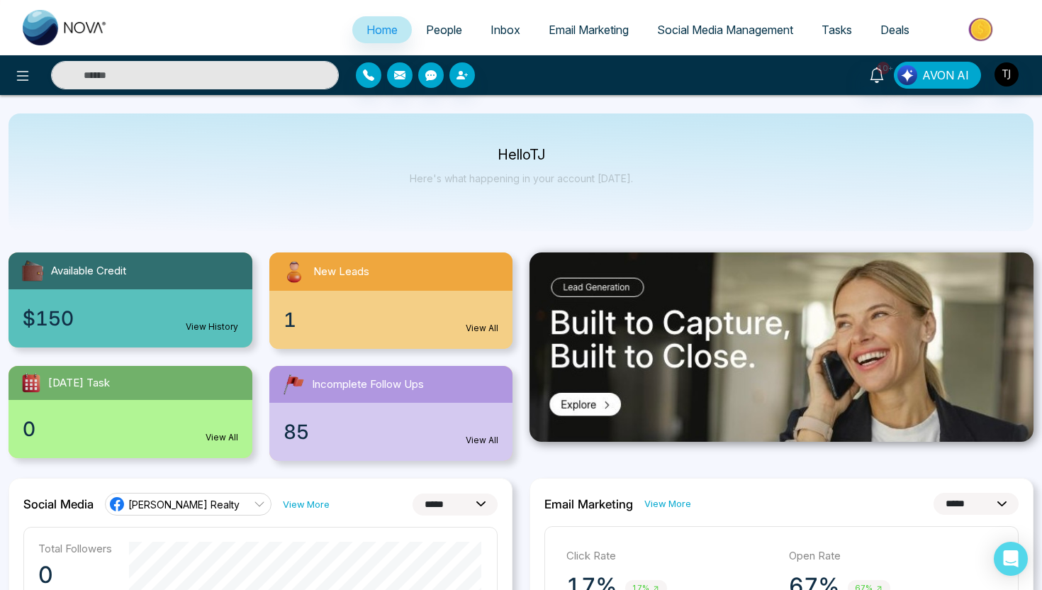
click at [429, 23] on span "People" at bounding box center [444, 30] width 36 height 14
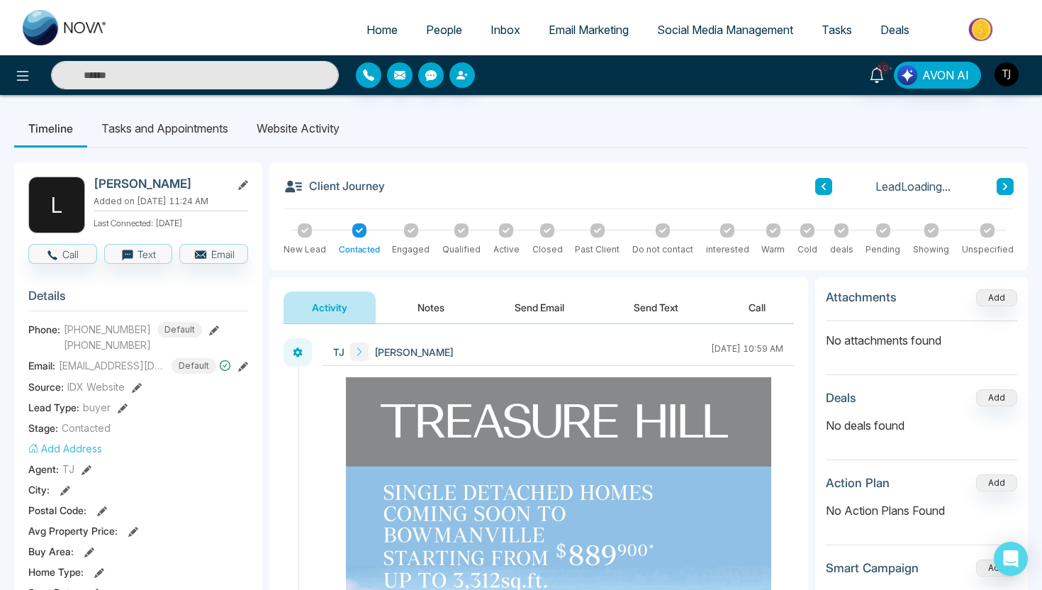
click at [279, 128] on li "Website Activity" at bounding box center [297, 128] width 111 height 38
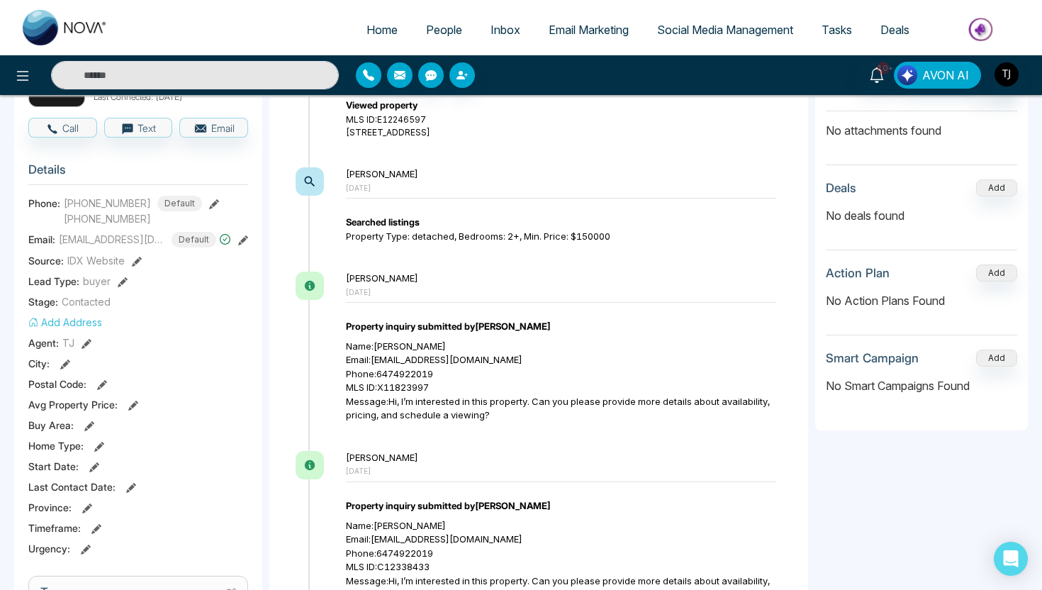
scroll to position [53, 0]
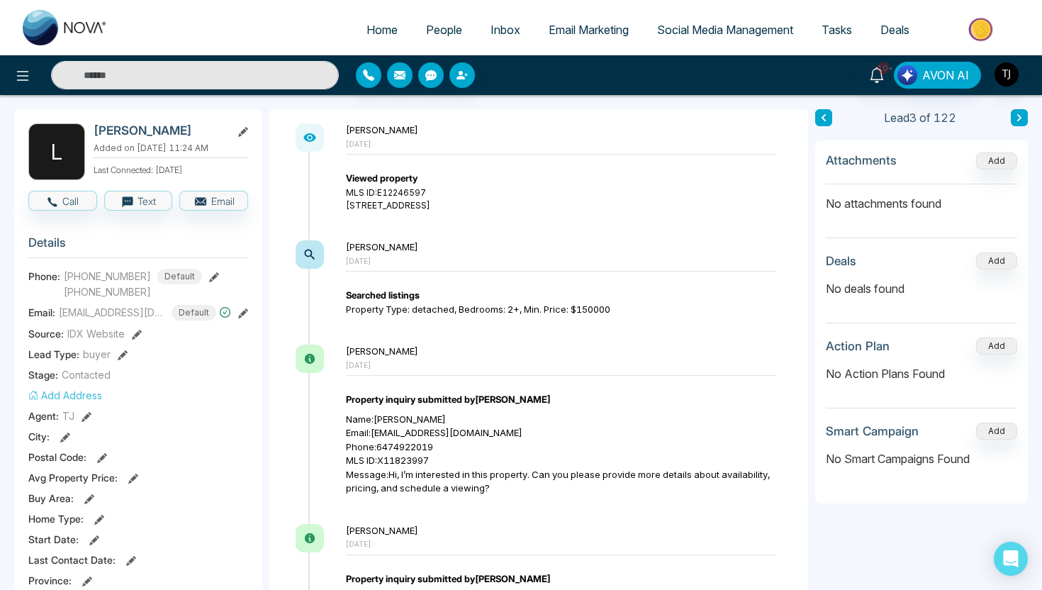
click at [982, 33] on img at bounding box center [982, 29] width 103 height 32
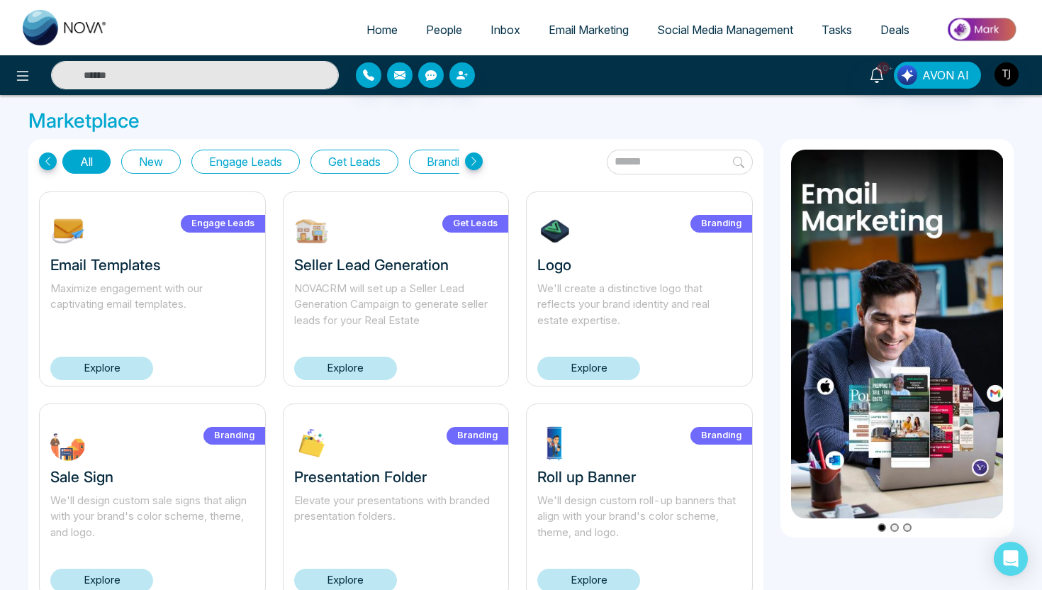
click at [262, 86] on input "text" at bounding box center [195, 75] width 288 height 28
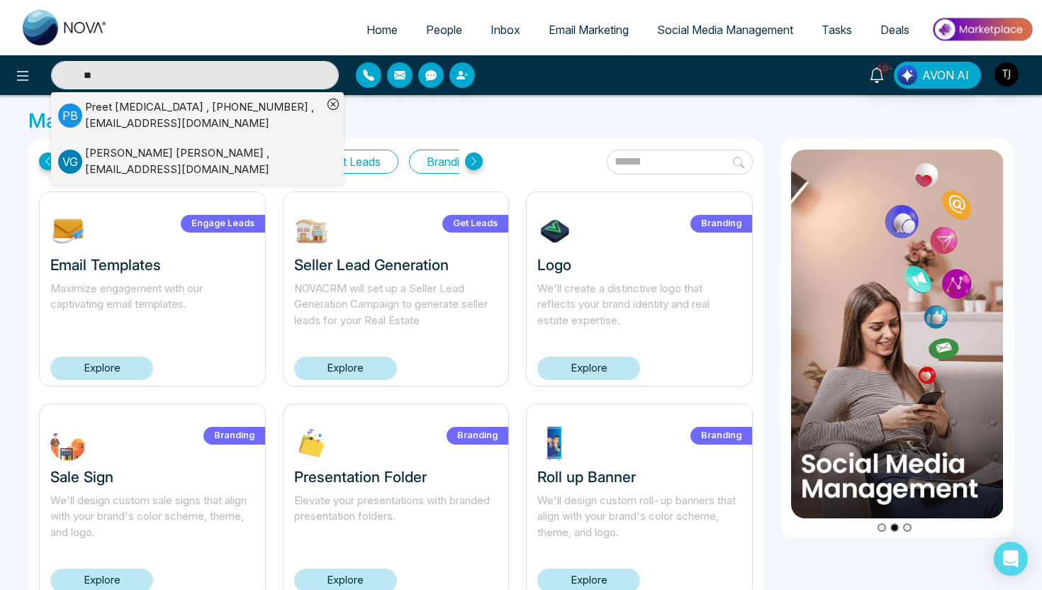
type input "*"
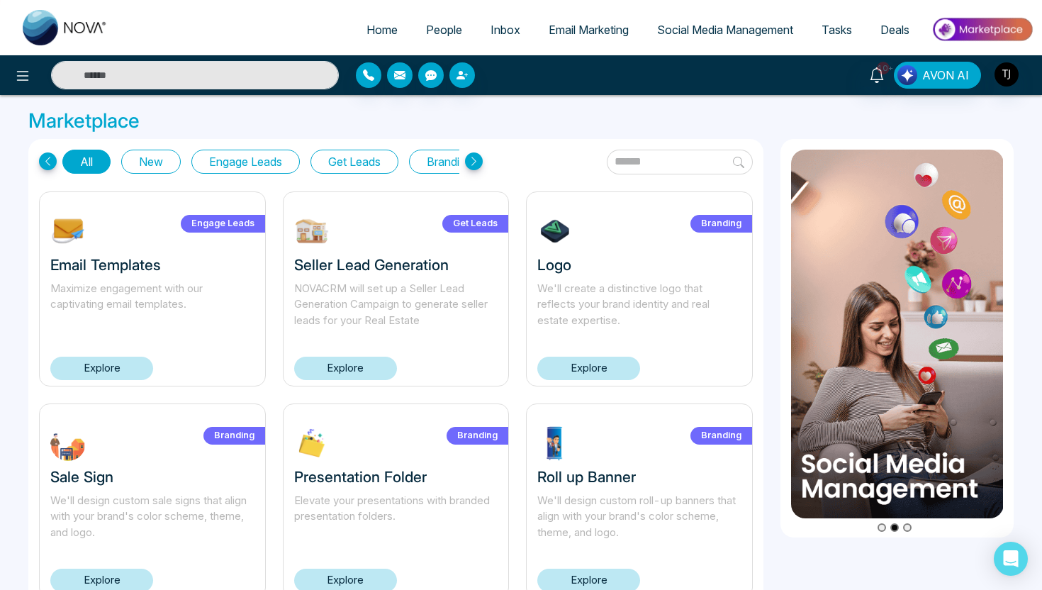
click at [379, 160] on button "Get Leads" at bounding box center [354, 162] width 88 height 24
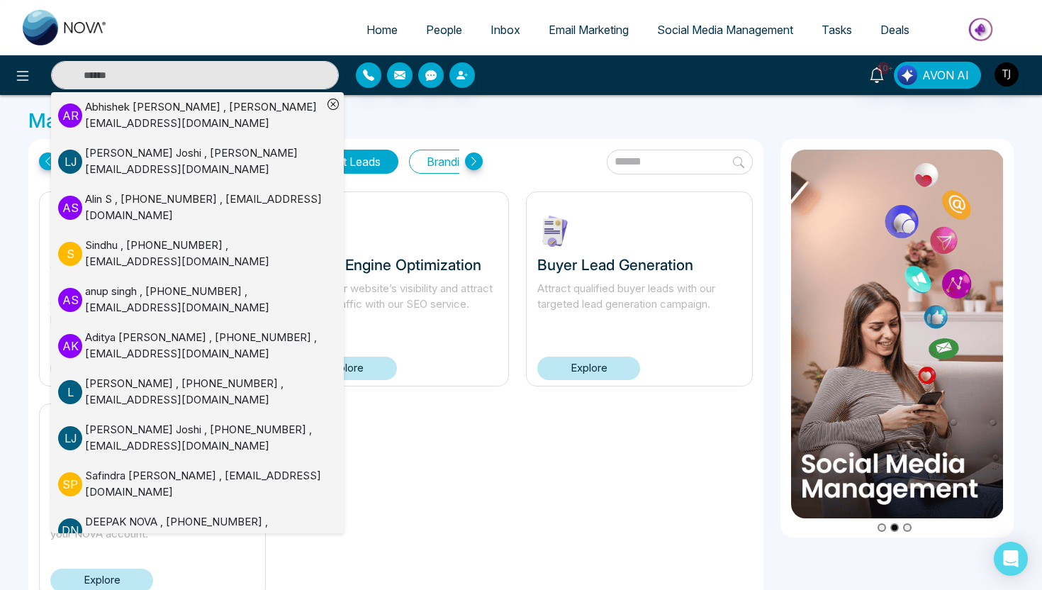
click at [433, 493] on div "Seller Lead Generation NOVACRM will set up a Seller Lead Generation Campaign to…" at bounding box center [395, 403] width 731 height 424
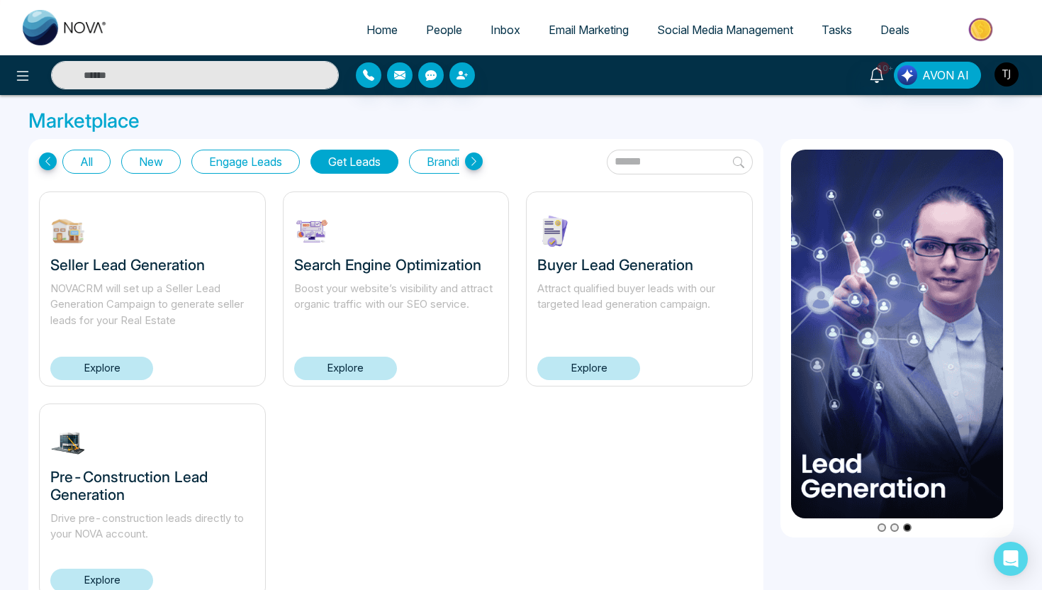
click at [123, 573] on link "Explore" at bounding box center [101, 579] width 103 height 23
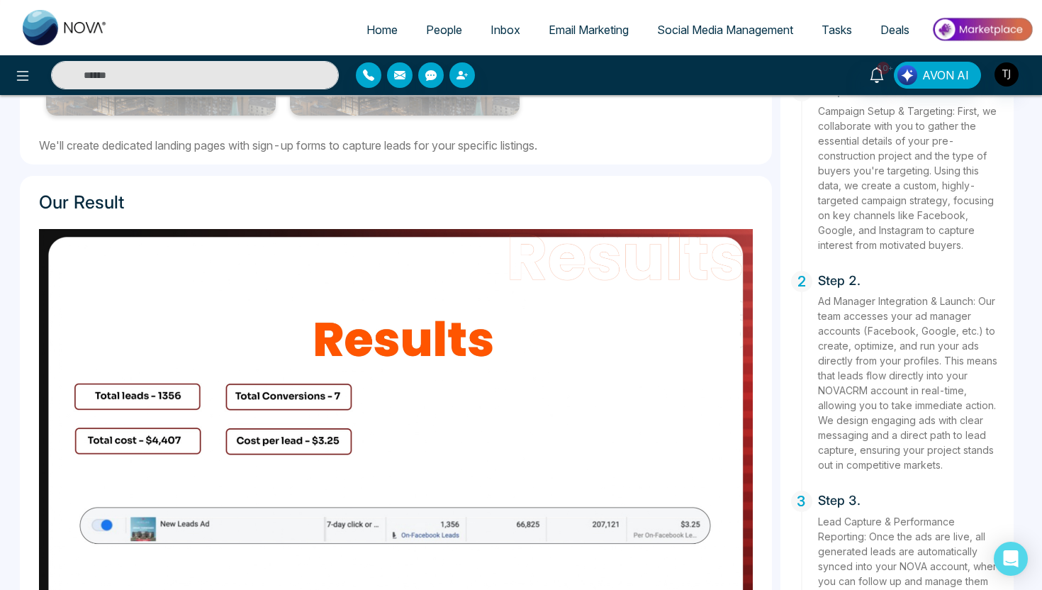
scroll to position [858, 0]
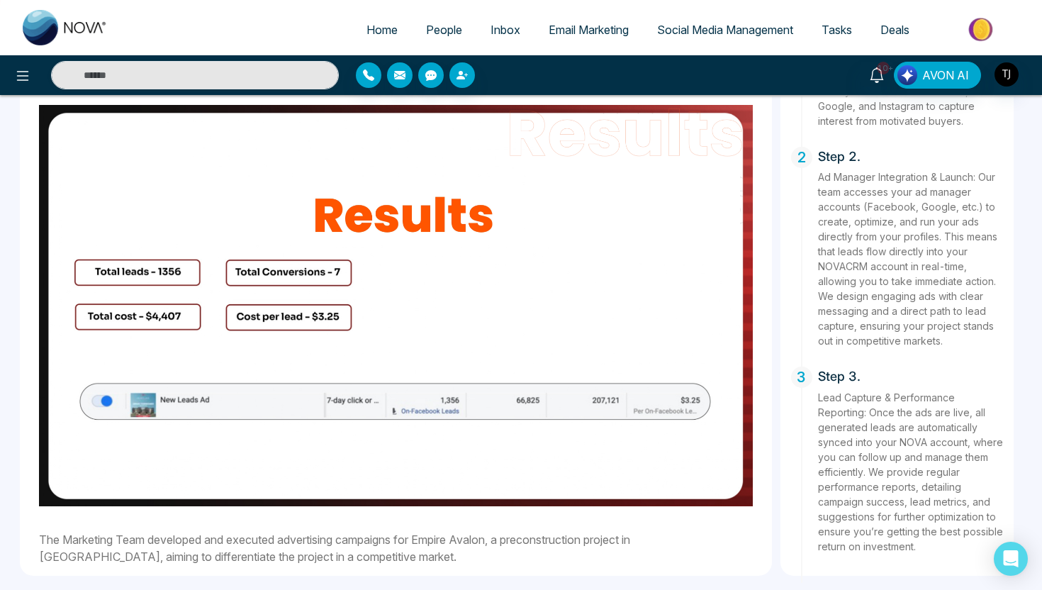
click at [359, 37] on link "Home" at bounding box center [382, 29] width 60 height 27
select select "*"
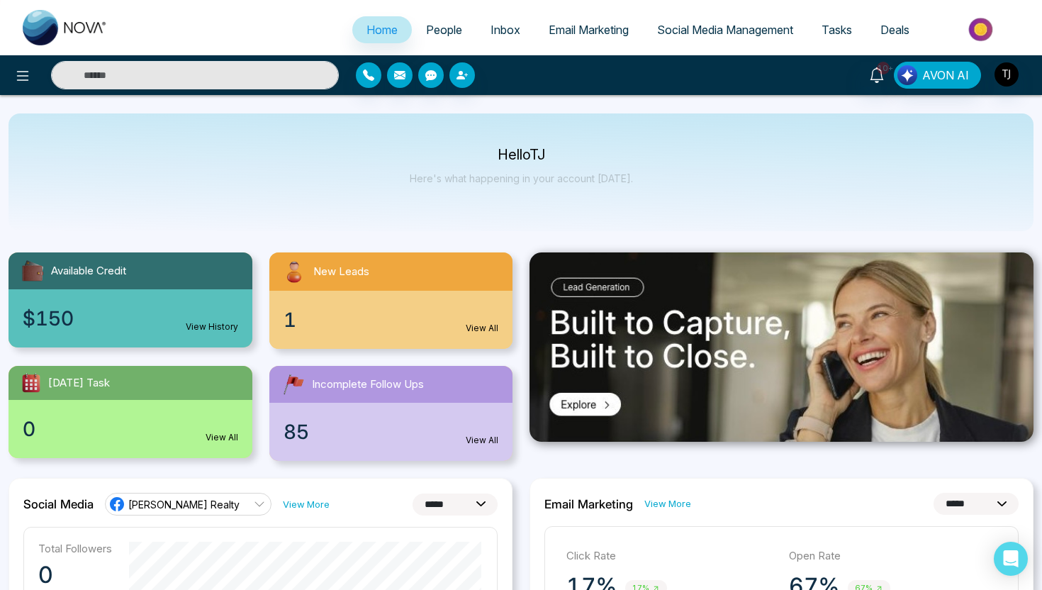
click at [947, 29] on img at bounding box center [982, 29] width 103 height 32
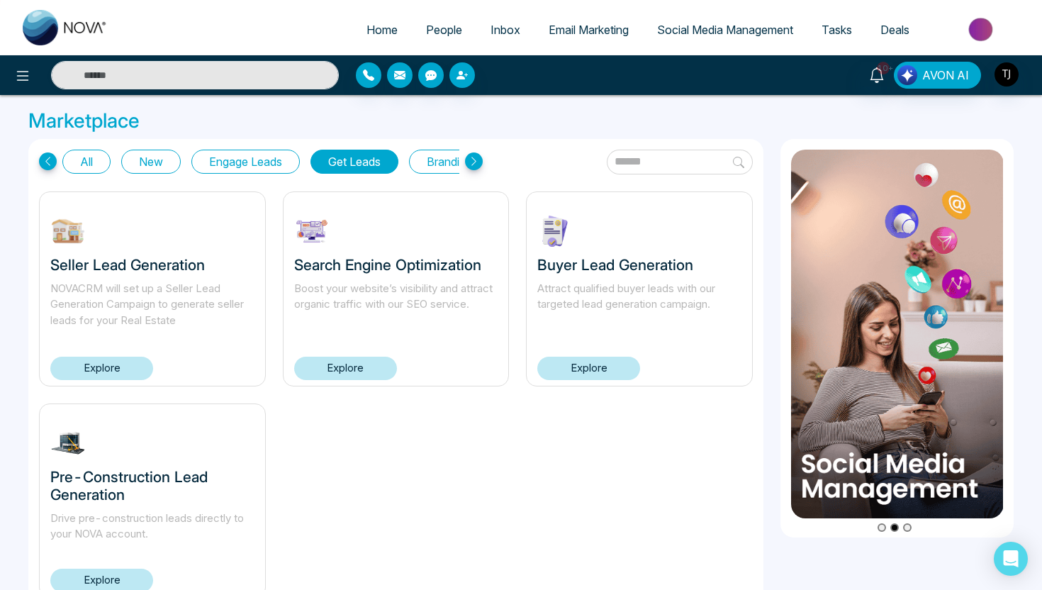
click at [383, 20] on link "Home" at bounding box center [382, 29] width 60 height 27
select select "*"
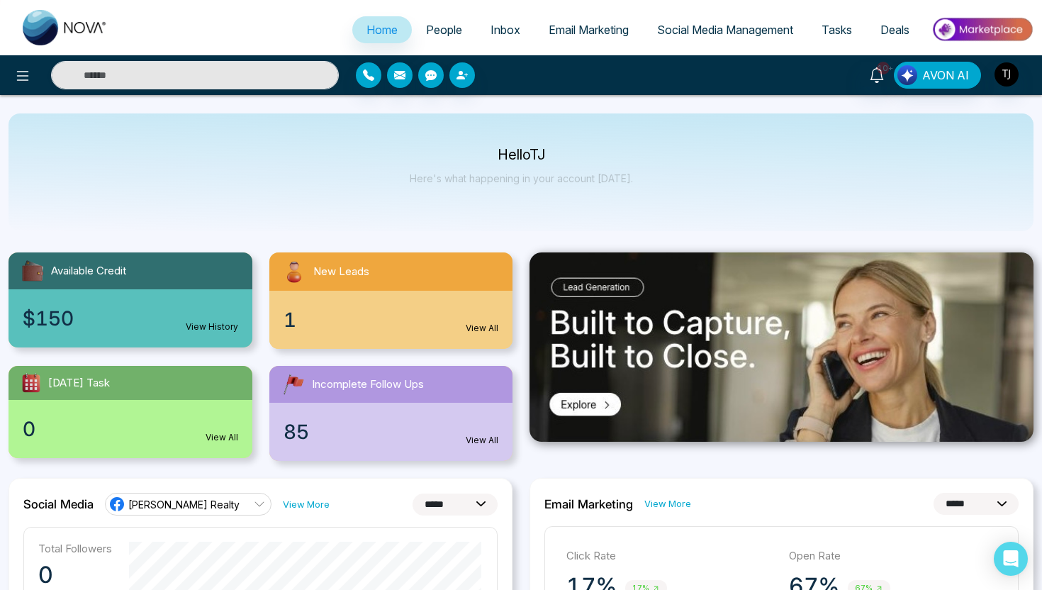
click at [990, 30] on img at bounding box center [982, 29] width 103 height 32
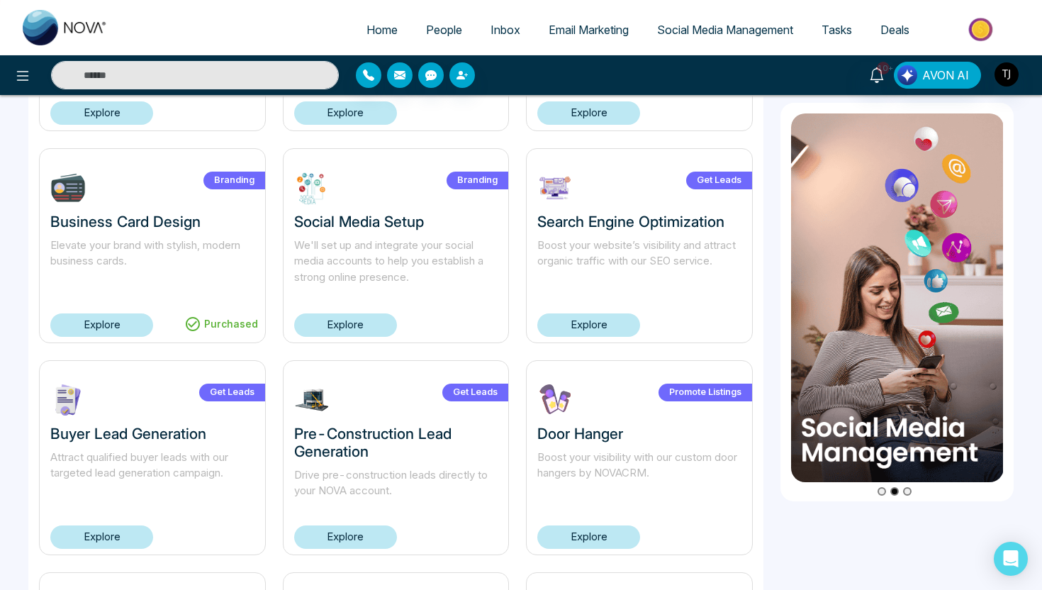
scroll to position [625, 0]
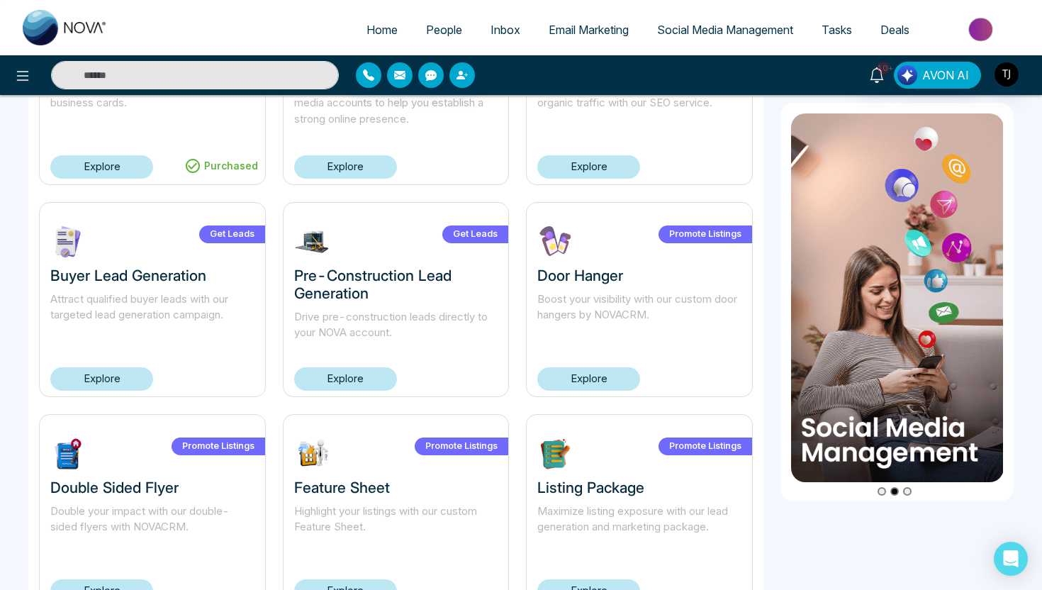
click at [132, 379] on link "Explore" at bounding box center [101, 378] width 103 height 23
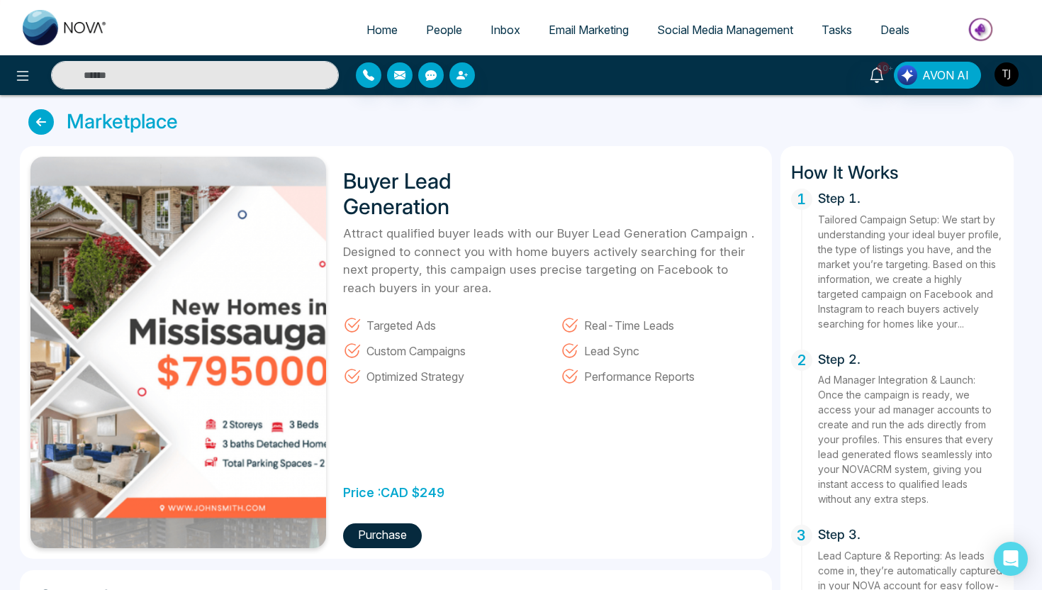
click at [402, 540] on button "Purchase" at bounding box center [382, 535] width 79 height 25
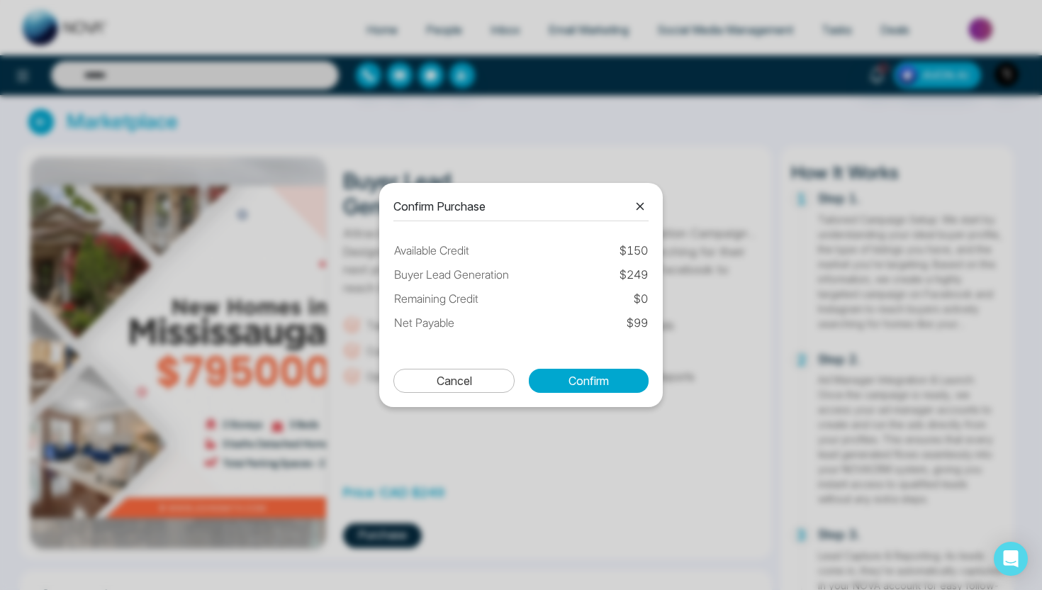
click at [636, 200] on icon at bounding box center [639, 206] width 17 height 17
